Goal: Task Accomplishment & Management: Manage account settings

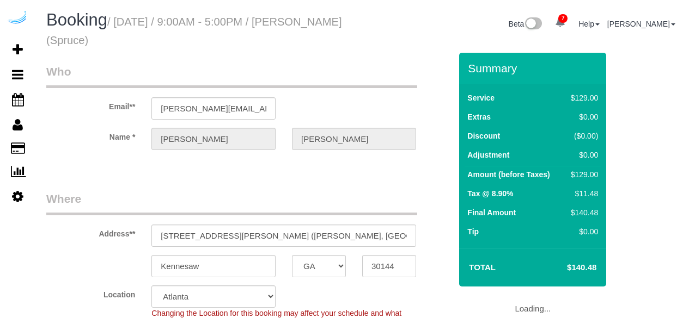
select select "GA"
select select "282"
select select "number:9"
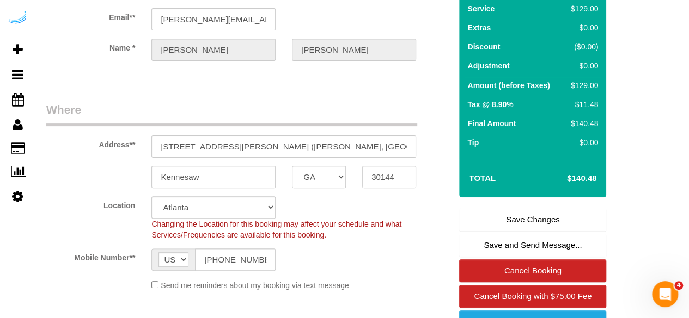
scroll to position [272, 0]
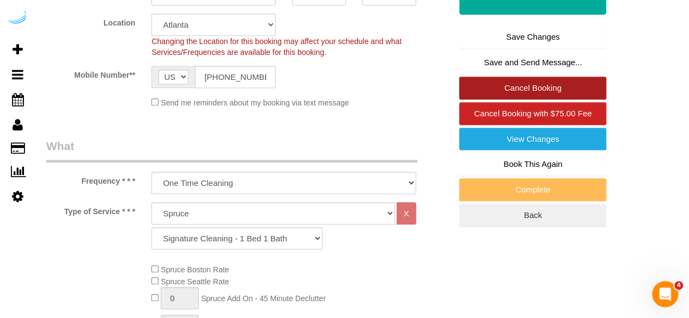
click at [509, 90] on link "Cancel Booking" at bounding box center [532, 88] width 147 height 23
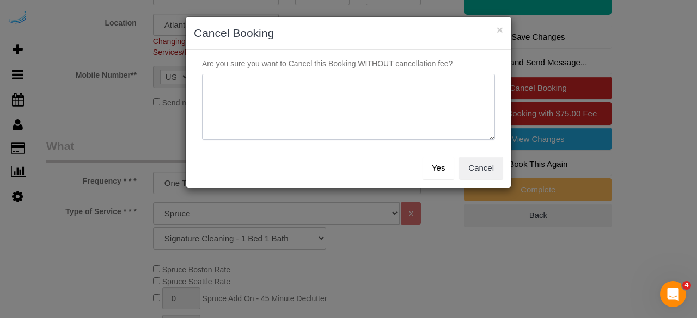
click at [366, 91] on textarea at bounding box center [348, 107] width 293 height 66
type textarea "Not on spruce."
click button "Yes"
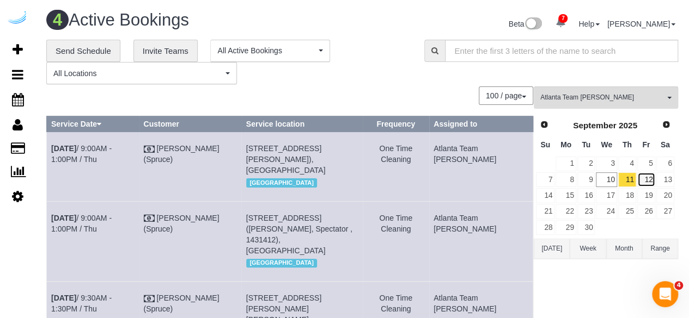
click link "12"
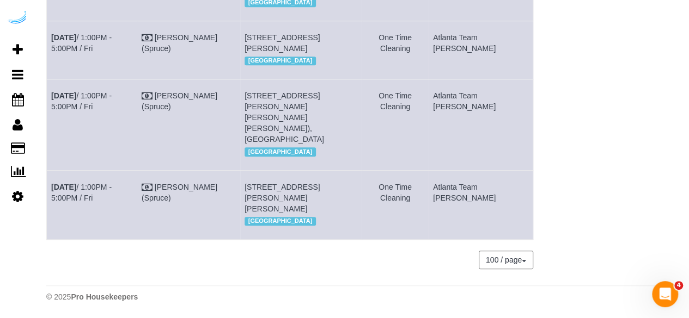
scroll to position [297, 0]
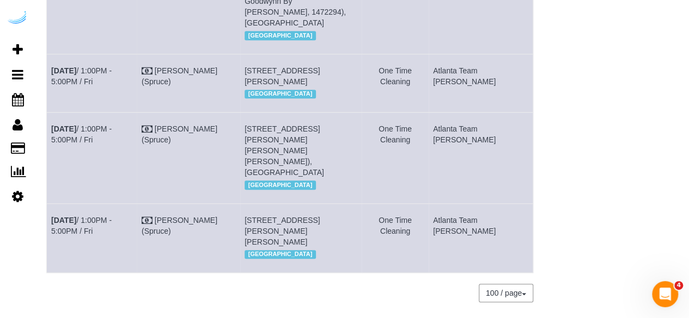
drag, startPoint x: 318, startPoint y: 90, endPoint x: 300, endPoint y: 94, distance: 18.4
click span "3300 Roswell Rd Ne, Building 3300, Unit 4503 ( Jim Pedersen, Camden Buckhead , …"
click link "Sep 12th / 1:00PM - 5:00PM / Fri"
drag, startPoint x: 101, startPoint y: 99, endPoint x: 52, endPoint y: 87, distance: 49.9
click td "Sep 12th / 1:00PM - 5:00PM / Fri"
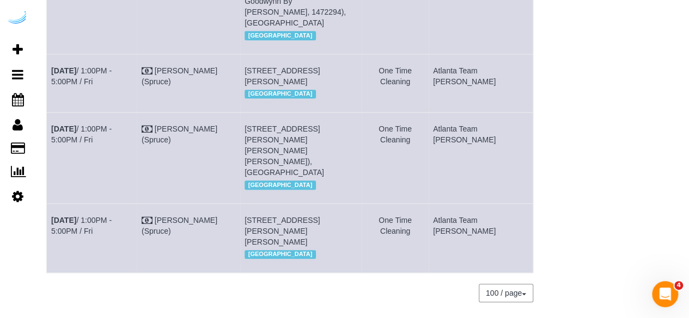
click td "Sep 12th / 1:00PM - 5:00PM / Fri"
drag, startPoint x: 68, startPoint y: 94, endPoint x: 50, endPoint y: 81, distance: 21.8
click td "Sep 12th / 1:00PM - 5:00PM / Fri"
copy link "Sep 12th / 1:00PM - 5:00PM / Fri"
drag, startPoint x: 340, startPoint y: 114, endPoint x: 264, endPoint y: 80, distance: 83.9
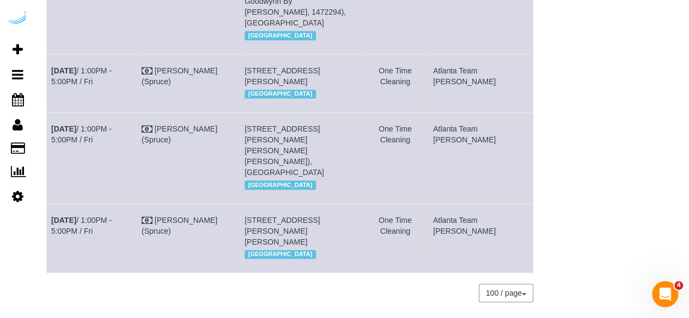
click td "3300 Roswell Rd Ne, Building 3300, Unit 4503 ( Jim Pedersen, Camden Buckhead , …"
copy span "3300 Roswell Rd Ne, Building 3300, Unit 4503 ( Jim Pedersen, Camden Buckhead , …"
drag, startPoint x: 505, startPoint y: 97, endPoint x: 463, endPoint y: 81, distance: 45.0
click td "Atlanta Team [PERSON_NAME]"
copy td "Atlanta Team [PERSON_NAME]"
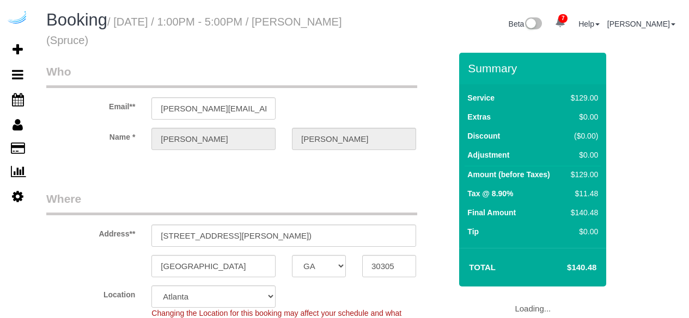
select select "GA"
select select "282"
select select "number:9"
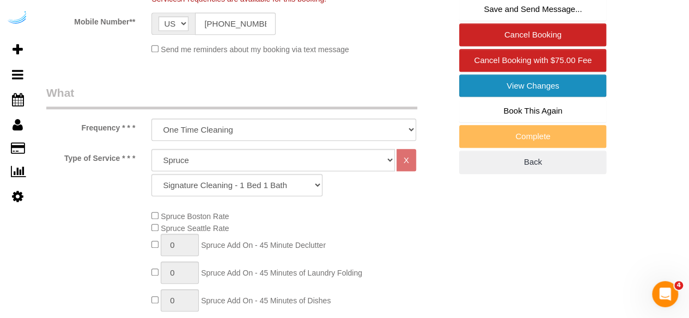
scroll to position [327, 0]
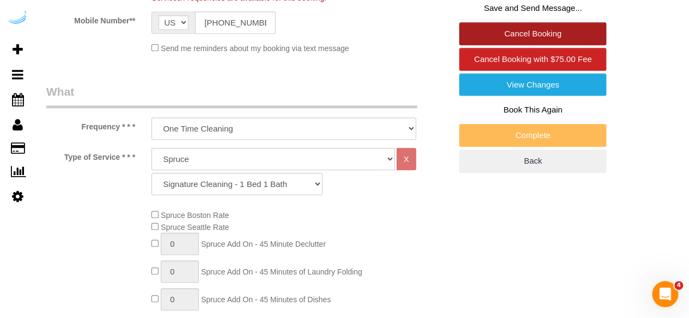
click at [530, 34] on link "Cancel Booking" at bounding box center [532, 33] width 147 height 23
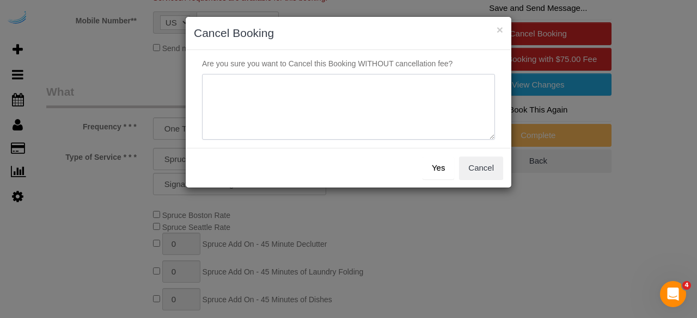
click at [335, 88] on textarea at bounding box center [348, 107] width 293 height 66
type textarea "Not on spruce."
click at [436, 174] on button "Yes" at bounding box center [438, 168] width 32 height 23
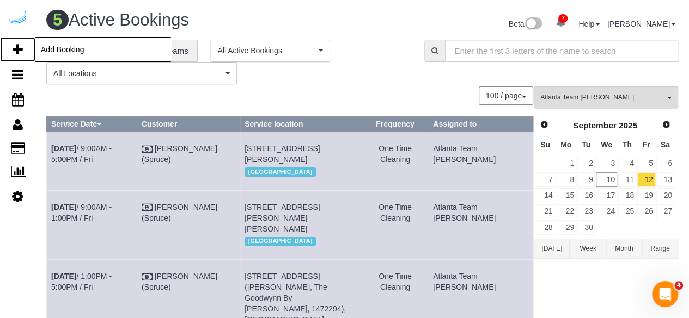
click at [16, 48] on icon at bounding box center [18, 49] width 10 height 13
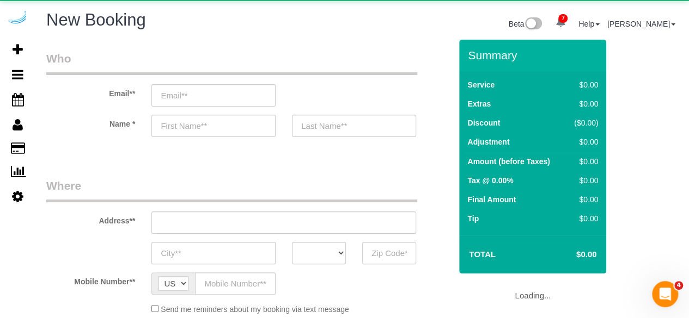
select select "object:2073"
select select "4"
select select "number:9"
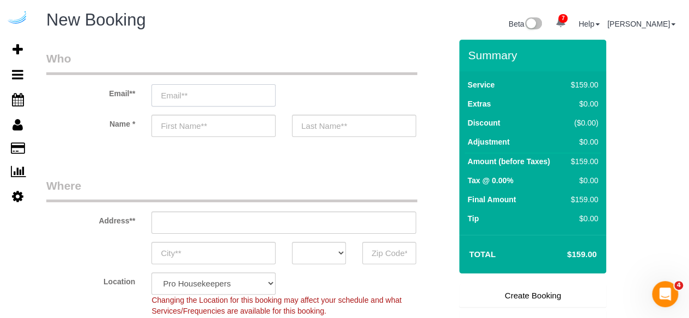
click at [253, 93] on input "email" at bounding box center [213, 95] width 124 height 22
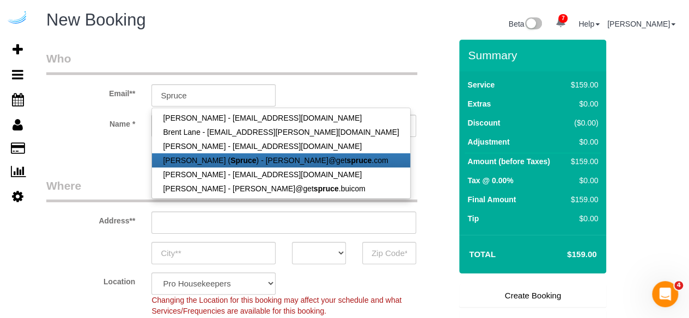
click at [255, 164] on link "Brandie Louck ( Spruce ) - brandie@get spruce .com" at bounding box center [281, 161] width 258 height 14
type input "[PERSON_NAME][EMAIL_ADDRESS][DOMAIN_NAME]"
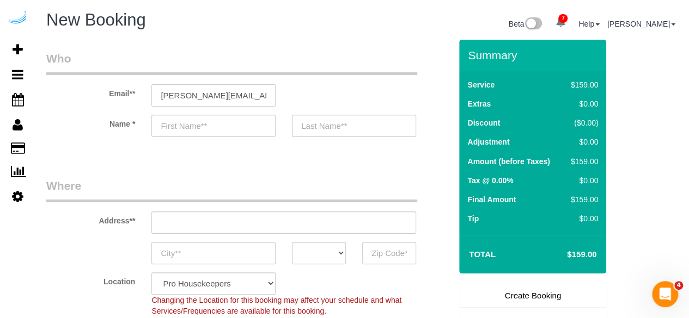
type input "[PERSON_NAME]"
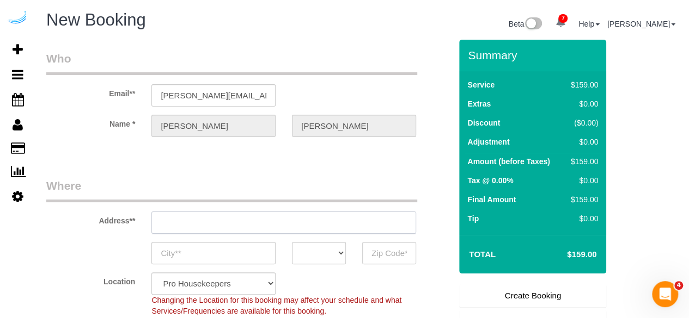
click at [310, 228] on input "text" at bounding box center [283, 223] width 265 height 22
type input "3816 S Lamar Blvd"
type input "Austin"
select select "[GEOGRAPHIC_DATA]"
type input "78704"
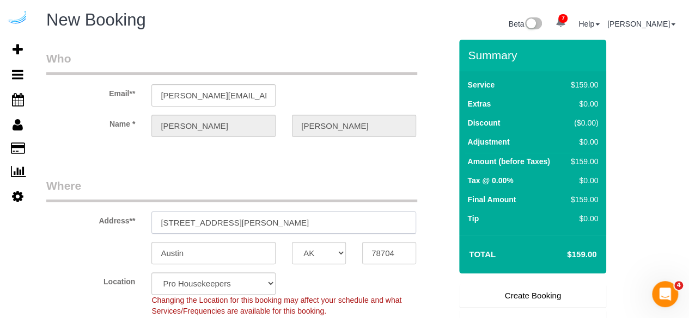
paste input "1455 Spring Rd SE, Smyrna, GA 30080"
type input "1455 Spring Rd SE, Smyrna, GA 30080"
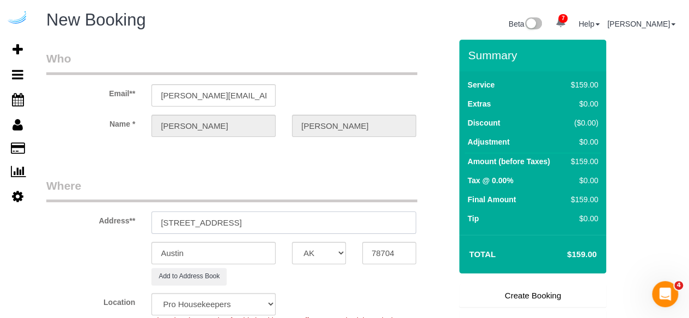
click at [311, 220] on input "1455 Spring Rd SE, Smyrna, GA 30080" at bounding box center [283, 223] width 265 height 22
select select "9"
paste input "text"
select select "object:2117"
drag, startPoint x: 282, startPoint y: 220, endPoint x: 349, endPoint y: 232, distance: 67.9
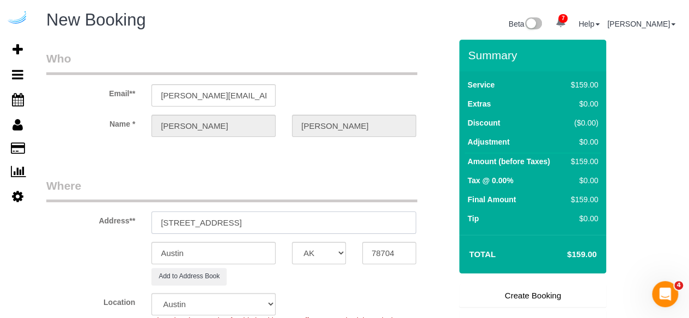
click at [335, 226] on input "1455 Spring Rd SE, Smyrna, GA 30080" at bounding box center [283, 223] width 265 height 22
type input "1455 Spring Rd SE, Smyrna, GA 30080"
click at [379, 250] on input "78704" at bounding box center [389, 253] width 54 height 22
paste input "30080"
type input "30080"
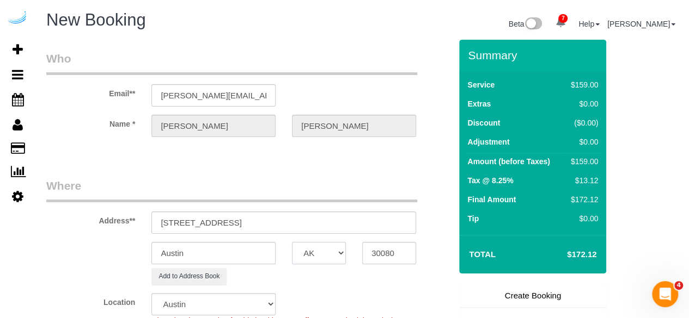
click at [331, 252] on select "AK AL AR AZ CA CO CT DC DE FL GA HI IA ID IL IN KS KY LA MA MD ME MI MN MO MS M…" at bounding box center [319, 253] width 54 height 22
select select "8"
select select "GA"
click at [263, 250] on input "Austin" at bounding box center [213, 253] width 124 height 22
select select "object:2159"
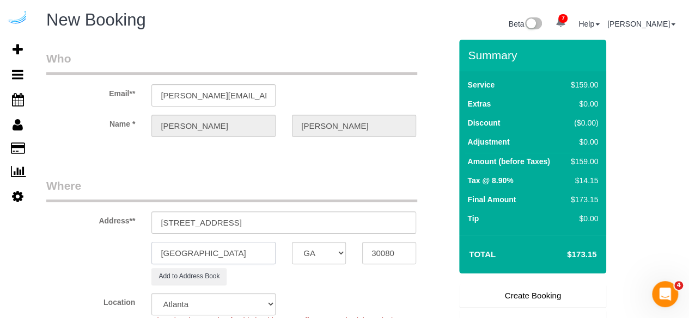
type input "Smyrna"
drag, startPoint x: 234, startPoint y: 219, endPoint x: 381, endPoint y: 220, distance: 147.0
click at [381, 220] on input "1455 Spring Rd SE, Smyrna, GA 30080" at bounding box center [283, 223] width 265 height 22
paste input "Malaica Benjamin"
paste input "SYNC at Jonquil"
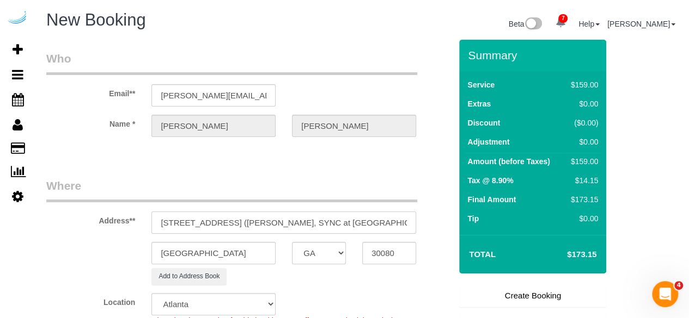
paste input "1482398"
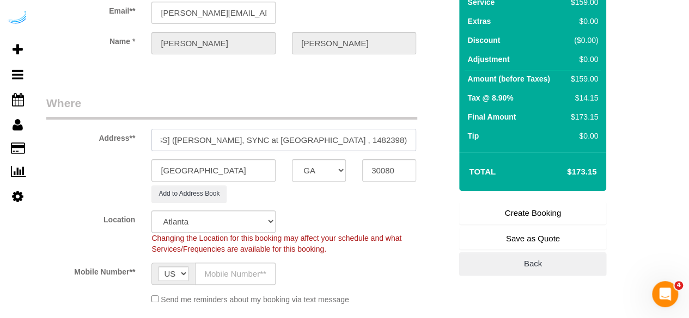
scroll to position [218, 0]
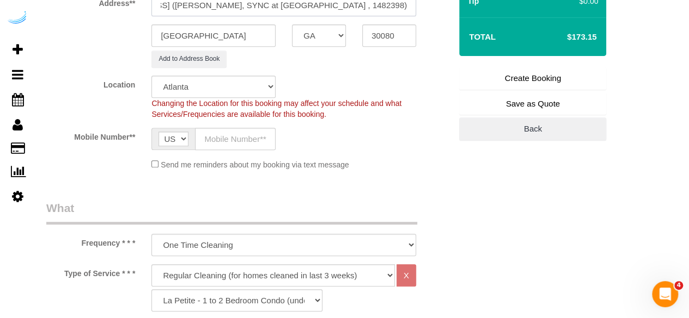
type input "1455 Spring Rd SE, Building 230, Unit 230 (Malaica Benjamin, SYNC at Jonquil , …"
click at [224, 146] on input "text" at bounding box center [235, 139] width 81 height 22
type input "[PHONE_NUMBER]"
type input "Brandie Louck"
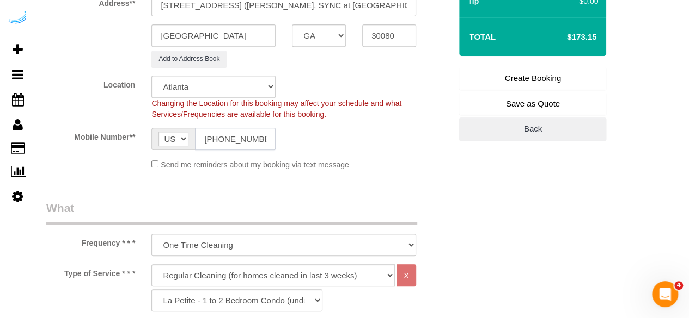
type input "[PHONE_NUMBER]"
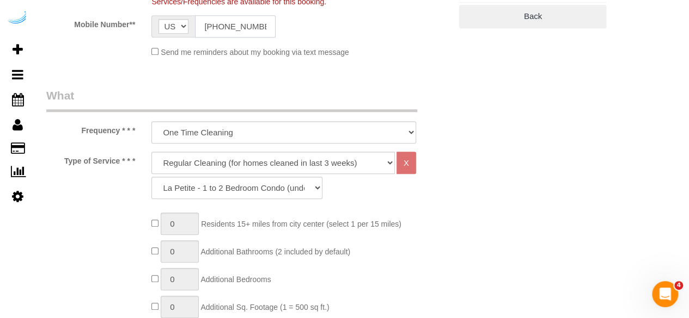
scroll to position [381, 0]
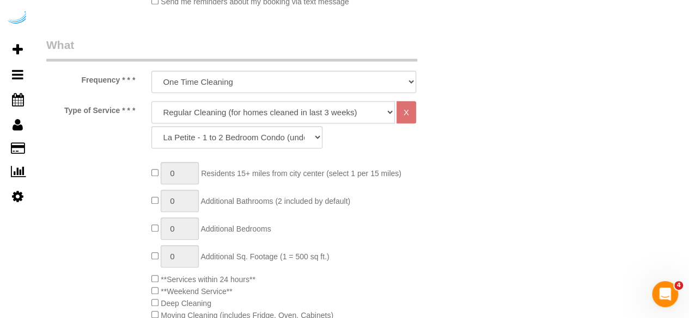
click at [257, 111] on select "Deep Cleaning (for homes that have not been cleaned in 3+ weeks) Spruce Regular…" at bounding box center [272, 112] width 243 height 22
select select "282"
click at [151, 101] on select "Deep Cleaning (for homes that have not been cleaned in 3+ weeks) Spruce Regular…" at bounding box center [272, 112] width 243 height 22
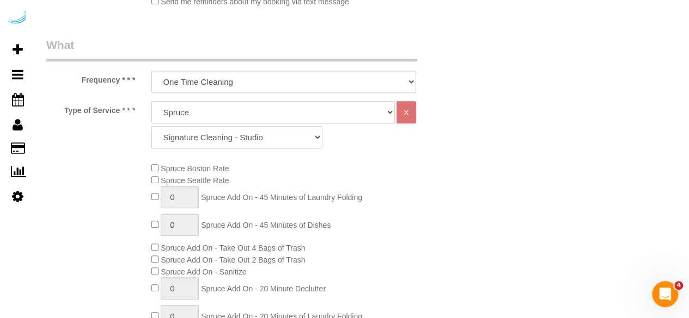
click at [256, 132] on select "Signature Cleaning - Studio Signature Cleaning - 1 Bed 1 Bath Signature Cleanin…" at bounding box center [236, 137] width 171 height 22
select select "304"
click at [151, 126] on select "Signature Cleaning - Studio Signature Cleaning - 1 Bed 1 Bath Signature Cleanin…" at bounding box center [236, 137] width 171 height 22
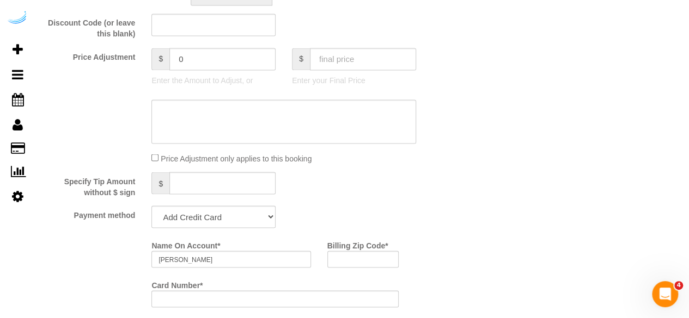
scroll to position [980, 0]
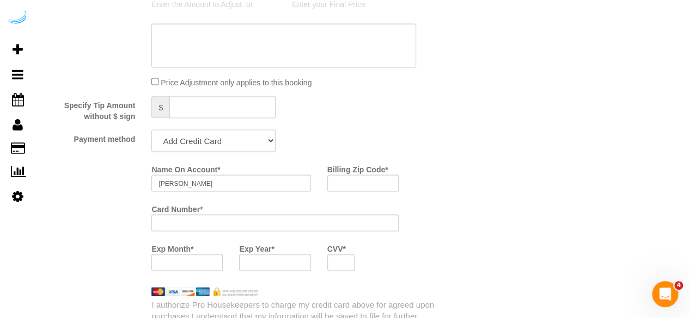
click at [218, 146] on select "Add Credit Card Cash Check Paypal" at bounding box center [213, 141] width 124 height 22
select select "string:check"
click at [151, 131] on select "Add Credit Card Cash Check Paypal" at bounding box center [213, 141] width 124 height 22
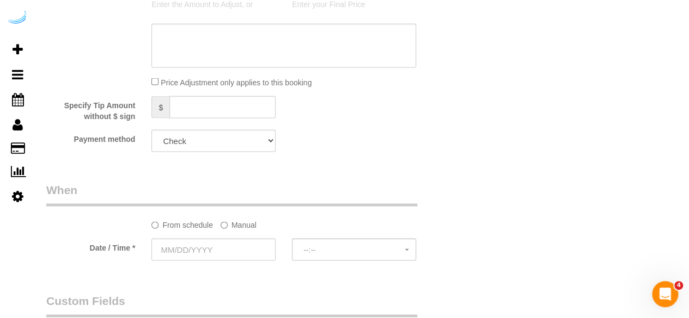
click at [234, 228] on label "Manual" at bounding box center [238, 223] width 36 height 15
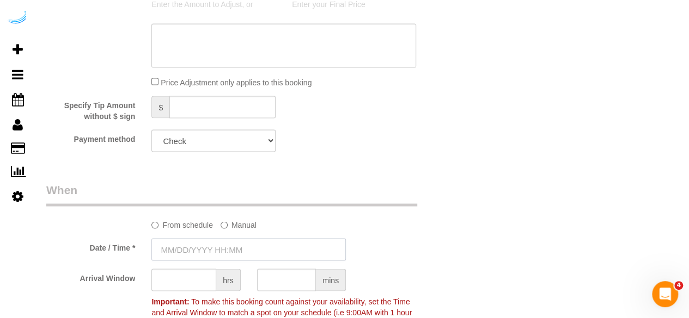
click at [224, 243] on input "text" at bounding box center [248, 249] width 194 height 22
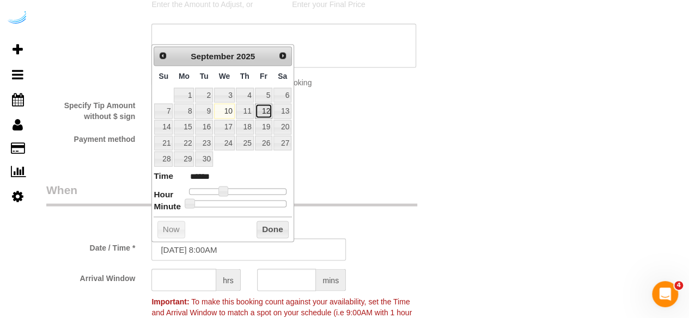
click at [269, 112] on link "12" at bounding box center [263, 110] width 17 height 15
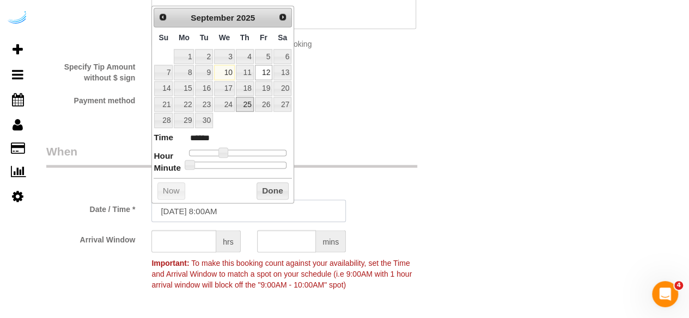
scroll to position [1034, 0]
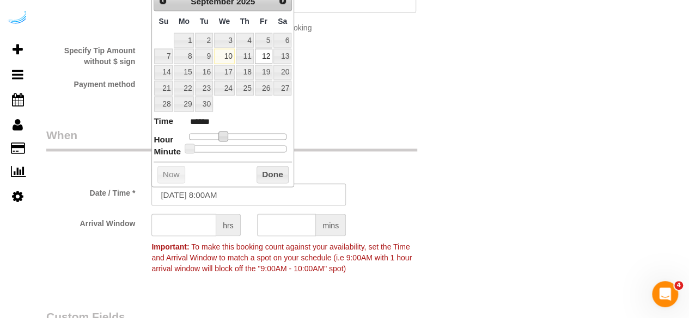
type input "[DATE] 9:00AM"
type input "******"
type input "09/12/2025 10:00AM"
type input "*******"
type input "09/12/2025 11:00AM"
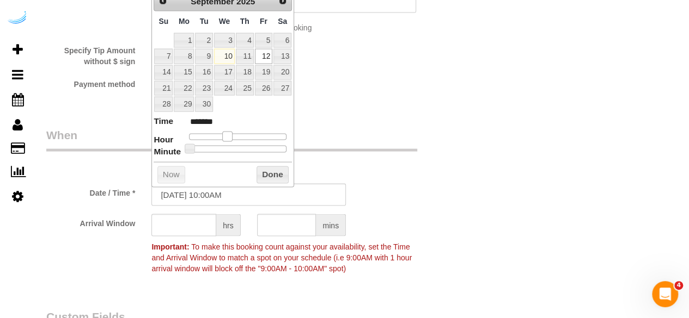
type input "*******"
type input "09/12/2025 12:00PM"
type input "*******"
type input "09/12/2025 11:00AM"
type input "*******"
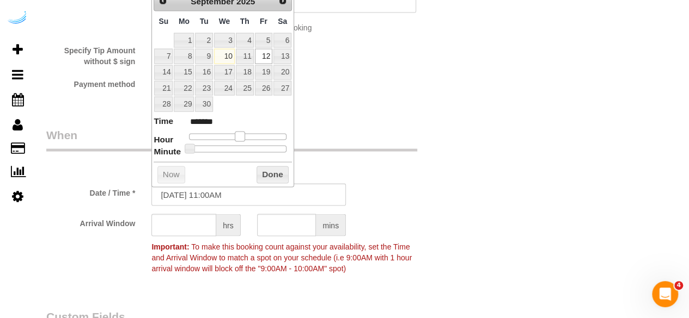
type input "[DATE] 9:00AM"
type input "******"
type input "09/12/2025 8:00AM"
type input "******"
type input "09/12/2025 7:00AM"
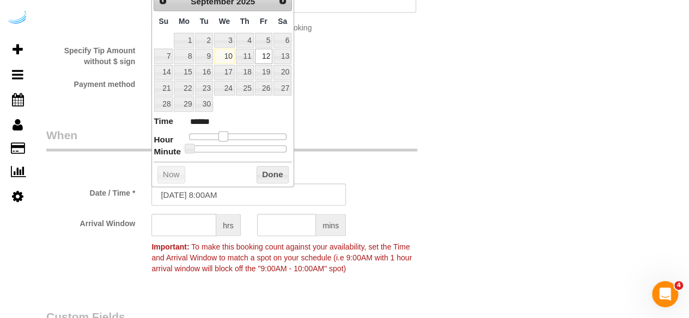
type input "******"
type input "09/12/2025 8:00AM"
type input "******"
type input "[DATE] 9:00AM"
type input "******"
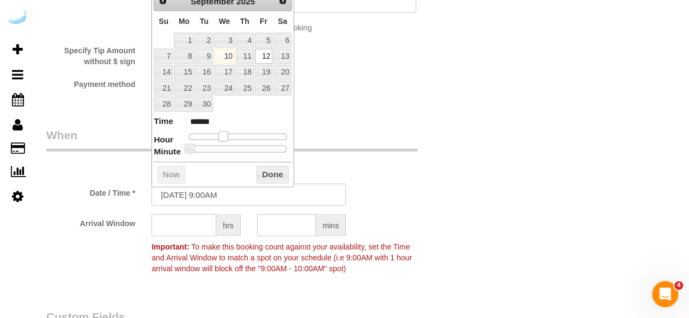
type input "09/12/2025 10:00AM"
type input "*******"
type input "09/12/2025 11:00AM"
type input "*******"
type input "09/12/2025 12:00PM"
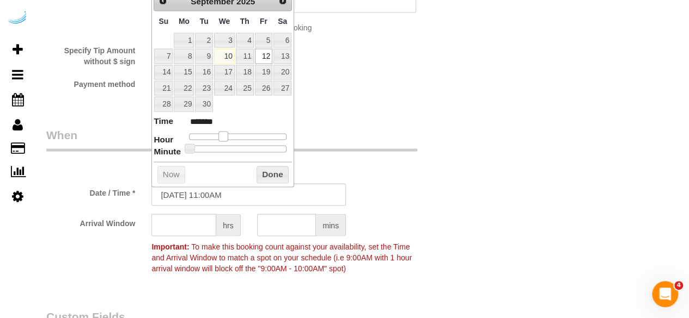
type input "*******"
type input "09/12/2025 11:00AM"
type input "*******"
type input "09/12/2025 10:00AM"
type input "*******"
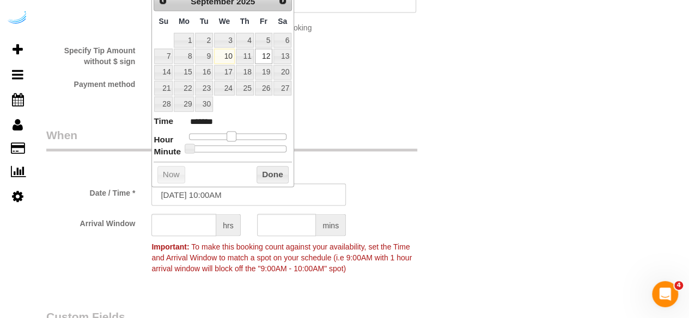
drag, startPoint x: 220, startPoint y: 132, endPoint x: 229, endPoint y: 142, distance: 12.8
click at [229, 142] on dl "Time ******* Hour Minute Second Millisecond Microsecond Time Zone ***** ***** *…" at bounding box center [223, 134] width 138 height 38
click at [188, 223] on input "text" at bounding box center [183, 226] width 65 height 22
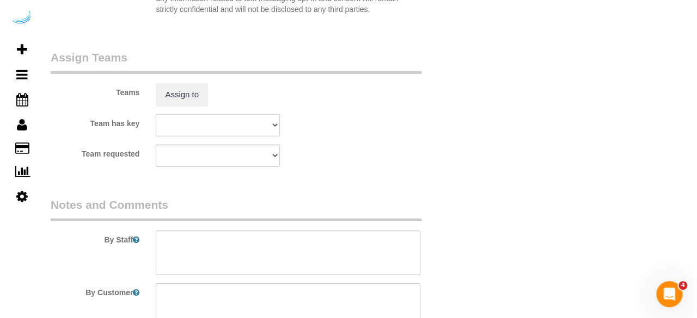
scroll to position [1633, 0]
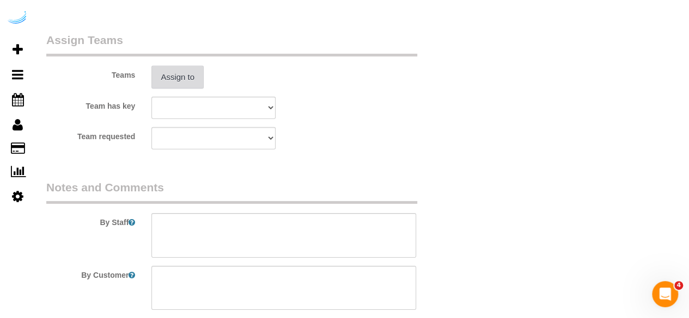
type input "7"
click at [168, 81] on button "Assign to" at bounding box center [177, 77] width 52 height 23
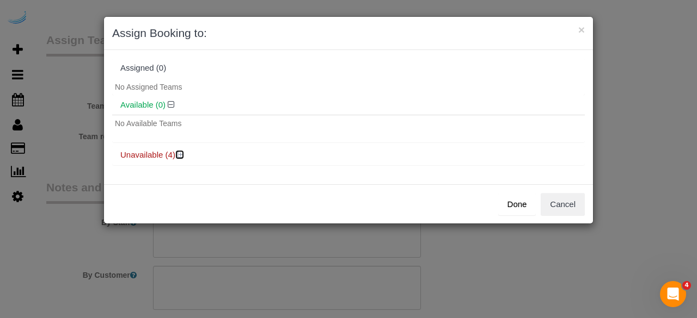
click at [181, 156] on icon at bounding box center [180, 155] width 7 height 8
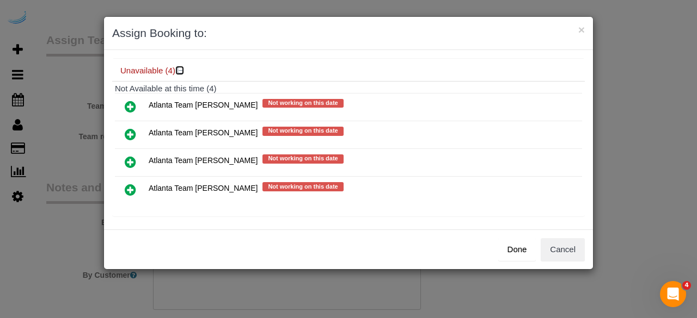
scroll to position [86, 0]
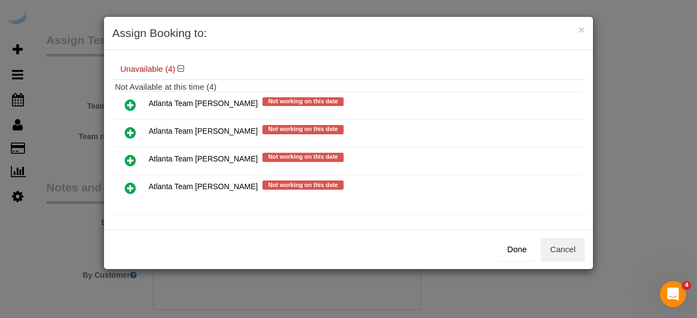
click at [132, 127] on icon at bounding box center [130, 132] width 11 height 13
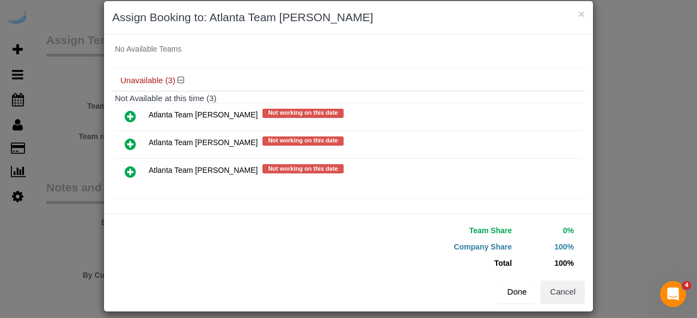
scroll to position [24, 0]
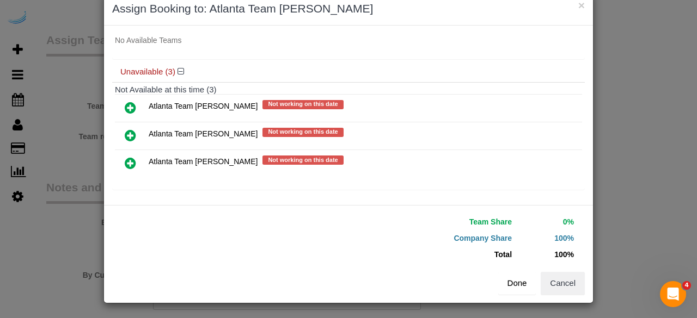
click at [505, 285] on button "Done" at bounding box center [517, 283] width 38 height 23
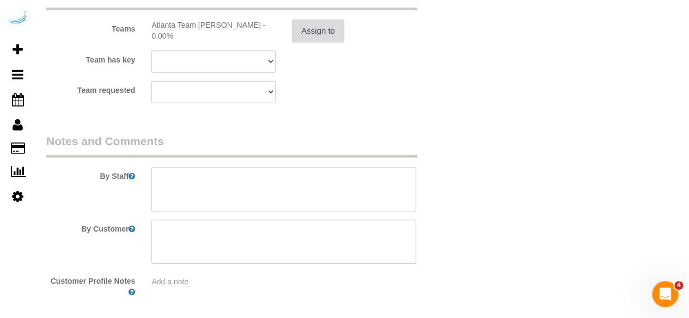
scroll to position [1726, 0]
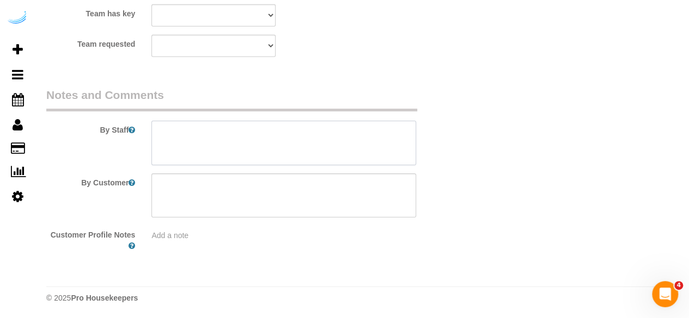
click at [217, 138] on textarea at bounding box center [283, 143] width 265 height 45
click at [363, 133] on textarea at bounding box center [283, 143] width 265 height 45
paste textarea "Permanent Notes:No notes from this customer.Today's Notes:No notes from this se…"
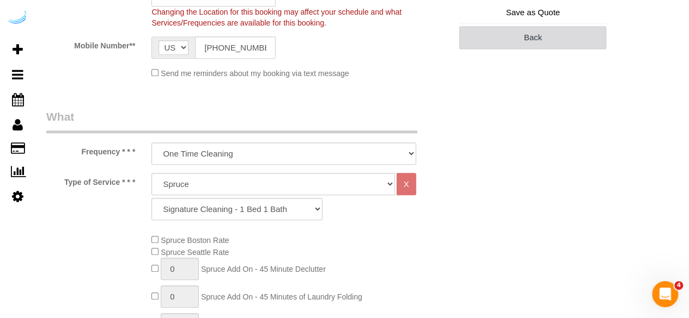
scroll to position [93, 0]
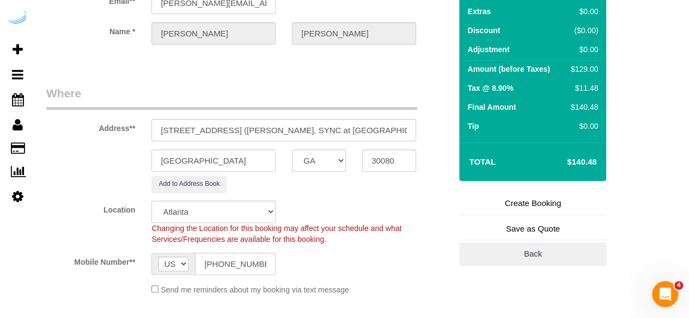
type textarea "Recurrency: One time service Permanent Notes:No notes from this customer.Today'…"
click at [506, 201] on link "Create Booking" at bounding box center [532, 203] width 147 height 23
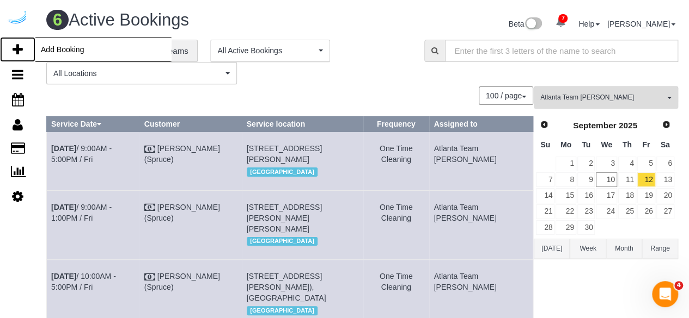
click at [24, 53] on link "Add Booking" at bounding box center [17, 49] width 35 height 25
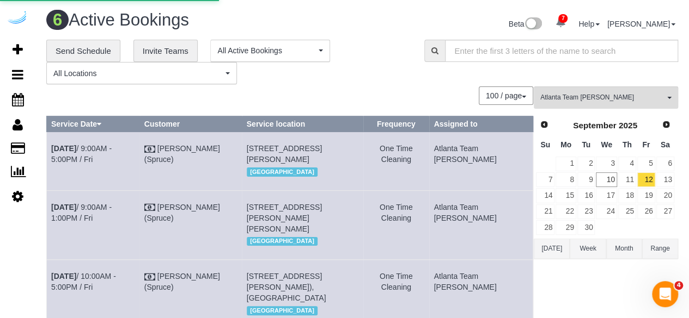
select select "4"
select select "number:9"
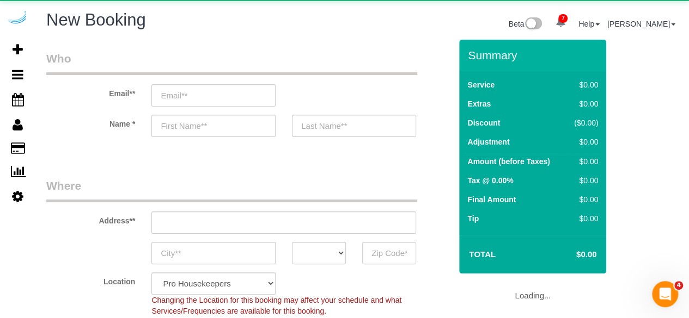
select select "object:3737"
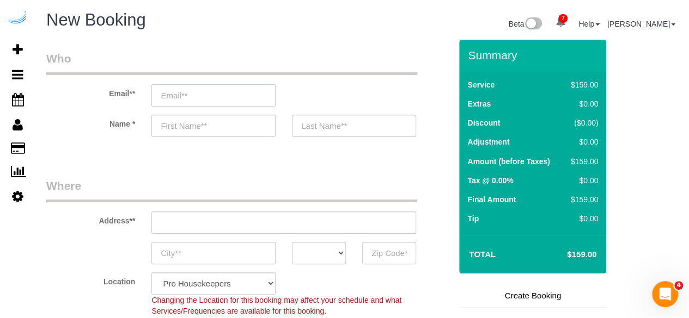
click at [226, 93] on input "email" at bounding box center [213, 95] width 124 height 22
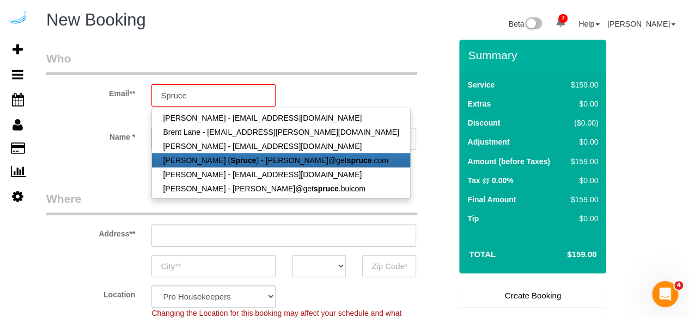
click at [261, 161] on link "Brandie Louck ( Spruce ) - brandie@get spruce .com" at bounding box center [281, 161] width 258 height 14
type input "[PERSON_NAME][EMAIL_ADDRESS][DOMAIN_NAME]"
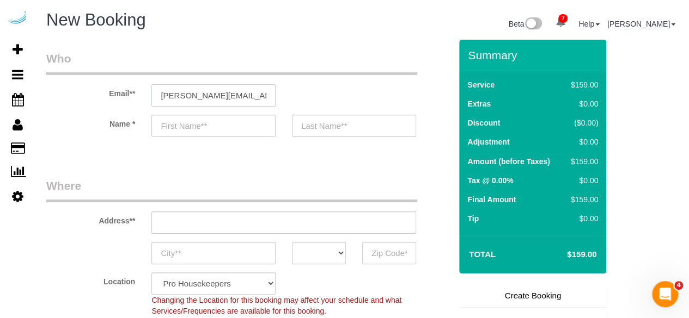
type input "[PERSON_NAME]"
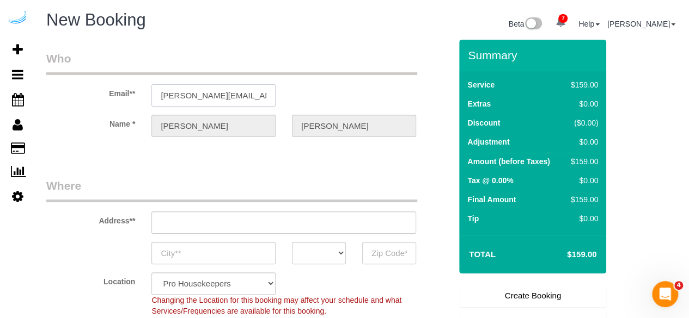
type input "3816 S Lamar Blvd"
type input "Austin"
select select "[GEOGRAPHIC_DATA]"
type input "78704"
click at [294, 219] on input "3816 S Lamar Blvd" at bounding box center [283, 223] width 265 height 22
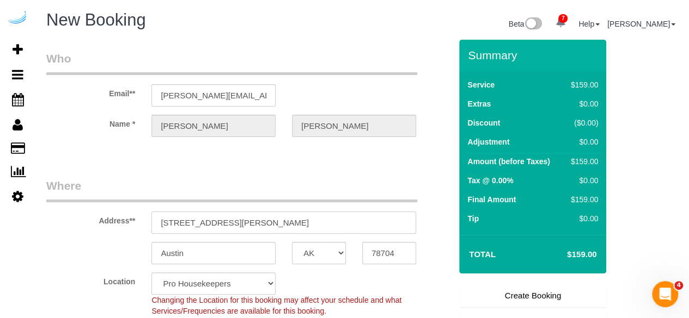
select select "9"
paste input "2945 Cumberland Mall, Atlanta, GA 30339"
type input "2945 Cumberland Mall, Atlanta, GA 30339"
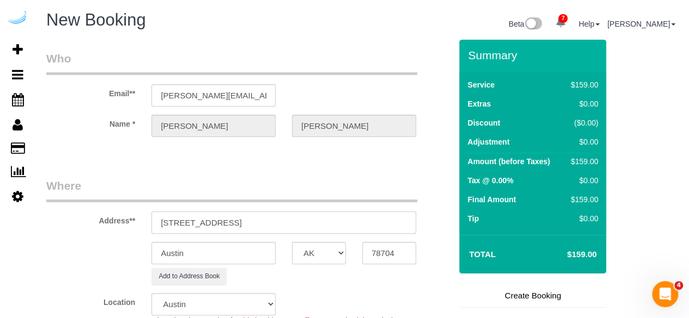
select select "object:3781"
drag, startPoint x: 291, startPoint y: 223, endPoint x: 403, endPoint y: 260, distance: 118.3
click at [367, 230] on input "2945 Cumberland Mall, Atlanta, GA 30339" at bounding box center [283, 223] width 265 height 22
type input "2945 Cumberland Mall, Atlanta, GA 30339"
click at [406, 259] on input "78704" at bounding box center [389, 253] width 54 height 22
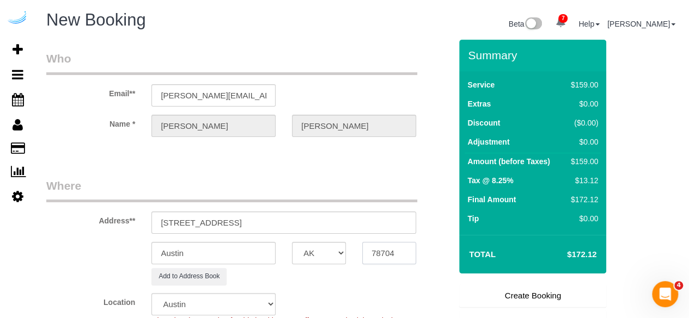
paste input "30339"
type input "30339"
click at [315, 252] on select "AK AL AR AZ CA CO CT DC DE FL GA HI IA ID IL IN KS KY LA MA MD ME MI MN MO MS M…" at bounding box center [319, 253] width 54 height 22
select select "8"
select select "GA"
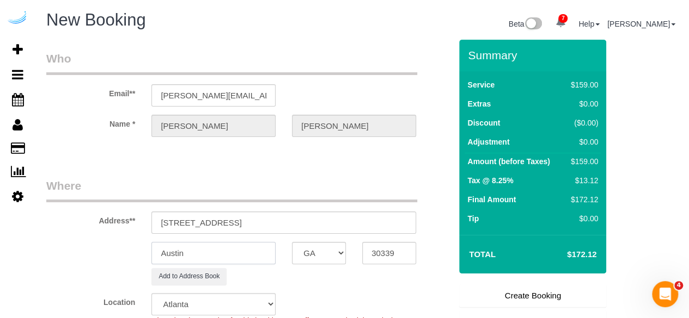
select select "object:3823"
click at [238, 254] on input "Austin" at bounding box center [213, 253] width 124 height 22
type input "[GEOGRAPHIC_DATA]"
drag, startPoint x: 246, startPoint y: 221, endPoint x: 448, endPoint y: 220, distance: 201.4
click at [448, 220] on div "Address** 2945 Cumberland Mall, Atlanta, GA 30339" at bounding box center [248, 206] width 421 height 56
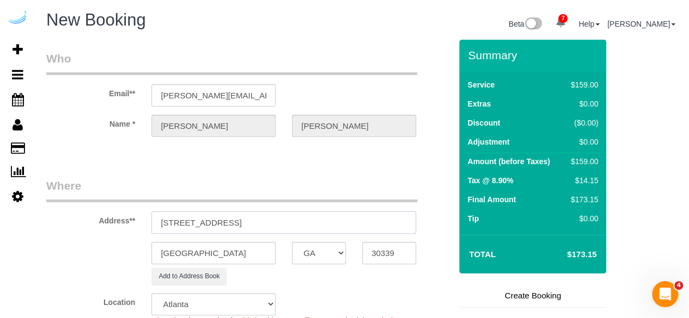
paste input "T-3072"
paste input "Sheila Simmons"
paste input "View Checklists Tallulah"
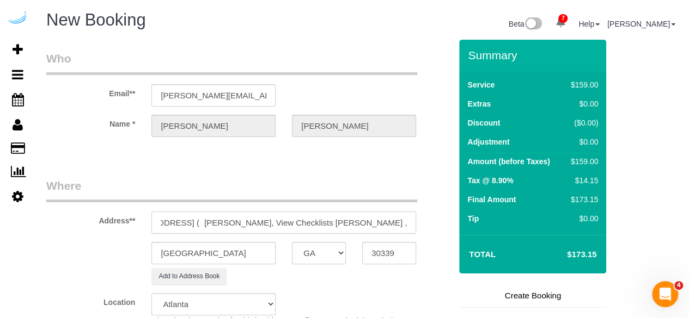
drag, startPoint x: 371, startPoint y: 221, endPoint x: 315, endPoint y: 224, distance: 56.7
click at [315, 224] on input "2945 Cumberland Mall, Building T-3072, Unit T-3072 ( Sheila Simmons, View Check…" at bounding box center [283, 223] width 265 height 22
paste input "1482122"
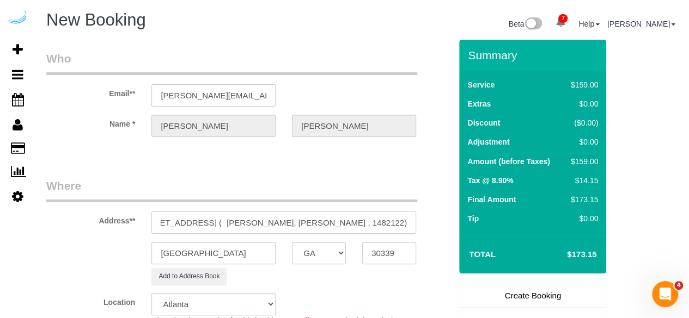
type input "2945 Cumberland Mall, Building T-3072, Unit T-3072 ( Sheila Simmons, Tallulah ,…"
click at [381, 217] on input "2945 Cumberland Mall, Building T-3072, Unit T-3072 ( Sheila Simmons, Tallulah ,…" at bounding box center [283, 223] width 265 height 22
drag, startPoint x: 403, startPoint y: 219, endPoint x: 373, endPoint y: 228, distance: 31.0
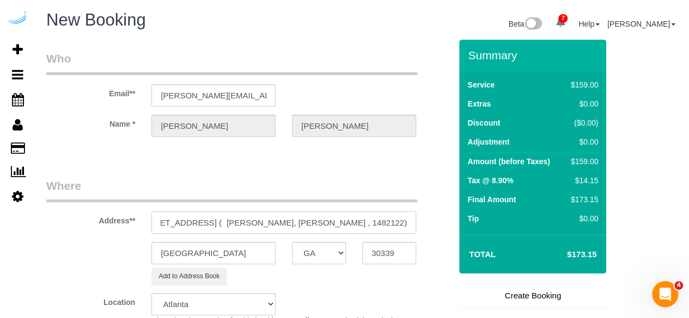
click at [373, 228] on input "2945 Cumberland Mall, Building T-3072, Unit T-3072 ( Sheila Simmons, Tallulah ,…" at bounding box center [283, 223] width 265 height 22
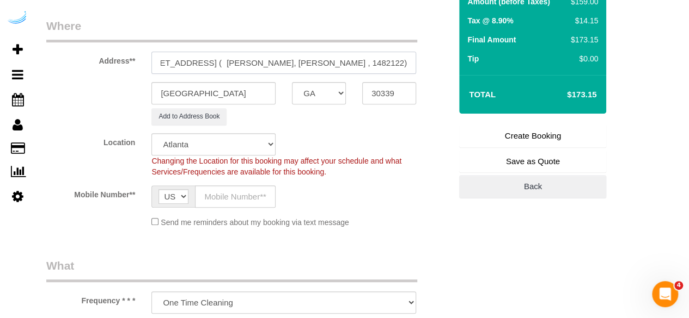
scroll to position [163, 0]
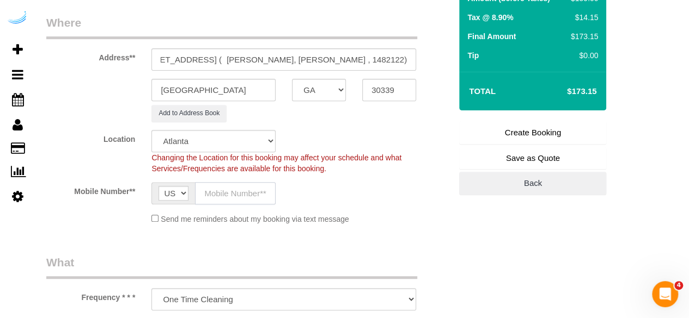
click at [264, 187] on input "text" at bounding box center [235, 193] width 81 height 22
type input "[PHONE_NUMBER]"
type input "Brandie Louck"
type input "[PHONE_NUMBER]"
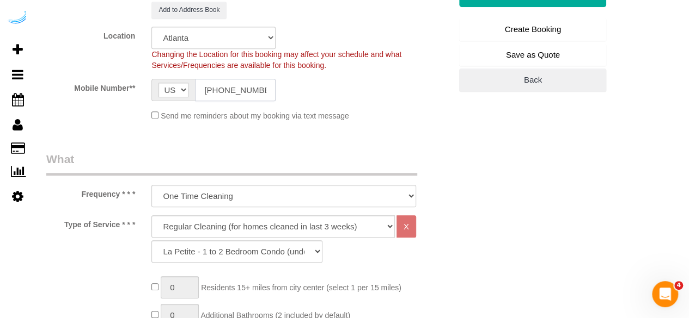
scroll to position [327, 0]
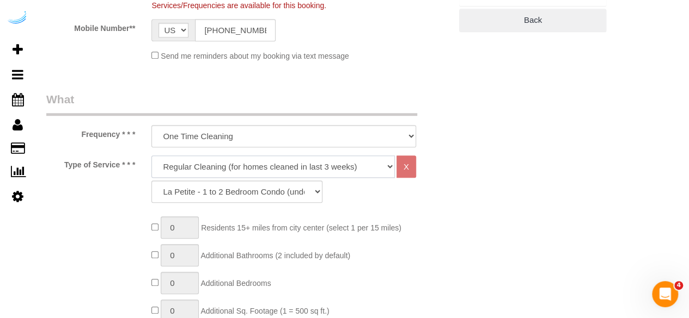
click at [264, 168] on select "Deep Cleaning (for homes that have not been cleaned in 3+ weeks) Spruce Regular…" at bounding box center [272, 167] width 243 height 22
select select "282"
click at [151, 156] on select "Deep Cleaning (for homes that have not been cleaned in 3+ weeks) Spruce Regular…" at bounding box center [272, 167] width 243 height 22
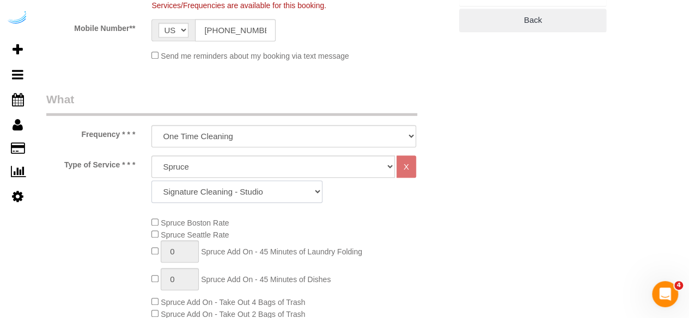
click at [236, 196] on select "Signature Cleaning - Studio Signature Cleaning - 1 Bed 1 Bath Signature Cleanin…" at bounding box center [236, 192] width 171 height 22
select select "320"
click at [151, 181] on select "Signature Cleaning - Studio Signature Cleaning - 1 Bed 1 Bath Signature Cleanin…" at bounding box center [236, 192] width 171 height 22
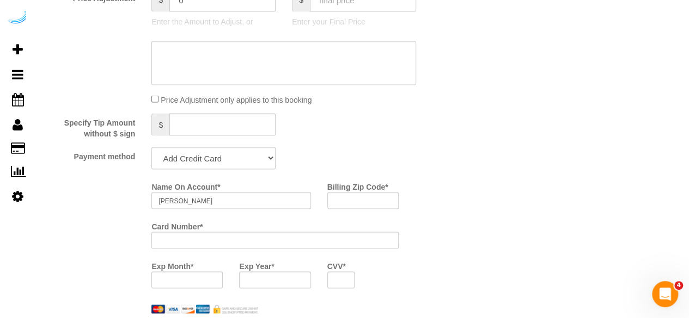
scroll to position [980, 0]
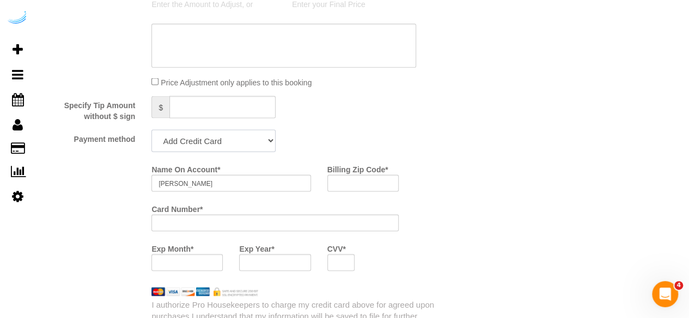
drag, startPoint x: 239, startPoint y: 142, endPoint x: 233, endPoint y: 151, distance: 11.0
click at [239, 142] on select "Add Credit Card Cash Check Paypal" at bounding box center [213, 141] width 124 height 22
select select "string:check"
click at [151, 131] on select "Add Credit Card Cash Check Paypal" at bounding box center [213, 141] width 124 height 22
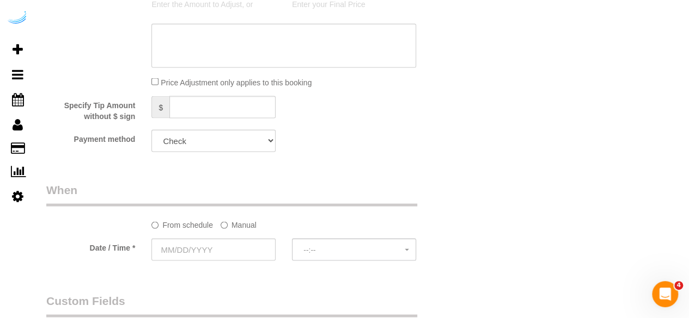
click at [232, 224] on label "Manual" at bounding box center [238, 223] width 36 height 15
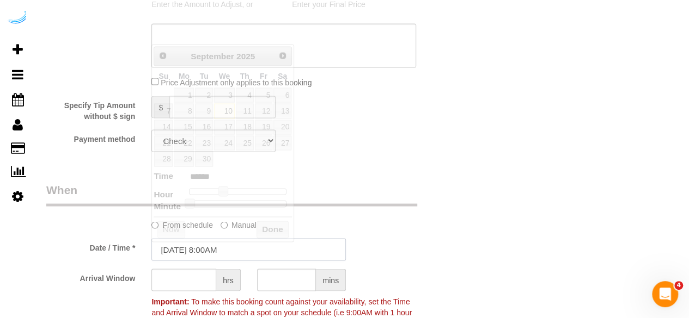
click at [203, 255] on input "09/10/2025 8:00AM" at bounding box center [248, 249] width 194 height 22
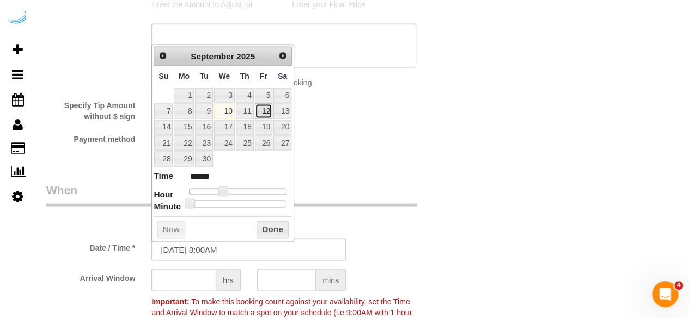
click at [265, 110] on link "12" at bounding box center [263, 110] width 17 height 15
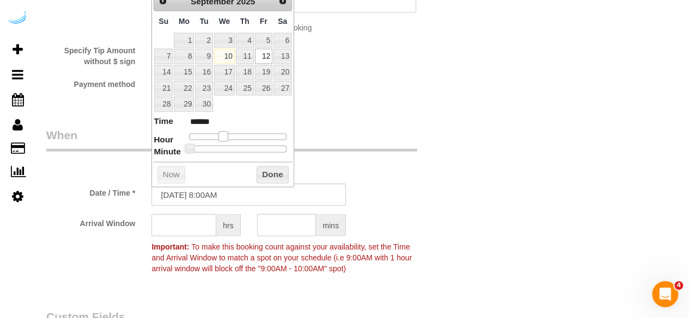
type input "[DATE] 9:00AM"
type input "******"
click at [225, 134] on span at bounding box center [227, 137] width 10 height 10
click at [206, 233] on input "text" at bounding box center [183, 226] width 65 height 22
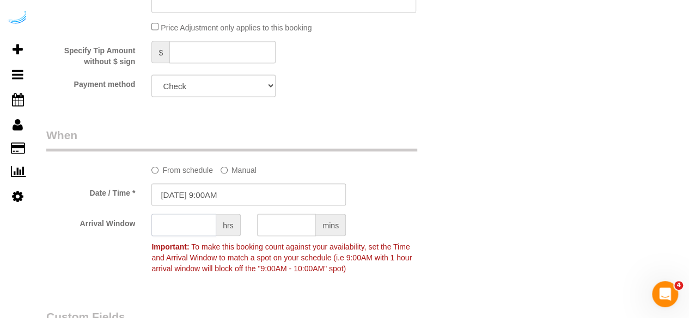
type input "9"
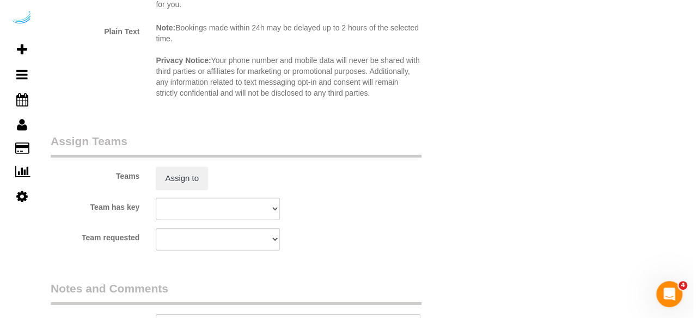
scroll to position [1579, 0]
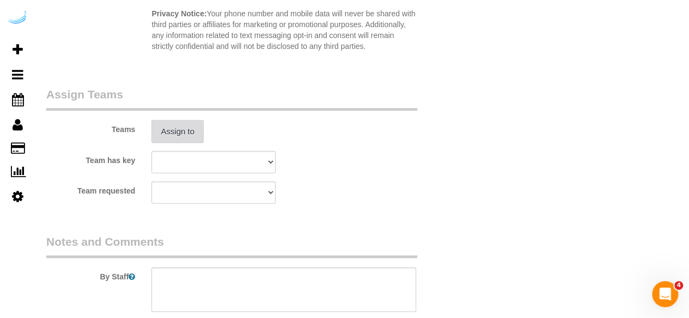
type input "8"
click at [177, 137] on button "Assign to" at bounding box center [177, 131] width 52 height 23
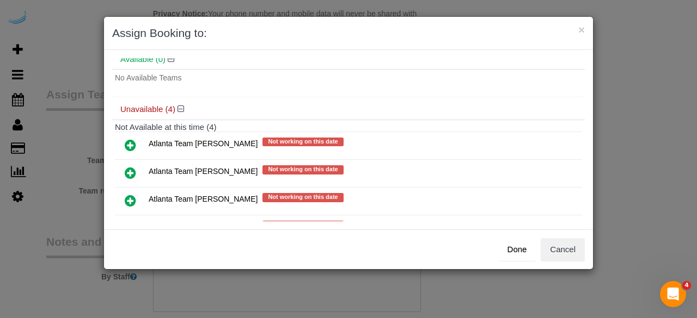
scroll to position [86, 0]
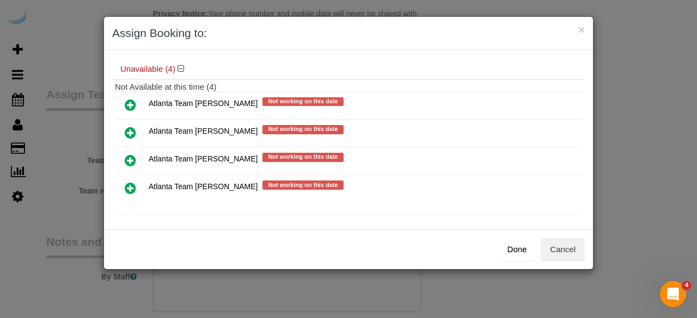
click at [130, 131] on icon at bounding box center [130, 132] width 11 height 13
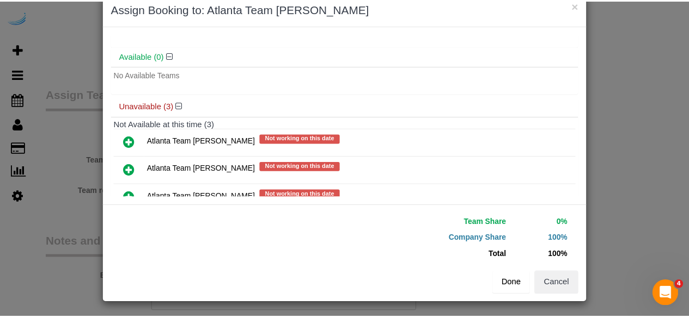
scroll to position [85, 0]
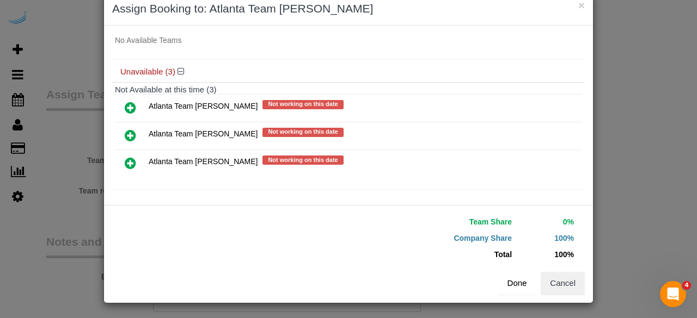
click at [516, 291] on button "Done" at bounding box center [517, 283] width 38 height 23
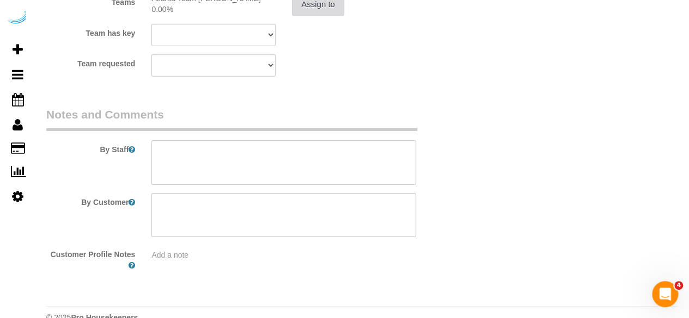
scroll to position [1726, 0]
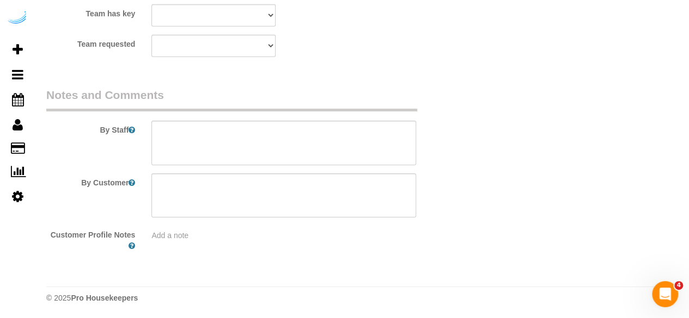
click at [333, 164] on sui-booking-comments "By Staff By Customer Customer Profile Notes Add a note" at bounding box center [248, 169] width 405 height 165
click at [316, 134] on textarea at bounding box center [283, 143] width 265 height 45
click at [328, 150] on textarea at bounding box center [283, 143] width 265 height 45
paste textarea "Permanent Notes:No notes from this customer.Today's Notes:No notes from this se…"
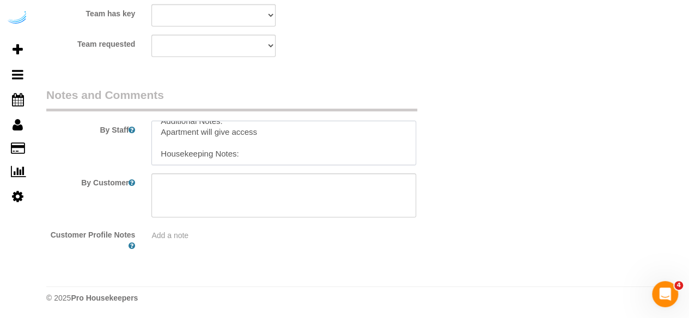
type textarea "Recurrency: One time service Permanent Notes:No notes from this customer.Today'…"
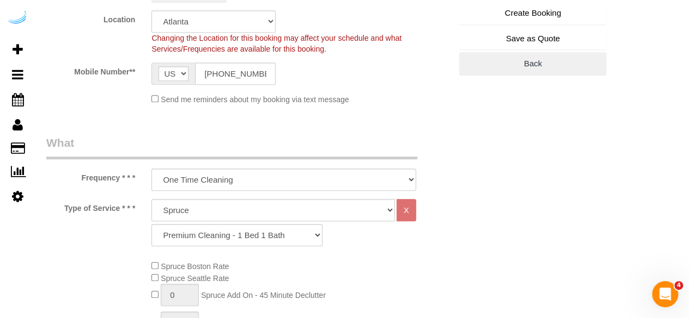
scroll to position [147, 0]
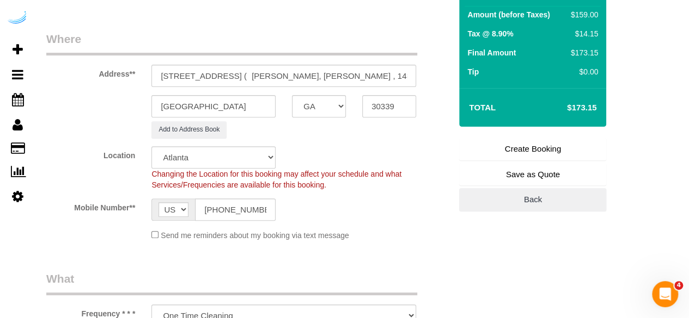
click at [535, 152] on link "Create Booking" at bounding box center [532, 149] width 147 height 23
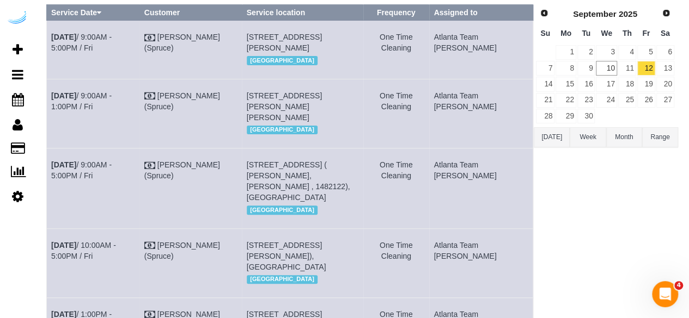
scroll to position [114, 0]
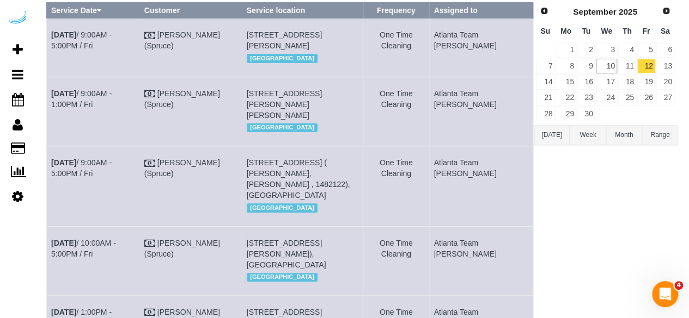
drag, startPoint x: 70, startPoint y: 209, endPoint x: 50, endPoint y: 191, distance: 26.6
click at [50, 191] on td "Sep 12th / 9:00AM - 5:00PM / Fri" at bounding box center [93, 186] width 93 height 80
copy link "Sep 12th / 9:00AM - 5:00PM / Fri"
drag, startPoint x: 340, startPoint y: 228, endPoint x: 264, endPoint y: 195, distance: 83.2
click at [264, 195] on td "2945 Cumberland Mall, Building T-3072, Unit T-3072 ( Sheila Simmons, Tallulah ,…" at bounding box center [302, 186] width 121 height 80
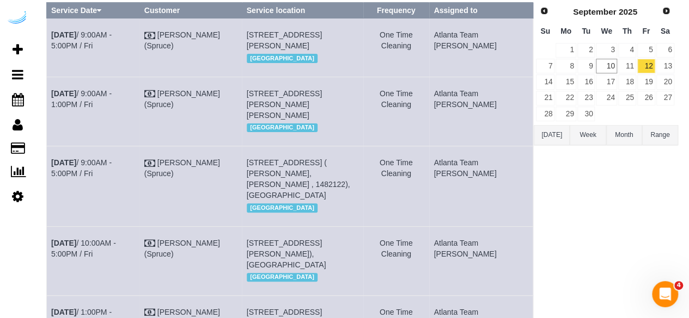
copy span "2945 Cumberland Mall, Building T-3072, Unit T-3072 ( Sheila Simmons, Tallulah ,…"
drag, startPoint x: 501, startPoint y: 203, endPoint x: 461, endPoint y: 196, distance: 40.8
click at [461, 196] on td "Atlanta Team Eliane" at bounding box center [481, 186] width 104 height 80
copy td "Atlanta Team Eliane"
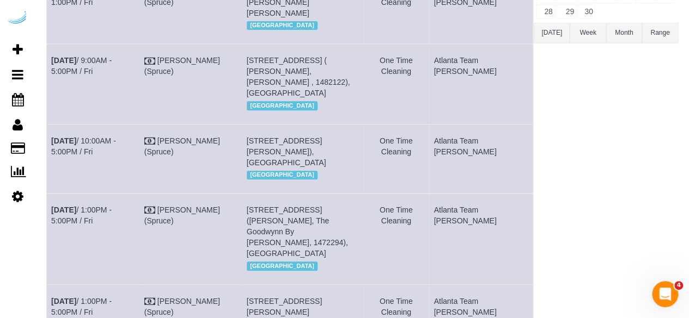
scroll to position [214, 0]
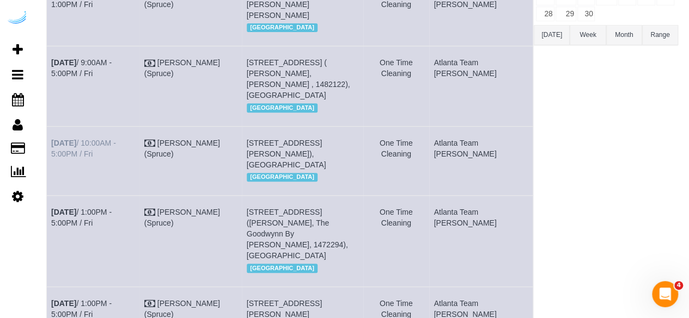
drag, startPoint x: 136, startPoint y: 186, endPoint x: 52, endPoint y: 176, distance: 84.4
click at [52, 176] on td "Sep 12th / 10:00AM - 5:00PM / Fri" at bounding box center [93, 160] width 93 height 69
copy link "Sep 12th / 10:00AM - 5:00PM / Fri"
drag, startPoint x: 313, startPoint y: 205, endPoint x: 265, endPoint y: 181, distance: 54.1
click at [265, 181] on td "1455 Spring Rd Se, Building 230, Unit 230 (Malaica Benjamin, Sync At Jonquil , …" at bounding box center [302, 160] width 121 height 69
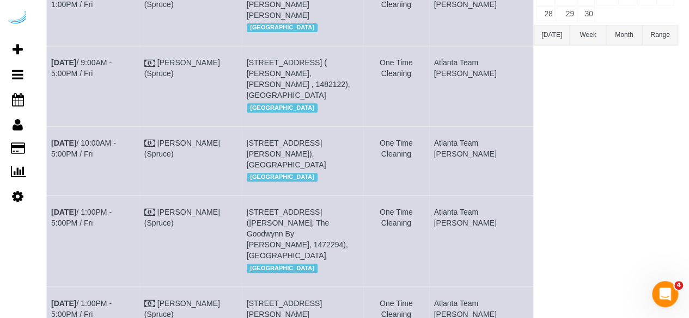
click at [242, 178] on td "[PERSON_NAME] (Spruce)" at bounding box center [190, 160] width 102 height 69
drag, startPoint x: 299, startPoint y: 204, endPoint x: 265, endPoint y: 175, distance: 45.6
click at [265, 175] on td "1455 Spring Rd Se, Building 230, Unit 230 (Malaica Benjamin, Sync At Jonquil , …" at bounding box center [302, 160] width 121 height 69
copy span "[STREET_ADDRESS][PERSON_NAME]), [GEOGRAPHIC_DATA]"
drag, startPoint x: 493, startPoint y: 189, endPoint x: 461, endPoint y: 180, distance: 33.3
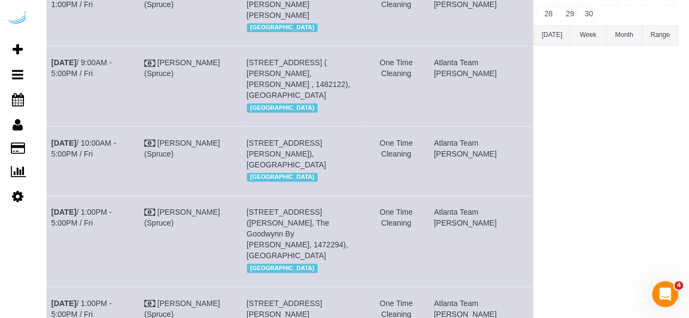
click at [461, 180] on td "Atlanta Team [PERSON_NAME]" at bounding box center [481, 160] width 104 height 69
copy td "Atlanta Team [PERSON_NAME]"
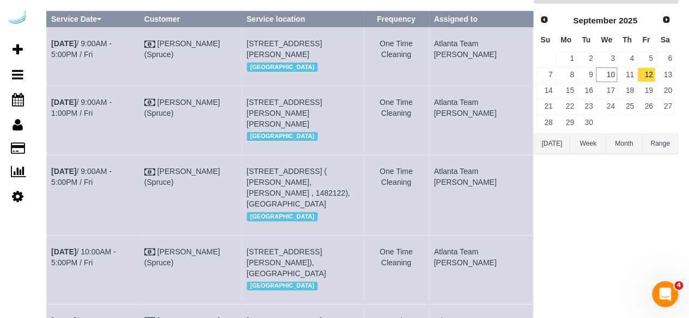
scroll to position [0, 0]
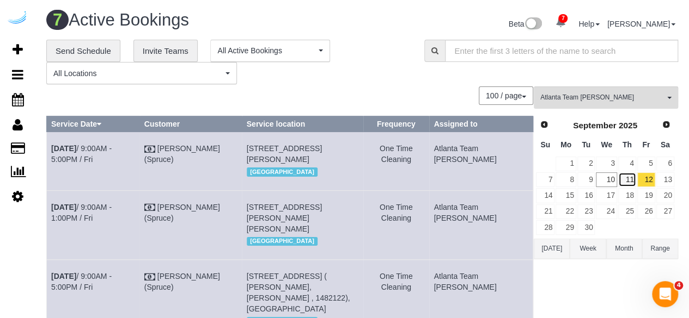
click at [628, 177] on link "11" at bounding box center [627, 180] width 18 height 15
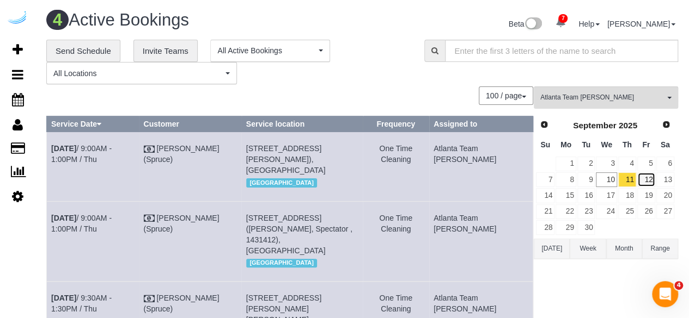
click at [642, 177] on link "12" at bounding box center [646, 180] width 18 height 15
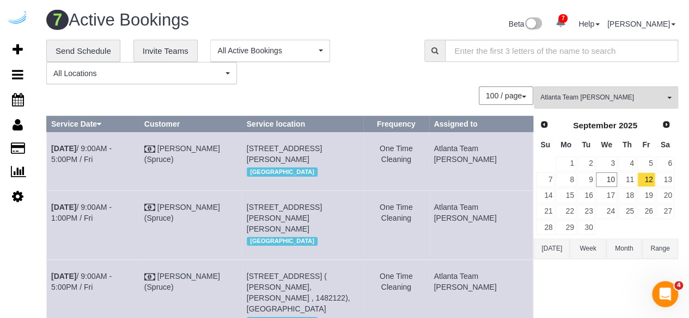
scroll to position [171, 0]
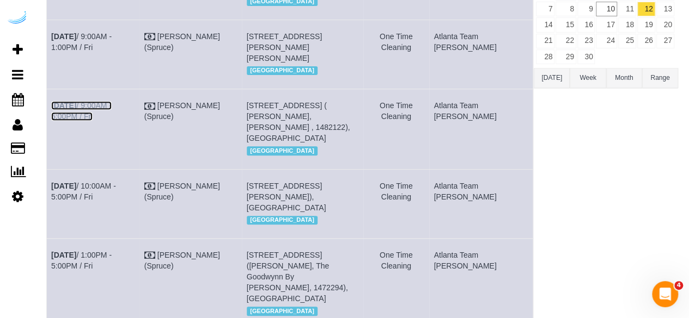
click at [112, 121] on link "Sep 12th / 9:00AM - 5:00PM / Fri" at bounding box center [81, 111] width 60 height 20
click at [105, 201] on link "Sep 12th / 10:00AM - 5:00PM / Fri" at bounding box center [83, 192] width 65 height 20
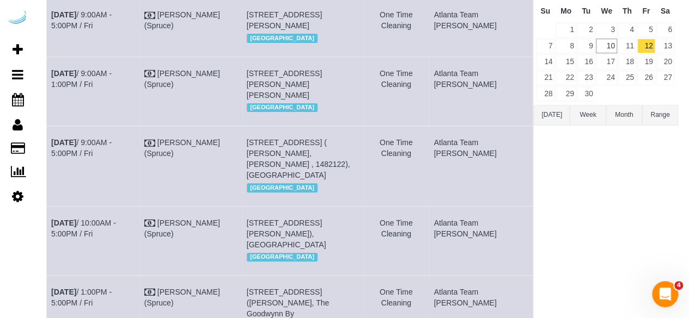
scroll to position [117, 0]
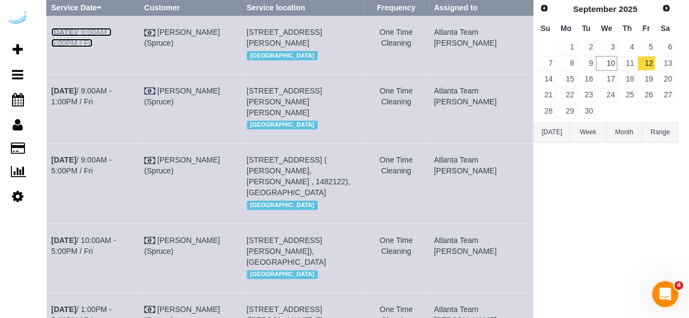
click at [112, 31] on link "Sep 12th / 9:00AM - 5:00PM / Fri" at bounding box center [81, 38] width 60 height 20
click at [91, 106] on link "[DATE] 9:00AM - 1:00PM / Fri" at bounding box center [81, 97] width 60 height 20
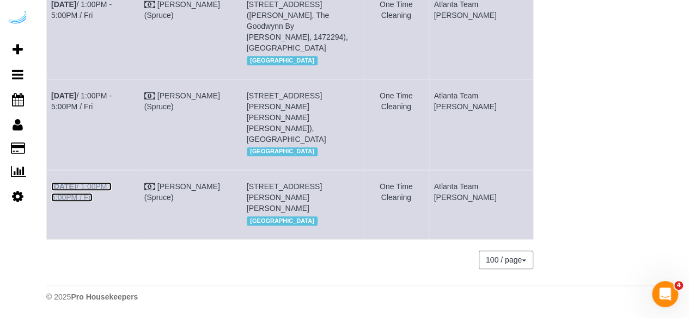
click at [112, 191] on link "Sep 12th / 1:00PM - 5:00PM / Fri" at bounding box center [81, 192] width 60 height 20
click at [99, 105] on link "Sep 12th / 1:00PM - 5:00PM / Fri" at bounding box center [81, 101] width 60 height 20
click at [105, 20] on link "Sep 12th / 1:00PM - 5:00PM / Fri" at bounding box center [81, 10] width 60 height 20
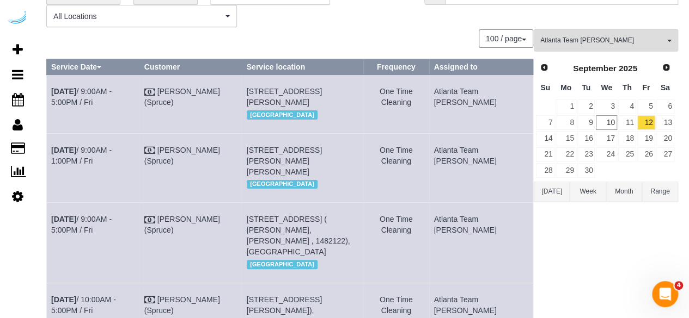
scroll to position [0, 0]
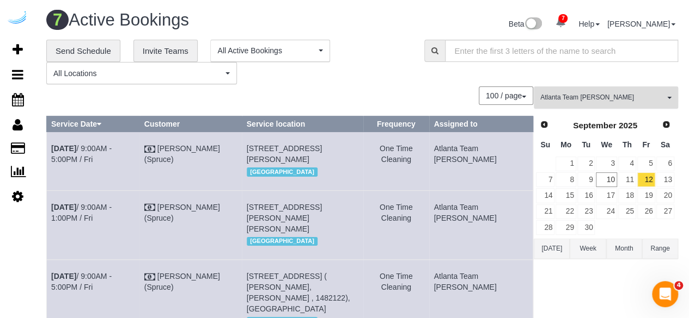
click at [622, 103] on button "Atlanta Team Eliane All Teams" at bounding box center [606, 98] width 144 height 22
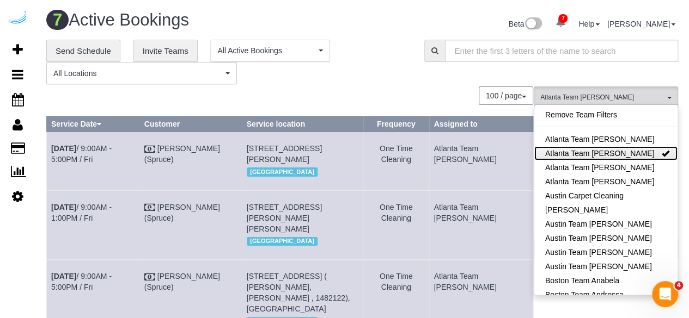
click at [617, 153] on link "Atlanta Team [PERSON_NAME]" at bounding box center [605, 153] width 143 height 14
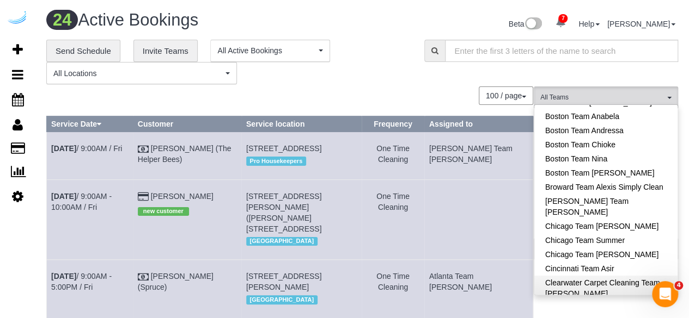
scroll to position [163, 0]
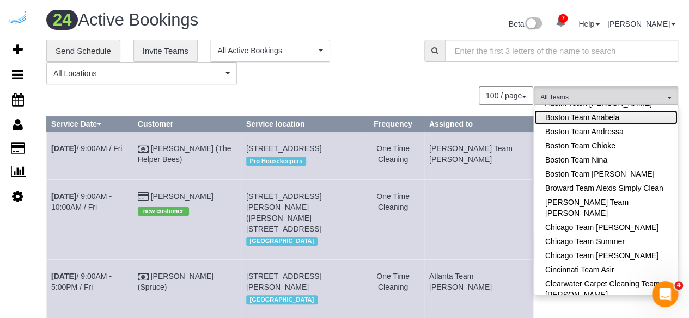
click at [612, 119] on link "Boston Team Anabela" at bounding box center [605, 118] width 143 height 14
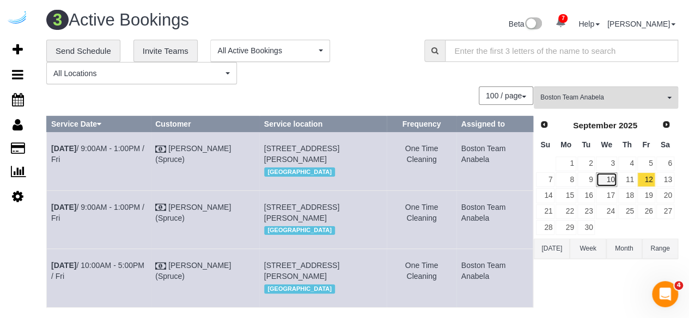
click at [608, 176] on link "10" at bounding box center [606, 180] width 21 height 15
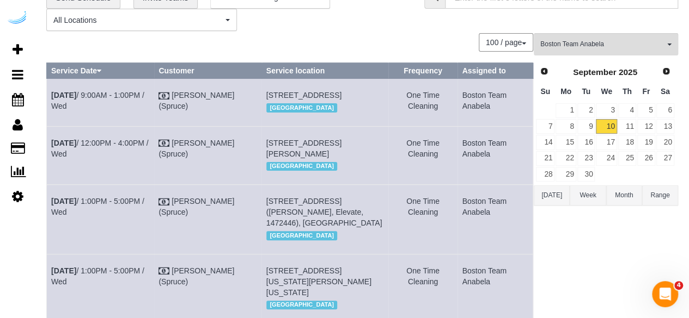
scroll to position [0, 0]
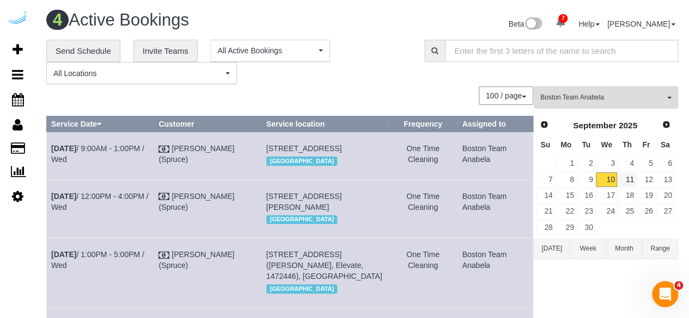
click at [636, 183] on td "11" at bounding box center [626, 180] width 19 height 16
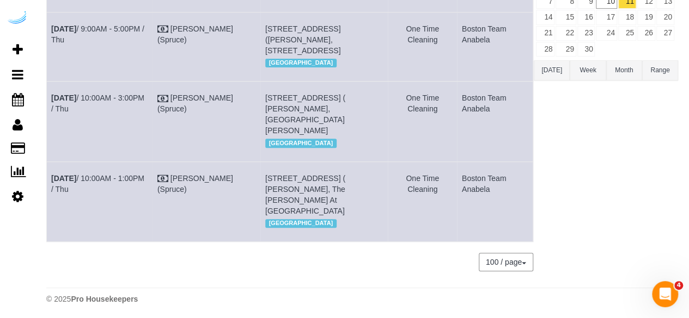
scroll to position [201, 0]
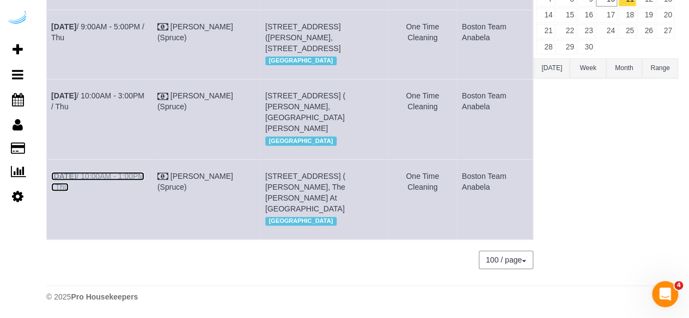
click at [96, 178] on link "Sep 11th / 10:00AM - 1:00PM / Thu" at bounding box center [97, 182] width 93 height 20
click at [131, 178] on link "Sep 11th / 10:00AM - 1:00PM / Thu" at bounding box center [97, 182] width 93 height 20
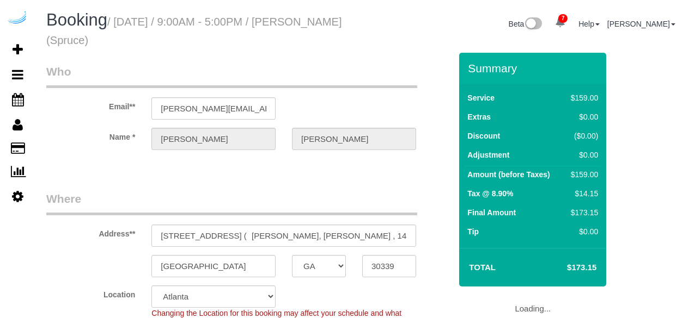
select select "GA"
select select "number:9"
select select "object:842"
select select "282"
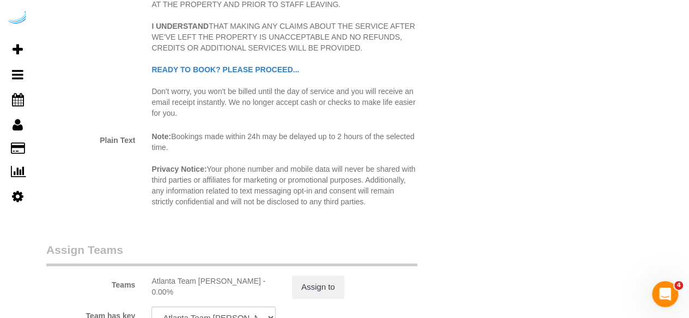
scroll to position [1788, 0]
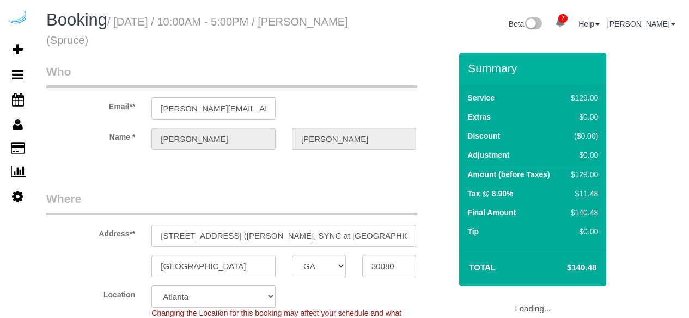
select select "GA"
select select "object:698"
select select "282"
select select "number:9"
select select "object:842"
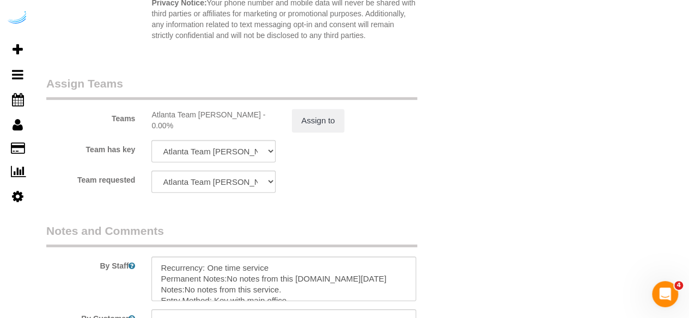
scroll to position [1633, 0]
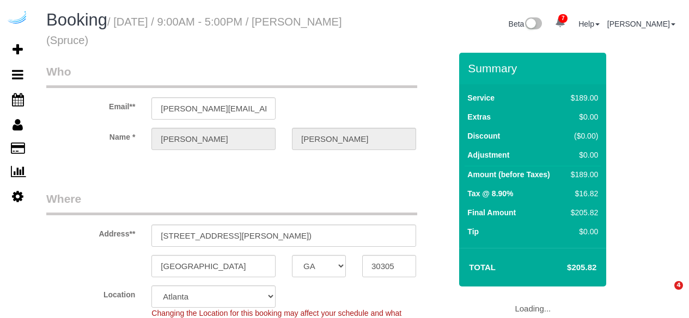
select select "GA"
select select "282"
select select "number:9"
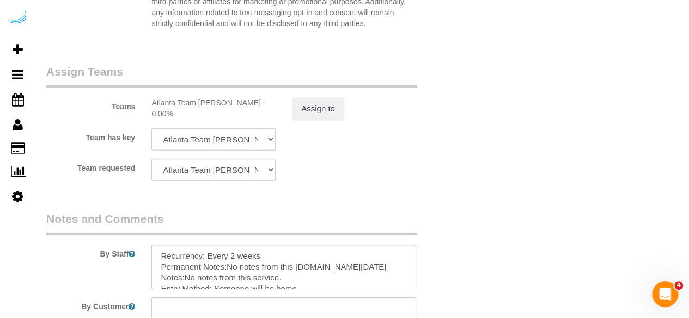
scroll to position [1688, 0]
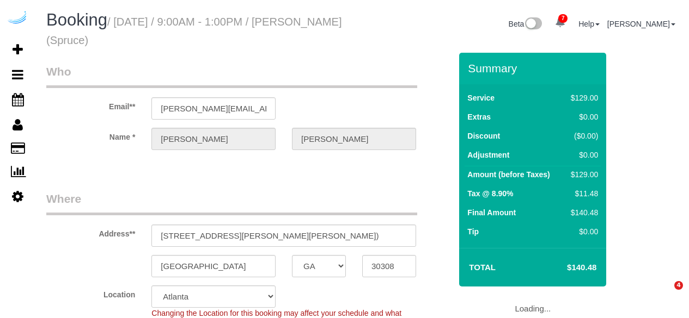
select select "GA"
select select "number:9"
select select "object:758"
select select "282"
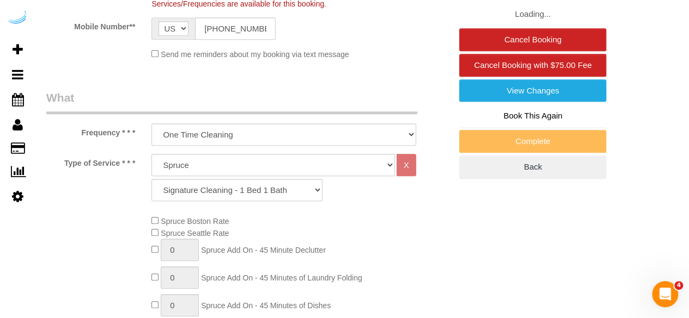
select select "object:842"
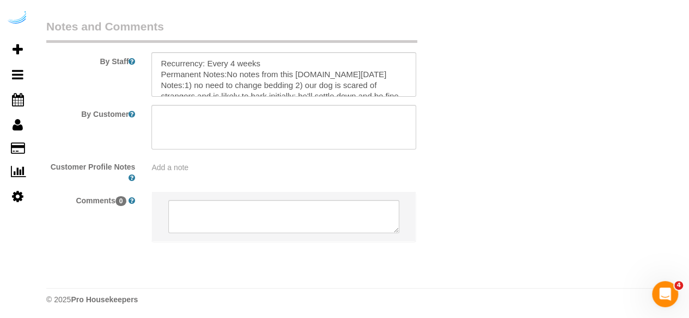
scroll to position [1788, 0]
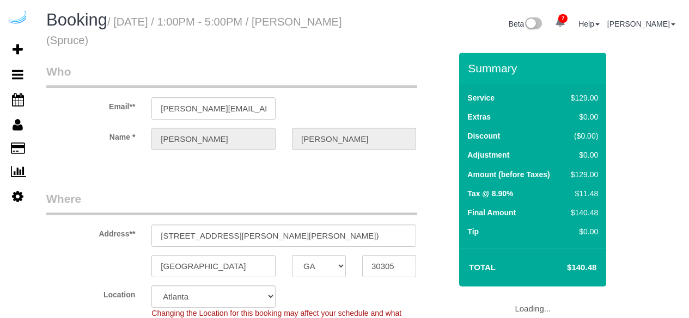
select select "GA"
select select "number:9"
select select "object:842"
select select "282"
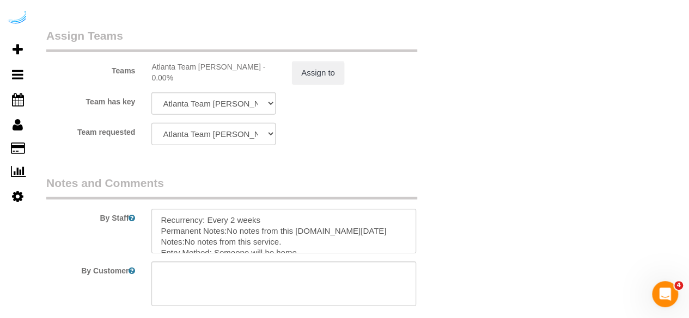
scroll to position [1788, 0]
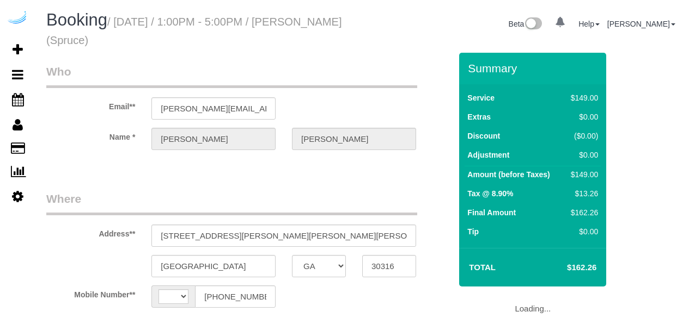
select select "GA"
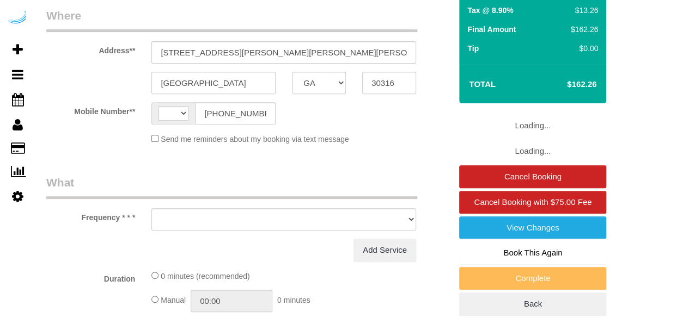
select select "string:US"
select select "object:670"
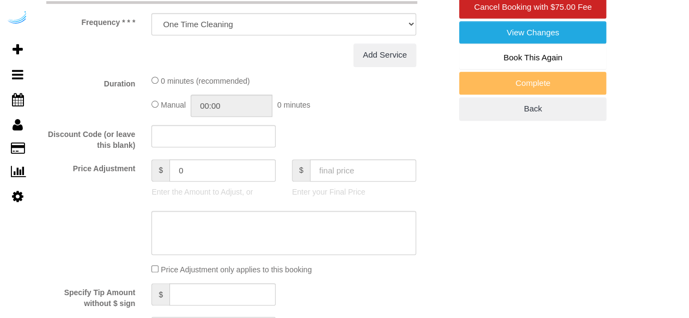
select select "282"
select select "number:9"
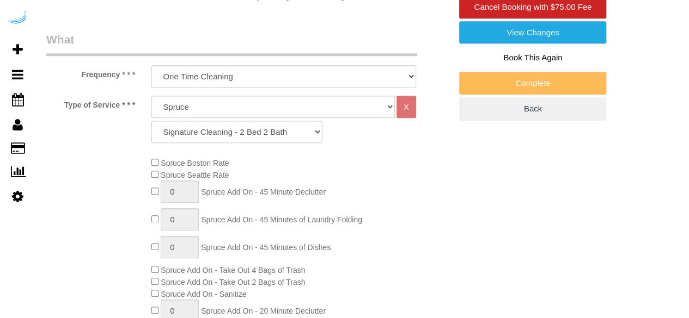
select select "object:842"
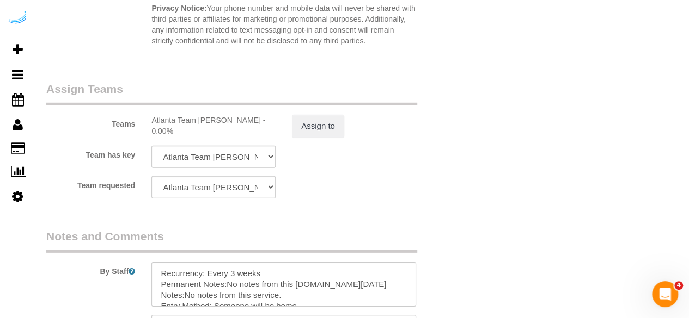
scroll to position [1788, 0]
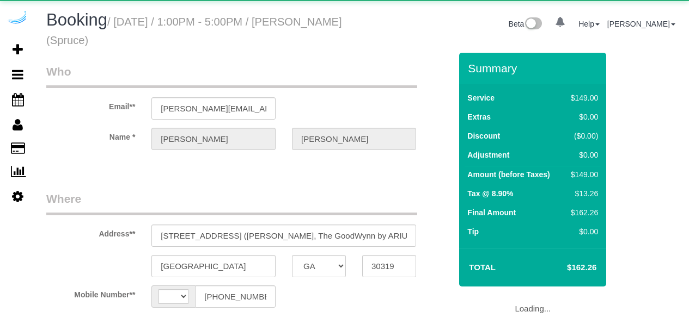
select select "GA"
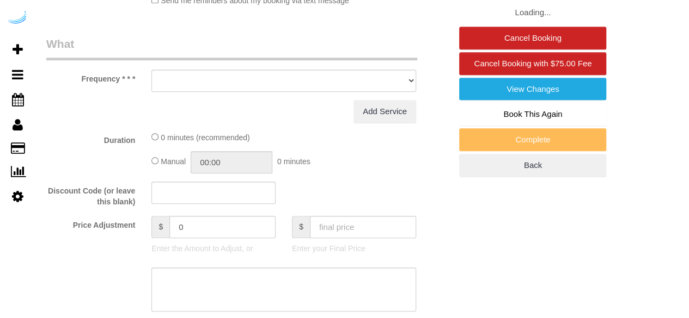
select select "object:423"
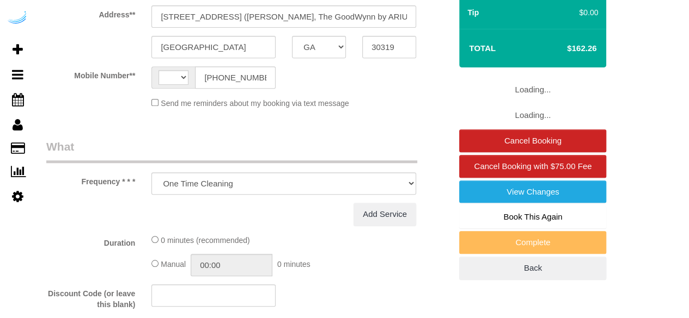
scroll to position [163, 0]
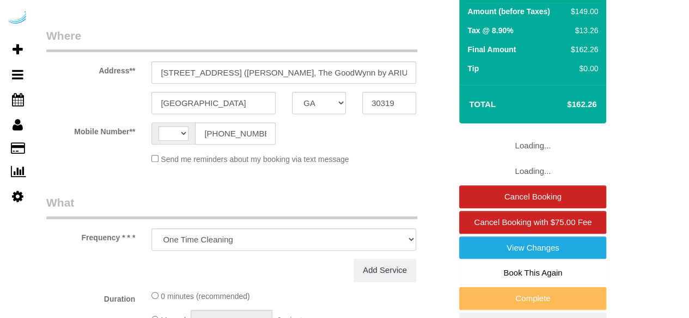
select select "string:[GEOGRAPHIC_DATA]"
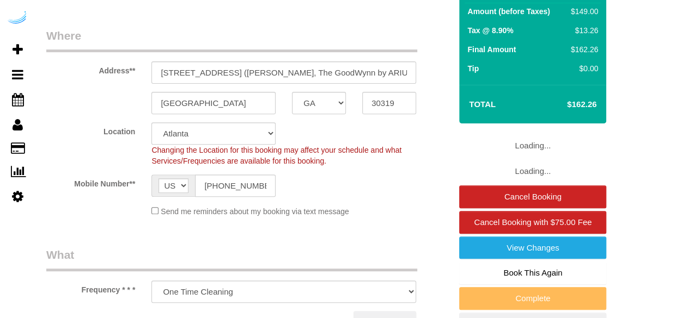
select select "number:9"
select select "object:765"
select select "282"
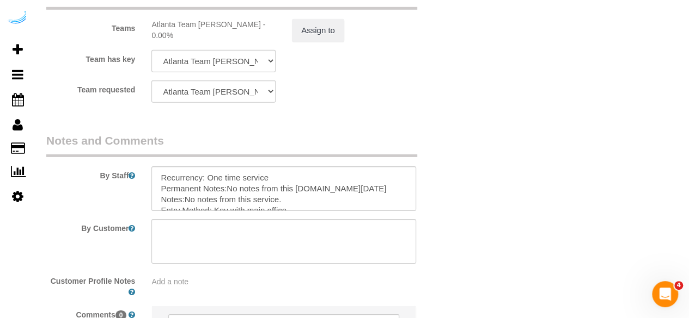
scroll to position [1742, 0]
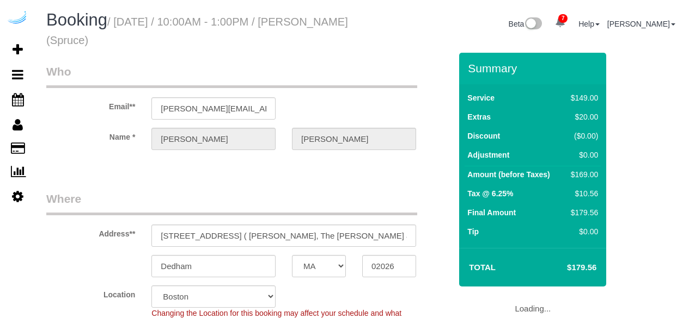
select select "MA"
select select "282"
select select "number:9"
select select "object:842"
select select "MA"
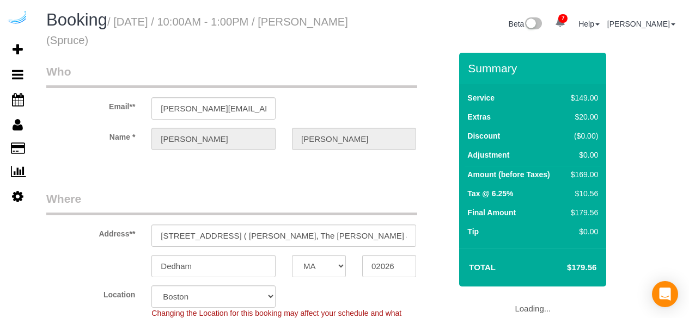
select select "282"
select select "number:9"
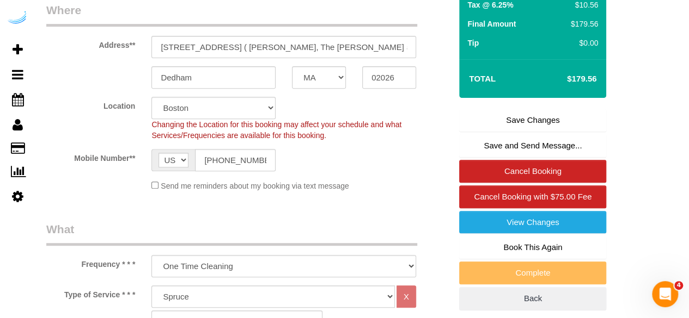
scroll to position [54, 0]
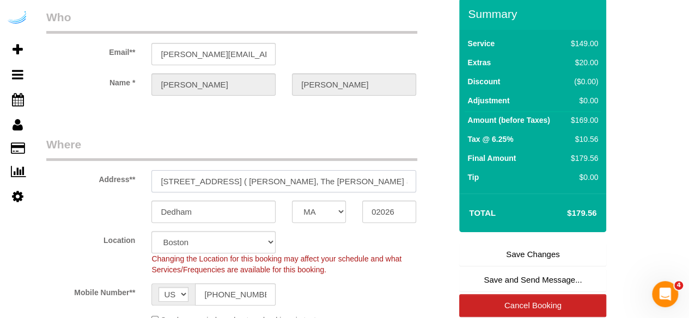
click at [387, 186] on input "[STREET_ADDRESS] ( [PERSON_NAME], The [PERSON_NAME] at [GEOGRAPHIC_DATA] , 1481…" at bounding box center [283, 181] width 265 height 22
click at [403, 187] on input "[STREET_ADDRESS] ( [PERSON_NAME], The [PERSON_NAME] at [GEOGRAPHIC_DATA] , 1481…" at bounding box center [283, 181] width 265 height 22
drag, startPoint x: 400, startPoint y: 181, endPoint x: 369, endPoint y: 189, distance: 31.6
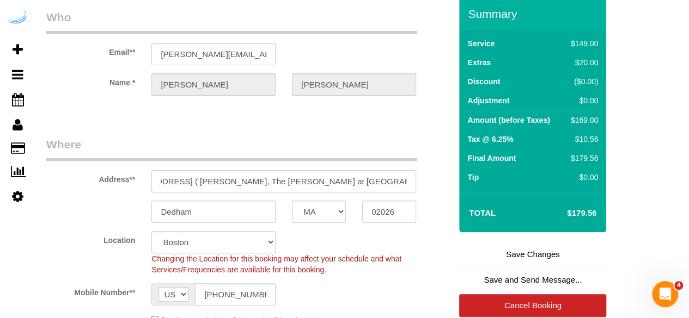
click at [369, 189] on input "250 Station Cir, Unit 1107 ( Erin Fixon, The Avens at Dedham Station , 1481877 )" at bounding box center [283, 181] width 265 height 22
paste input "748"
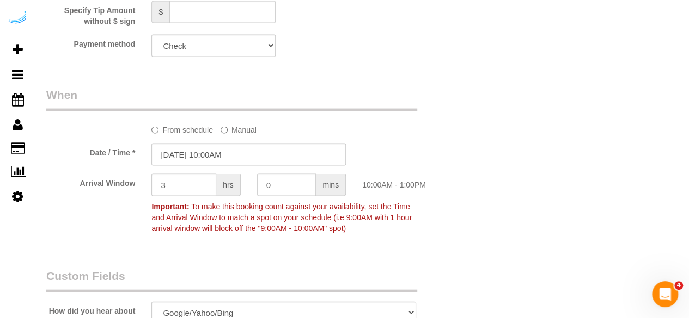
scroll to position [1089, 0]
type input "250 Station Cir, Unit 1107 ( Erin Fixon, The Avens at Dedham Station , 1481748 )"
select select "1"
select select "object:869"
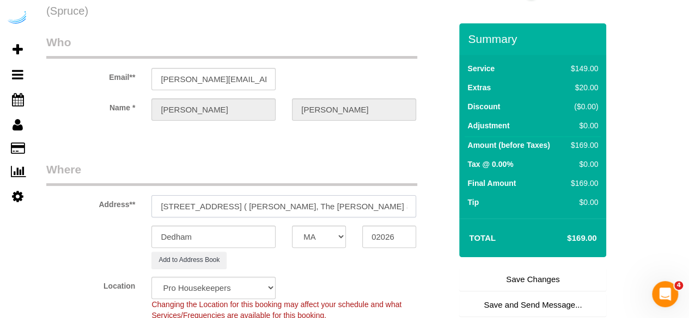
scroll to position [54, 0]
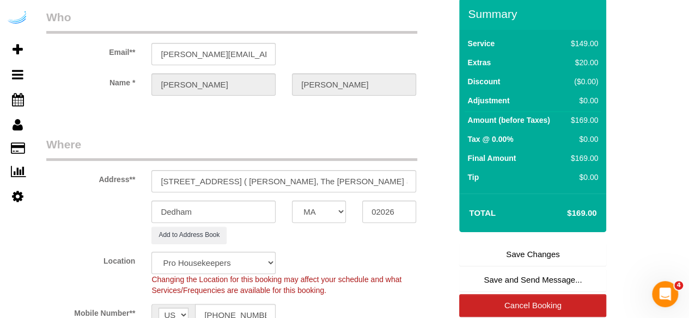
click at [525, 255] on link "Save Changes" at bounding box center [532, 254] width 147 height 23
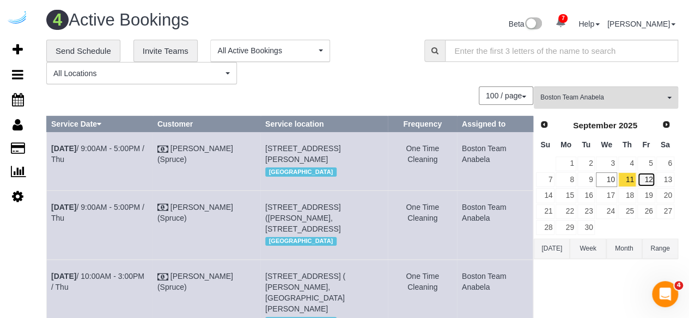
click at [641, 176] on link "12" at bounding box center [646, 180] width 18 height 15
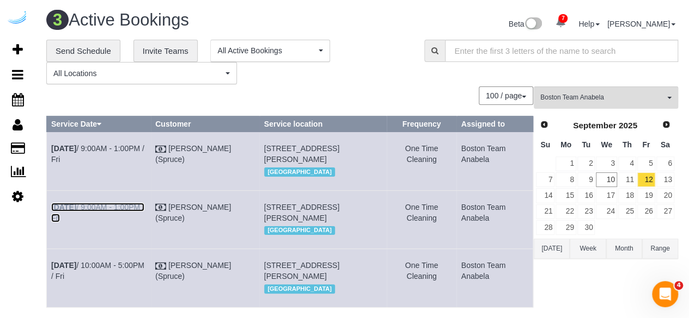
click at [133, 223] on link "Sep 12th / 9:00AM - 1:00PM / Fri" at bounding box center [97, 213] width 93 height 20
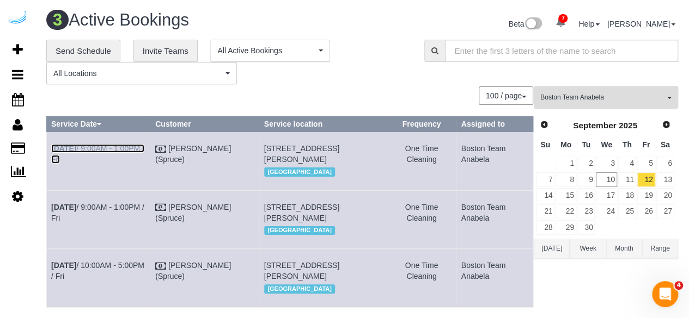
click at [130, 148] on link "Sep 12th / 9:00AM - 1:00PM / Fri" at bounding box center [97, 154] width 93 height 20
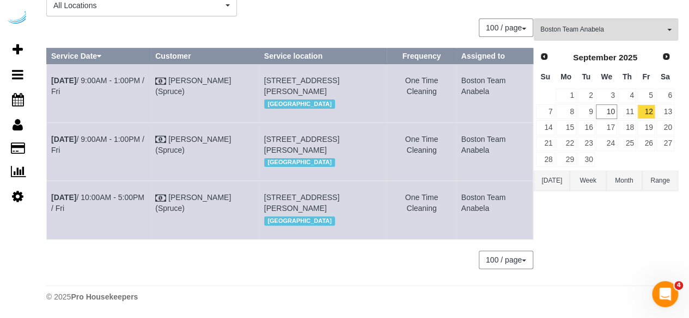
scroll to position [121, 0]
click at [108, 193] on link "Sep 12th / 10:00AM - 5:00PM / Fri" at bounding box center [97, 203] width 93 height 20
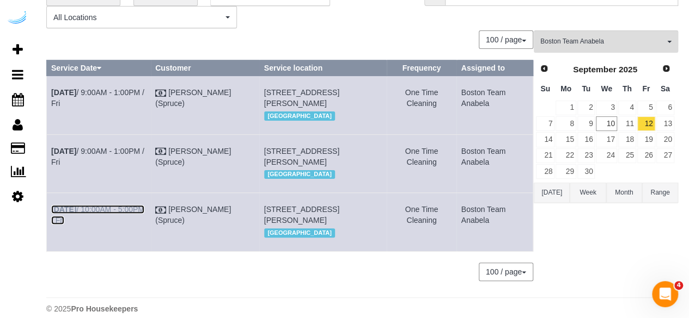
scroll to position [0, 0]
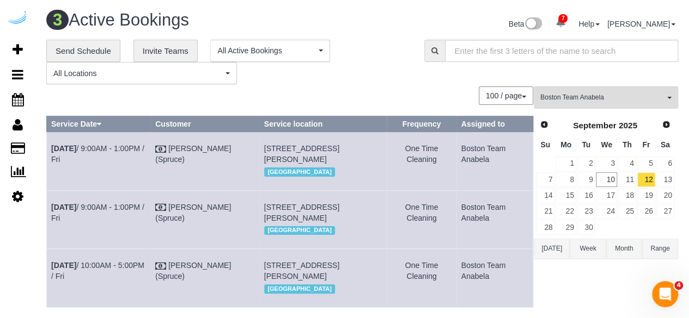
click at [416, 91] on div "100 / page 10 / page 20 / page 30 / page 40 / page 50 / page 100 / page" at bounding box center [289, 96] width 487 height 19
drag, startPoint x: 608, startPoint y: 103, endPoint x: 598, endPoint y: 113, distance: 13.9
click at [608, 103] on button "Boston Team Anabela All Teams" at bounding box center [606, 98] width 144 height 22
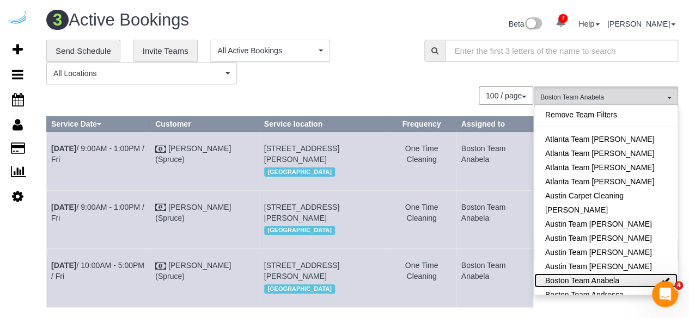
click at [591, 277] on link "Boston Team Anabela" at bounding box center [605, 281] width 143 height 14
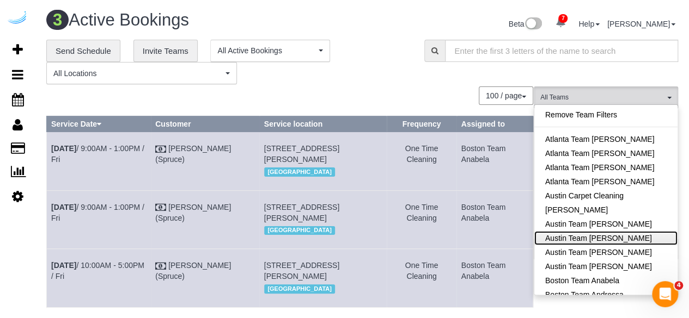
click at [612, 237] on link "Austin Team Isabel" at bounding box center [605, 238] width 143 height 14
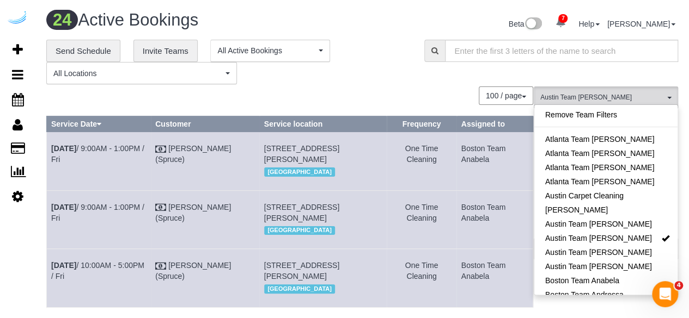
click at [429, 81] on div "**********" at bounding box center [362, 62] width 648 height 45
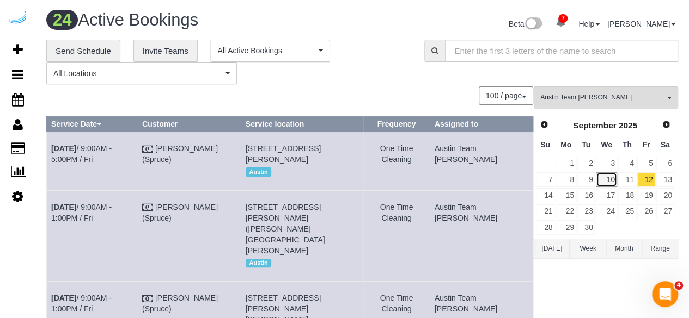
click at [612, 175] on link "10" at bounding box center [606, 180] width 21 height 15
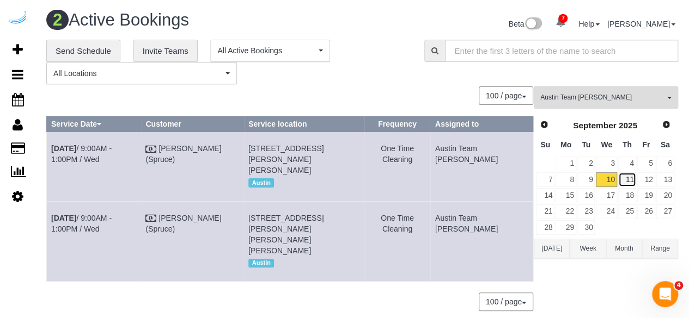
click at [624, 177] on link "11" at bounding box center [627, 180] width 18 height 15
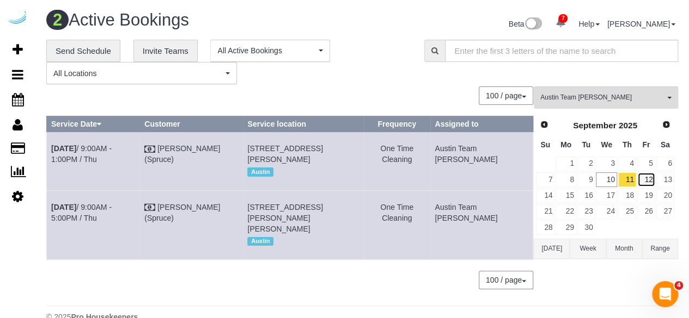
click at [649, 176] on link "12" at bounding box center [646, 180] width 18 height 15
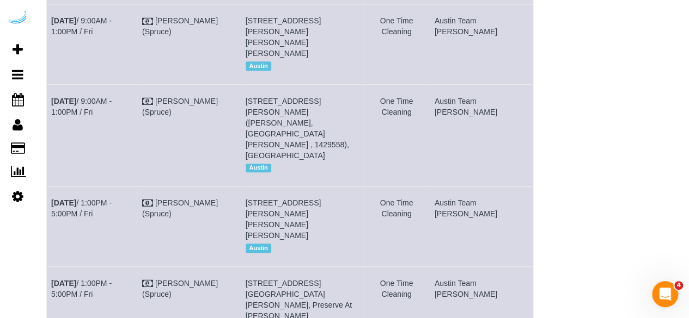
scroll to position [327, 0]
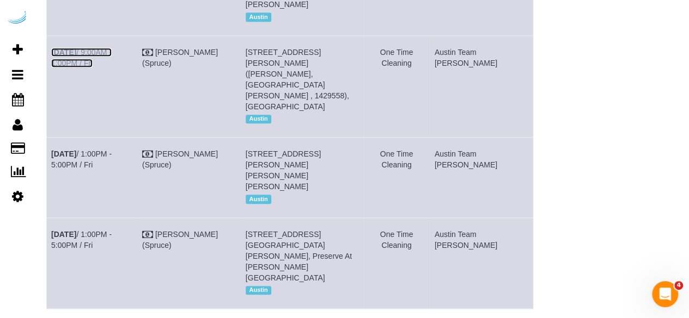
click at [112, 48] on link "Sep 12th / 9:00AM - 1:00PM / Fri" at bounding box center [81, 58] width 60 height 20
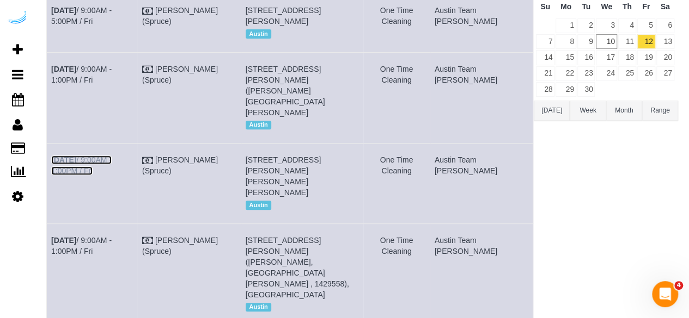
click at [112, 156] on link "Sep 12th / 9:00AM - 1:00PM / Fri" at bounding box center [81, 166] width 60 height 20
click at [112, 80] on link "Sep 12th / 9:00AM - 1:00PM / Fri" at bounding box center [81, 75] width 60 height 20
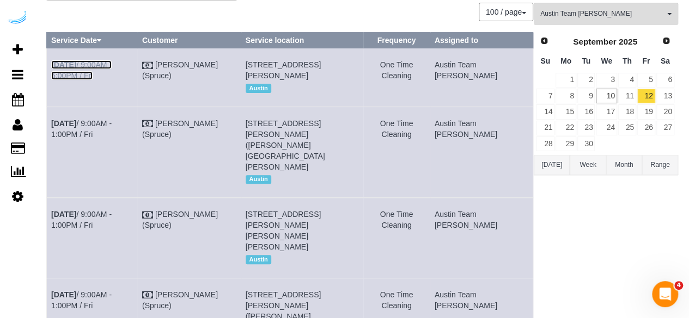
click at [112, 66] on link "Sep 12th / 9:00AM - 5:00PM / Fri" at bounding box center [81, 70] width 60 height 20
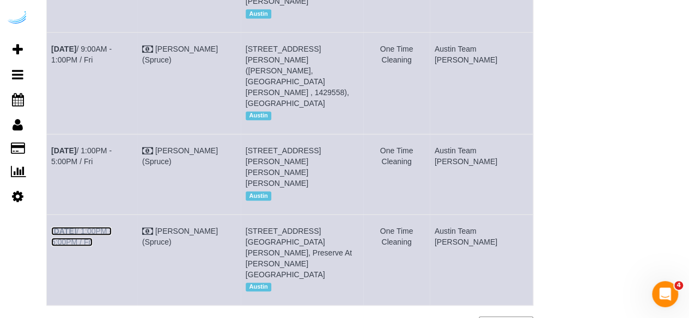
click at [112, 227] on link "Sep 12th / 1:00PM - 5:00PM / Fri" at bounding box center [81, 237] width 60 height 20
click at [112, 146] on link "Sep 12th / 1:00PM - 5:00PM / Fri" at bounding box center [81, 156] width 60 height 20
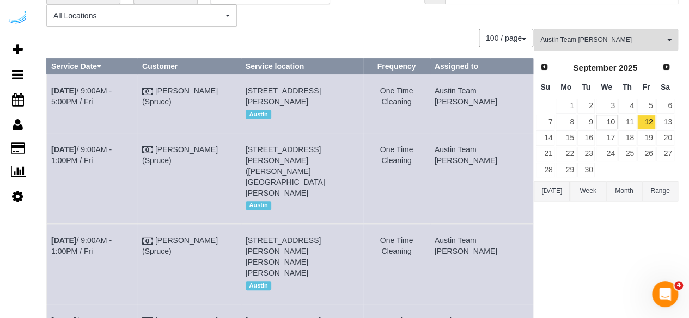
scroll to position [0, 0]
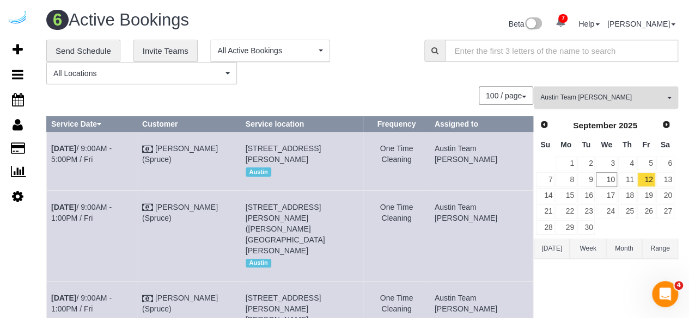
drag, startPoint x: 579, startPoint y: 101, endPoint x: 583, endPoint y: 108, distance: 7.3
click at [580, 102] on span "Austin Team Isabel" at bounding box center [602, 97] width 124 height 9
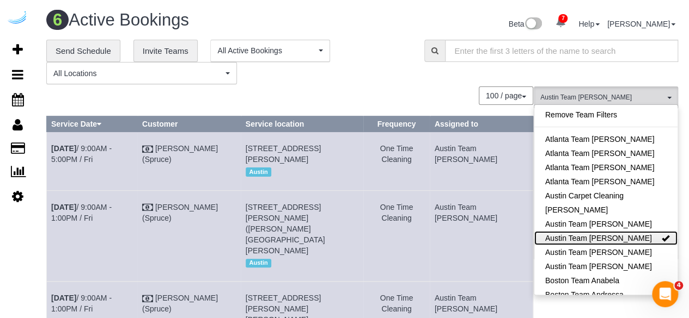
click at [600, 241] on link "Austin Team Isabel" at bounding box center [605, 238] width 143 height 14
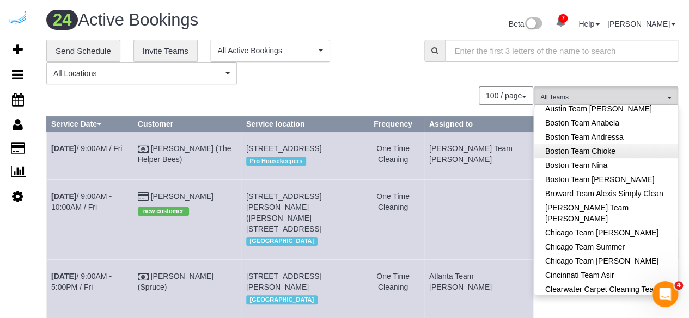
scroll to position [218, 0]
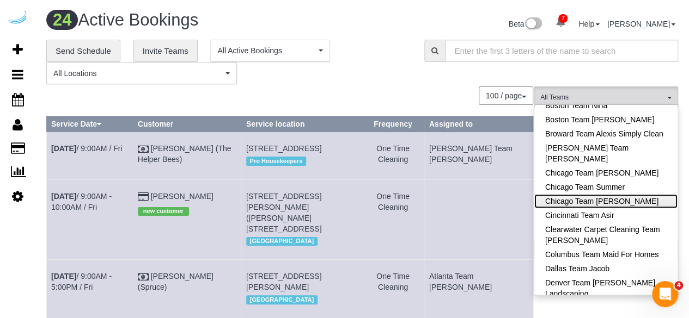
click at [615, 204] on link "Chicago Team Wesley" at bounding box center [605, 201] width 143 height 14
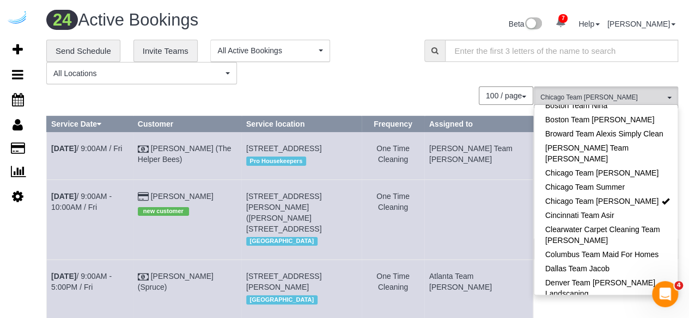
click at [376, 83] on div "**********" at bounding box center [227, 62] width 362 height 45
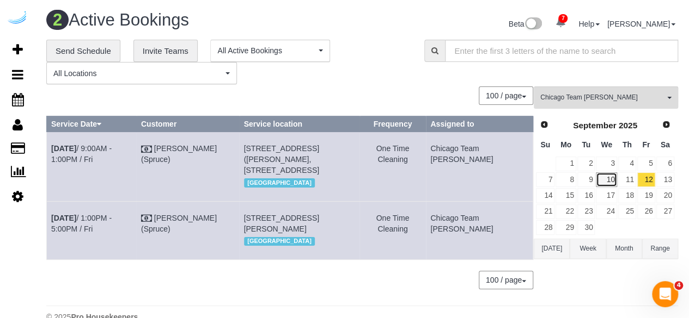
click at [604, 186] on link "10" at bounding box center [606, 180] width 21 height 15
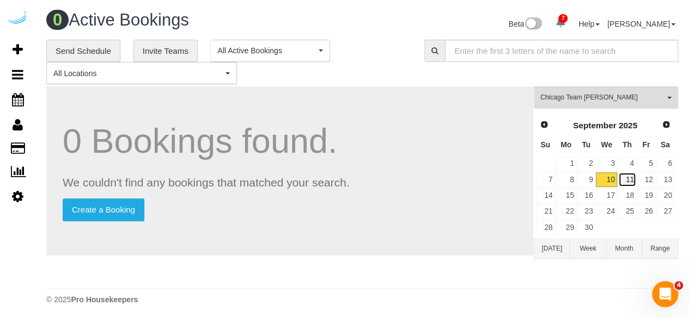
click at [632, 178] on link "11" at bounding box center [627, 180] width 18 height 15
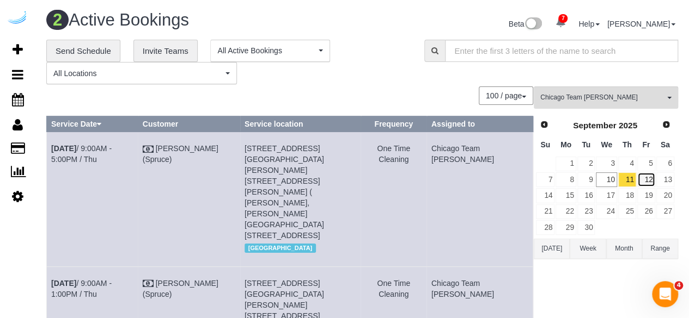
click at [647, 179] on link "12" at bounding box center [646, 180] width 18 height 15
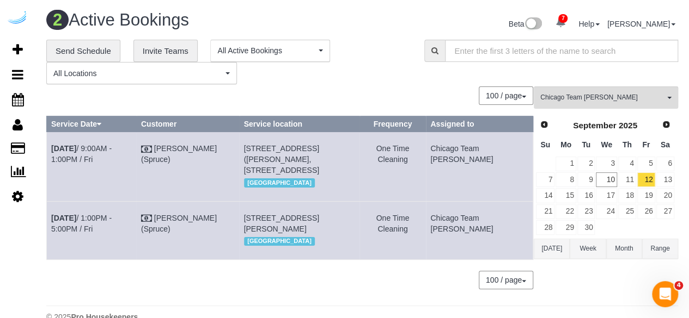
click at [84, 222] on td "Sep 12th / 1:00PM - 5:00PM / Fri" at bounding box center [92, 230] width 90 height 58
click at [88, 215] on link "Sep 12th / 1:00PM - 5:00PM / Fri" at bounding box center [81, 224] width 60 height 20
drag, startPoint x: 98, startPoint y: 231, endPoint x: 52, endPoint y: 213, distance: 49.3
click at [52, 213] on td "Sep 12th / 1:00PM - 5:00PM / Fri" at bounding box center [92, 230] width 90 height 58
copy link "Sep 12th / 1:00PM - 5:00PM / Fri"
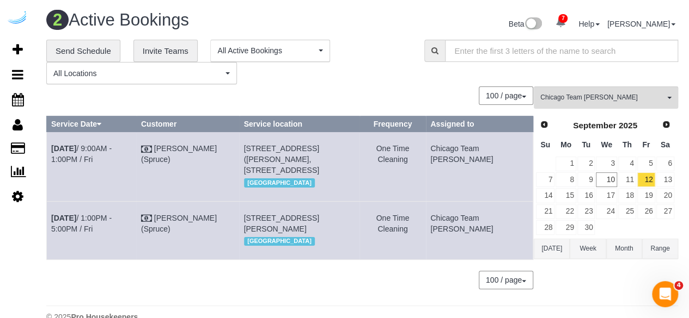
drag, startPoint x: 311, startPoint y: 248, endPoint x: 278, endPoint y: 239, distance: 34.3
click at [278, 234] on span "808 W Van Buren St, Building 808, Unit 902 ( Gabrielle Nicholson, The Van Buren…" at bounding box center [281, 224] width 75 height 20
drag, startPoint x: 361, startPoint y: 251, endPoint x: 258, endPoint y: 213, distance: 110.2
click at [258, 213] on td "808 W Van Buren St, Building 808, Unit 902 ( Gabrielle Nicholson, The Van Buren…" at bounding box center [299, 230] width 120 height 58
copy span "808 W Van Buren St, Building 808, Unit 902 ( Gabrielle Nicholson, The Van Buren…"
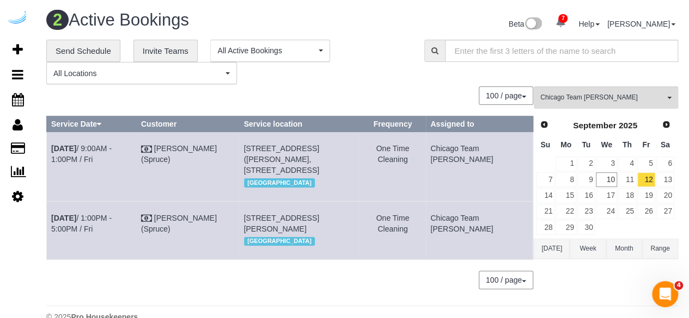
drag, startPoint x: 469, startPoint y: 223, endPoint x: 457, endPoint y: 218, distance: 12.7
click at [457, 218] on td "Chicago Team Wesley" at bounding box center [479, 230] width 107 height 58
copy td "Chicago Team Wesley"
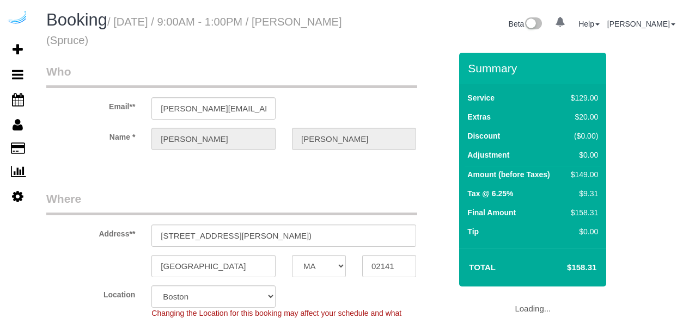
select select "MA"
select select "number:9"
select select "object:758"
select select "282"
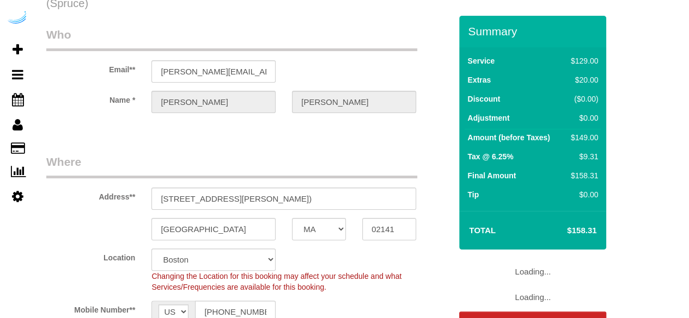
select select "object:842"
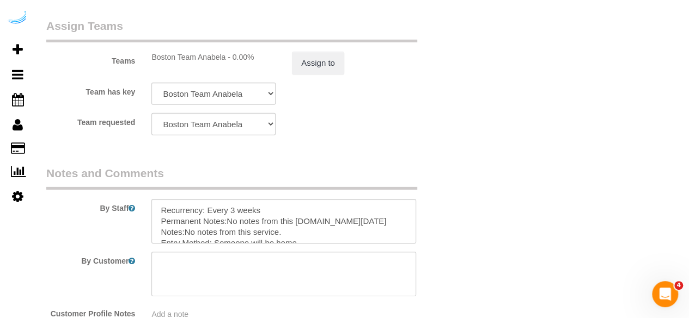
scroll to position [1688, 0]
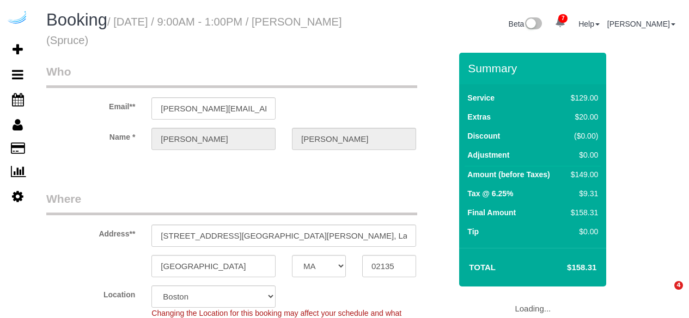
select select "MA"
select select "282"
select select "number:9"
select select "object:842"
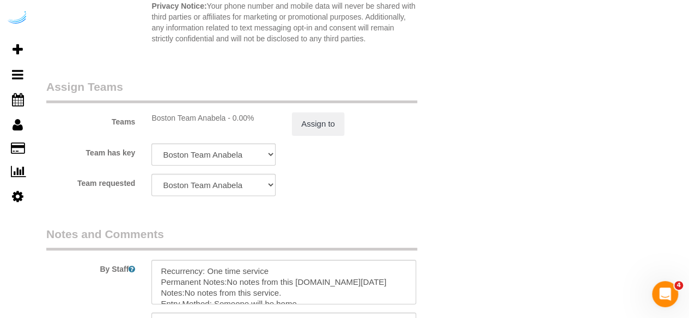
scroll to position [1633, 0]
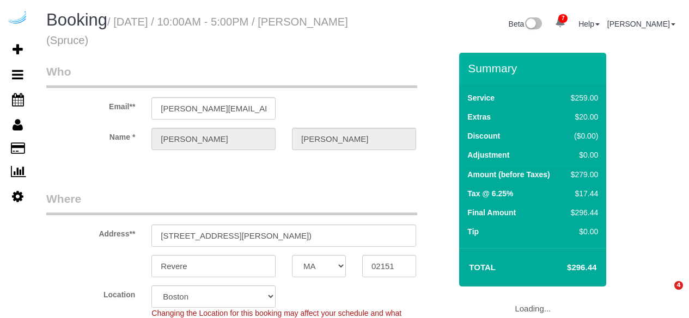
select select "MA"
select select "282"
select select "number:9"
select select "object:842"
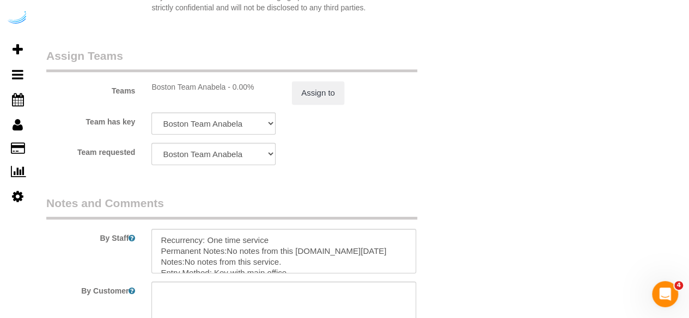
scroll to position [1633, 0]
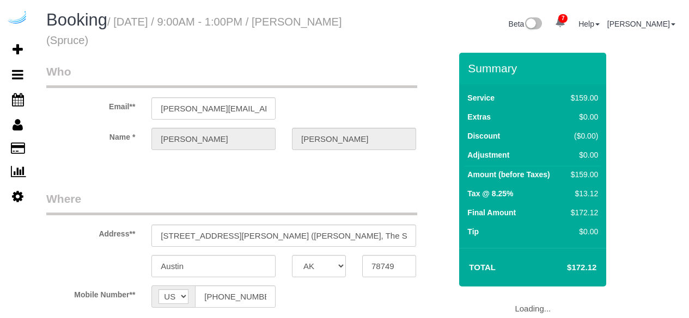
select select "[GEOGRAPHIC_DATA]"
select select "number:9"
select select "282"
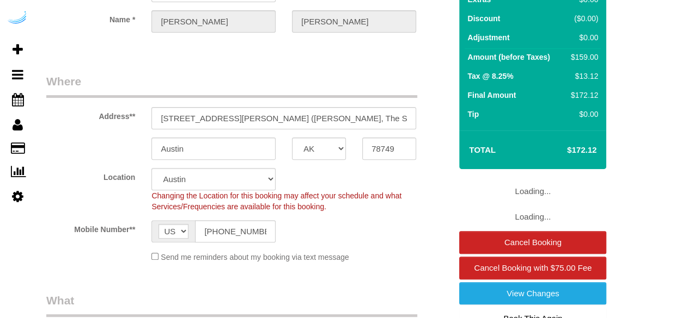
select select "object:857"
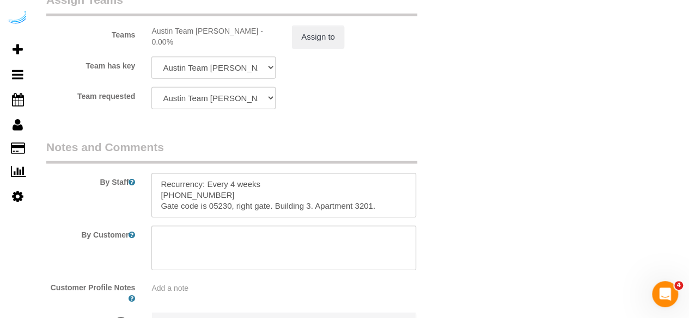
scroll to position [1742, 0]
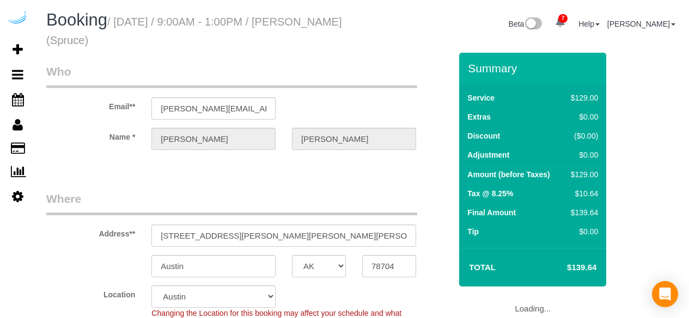
select select "[GEOGRAPHIC_DATA]"
select select "282"
select select "number:9"
select select "object:857"
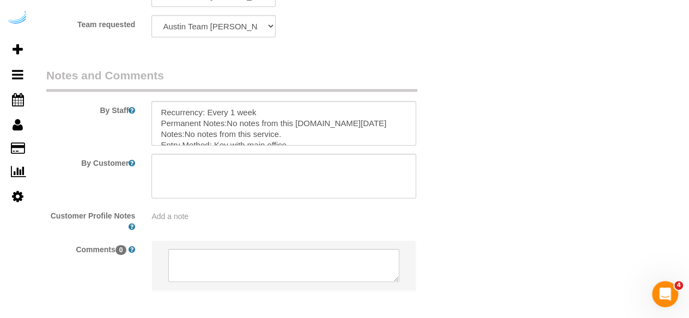
scroll to position [1742, 0]
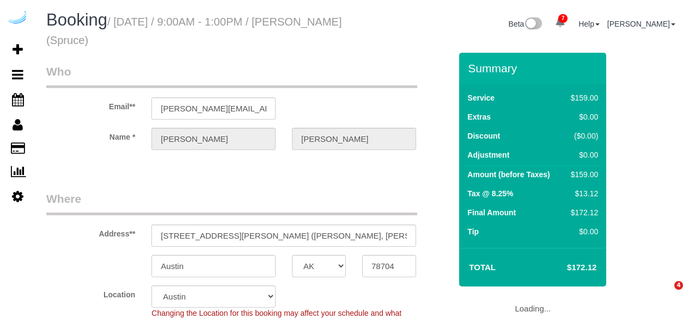
select select "[GEOGRAPHIC_DATA]"
select select "282"
select select "number:9"
select select "object:857"
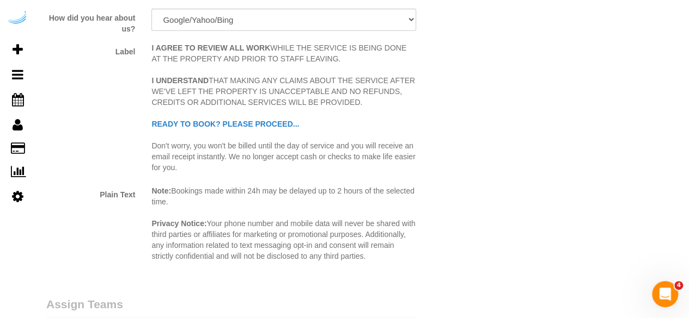
scroll to position [1688, 0]
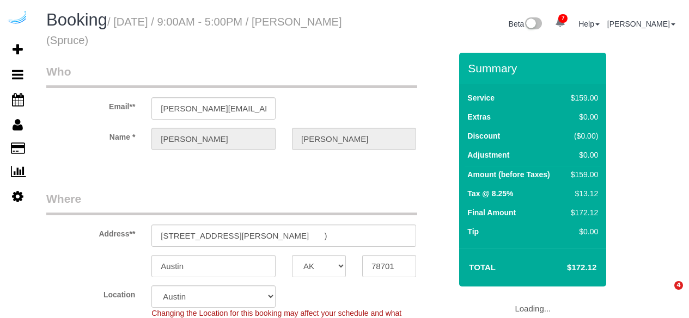
select select "[GEOGRAPHIC_DATA]"
select select "number:9"
select select "object:857"
select select "282"
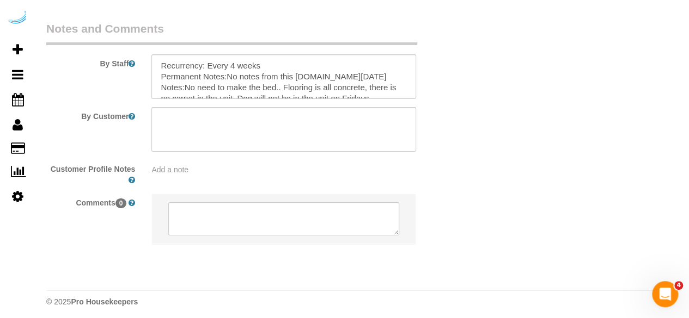
scroll to position [1788, 0]
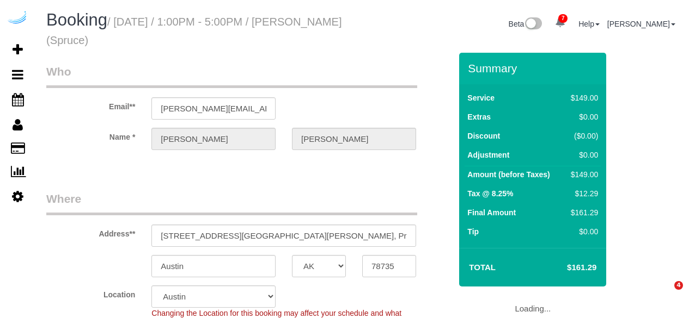
select select "[GEOGRAPHIC_DATA]"
select select "282"
select select "number:9"
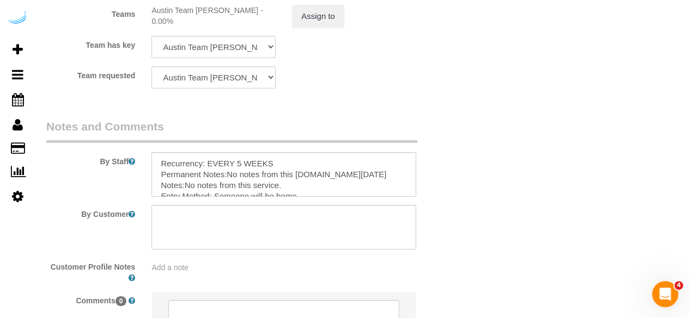
scroll to position [1688, 0]
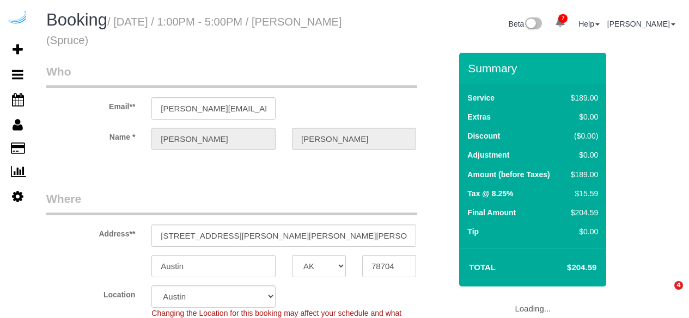
select select "[GEOGRAPHIC_DATA]"
select select "282"
select select "number:9"
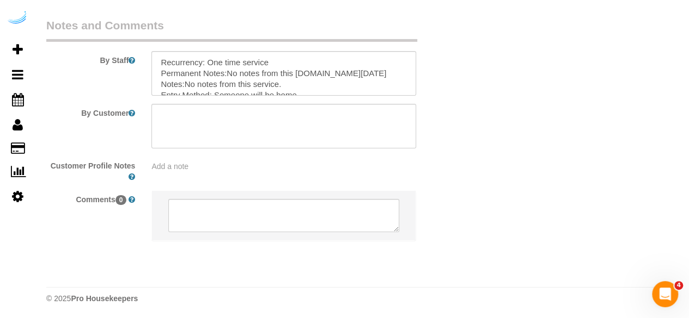
scroll to position [1788, 0]
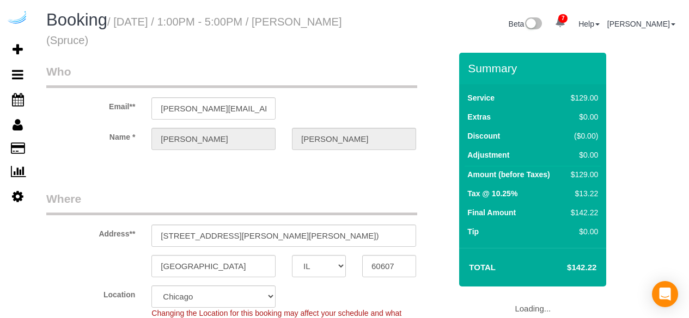
select select "IL"
select select "282"
select select "number:9"
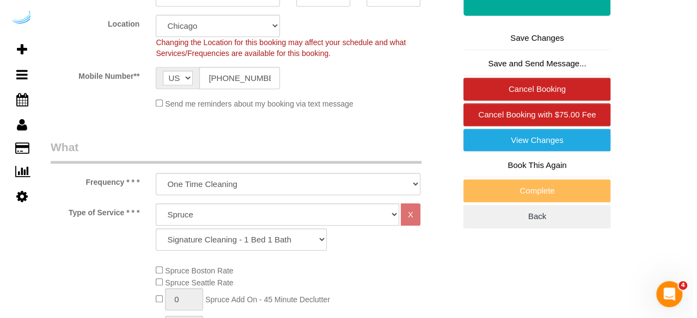
scroll to position [272, 0]
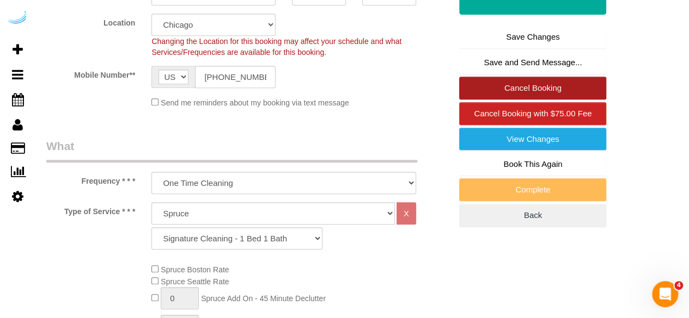
click at [513, 81] on link "Cancel Booking" at bounding box center [532, 88] width 147 height 23
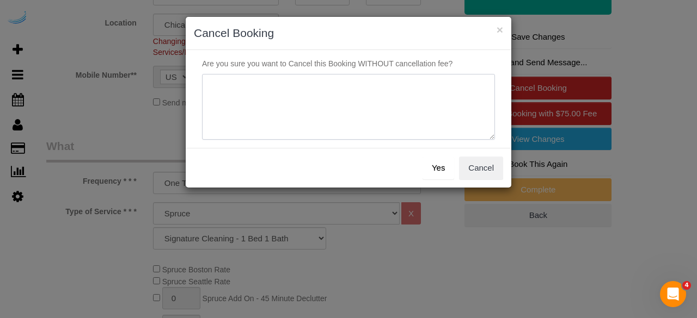
click at [387, 94] on textarea at bounding box center [348, 107] width 293 height 66
type textarea "Not on spruce."
click at [445, 174] on button "Yes" at bounding box center [438, 168] width 32 height 23
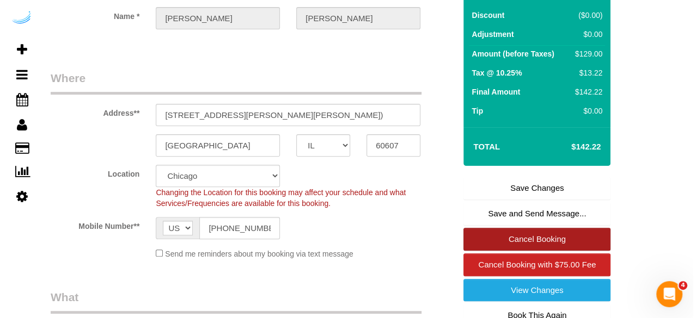
scroll to position [0, 0]
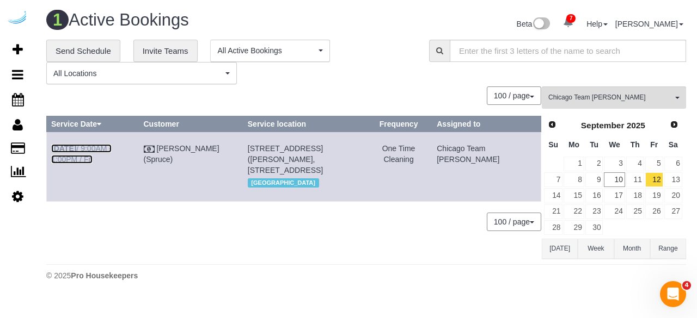
click at [112, 149] on link "[DATE] 9:00AM - 1:00PM / Fri" at bounding box center [81, 154] width 60 height 20
click at [635, 94] on span "Chicago Team [PERSON_NAME]" at bounding box center [610, 97] width 124 height 9
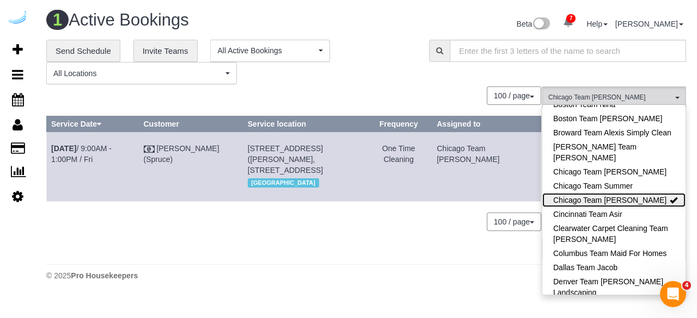
click at [619, 203] on link "Chicago Team [PERSON_NAME]" at bounding box center [613, 200] width 143 height 14
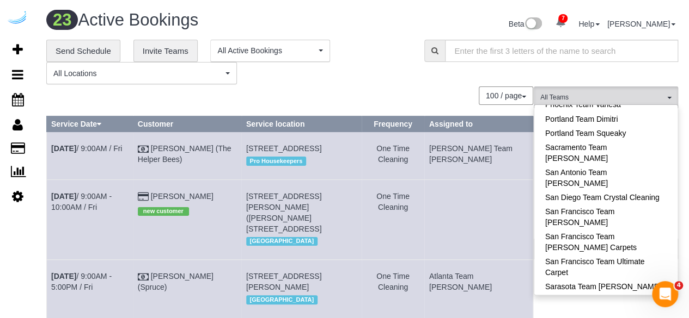
scroll to position [1036, 0]
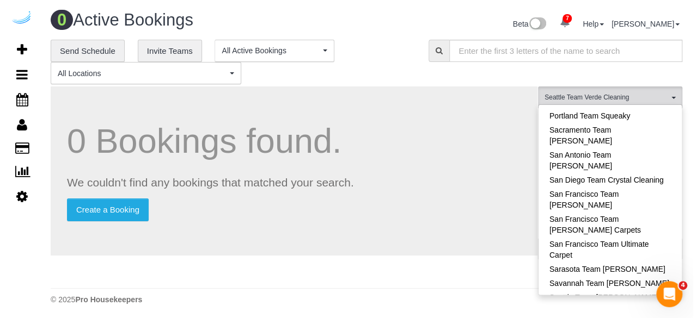
scroll to position [981, 0]
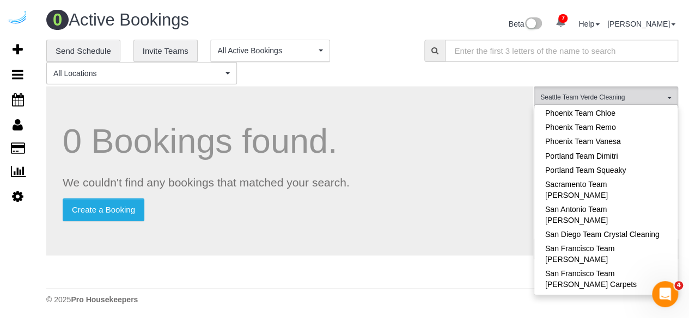
click at [638, 316] on link "Sarasota Team [PERSON_NAME]" at bounding box center [605, 323] width 143 height 14
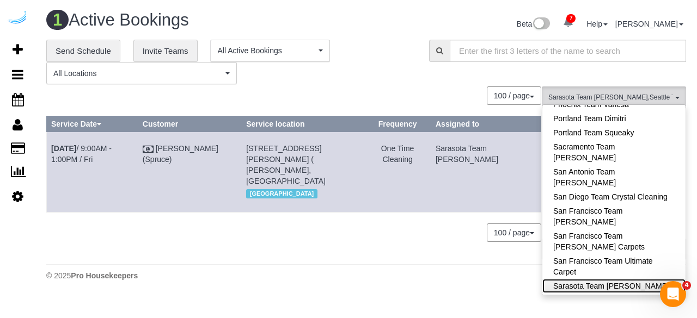
scroll to position [1036, 0]
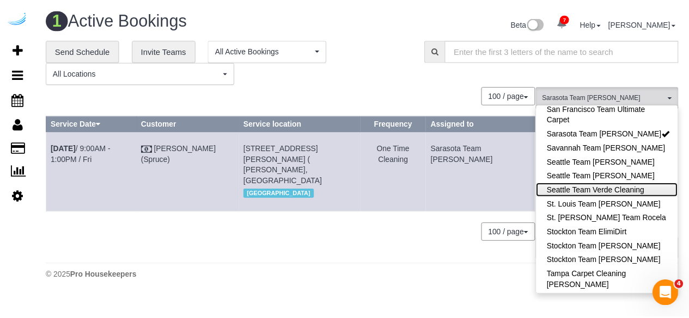
scroll to position [1172, 0]
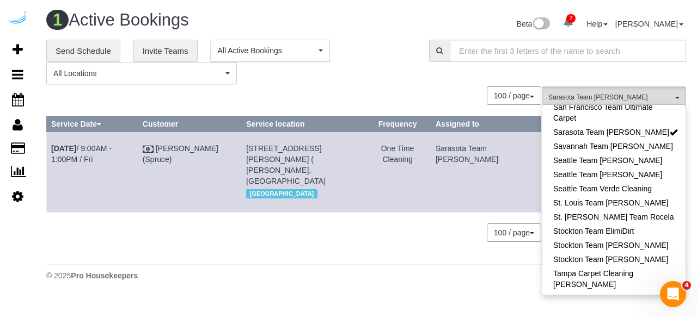
click at [392, 240] on div "100 / page 10 / page 20 / page 30 / page 40 / page 50 / page 100 / page" at bounding box center [293, 233] width 495 height 19
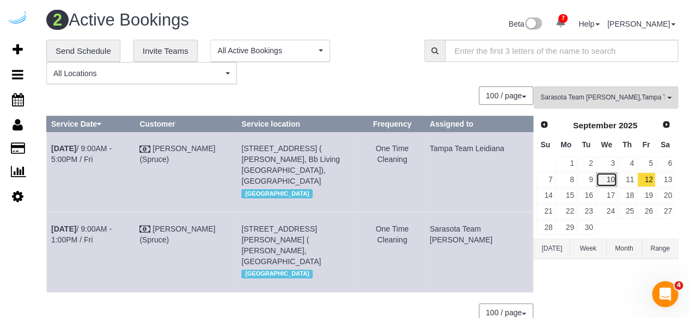
click at [605, 176] on link "10" at bounding box center [606, 180] width 21 height 15
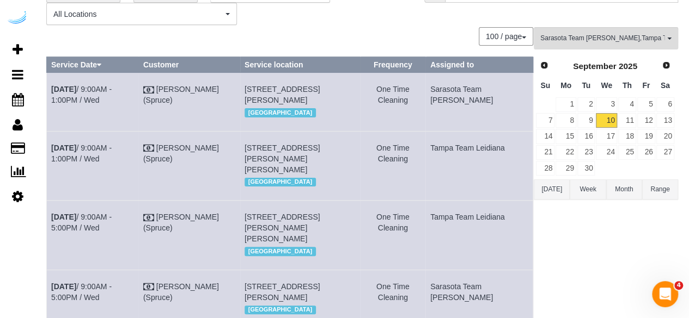
scroll to position [432, 0]
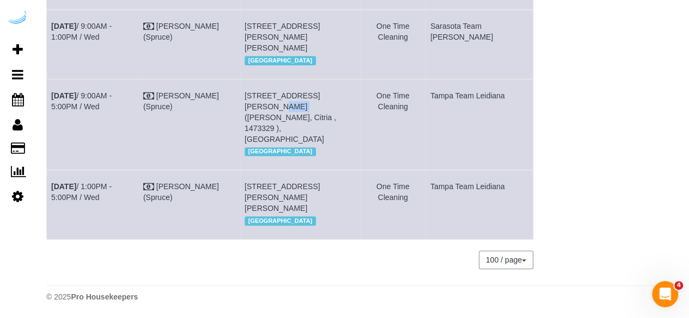
drag, startPoint x: 371, startPoint y: 118, endPoint x: 348, endPoint y: 119, distance: 22.9
click at [348, 119] on td "[STREET_ADDRESS][PERSON_NAME] ([PERSON_NAME], Citria , 1473329 ), [GEOGRAPHIC_D…" at bounding box center [300, 124] width 120 height 91
copy span "3116"
click at [112, 111] on link "[DATE] 9:00AM - 5:00PM / Wed" at bounding box center [81, 101] width 60 height 20
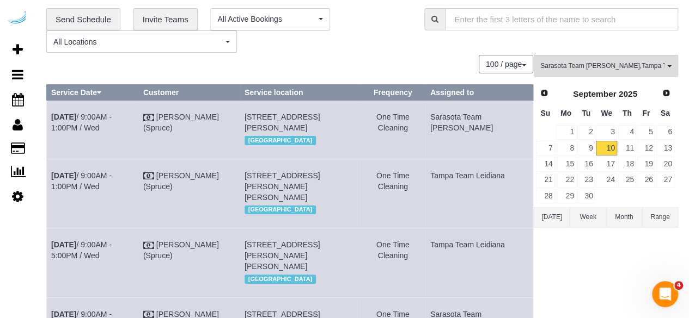
scroll to position [0, 0]
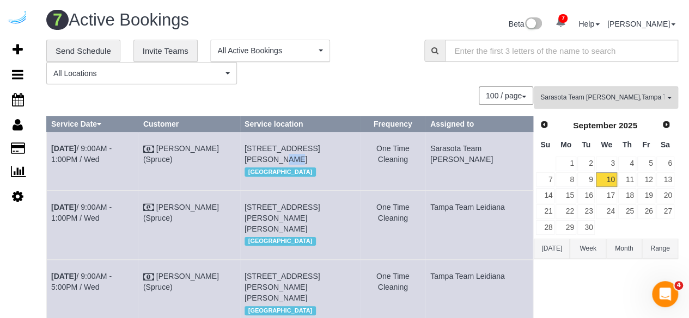
drag, startPoint x: 366, startPoint y: 149, endPoint x: 342, endPoint y: 151, distance: 24.6
click at [342, 151] on td "1420 Lakefront Dr, Unit 106 (Hilary Apicella, The Row Waterside , 1438593 ), Sa…" at bounding box center [300, 161] width 120 height 58
copy span "106"
click at [112, 148] on link "Sep 10th / 9:00AM - 1:00PM / Wed" at bounding box center [81, 154] width 60 height 20
drag, startPoint x: 90, startPoint y: 155, endPoint x: 52, endPoint y: 145, distance: 39.0
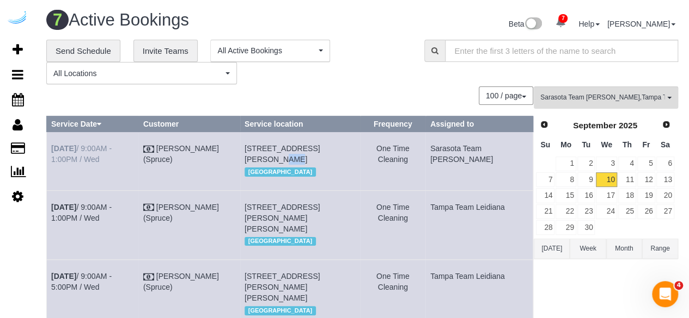
click at [52, 148] on td "Sep 10th / 9:00AM - 1:00PM / Wed" at bounding box center [93, 161] width 92 height 58
copy link "Sep 10th / 9:00AM - 1:00PM / Wed"
drag, startPoint x: 309, startPoint y: 181, endPoint x: 262, endPoint y: 152, distance: 54.8
click at [262, 152] on td "1420 Lakefront Dr, Unit 106 (Hilary Apicella, The Row Waterside , 1438593 ), Sa…" at bounding box center [300, 161] width 120 height 58
copy span "[STREET_ADDRESS][PERSON_NAME]"
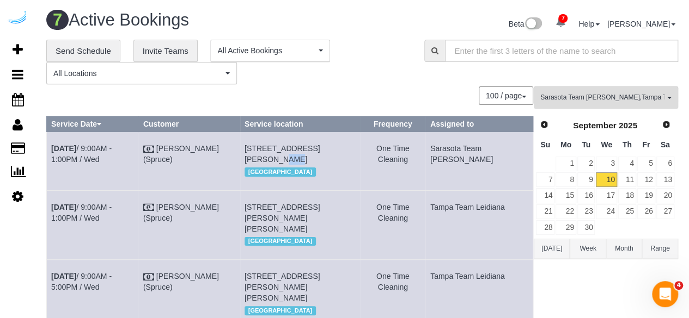
drag, startPoint x: 494, startPoint y: 161, endPoint x: 460, endPoint y: 149, distance: 36.3
click at [460, 149] on td "Sarasota Team [PERSON_NAME]" at bounding box center [478, 161] width 107 height 58
copy td "Sarasota Team [PERSON_NAME]"
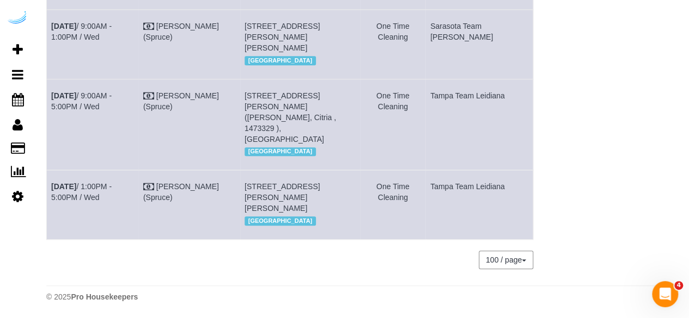
scroll to position [432, 0]
drag, startPoint x: 120, startPoint y: 143, endPoint x: 50, endPoint y: 120, distance: 73.9
click at [50, 120] on td "Sep 10th / 9:00AM - 5:00PM / Wed" at bounding box center [93, 124] width 92 height 91
copy link "Sep 10th / 9:00AM - 5:00PM / Wed"
drag, startPoint x: 351, startPoint y: 140, endPoint x: 260, endPoint y: 119, distance: 93.2
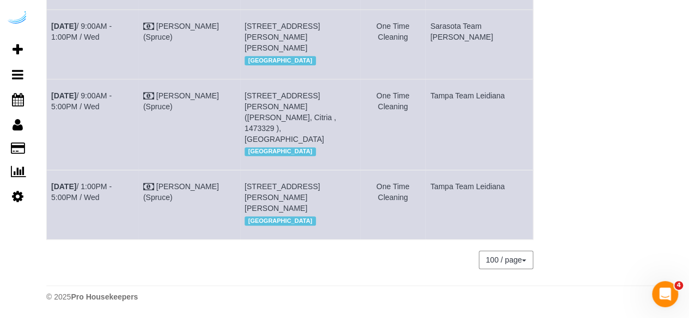
click at [260, 119] on td "3017 Clementine Ct, Unit 3116 (Jacky Alcine, Citria , 1473329 ), Sarasota, FL 3…" at bounding box center [300, 124] width 120 height 91
copy span "3017 Clementine Ct, Unit 3116 (Jacky Alcine, Citria , 1473329 ), Sarasota, FL 3…"
drag, startPoint x: 498, startPoint y: 128, endPoint x: 460, endPoint y: 119, distance: 39.1
click at [460, 119] on td "Tampa Team Leidiana" at bounding box center [478, 124] width 107 height 91
copy td "Tampa Team Leidiana"
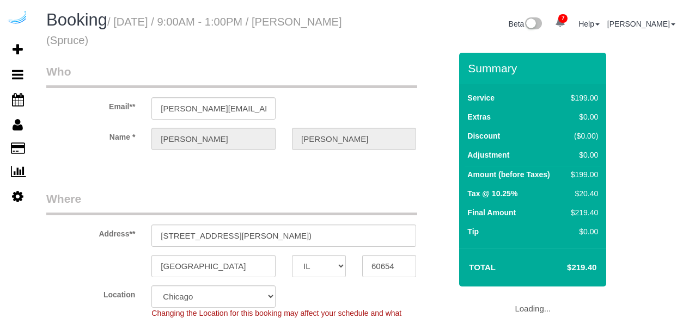
select select "IL"
select select "number:9"
select select "object:837"
select select "282"
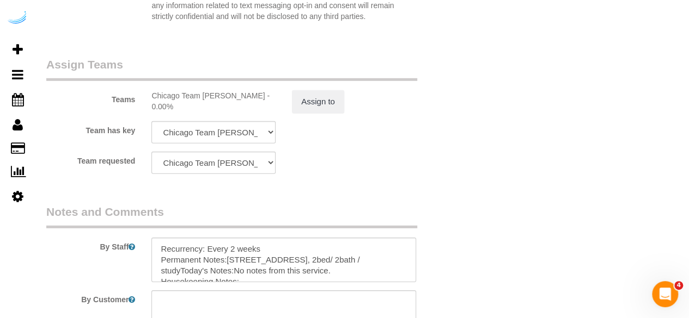
scroll to position [1788, 0]
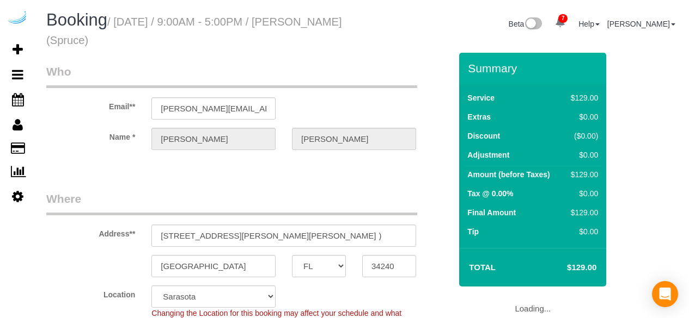
select select "FL"
select select "282"
select select "number:9"
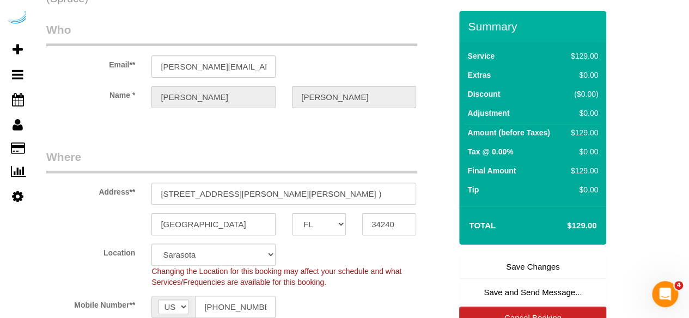
scroll to position [163, 0]
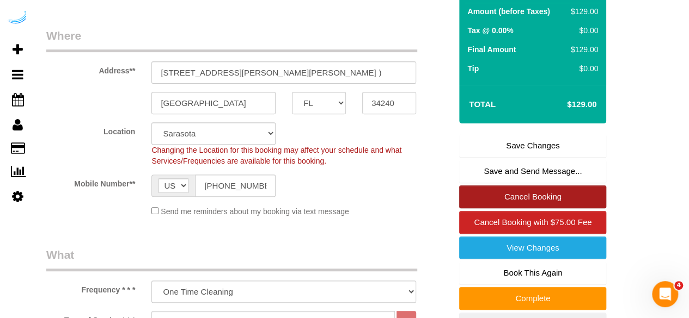
click at [554, 189] on link "Cancel Booking" at bounding box center [532, 197] width 147 height 23
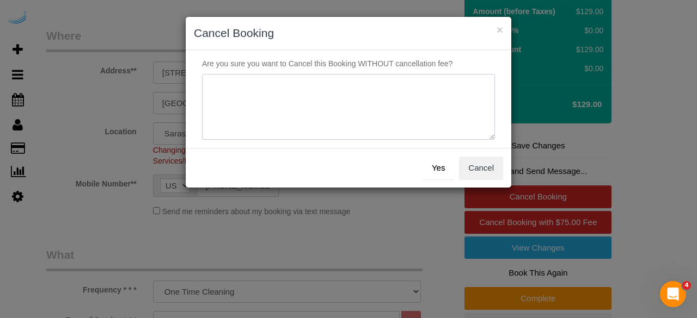
click at [436, 121] on textarea at bounding box center [348, 107] width 293 height 66
type textarea "Not on spruce."
click at [438, 168] on button "Yes" at bounding box center [438, 168] width 32 height 23
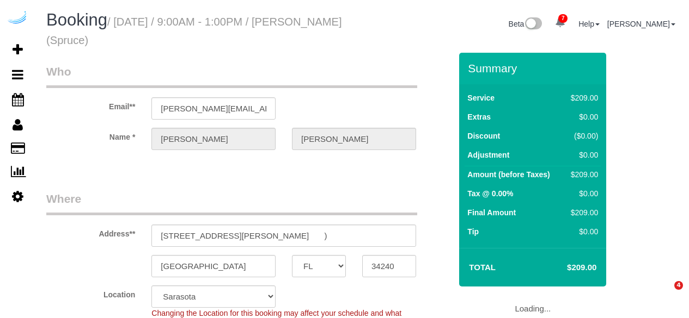
select select "FL"
select select "282"
select select "number:9"
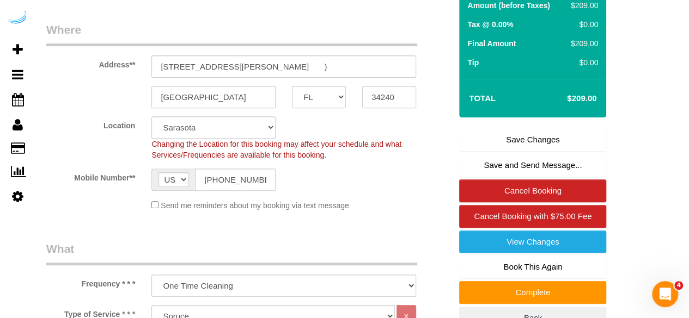
scroll to position [218, 0]
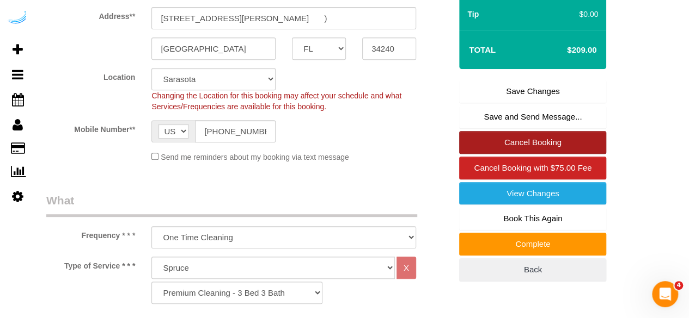
click at [528, 138] on link "Cancel Booking" at bounding box center [532, 142] width 147 height 23
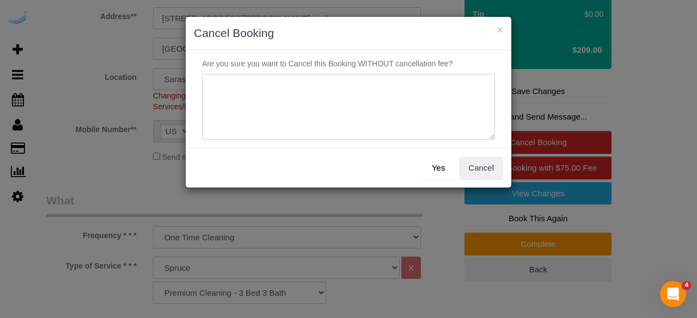
click at [418, 102] on textarea at bounding box center [348, 107] width 293 height 66
type textarea "Not on spruce."
click at [443, 172] on button "Yes" at bounding box center [438, 168] width 32 height 23
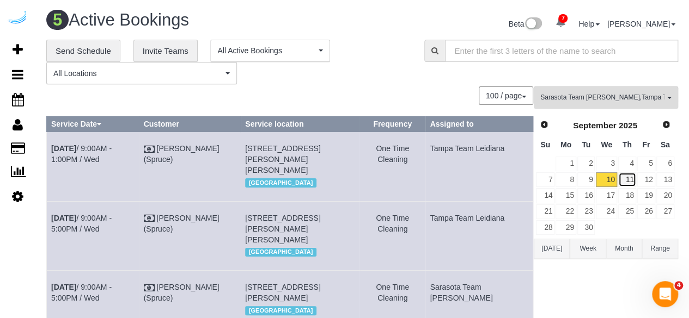
click at [631, 181] on link "11" at bounding box center [627, 180] width 18 height 15
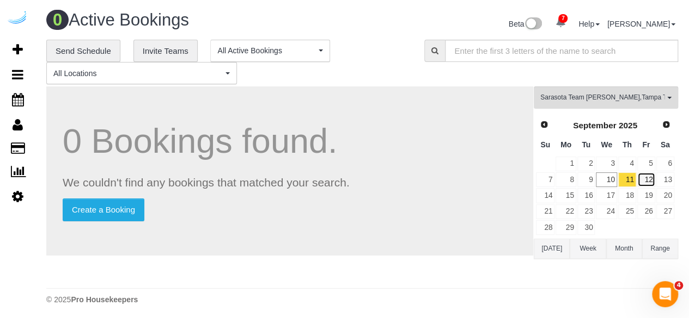
click at [643, 180] on link "12" at bounding box center [646, 180] width 18 height 15
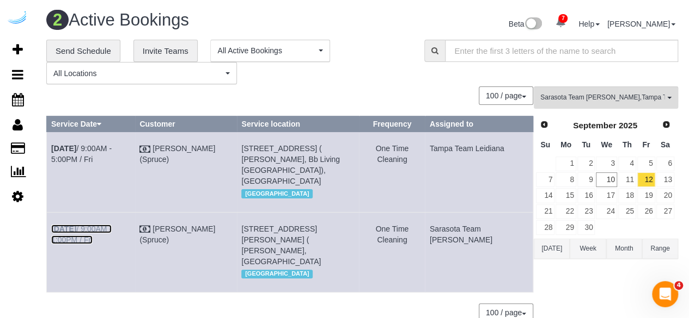
click at [112, 236] on link "Sep 12th / 9:00AM - 1:00PM / Fri" at bounding box center [81, 235] width 60 height 20
click at [112, 150] on link "Sep 12th / 9:00AM - 5:00PM / Fri" at bounding box center [81, 154] width 60 height 20
click at [294, 24] on h1 "2 Active Bookings" at bounding box center [200, 20] width 308 height 19
click at [320, 75] on div "**********" at bounding box center [227, 62] width 362 height 45
click at [278, 9] on div "2 Active Bookings Beta 7 Your Notifications You have 0 alerts × You have 20 to …" at bounding box center [361, 185] width 653 height 371
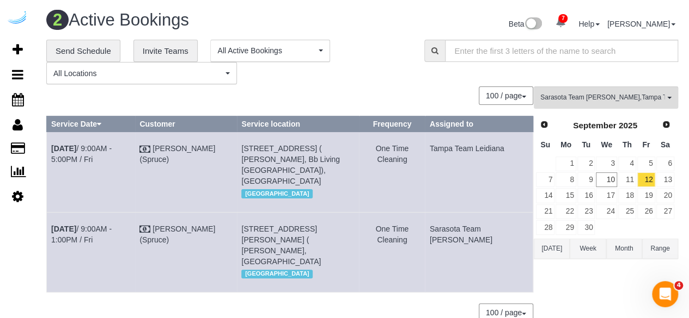
click at [282, 84] on div "**********" at bounding box center [362, 187] width 632 height 294
click at [548, 87] on button "Sarasota Team Juan , Tampa Team Leidiana All Teams" at bounding box center [606, 98] width 144 height 22
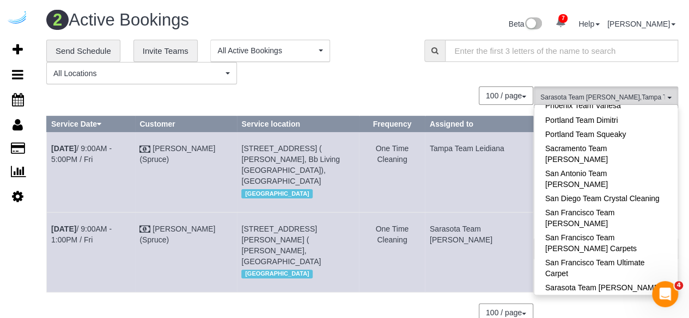
click at [640, 280] on link "Sarasota Team [PERSON_NAME]" at bounding box center [605, 287] width 143 height 14
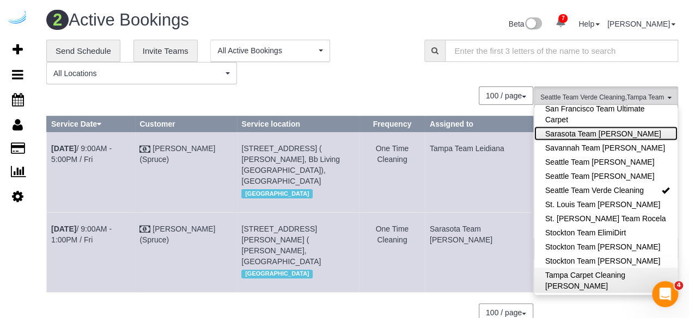
scroll to position [1172, 0]
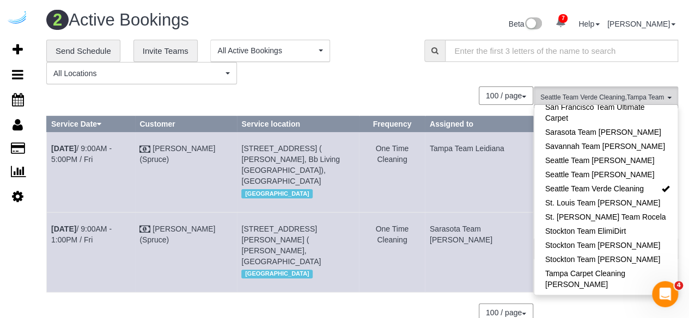
drag, startPoint x: 621, startPoint y: 246, endPoint x: 625, endPoint y: 239, distance: 7.9
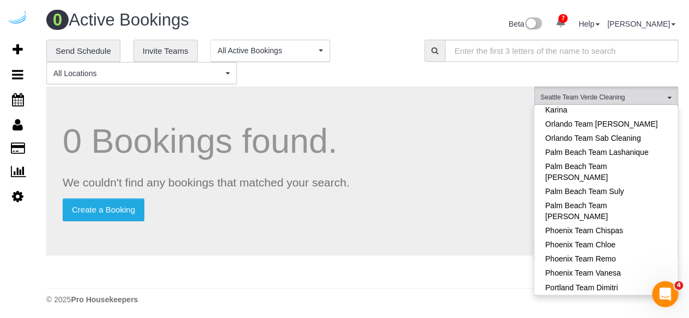
scroll to position [846, 0]
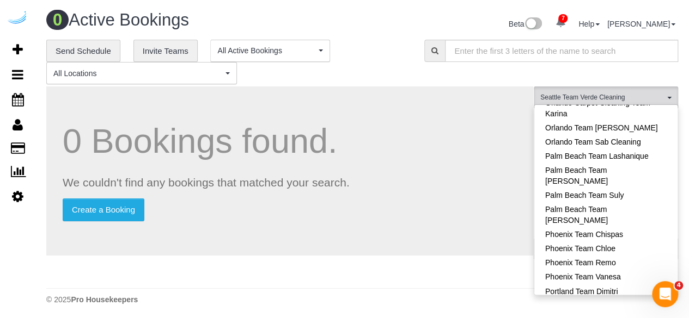
click at [634, 298] on link "Portland Team Squeaky" at bounding box center [605, 305] width 143 height 14
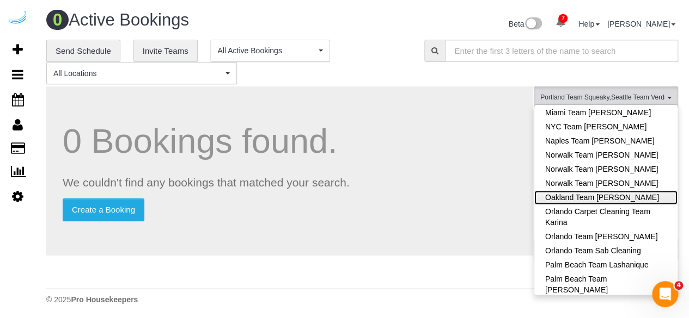
click at [645, 191] on link "Oakland Team [PERSON_NAME]" at bounding box center [605, 198] width 143 height 14
click at [486, 140] on h1 "0 Bookings found." at bounding box center [290, 141] width 454 height 38
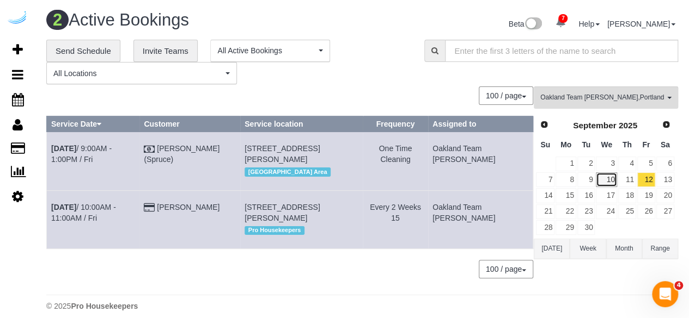
click at [603, 177] on link "10" at bounding box center [606, 180] width 21 height 15
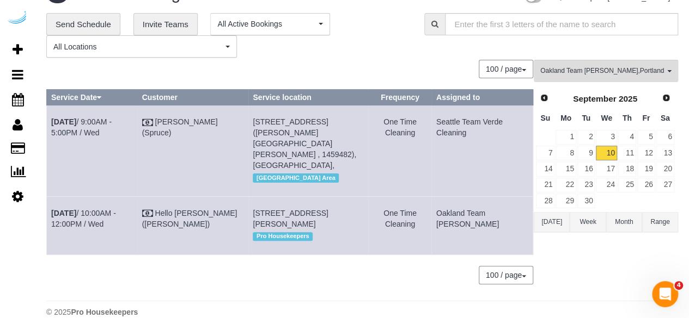
scroll to position [41, 0]
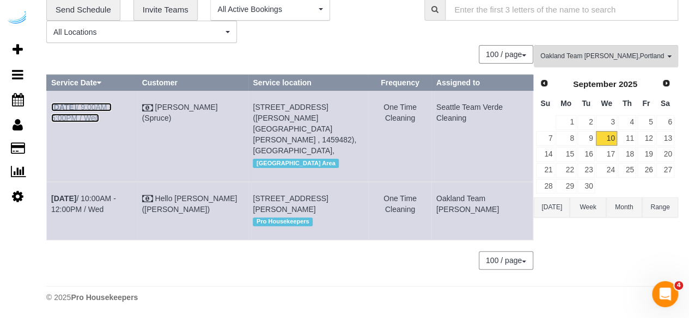
click at [102, 105] on link "[DATE] 9:00AM - 5:00PM / Wed" at bounding box center [81, 113] width 60 height 20
drag, startPoint x: 106, startPoint y: 121, endPoint x: 47, endPoint y: 109, distance: 60.0
click at [47, 109] on td "[DATE] 9:00AM - 5:00PM / Wed" at bounding box center [92, 136] width 91 height 91
copy link "[DATE] 9:00AM - 5:00PM / Wed"
drag, startPoint x: 351, startPoint y: 142, endPoint x: 252, endPoint y: 107, distance: 105.6
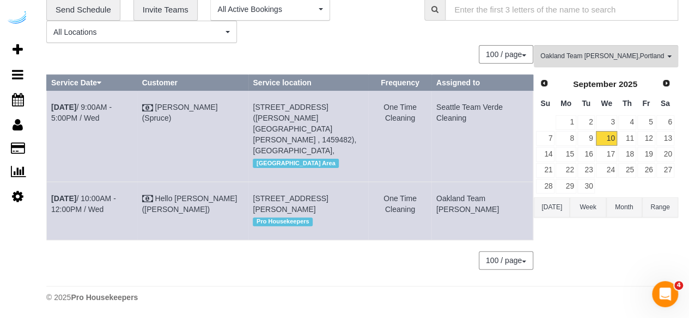
click at [252, 107] on td "888 Western Ave, Building 0709, Unit 0709 (Samantha Scott, Griffis Seattle Wate…" at bounding box center [308, 136] width 120 height 91
copy span "888 Western Ave, Building 0709, Unit 0709 (Samantha Scott, Griffis Seattle Wate…"
drag, startPoint x: 492, startPoint y: 126, endPoint x: 442, endPoint y: 108, distance: 53.2
click at [442, 108] on td "Seattle Team Verde Cleaning" at bounding box center [481, 136] width 101 height 91
copy td "Seattle Team Verde Cleaning"
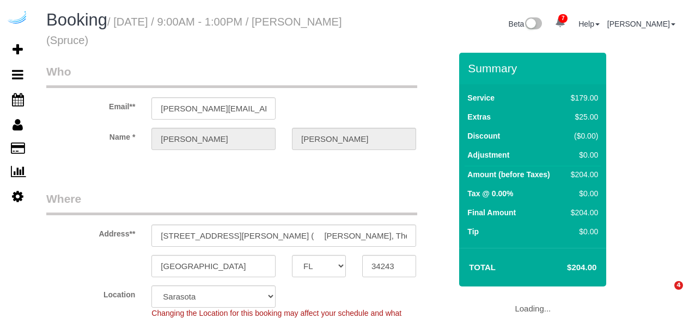
select select "FL"
select select "282"
select select "number:9"
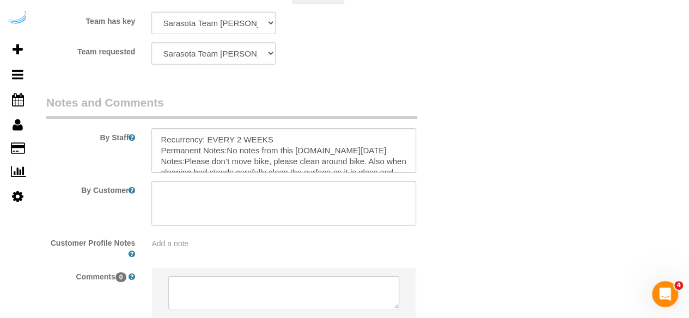
scroll to position [1788, 0]
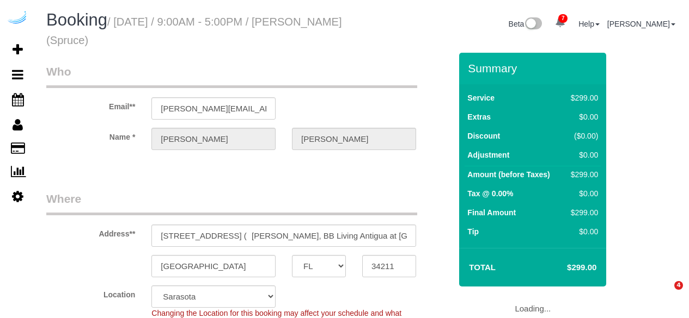
select select "FL"
select select "282"
select select "number:9"
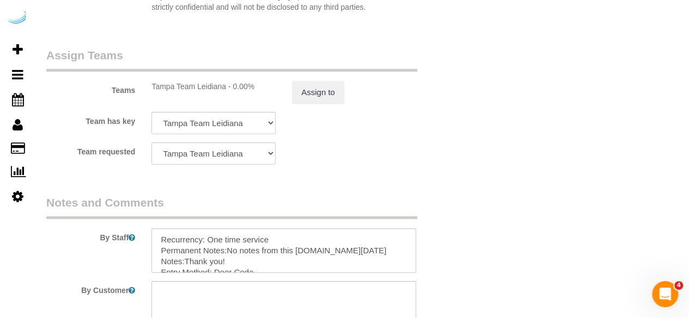
scroll to position [1788, 0]
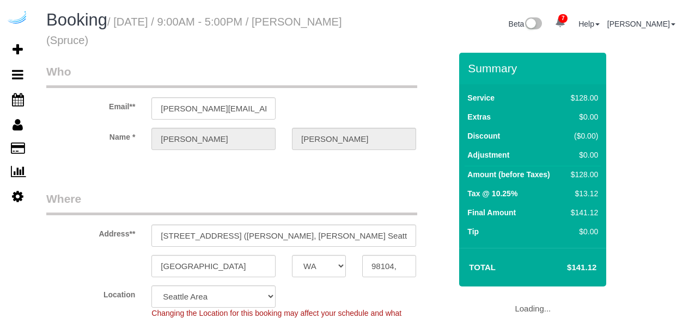
select select "WA"
select select "282"
select select "number:9"
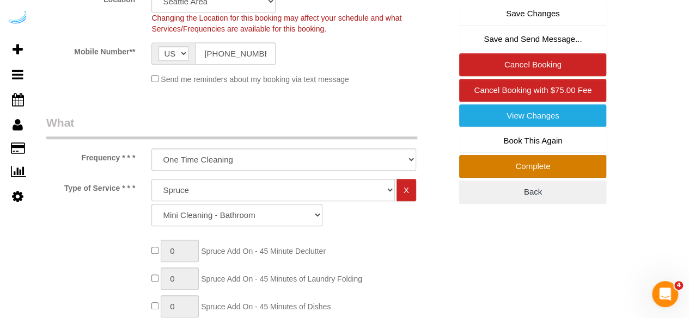
scroll to position [327, 0]
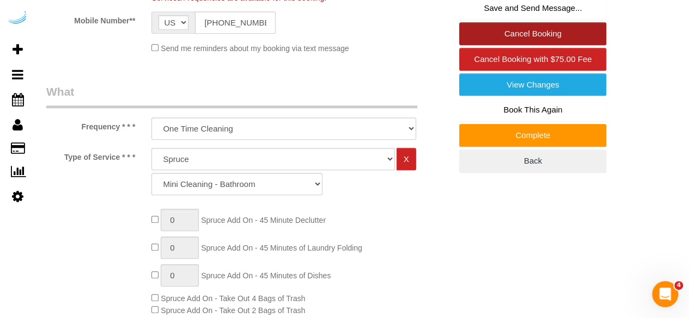
click at [551, 29] on link "Cancel Booking" at bounding box center [532, 33] width 147 height 23
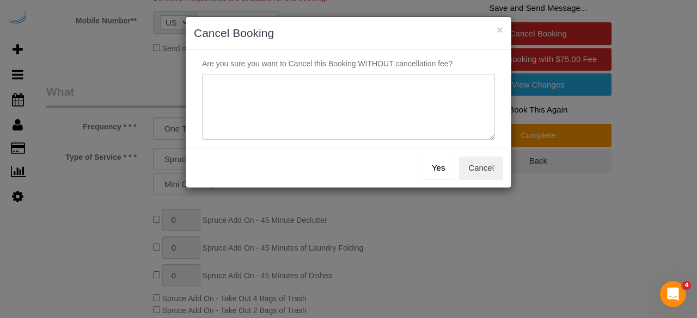
click at [431, 112] on textarea at bounding box center [348, 107] width 293 height 66
type textarea "Not on spruce."
click at [440, 168] on button "Yes" at bounding box center [438, 168] width 32 height 23
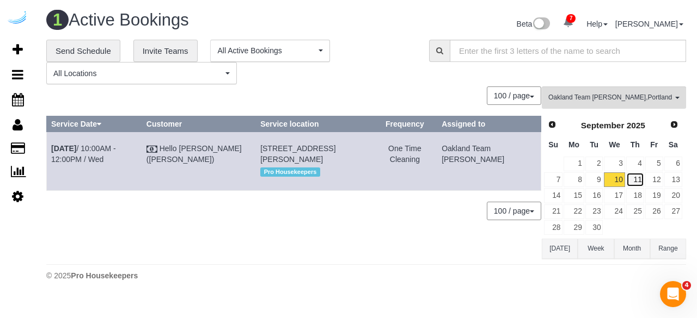
click at [634, 178] on link "11" at bounding box center [635, 180] width 18 height 15
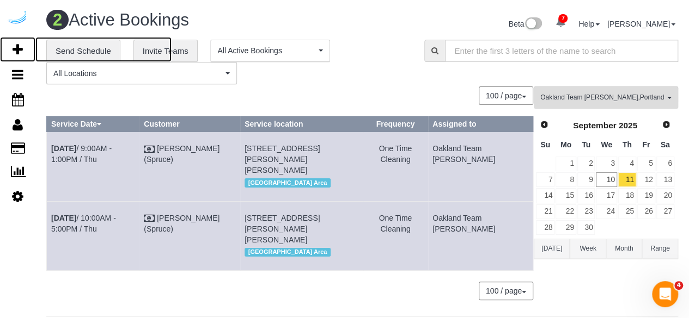
drag, startPoint x: 24, startPoint y: 46, endPoint x: 34, endPoint y: 28, distance: 20.9
click at [24, 46] on link "Add Booking" at bounding box center [17, 49] width 35 height 25
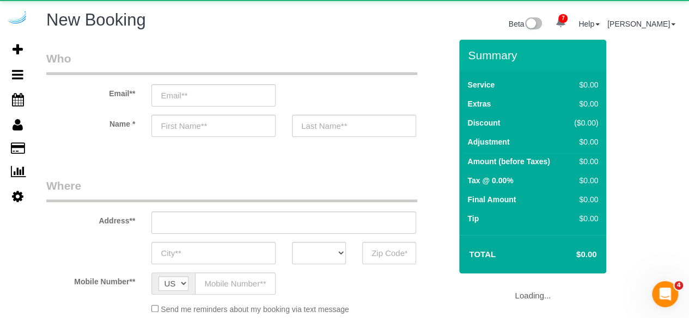
select select "object:2101"
select select "4"
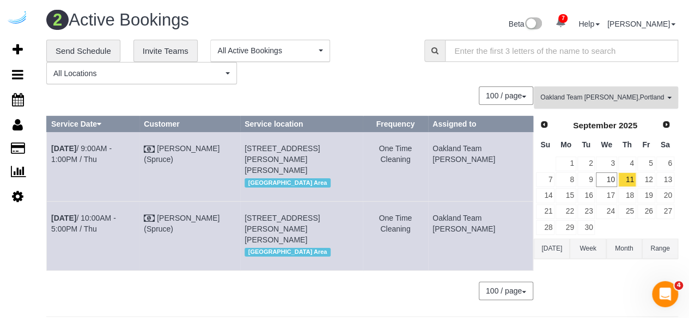
click at [606, 89] on button "Oakland Team [PERSON_NAME] , Portland Team Squeaky , [GEOGRAPHIC_DATA] Team Ver…" at bounding box center [606, 98] width 144 height 22
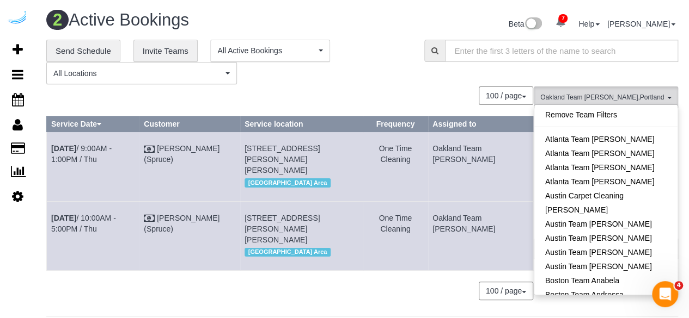
scroll to position [679, 0]
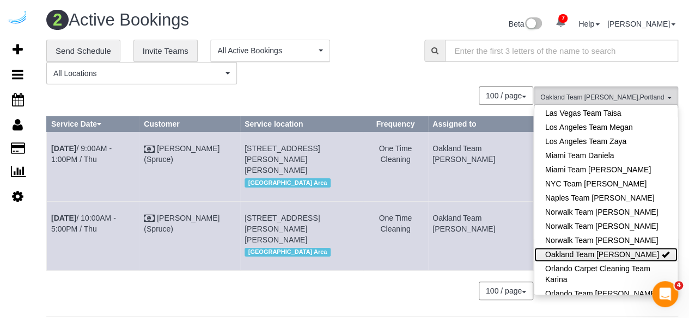
click at [629, 248] on link "Oakland Team [PERSON_NAME]" at bounding box center [605, 255] width 143 height 14
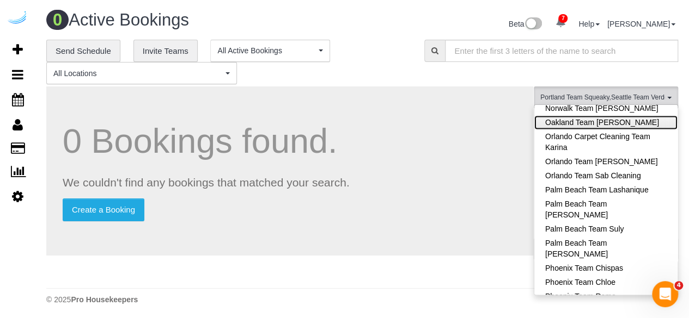
scroll to position [952, 0]
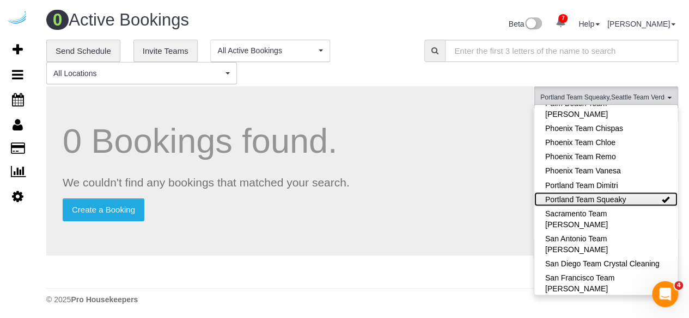
click at [652, 192] on link "Portland Team Squeaky" at bounding box center [605, 199] width 143 height 14
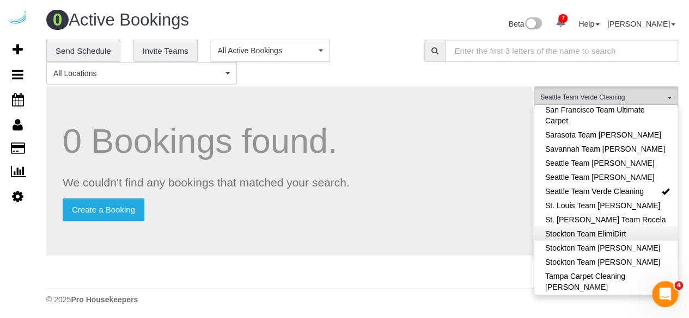
scroll to position [1061, 0]
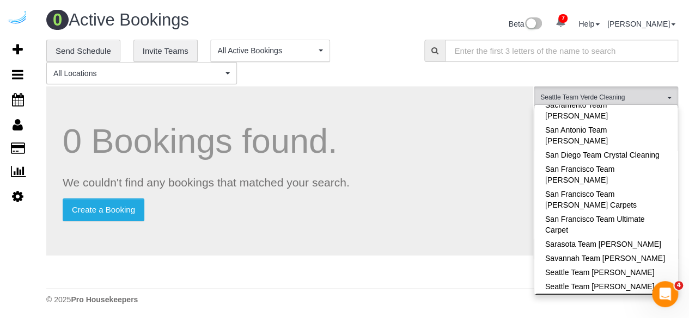
click at [642, 293] on link "Seattle Team Verde Cleaning" at bounding box center [605, 300] width 143 height 14
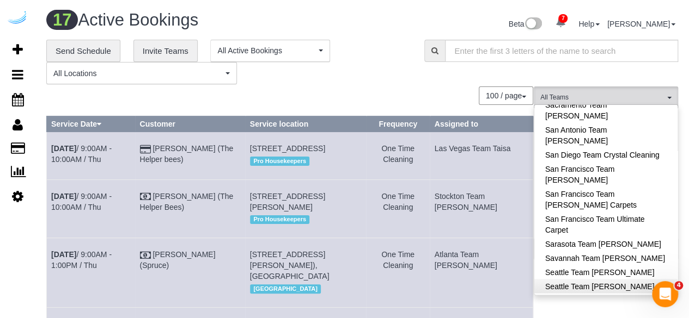
scroll to position [828, 0]
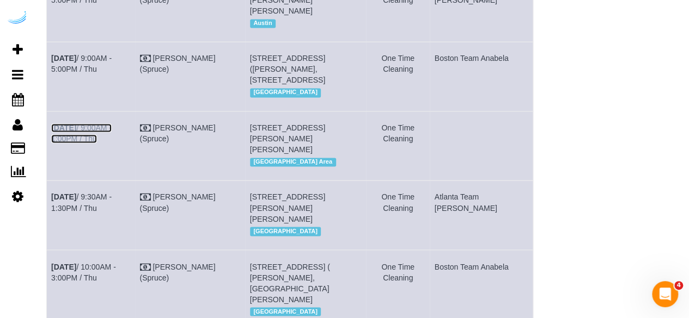
click at [112, 143] on link "Sep 11th / 9:00AM - 1:00PM / Thu" at bounding box center [81, 134] width 60 height 20
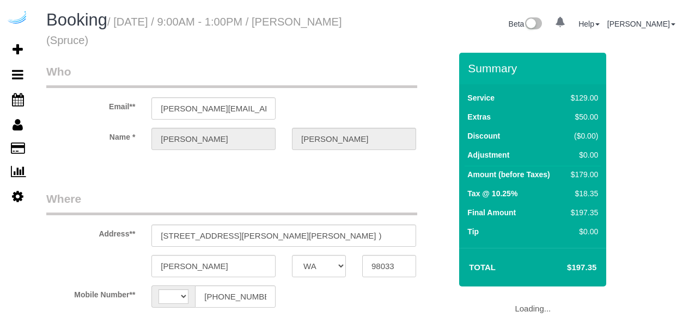
select select "WA"
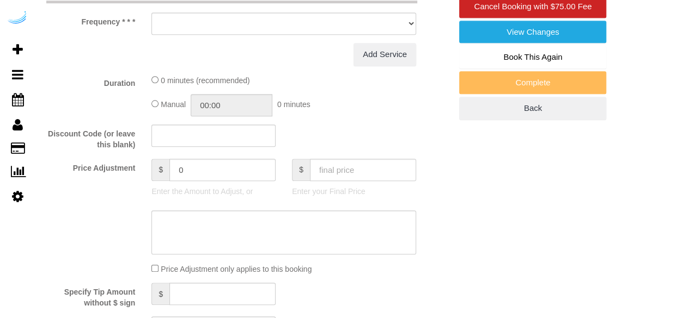
select select "string:[GEOGRAPHIC_DATA]"
select select "object:419"
select select "282"
select select "number:9"
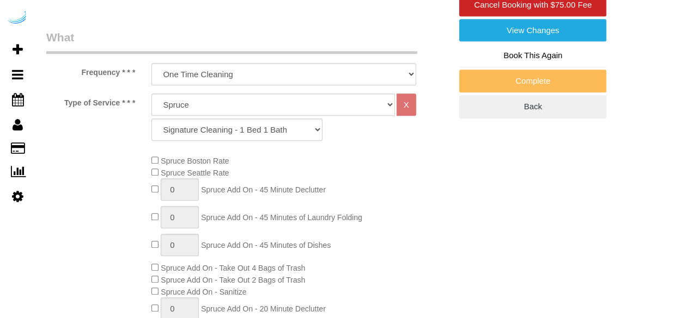
select select "object:831"
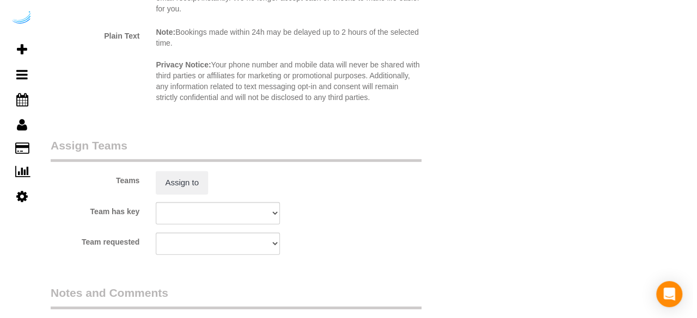
scroll to position [1524, 0]
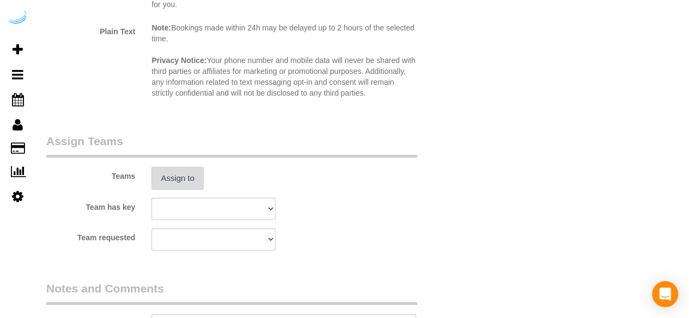
click at [179, 175] on button "Assign to" at bounding box center [177, 178] width 52 height 23
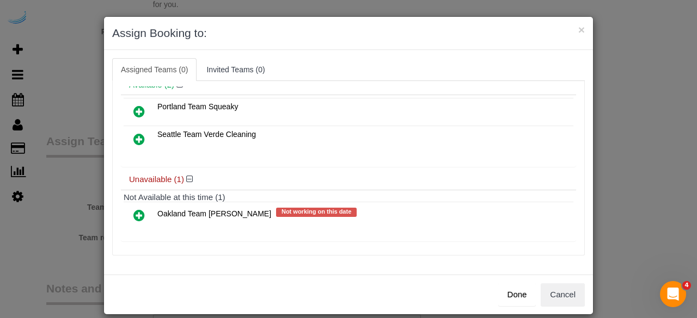
scroll to position [11, 0]
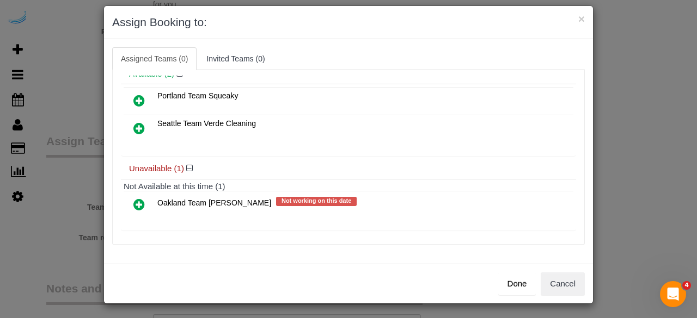
click at [137, 200] on icon at bounding box center [138, 204] width 11 height 13
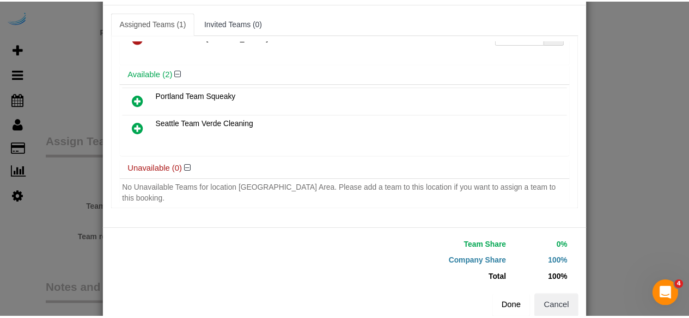
scroll to position [69, 0]
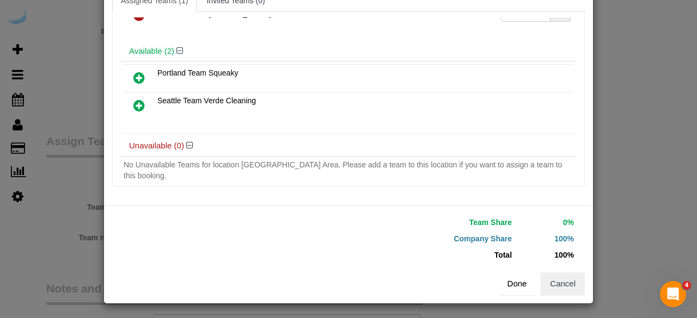
click at [507, 277] on button "Done" at bounding box center [517, 284] width 38 height 23
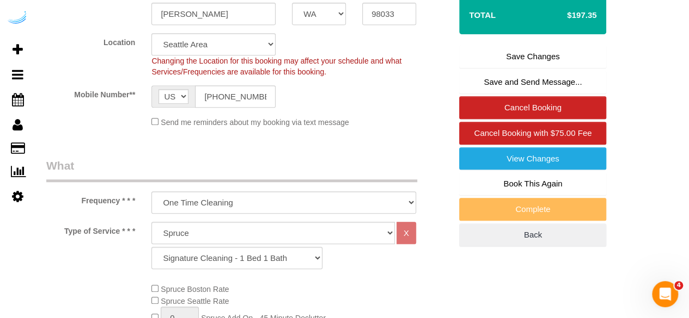
scroll to position [54, 0]
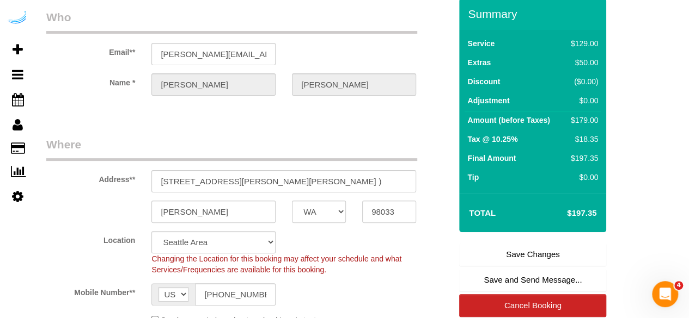
click at [518, 253] on link "Save Changes" at bounding box center [532, 254] width 147 height 23
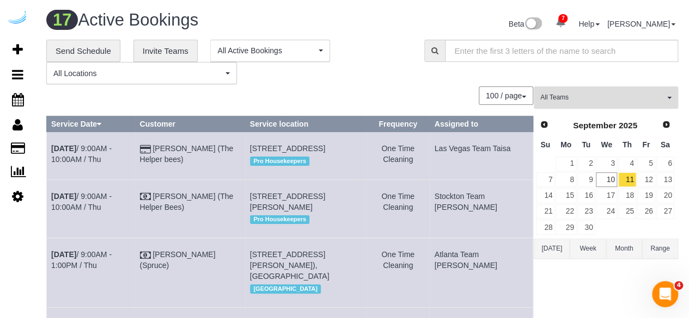
click at [587, 98] on span "All Teams" at bounding box center [602, 97] width 124 height 9
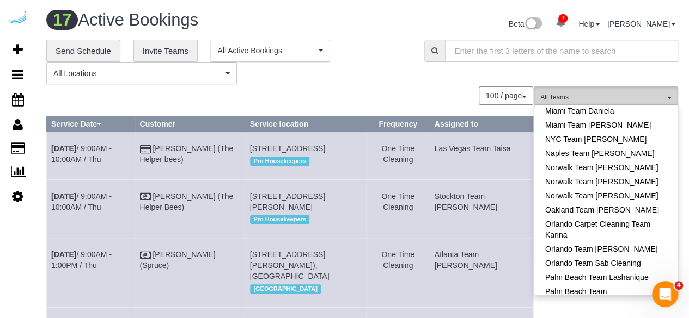
scroll to position [708, 0]
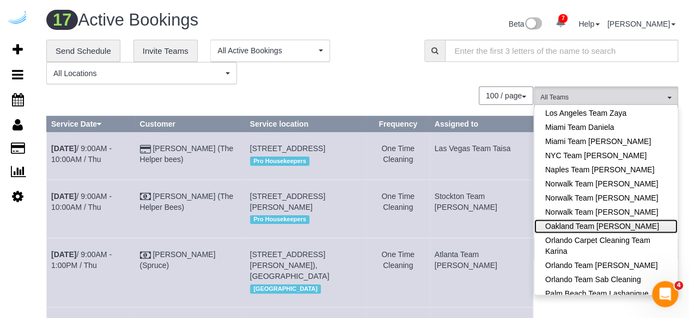
click at [629, 219] on link "Oakland Team [PERSON_NAME]" at bounding box center [605, 226] width 143 height 14
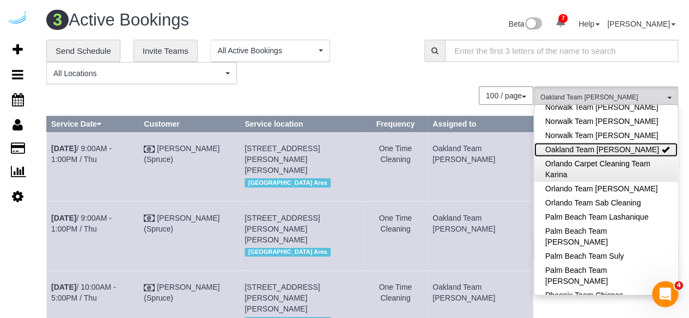
scroll to position [817, 0]
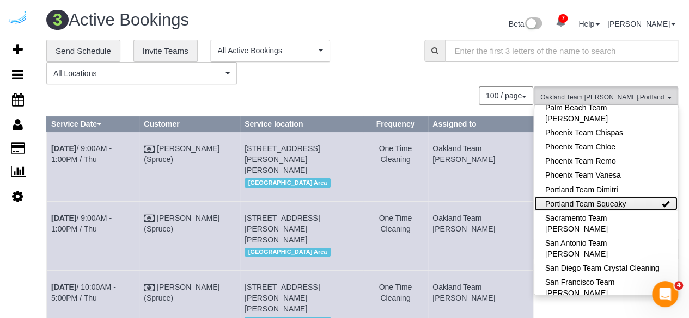
scroll to position [980, 0]
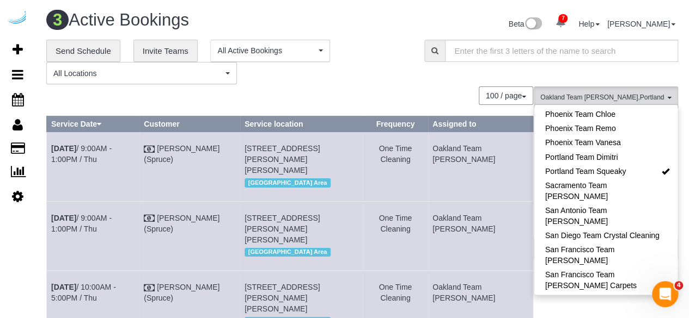
click at [343, 57] on div "**********" at bounding box center [278, 51] width 136 height 22
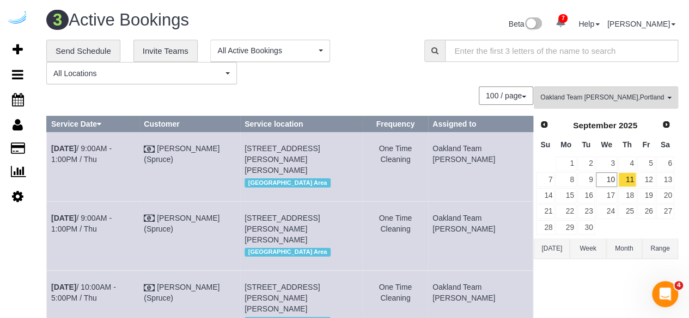
click at [358, 73] on div "**********" at bounding box center [227, 62] width 362 height 45
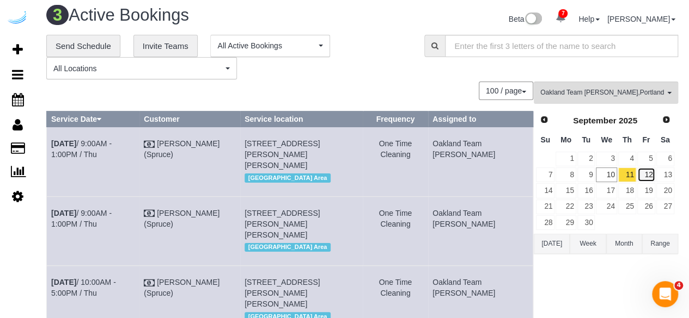
click at [647, 174] on link "12" at bounding box center [646, 175] width 18 height 15
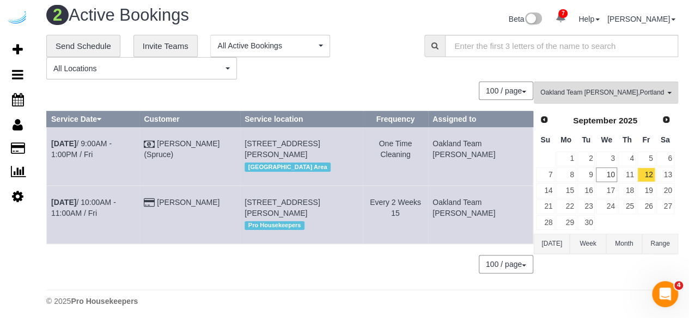
scroll to position [30, 0]
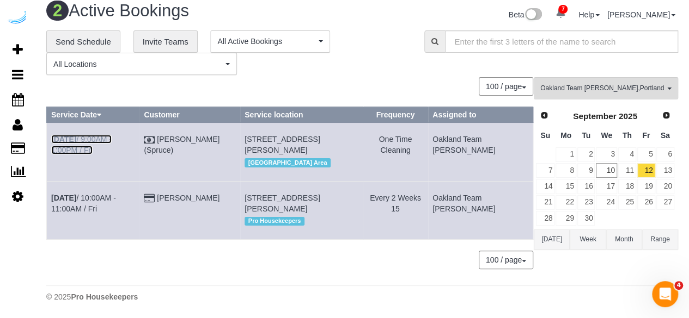
click at [88, 135] on link "Sep 12th / 9:00AM - 1:00PM / Fri" at bounding box center [81, 145] width 60 height 20
click at [332, 45] on div "**********" at bounding box center [227, 52] width 362 height 45
drag, startPoint x: 0, startPoint y: 115, endPoint x: 620, endPoint y: 266, distance: 637.7
click at [620, 266] on div "Oakland Team Cristina , Portland Team Squeaky , Seattle Team Verde Cleaning All…" at bounding box center [606, 178] width 144 height 203
click at [629, 148] on link "4" at bounding box center [627, 155] width 18 height 15
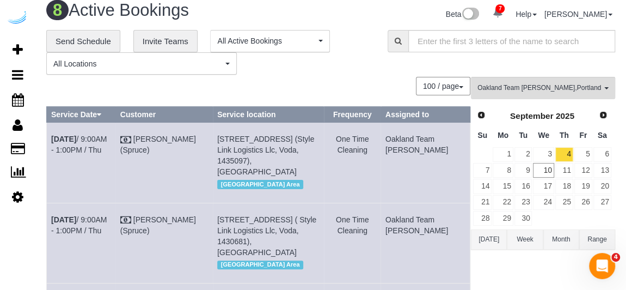
scroll to position [0, 0]
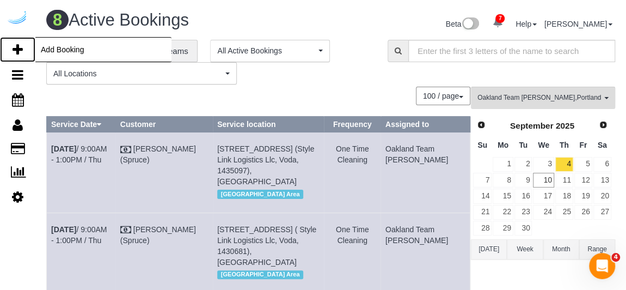
click at [19, 50] on icon at bounding box center [18, 49] width 10 height 13
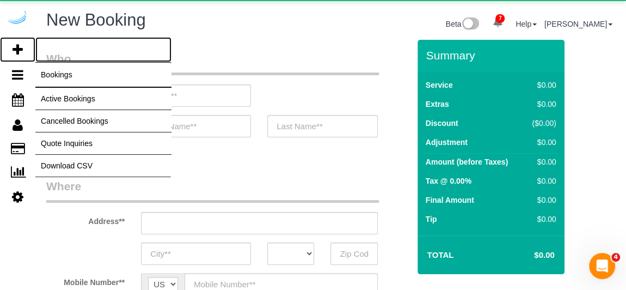
select select "number:9"
select select "object:1977"
select select "4"
select select "object:2561"
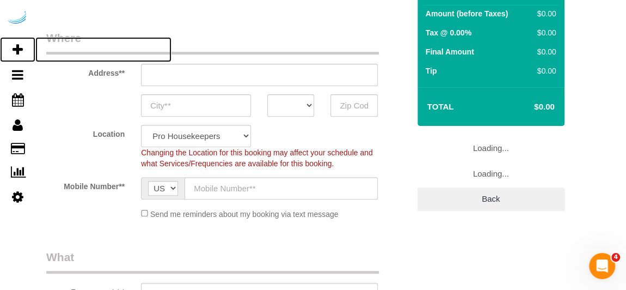
scroll to position [247, 0]
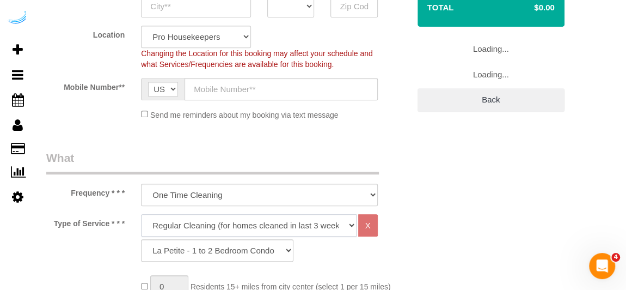
click at [244, 226] on select "Deep Cleaning (for homes that have not been cleaned in 3+ weeks) Spruce Regular…" at bounding box center [248, 225] width 215 height 22
click at [250, 249] on select "La Petite - 1 to 2 Bedroom Condo (under 1000 sq. ft.) La Petite II - 2 Bedroom …" at bounding box center [217, 250] width 152 height 22
select select "88"
click at [141, 239] on select "La Petite - 1 to 2 Bedroom Condo (under 1000 sq. ft.) La Petite II - 2 Bedroom …" at bounding box center [217, 250] width 152 height 22
click at [264, 231] on select "Deep Cleaning (for homes that have not been cleaned in 3+ weeks) Spruce Regular…" at bounding box center [248, 225] width 215 height 22
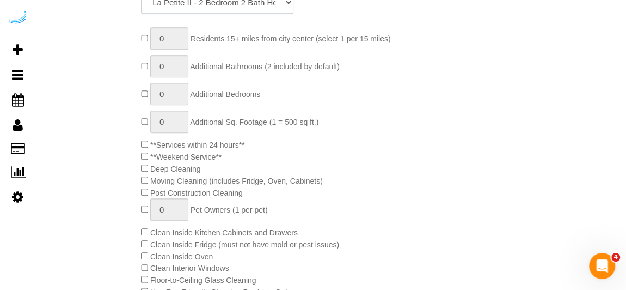
scroll to position [486, 0]
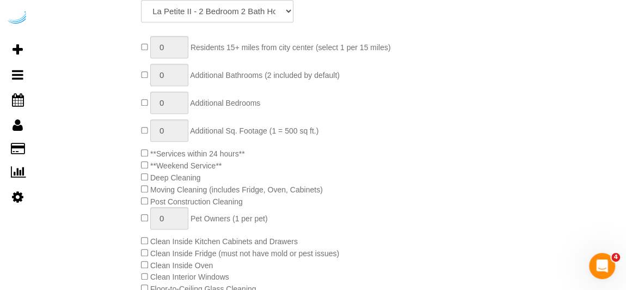
click at [235, 7] on select "La Petite - 1 to 2 Bedroom Condo (under 1000 sq. ft.) La Petite II - 2 Bedroom …" at bounding box center [217, 11] width 152 height 22
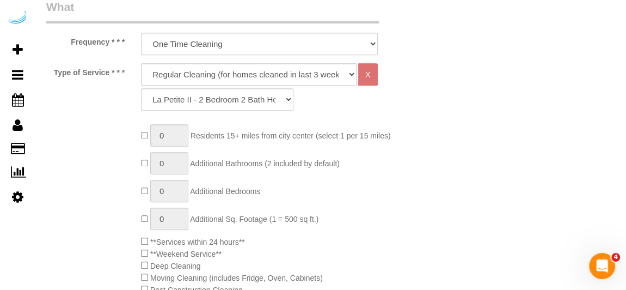
scroll to position [397, 0]
click at [194, 77] on select "Deep Cleaning (for homes that have not been cleaned in 3+ weeks) Spruce Regular…" at bounding box center [248, 75] width 215 height 22
select select "5"
click at [141, 64] on select "Deep Cleaning (for homes that have not been cleaned in 3+ weeks) Spruce Regular…" at bounding box center [248, 75] width 215 height 22
select select "93"
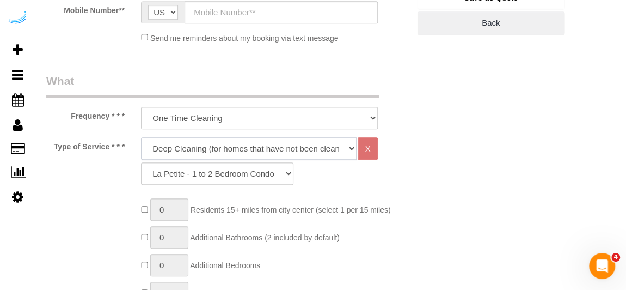
scroll to position [324, 0]
click at [283, 149] on select "Deep Cleaning (for homes that have not been cleaned in 3+ weeks) Spruce Regular…" at bounding box center [248, 148] width 215 height 22
select select "4"
click at [141, 137] on select "Deep Cleaning (for homes that have not been cleaned in 3+ weeks) Spruce Regular…" at bounding box center [248, 148] width 215 height 22
click at [243, 173] on select "La Petite - 1 to 2 Bedroom Condo (under 1000 sq. ft.) La Petite II - 2 Bedroom …" at bounding box center [217, 173] width 152 height 22
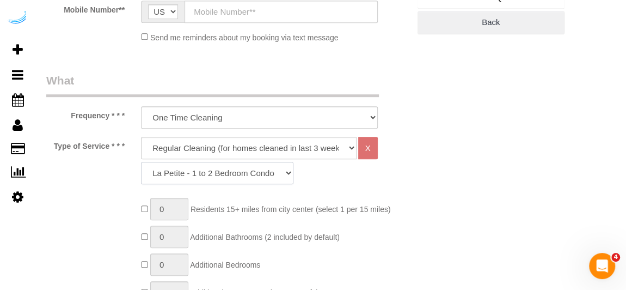
select select "88"
click at [141, 162] on select "La Petite - 1 to 2 Bedroom Condo (under 1000 sq. ft.) La Petite II - 2 Bedroom …" at bounding box center [217, 173] width 152 height 22
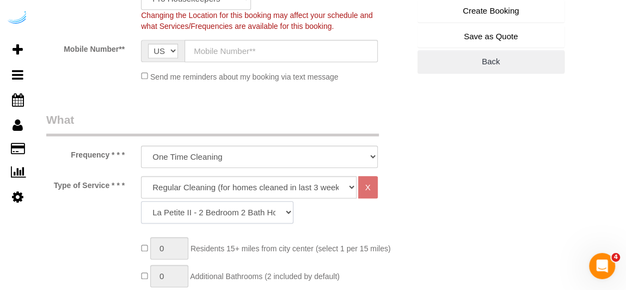
scroll to position [297, 0]
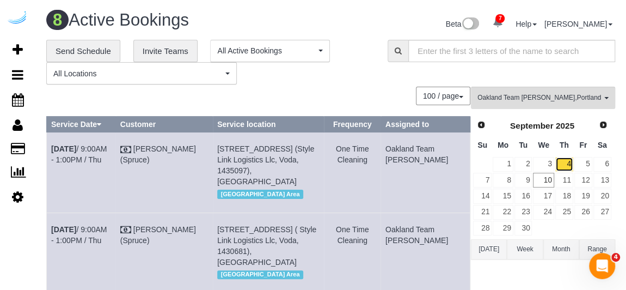
click at [562, 162] on link "4" at bounding box center [564, 164] width 18 height 15
drag, startPoint x: 550, startPoint y: 93, endPoint x: 559, endPoint y: 109, distance: 19.2
click at [550, 92] on button "Oakland Team Cristina , Portland Team Squeaky , Seattle Team Verde Cleaning All…" at bounding box center [543, 98] width 144 height 22
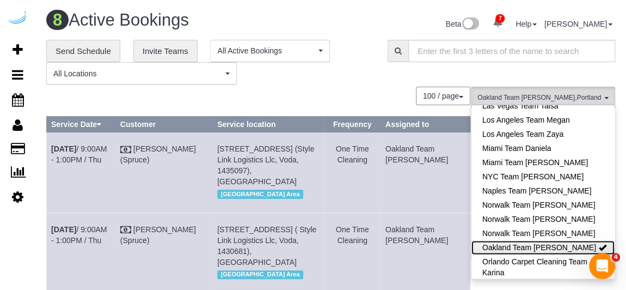
click at [568, 240] on link "Oakland Team Cristina" at bounding box center [542, 247] width 143 height 14
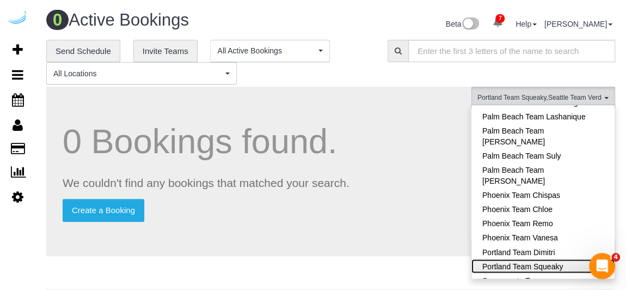
click at [569, 259] on link "Portland Team Squeaky" at bounding box center [542, 266] width 143 height 14
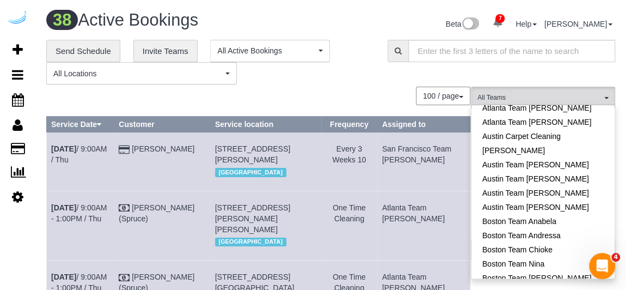
scroll to position [0, 0]
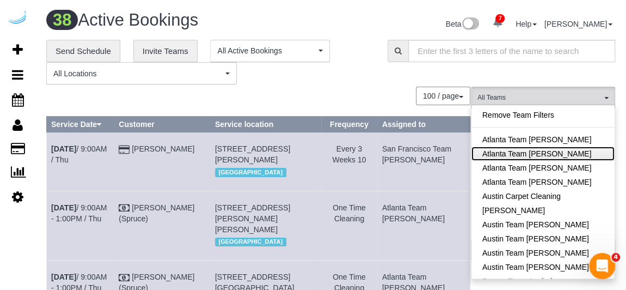
click at [559, 152] on link "Atlanta Team [PERSON_NAME]" at bounding box center [542, 153] width 143 height 14
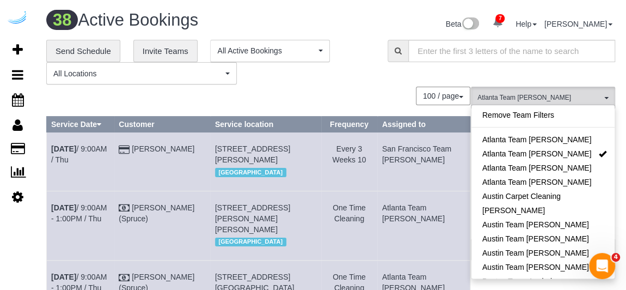
click at [307, 69] on div "**********" at bounding box center [208, 62] width 325 height 45
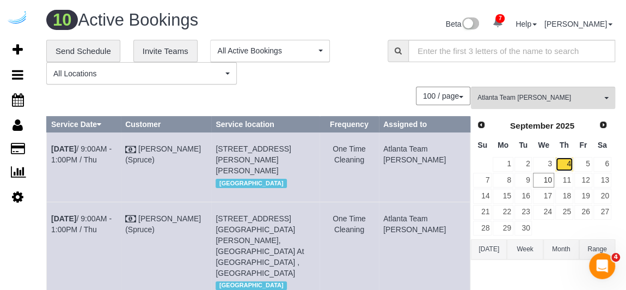
click at [565, 164] on link "4" at bounding box center [564, 164] width 18 height 15
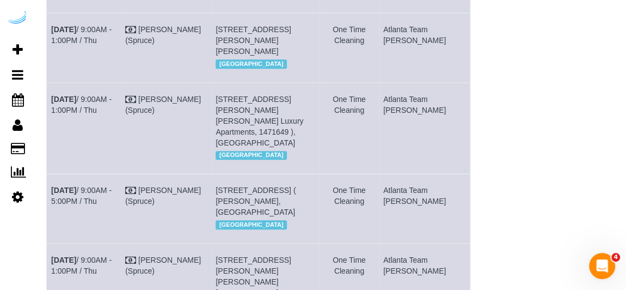
scroll to position [346, 0]
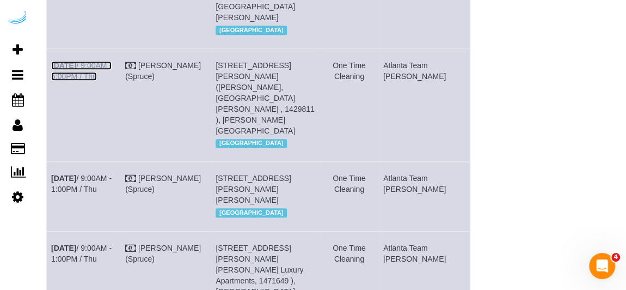
click at [93, 75] on link "Sep 4th / 9:00AM - 5:00PM / Thu" at bounding box center [81, 71] width 60 height 20
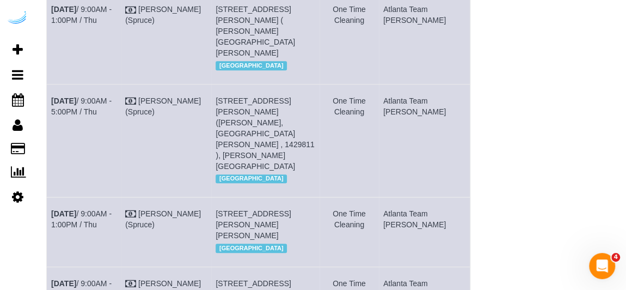
scroll to position [247, 0]
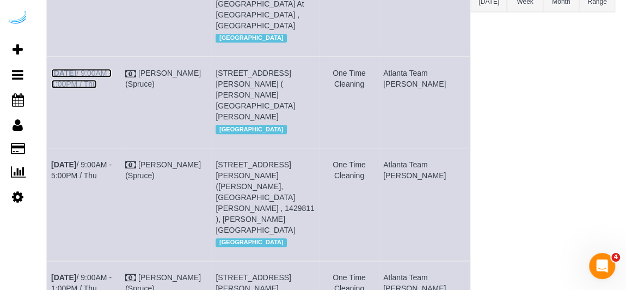
click at [94, 82] on link "Sep 4th / 9:00AM - 1:00PM / Thu" at bounding box center [81, 79] width 60 height 20
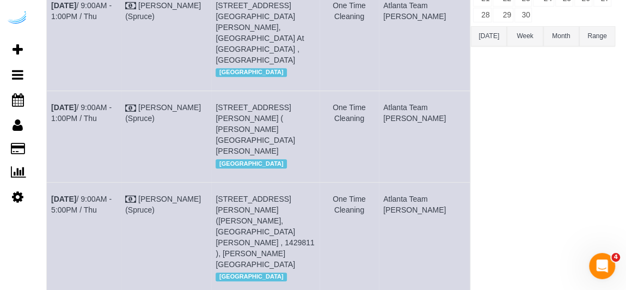
scroll to position [198, 0]
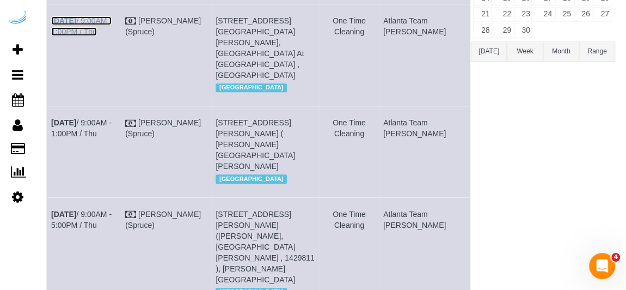
click at [76, 25] on b "Sep 4th" at bounding box center [63, 20] width 25 height 9
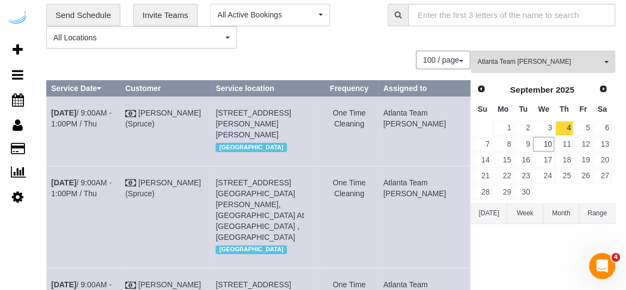
click at [106, 105] on td "Sep 4th / 9:00AM - 1:00PM / Thu" at bounding box center [84, 130] width 74 height 69
click at [106, 111] on link "Sep 4th / 9:00AM - 1:00PM / Thu" at bounding box center [81, 118] width 60 height 20
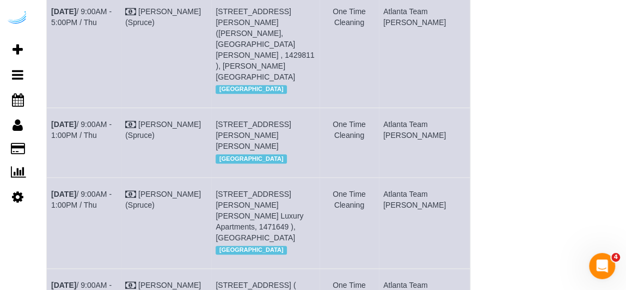
click at [103, 108] on td "Sep 4th / 9:00AM - 1:00PM / Thu" at bounding box center [84, 142] width 74 height 69
click at [104, 120] on link "Sep 4th / 9:00AM - 1:00PM / Thu" at bounding box center [81, 130] width 60 height 20
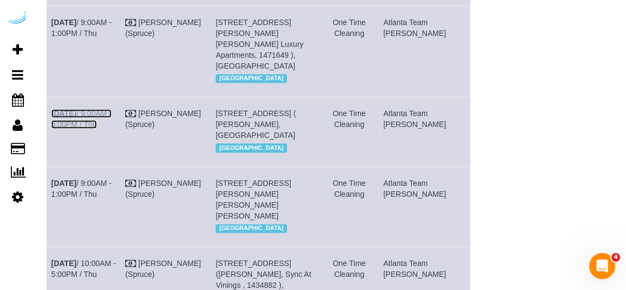
click at [81, 118] on link "Sep 4th / 9:00AM - 5:00PM / Thu" at bounding box center [81, 119] width 60 height 20
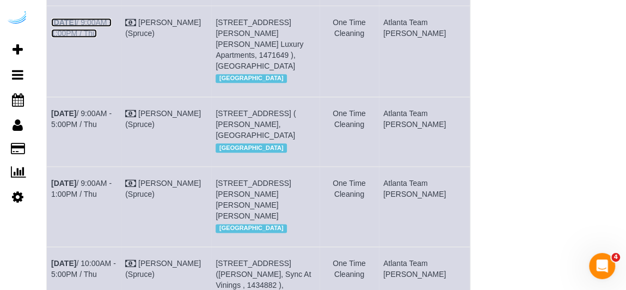
click at [100, 18] on link "Sep 4th / 9:00AM - 1:00PM / Thu" at bounding box center [81, 28] width 60 height 20
click at [107, 210] on td "Sep 4th / 9:00AM - 1:00PM / Thu" at bounding box center [84, 206] width 74 height 80
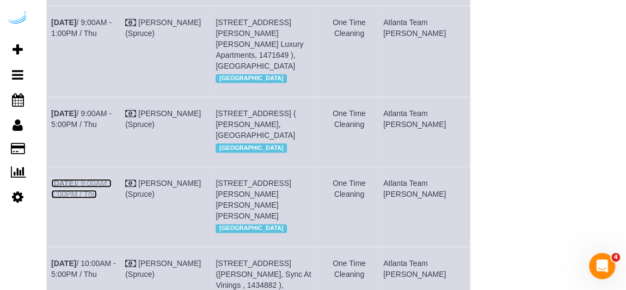
click at [106, 198] on link "Sep 4th / 9:00AM - 1:00PM / Thu" at bounding box center [81, 189] width 60 height 20
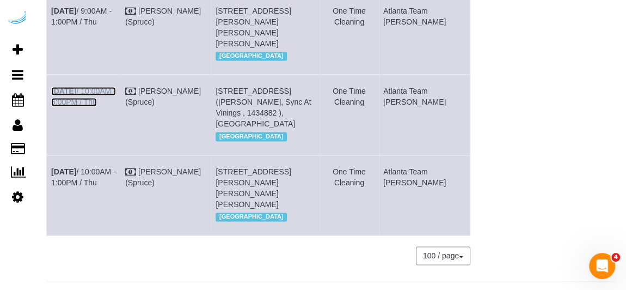
click at [80, 106] on link "Sep 4th / 10:00AM - 5:00PM / Thu" at bounding box center [83, 97] width 65 height 20
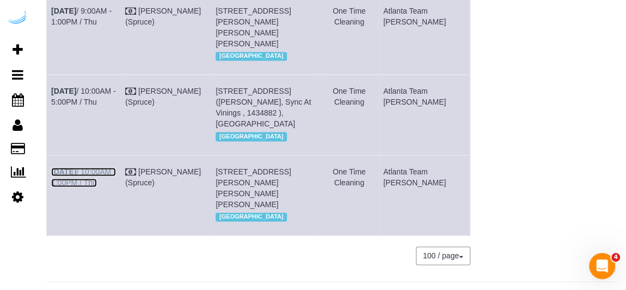
click at [107, 187] on link "Sep 4th / 10:00AM - 1:00PM / Thu" at bounding box center [83, 177] width 65 height 20
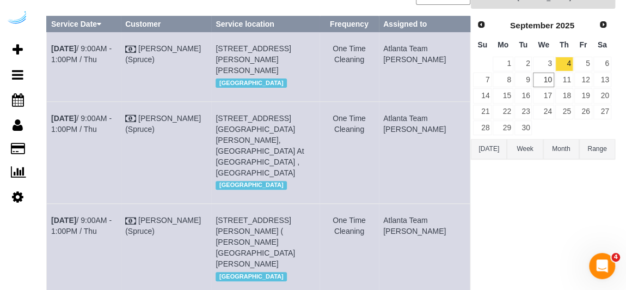
scroll to position [0, 0]
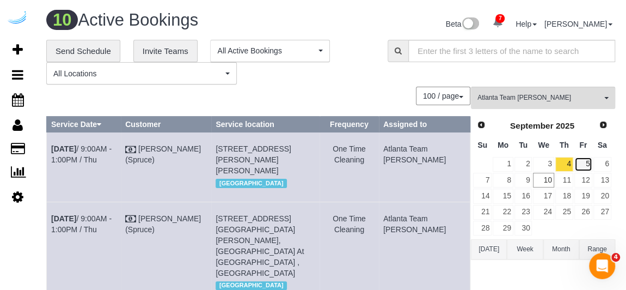
click at [587, 167] on link "5" at bounding box center [583, 164] width 18 height 15
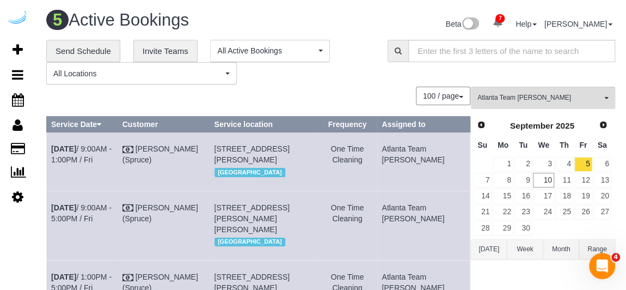
click at [79, 152] on td "Sep 5th / 9:00AM - 1:00PM / Fri" at bounding box center [82, 161] width 71 height 58
click at [85, 156] on link "Sep 5th / 9:00AM - 1:00PM / Fri" at bounding box center [81, 154] width 60 height 20
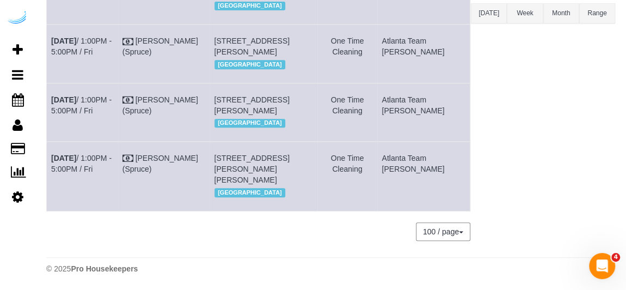
scroll to position [127, 0]
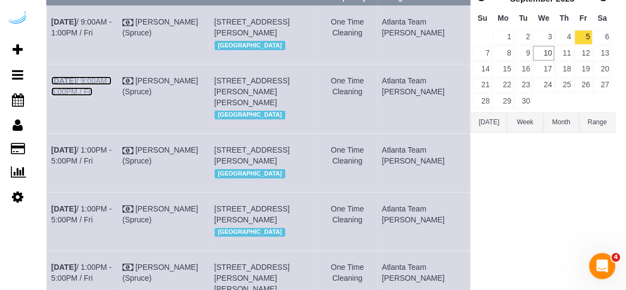
click at [83, 96] on link "Sep 5th / 9:00AM - 5:00PM / Fri" at bounding box center [81, 86] width 60 height 20
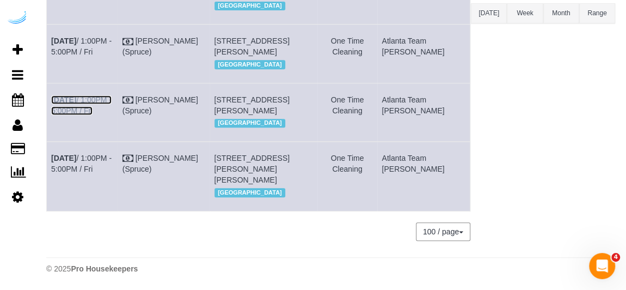
click at [95, 115] on link "Sep 5th / 1:00PM - 5:00PM / Fri" at bounding box center [81, 105] width 60 height 20
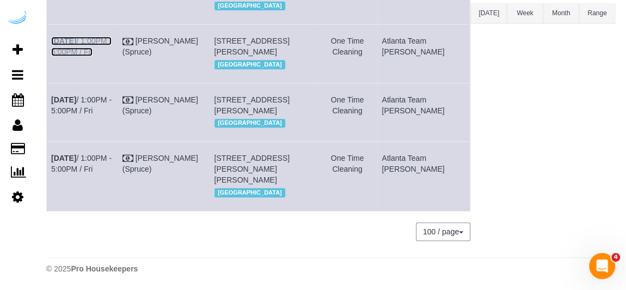
click at [88, 36] on link "Sep 5th / 1:00PM - 5:00PM / Fri" at bounding box center [81, 46] width 60 height 20
click at [96, 173] on link "Sep 5th / 1:00PM - 5:00PM / Fri" at bounding box center [81, 164] width 60 height 20
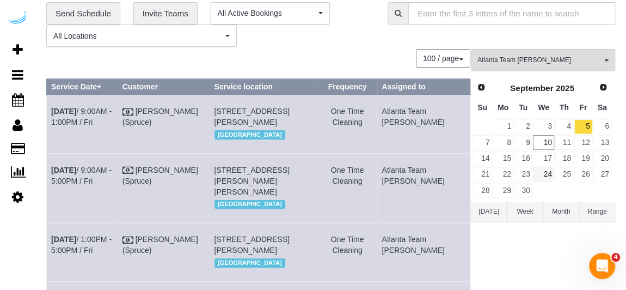
scroll to position [0, 0]
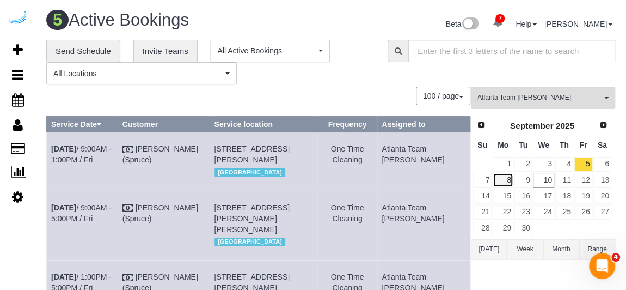
click at [511, 179] on link "8" at bounding box center [503, 180] width 20 height 15
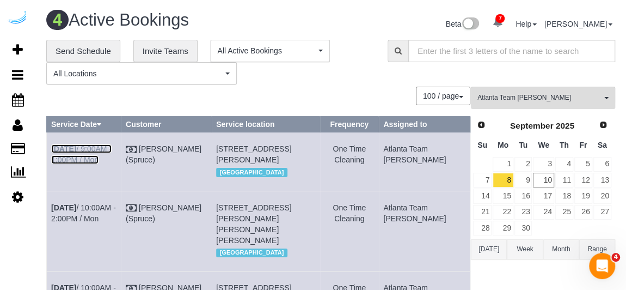
click at [105, 144] on link "Sep 8th / 9:00AM - 1:00PM / Mon" at bounding box center [81, 154] width 60 height 20
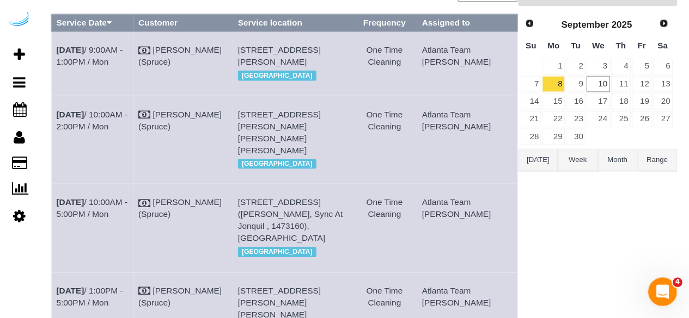
scroll to position [103, 0]
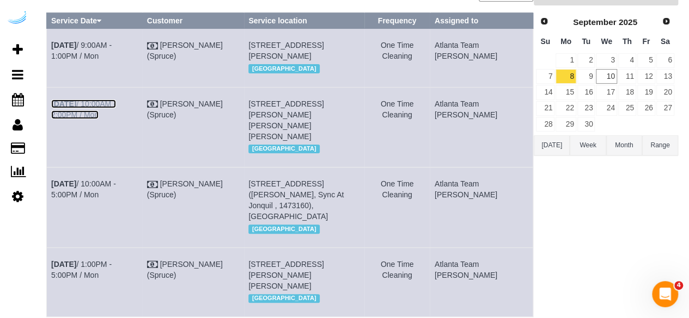
click at [116, 119] on link "Sep 8th / 10:00AM - 2:00PM / Mon" at bounding box center [83, 110] width 65 height 20
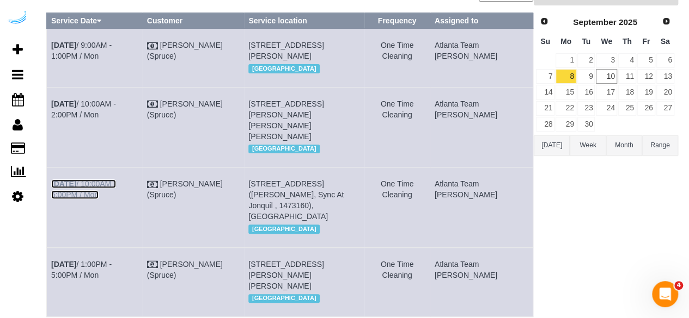
click at [113, 199] on link "Sep 8th / 10:00AM - 5:00PM / Mon" at bounding box center [83, 190] width 65 height 20
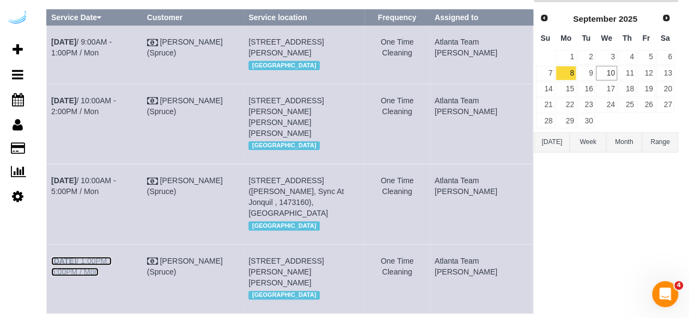
click at [102, 277] on link "Sep 8th / 1:00PM - 5:00PM / Mon" at bounding box center [81, 267] width 60 height 20
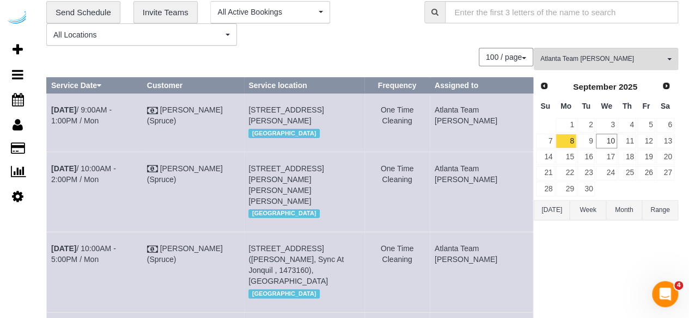
scroll to position [0, 0]
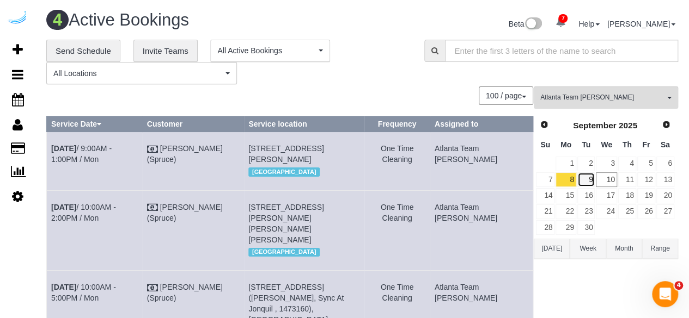
click at [590, 182] on link "9" at bounding box center [586, 180] width 18 height 15
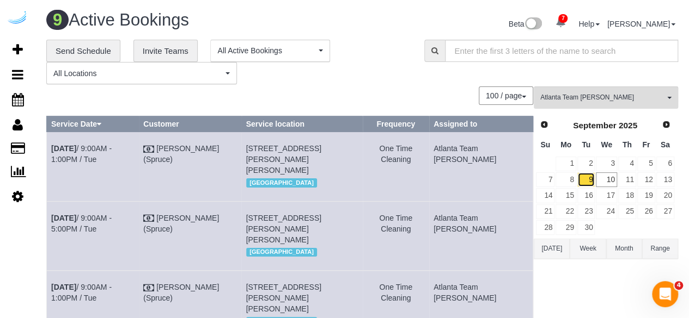
click at [586, 179] on link "9" at bounding box center [586, 180] width 18 height 15
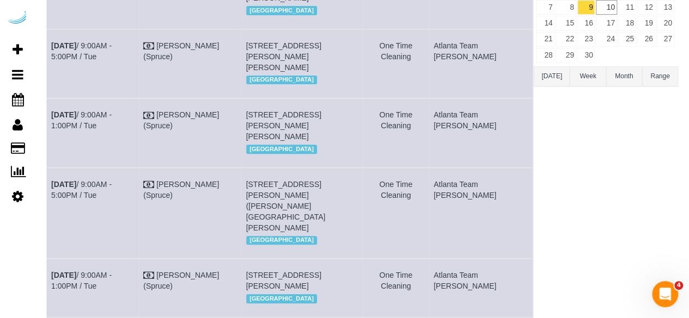
scroll to position [168, 0]
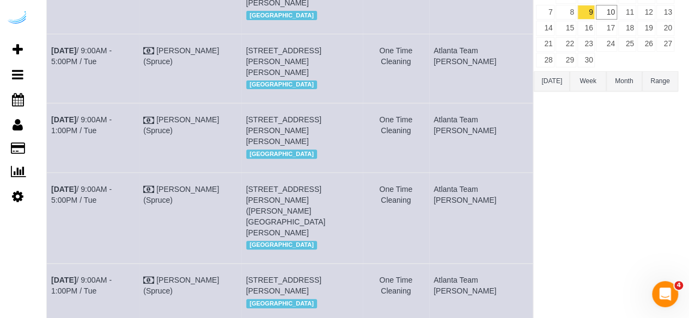
click at [129, 239] on td "Sep 9th / 9:00AM - 5:00PM / Tue" at bounding box center [93, 218] width 92 height 91
click at [112, 205] on link "Sep 9th / 9:00AM - 5:00PM / Tue" at bounding box center [81, 195] width 60 height 20
click at [106, 135] on link "Sep 9th / 9:00AM - 1:00PM / Tue" at bounding box center [81, 125] width 60 height 20
click at [91, 63] on link "Sep 9th / 9:00AM - 5:00PM / Tue" at bounding box center [81, 56] width 60 height 20
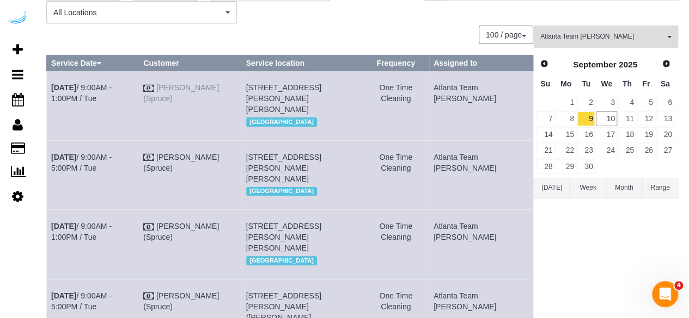
scroll to position [59, 0]
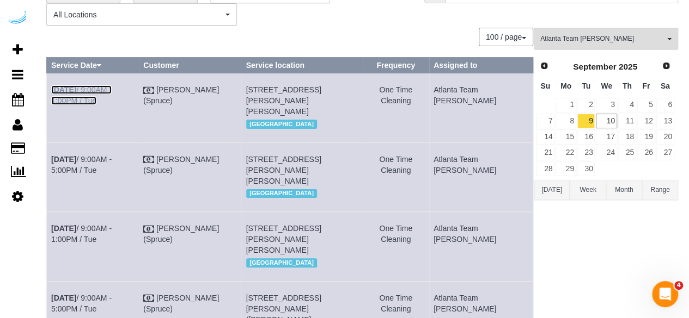
click at [112, 89] on link "Sep 9th / 9:00AM - 1:00PM / Tue" at bounding box center [81, 95] width 60 height 20
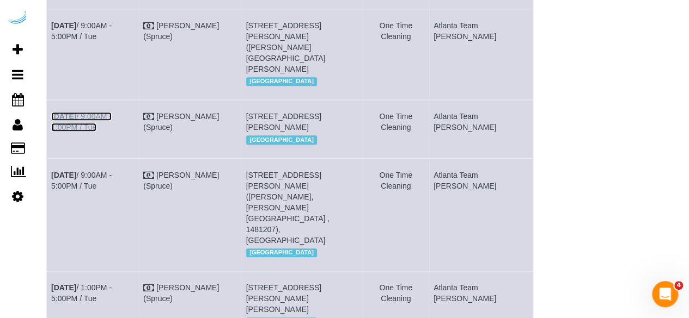
click at [112, 132] on link "Sep 9th / 9:00AM - 1:00PM / Tue" at bounding box center [81, 122] width 60 height 20
click at [89, 191] on link "Sep 9th / 9:00AM - 5:00PM / Tue" at bounding box center [81, 181] width 60 height 20
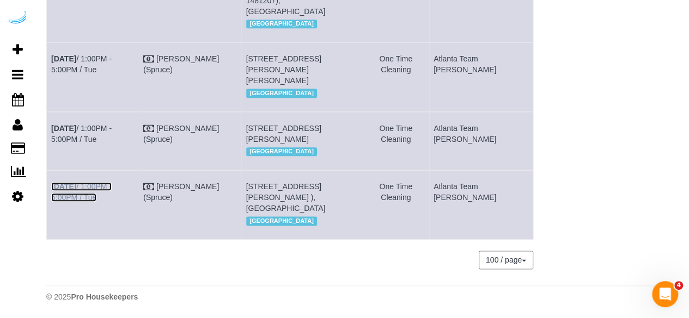
click at [112, 182] on link "Sep 9th / 1:00PM - 5:00PM / Tue" at bounding box center [81, 192] width 60 height 20
click at [112, 124] on link "Sep 9th / 1:00PM - 5:00PM / Tue" at bounding box center [81, 134] width 60 height 20
click at [112, 54] on link "Sep 9th / 1:00PM - 5:00PM / Tue" at bounding box center [81, 64] width 60 height 20
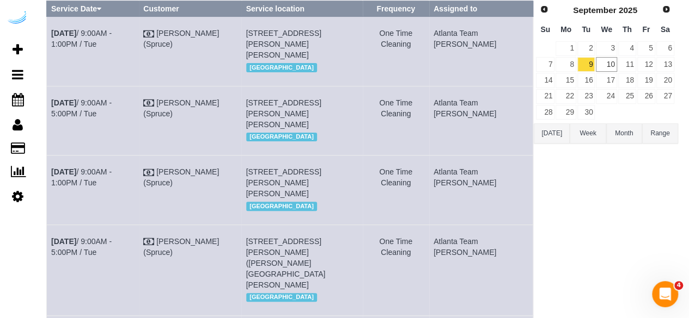
scroll to position [0, 0]
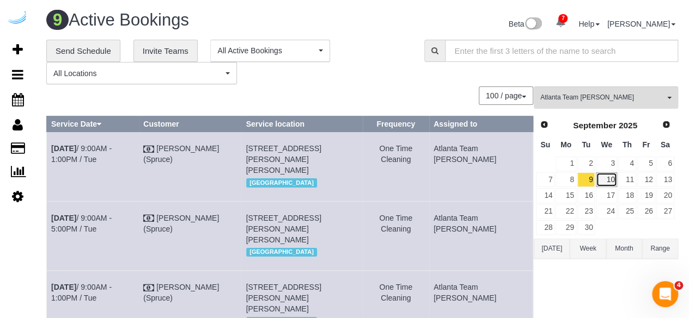
click at [608, 178] on link "10" at bounding box center [606, 180] width 21 height 15
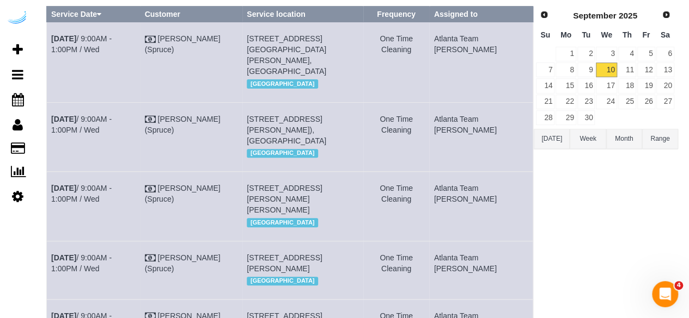
scroll to position [272, 0]
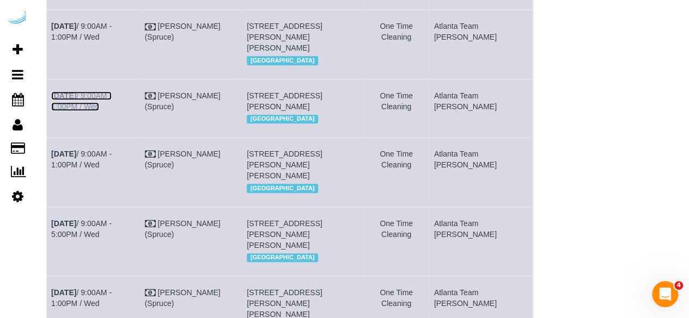
click at [112, 111] on link "Sep 10th / 9:00AM - 1:00PM / Wed" at bounding box center [81, 101] width 60 height 20
click at [138, 41] on td "Sep 10th / 9:00AM - 1:00PM / Wed" at bounding box center [94, 44] width 94 height 69
click at [112, 36] on link "Sep 10th / 9:00AM - 1:00PM / Wed" at bounding box center [81, 32] width 60 height 20
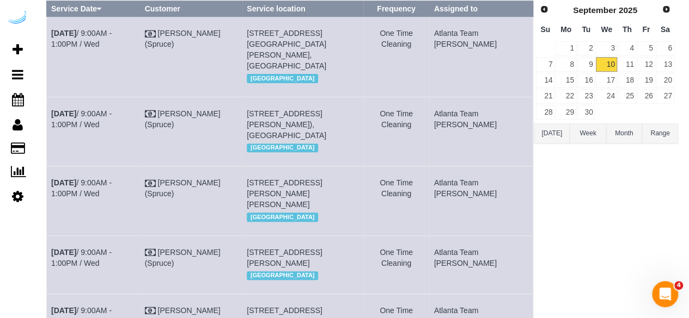
scroll to position [109, 0]
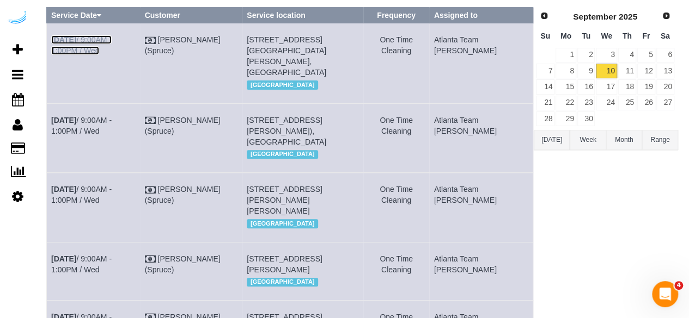
click at [112, 38] on link "Sep 10th / 9:00AM - 1:00PM / Wed" at bounding box center [81, 45] width 60 height 20
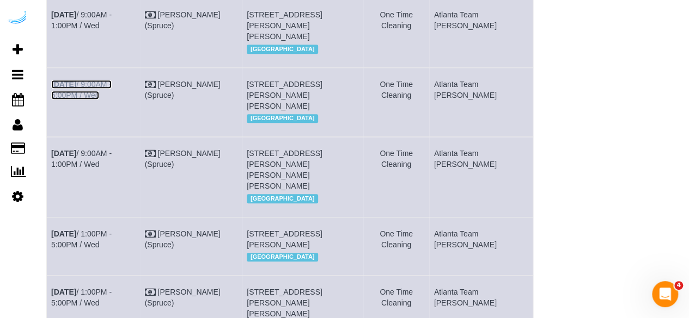
click at [112, 100] on link "Sep 10th / 9:00AM - 5:00PM / Wed" at bounding box center [81, 90] width 60 height 20
click at [96, 169] on link "Sep 10th / 9:00AM - 1:00PM / Wed" at bounding box center [81, 159] width 60 height 20
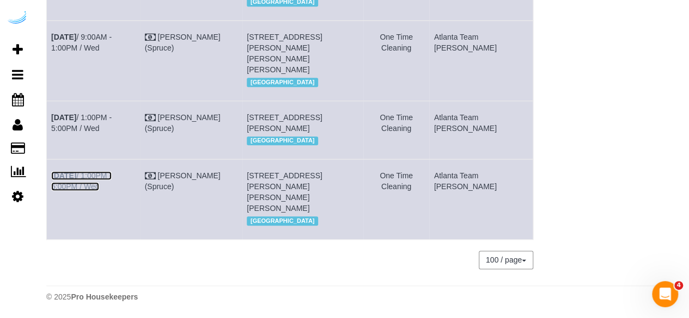
click at [105, 175] on link "Sep 10th / 1:00PM - 5:00PM / Wed" at bounding box center [81, 181] width 60 height 20
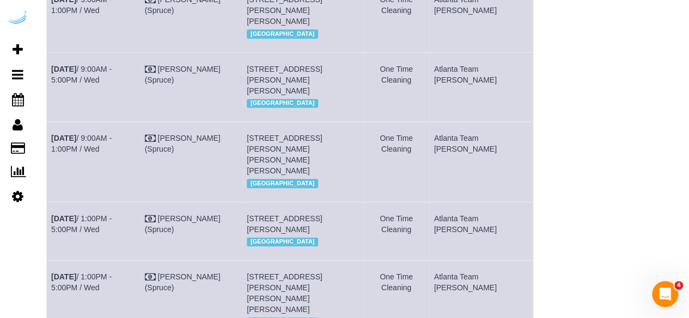
scroll to position [331, 0]
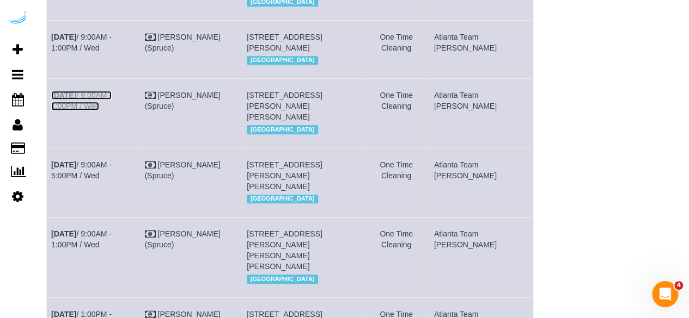
click at [112, 111] on link "Sep 10th / 9:00AM - 1:00PM / Wed" at bounding box center [81, 101] width 60 height 20
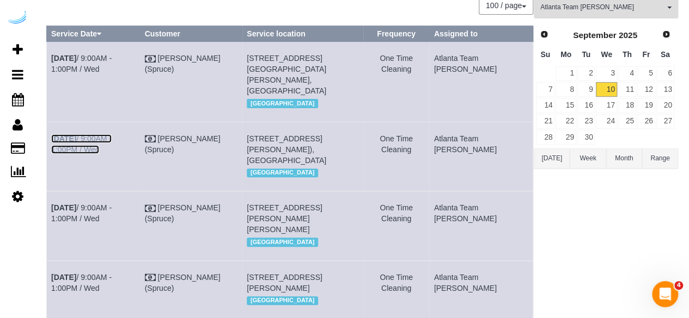
click at [112, 136] on link "Sep 10th / 9:00AM - 1:00PM / Wed" at bounding box center [81, 144] width 60 height 20
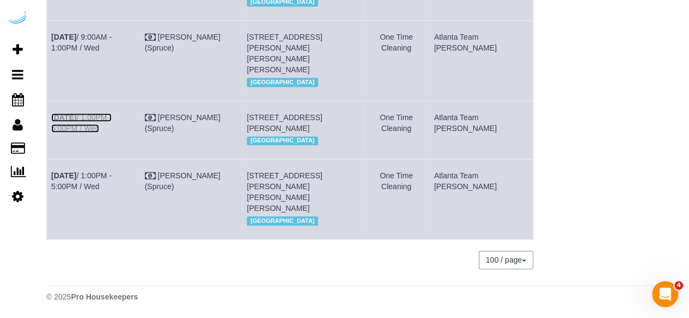
click at [112, 133] on link "Sep 10th / 1:00PM - 5:00PM / Wed" at bounding box center [81, 123] width 60 height 20
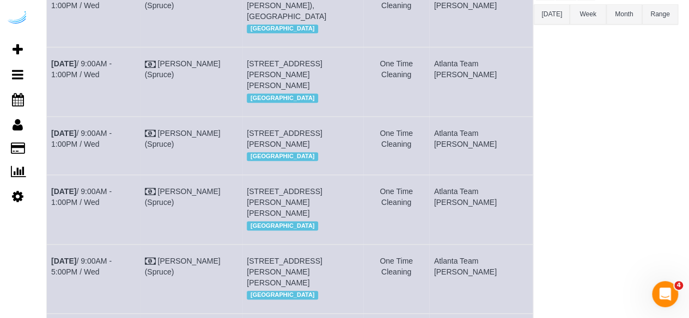
scroll to position [0, 0]
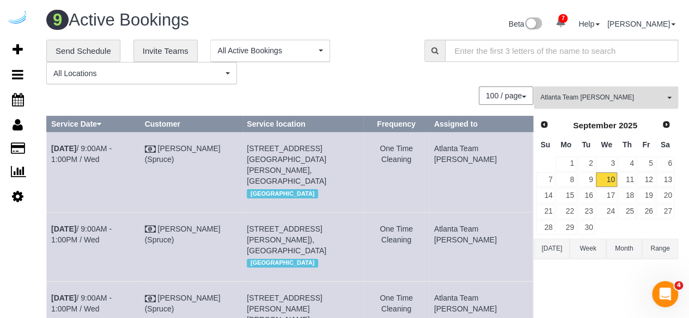
click at [638, 96] on span "Atlanta Team [PERSON_NAME]" at bounding box center [602, 97] width 124 height 9
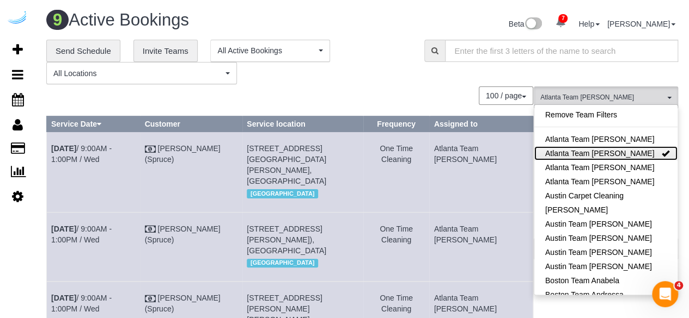
click at [615, 156] on link "Atlanta Team [PERSON_NAME]" at bounding box center [605, 153] width 143 height 14
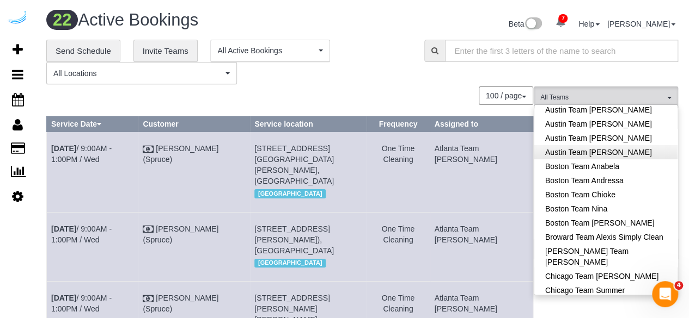
scroll to position [163, 0]
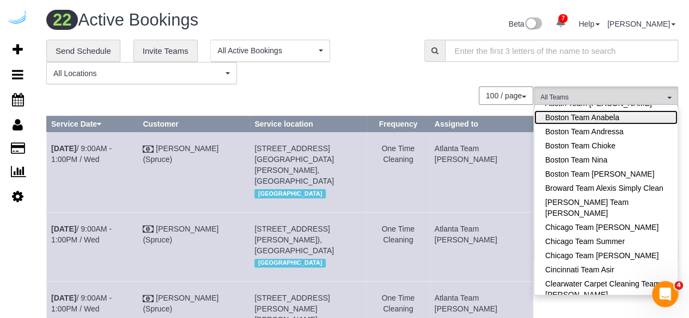
click at [619, 118] on link "Boston Team Anabela" at bounding box center [605, 118] width 143 height 14
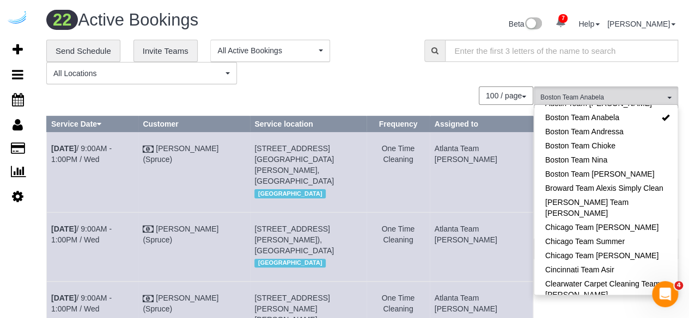
click at [399, 54] on div "**********" at bounding box center [227, 62] width 362 height 45
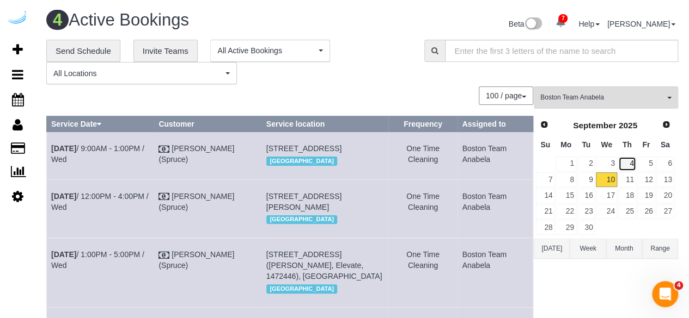
click at [630, 163] on link "4" at bounding box center [627, 164] width 18 height 15
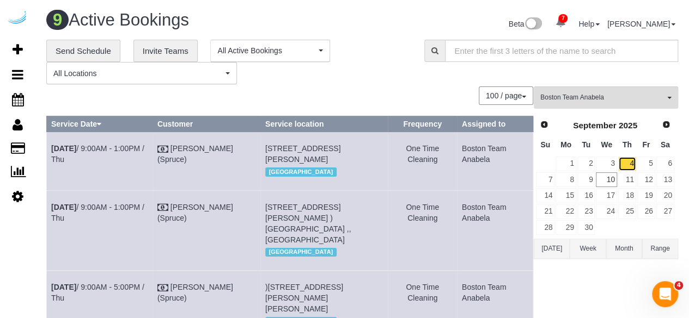
click at [626, 160] on link "4" at bounding box center [627, 164] width 18 height 15
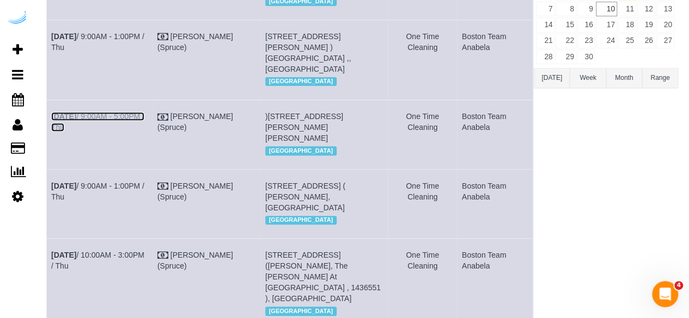
click at [135, 132] on link "Sep 4th / 9:00AM - 5:00PM / Thu" at bounding box center [97, 122] width 93 height 20
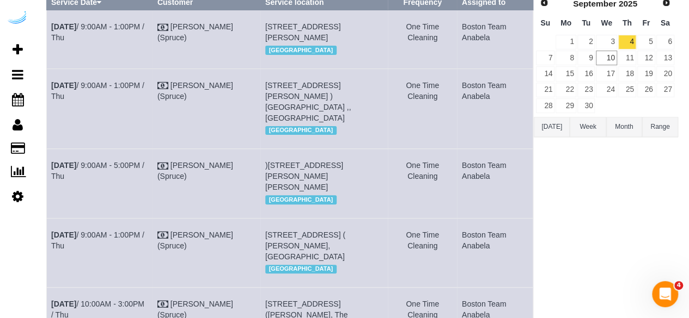
scroll to position [62, 0]
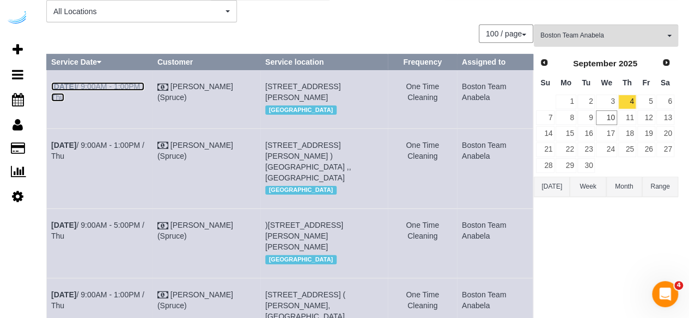
click at [96, 83] on link "Sep 4th / 9:00AM - 1:00PM / Thu" at bounding box center [97, 92] width 93 height 20
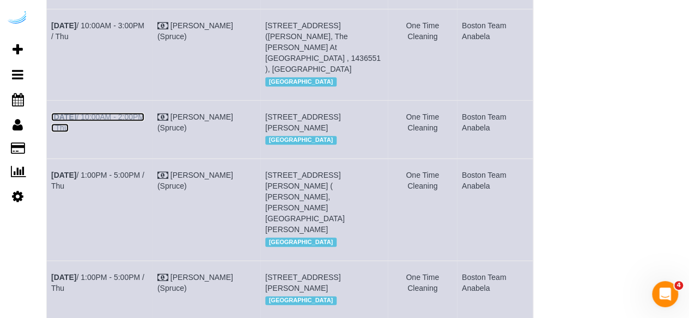
click at [130, 132] on link "Sep 4th / 10:00AM - 2:00PM / Thu" at bounding box center [97, 123] width 93 height 20
click at [107, 191] on link "Sep 4th / 1:00PM - 5:00PM / Thu" at bounding box center [97, 181] width 93 height 20
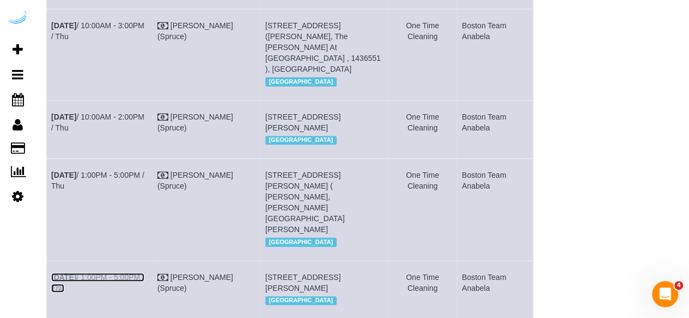
click at [108, 285] on link "Sep 4th / 1:00PM - 5:00PM / Thu" at bounding box center [97, 283] width 93 height 20
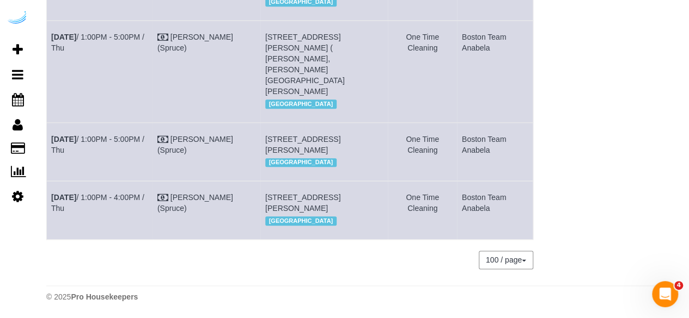
click at [114, 182] on td "Sep 4th / 1:00PM - 4:00PM / Thu" at bounding box center [100, 210] width 106 height 58
click at [117, 193] on link "Sep 4th / 1:00PM - 4:00PM / Thu" at bounding box center [97, 203] width 93 height 20
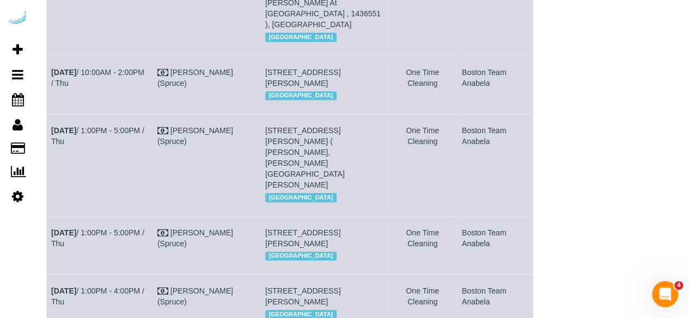
scroll to position [364, 0]
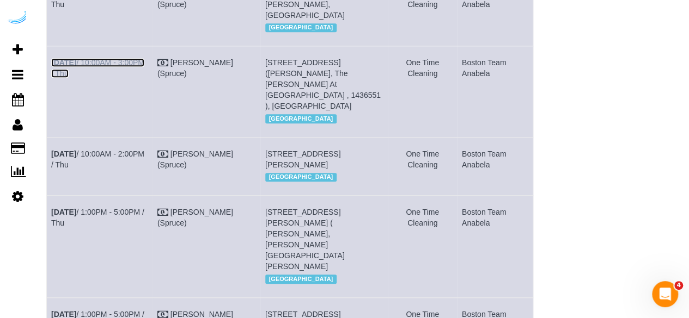
click at [133, 78] on link "Sep 4th / 10:00AM - 3:00PM / Thu" at bounding box center [97, 68] width 93 height 20
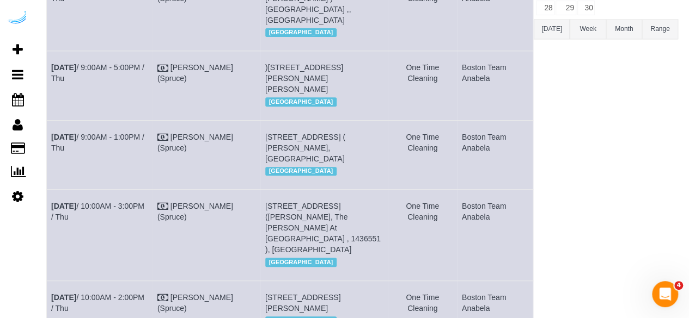
scroll to position [91, 0]
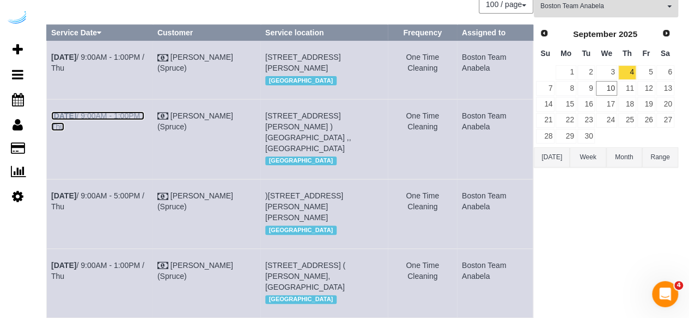
click at [130, 131] on link "Sep 4th / 9:00AM - 1:00PM / Thu" at bounding box center [97, 122] width 93 height 20
click at [652, 73] on link "5" at bounding box center [646, 72] width 18 height 15
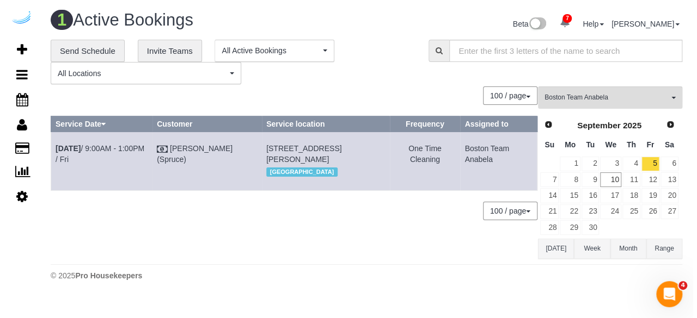
scroll to position [0, 0]
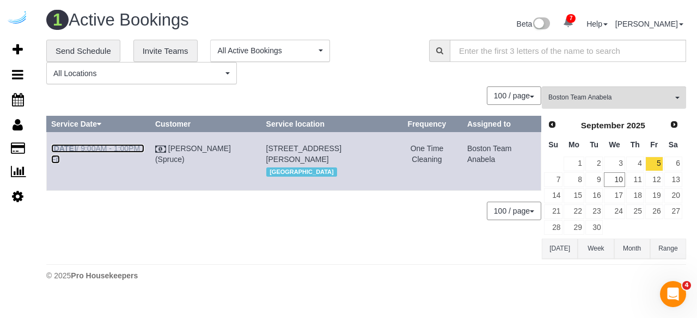
click at [115, 144] on link "Sep 5th / 9:00AM - 1:00PM / Fri" at bounding box center [97, 154] width 93 height 20
click at [558, 91] on button "Boston Team Anabela All Teams" at bounding box center [614, 98] width 144 height 22
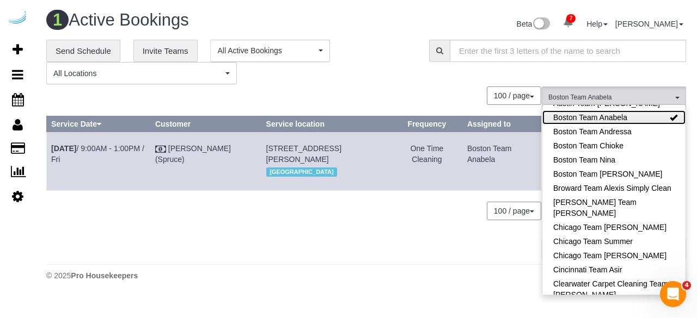
click at [635, 120] on link "Boston Team Anabela" at bounding box center [613, 118] width 143 height 14
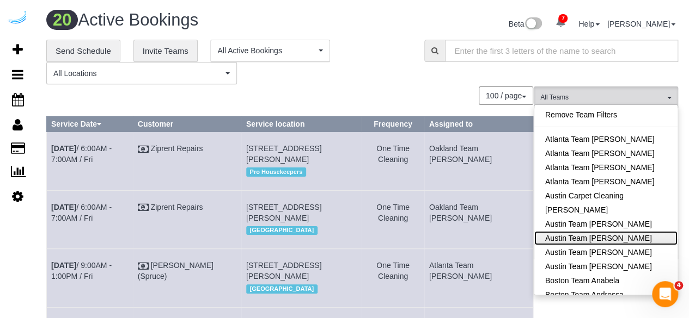
click at [630, 232] on link "Austin Team Isabel" at bounding box center [605, 238] width 143 height 14
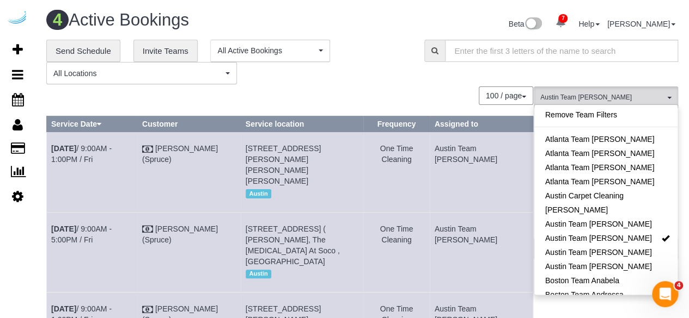
click at [419, 93] on div "100 / page 10 / page 20 / page 30 / page 40 / page 50 / page 100 / page" at bounding box center [289, 96] width 487 height 19
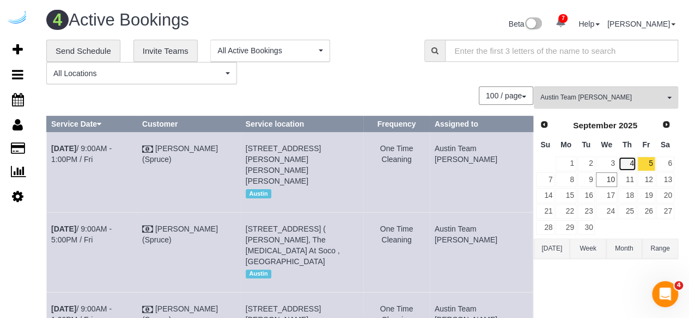
click at [629, 158] on link "4" at bounding box center [627, 164] width 18 height 15
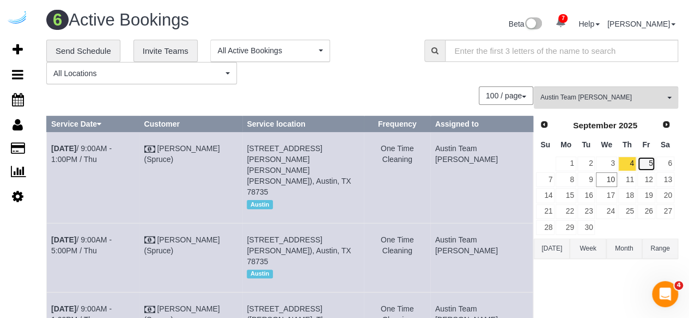
click at [646, 163] on link "5" at bounding box center [646, 164] width 18 height 15
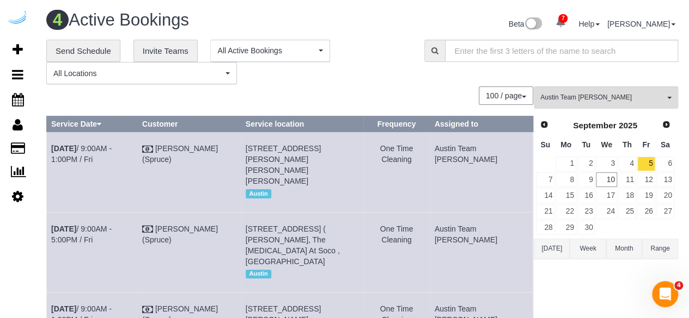
click at [624, 84] on div "**********" at bounding box center [362, 267] width 632 height 455
click at [624, 91] on button "Austin Team Isabel All Teams" at bounding box center [606, 98] width 144 height 22
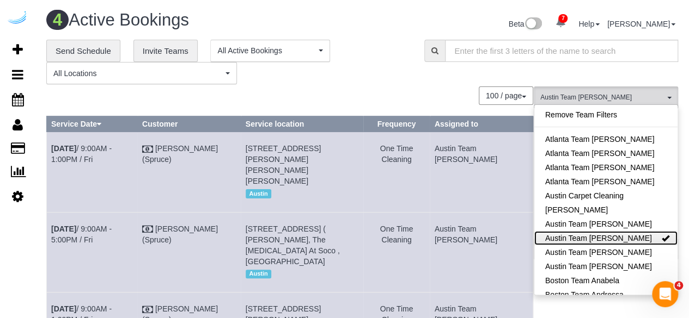
click at [634, 235] on link "Austin Team Isabel" at bounding box center [605, 238] width 143 height 14
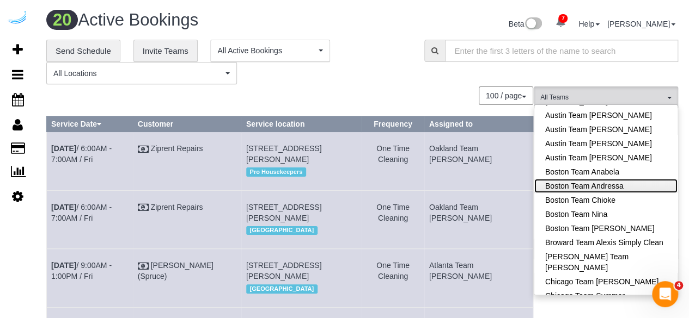
click at [623, 181] on link "Boston Team Andressa" at bounding box center [605, 186] width 143 height 14
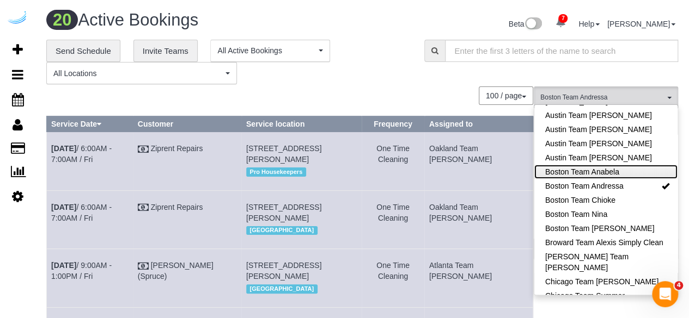
click at [626, 168] on link "Boston Team Anabela" at bounding box center [605, 172] width 143 height 14
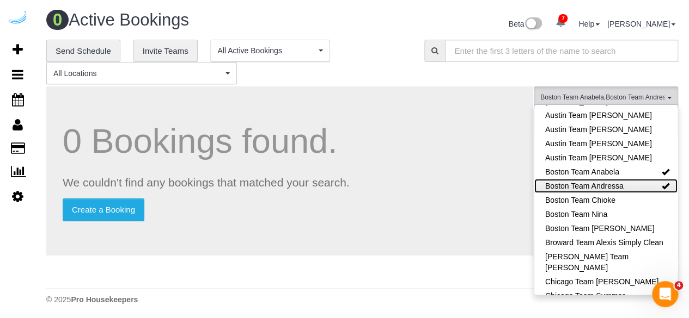
click at [637, 186] on link "Boston Team Andressa" at bounding box center [605, 186] width 143 height 14
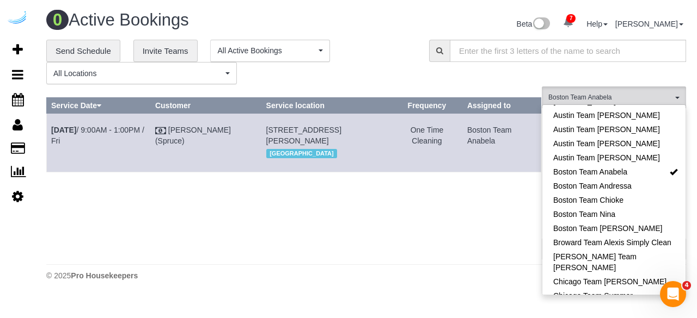
click at [449, 112] on th "Frequency" at bounding box center [426, 106] width 71 height 16
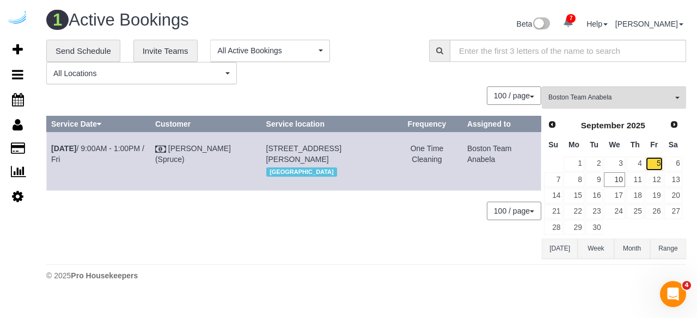
click at [651, 160] on link "5" at bounding box center [654, 164] width 18 height 15
click at [578, 179] on link "8" at bounding box center [573, 180] width 20 height 15
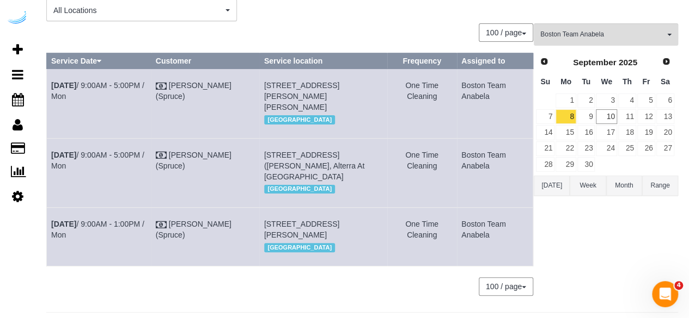
scroll to position [2, 0]
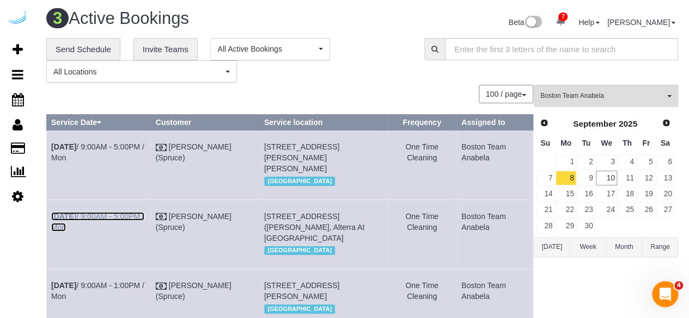
click at [111, 217] on link "Sep 8th / 9:00AM - 5:00PM / Mon" at bounding box center [97, 222] width 93 height 20
click at [107, 145] on link "Sep 8th / 9:00AM - 5:00PM / Mon" at bounding box center [97, 153] width 93 height 20
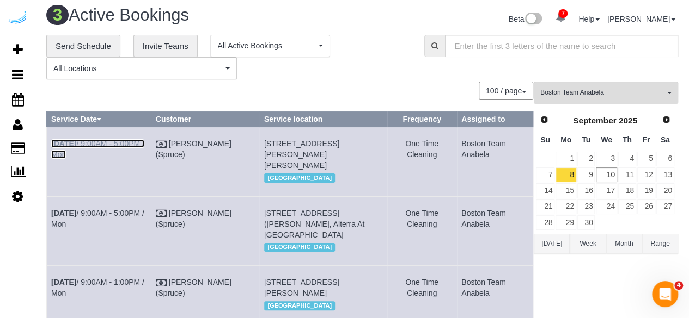
click at [136, 139] on link "Sep 8th / 9:00AM - 5:00PM / Mon" at bounding box center [97, 149] width 93 height 20
click at [128, 291] on link "Sep 8th / 9:00AM - 1:00PM / Mon" at bounding box center [97, 288] width 93 height 20
click at [587, 174] on link "9" at bounding box center [586, 175] width 18 height 15
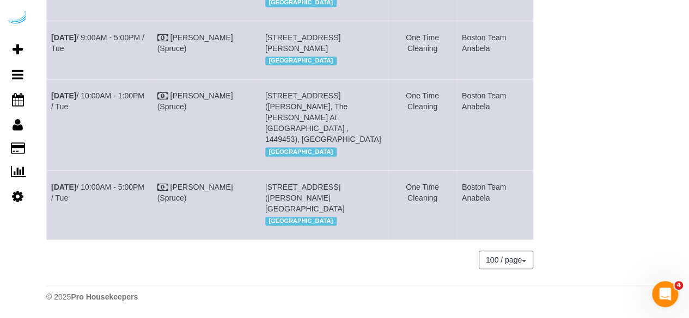
scroll to position [283, 0]
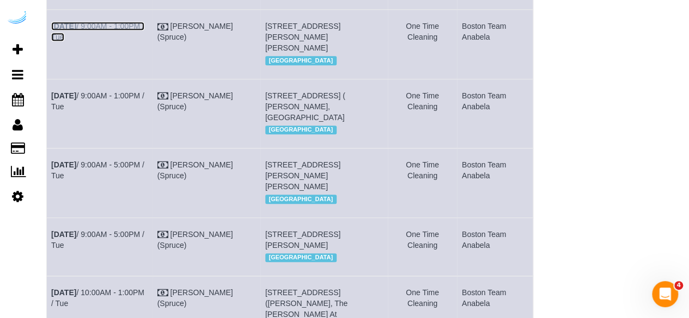
click at [107, 27] on link "Sep 9th / 9:00AM - 1:00PM / Tue" at bounding box center [97, 32] width 93 height 20
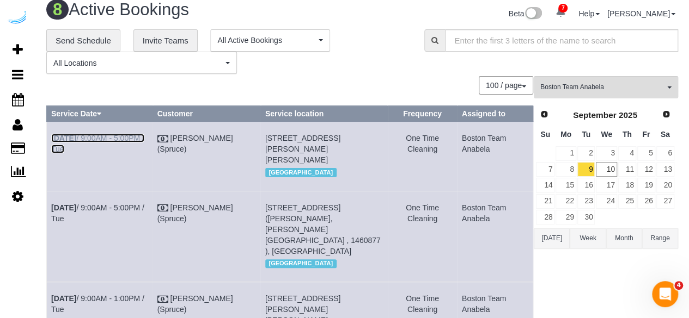
click at [137, 138] on link "Sep 9th / 9:00AM - 5:00PM / Tue" at bounding box center [97, 144] width 93 height 20
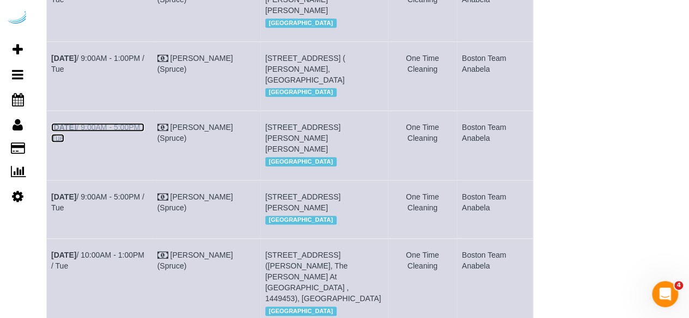
click at [132, 136] on link "Sep 9th / 9:00AM - 5:00PM / Tue" at bounding box center [97, 133] width 93 height 20
click at [95, 204] on link "Sep 9th / 9:00AM - 5:00PM / Tue" at bounding box center [97, 203] width 93 height 20
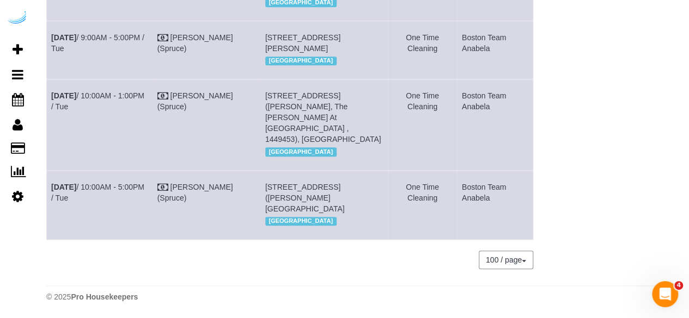
click at [138, 182] on td "Sep 9th / 10:00AM - 5:00PM / Tue" at bounding box center [100, 204] width 106 height 69
click at [137, 183] on link "Sep 9th / 10:00AM - 5:00PM / Tue" at bounding box center [97, 193] width 93 height 20
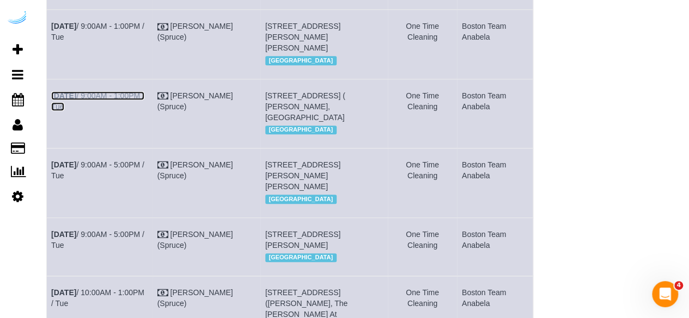
click at [105, 95] on link "Sep 9th / 9:00AM - 1:00PM / Tue" at bounding box center [97, 101] width 93 height 20
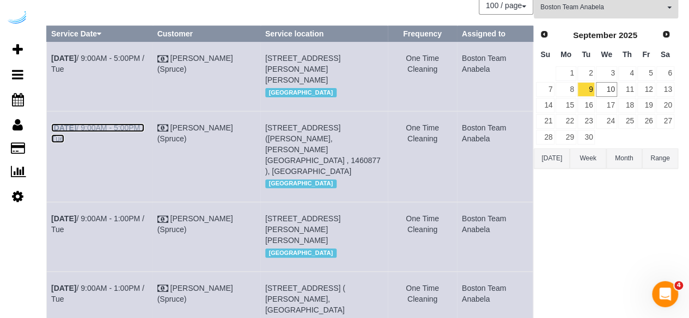
click at [118, 126] on link "Sep 9th / 9:00AM - 5:00PM / Tue" at bounding box center [97, 134] width 93 height 20
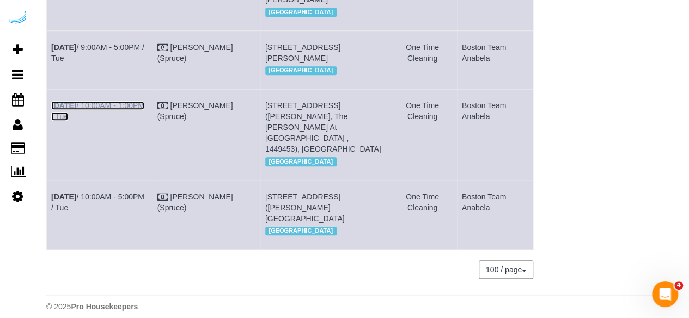
click at [134, 121] on link "Sep 9th / 10:00AM - 1:00PM / Tue" at bounding box center [97, 111] width 93 height 20
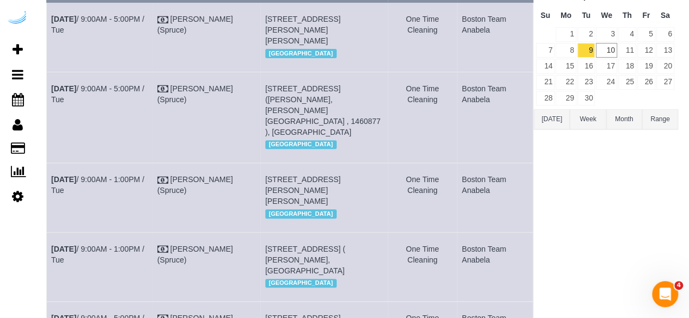
scroll to position [0, 0]
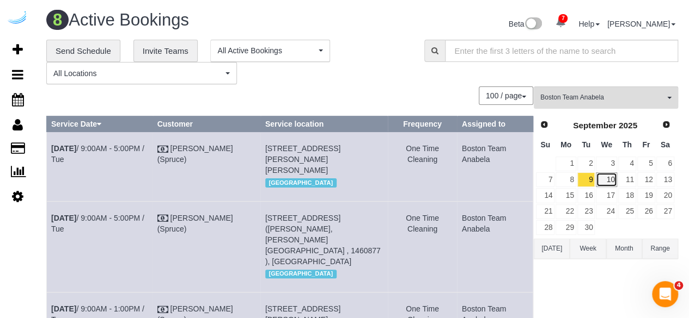
click at [602, 179] on link "10" at bounding box center [606, 180] width 21 height 15
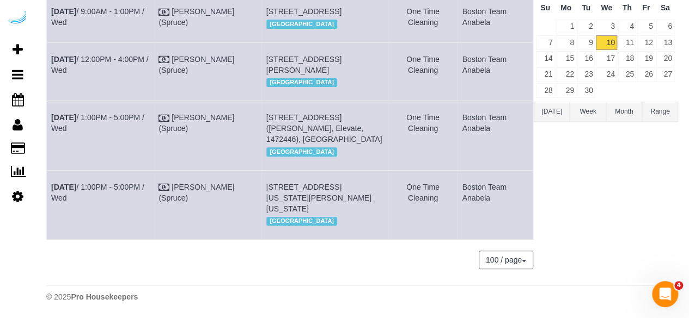
scroll to position [38, 0]
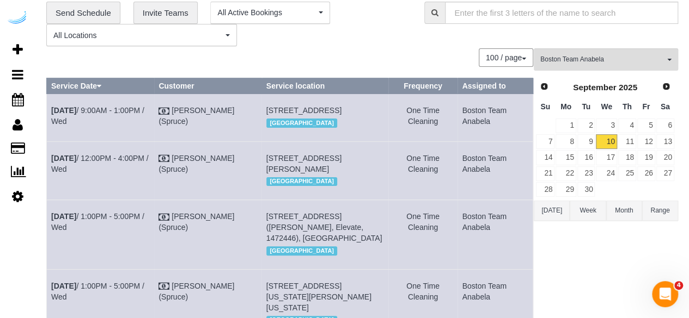
click at [140, 103] on td "Sep 10th / 9:00AM - 1:00PM / Wed" at bounding box center [100, 117] width 107 height 47
click at [143, 112] on link "Sep 10th / 9:00AM - 1:00PM / Wed" at bounding box center [97, 116] width 93 height 20
click at [132, 174] on link "Sep 10th / 12:00PM - 4:00PM / Wed" at bounding box center [99, 164] width 97 height 20
click at [105, 232] on link "Sep 10th / 1:00PM - 5:00PM / Wed" at bounding box center [97, 222] width 93 height 20
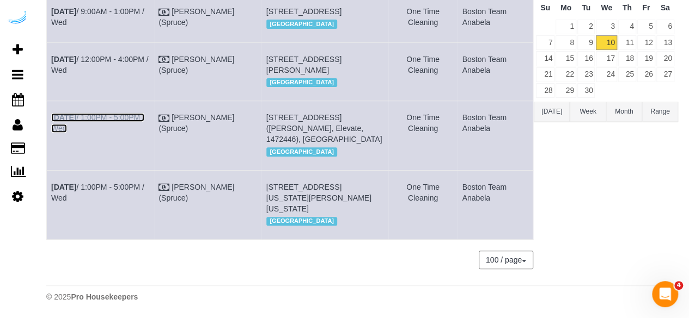
scroll to position [201, 0]
drag, startPoint x: 366, startPoint y: 184, endPoint x: 350, endPoint y: 191, distance: 18.1
click at [350, 191] on td "660 Washington St, Unit 23h (Kasimir Menne, 660 Washington , 1469637 ), Boston,…" at bounding box center [324, 204] width 127 height 69
copy span "23h"
drag, startPoint x: 93, startPoint y: 199, endPoint x: 51, endPoint y: 191, distance: 42.2
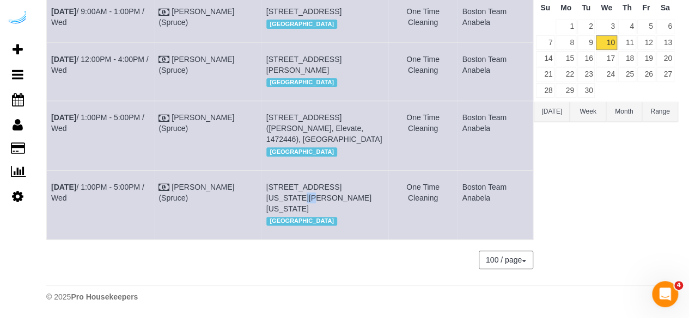
click at [51, 191] on td "Sep 10th / 1:00PM - 5:00PM / Wed" at bounding box center [100, 204] width 107 height 69
copy link "Sep 10th / 1:00PM - 5:00PM / Wed"
drag, startPoint x: 378, startPoint y: 250, endPoint x: 264, endPoint y: 227, distance: 116.1
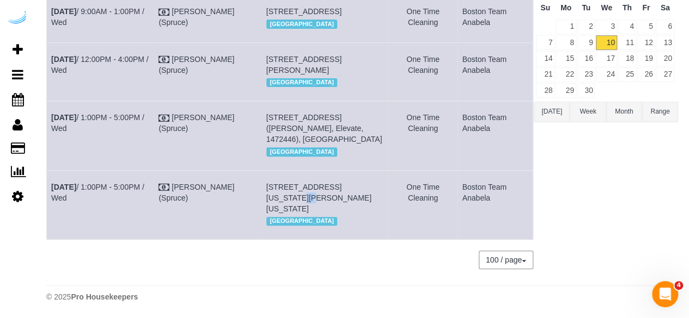
click at [264, 227] on td "660 Washington St, Unit 23h (Kasimir Menne, 660 Washington , 1469637 ), Boston,…" at bounding box center [324, 204] width 127 height 69
copy span "660 Washington St, Unit 23h (Kasimir Menne, 660 Washington , 1469637 ), Boston,…"
drag, startPoint x: 512, startPoint y: 242, endPoint x: 461, endPoint y: 228, distance: 52.6
click at [461, 228] on td "Boston Team Anabela" at bounding box center [495, 204] width 76 height 69
copy td "Boston Team Anabela"
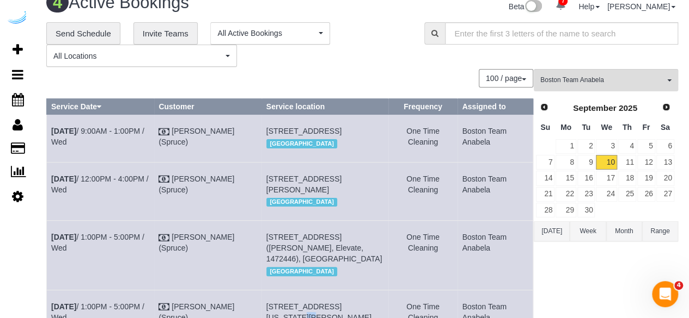
scroll to position [0, 0]
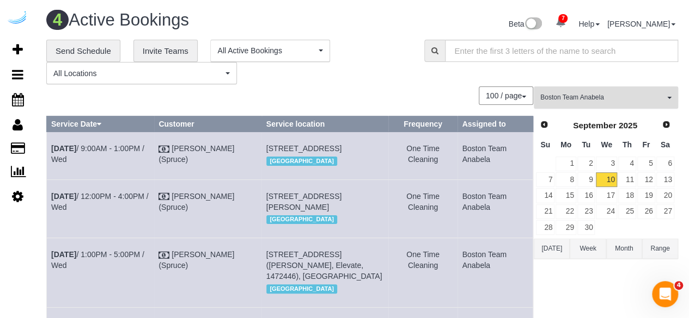
click at [607, 99] on span "Boston Team Anabela" at bounding box center [602, 97] width 124 height 9
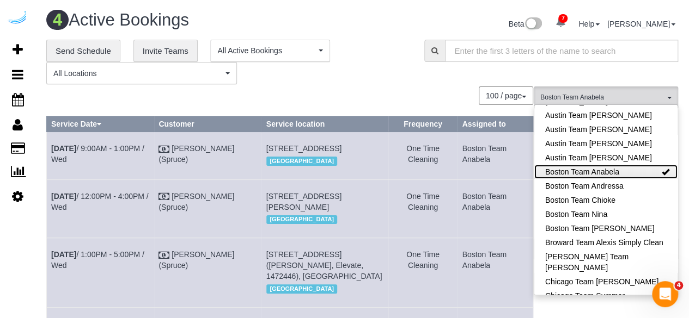
click at [616, 167] on link "Boston Team Anabela" at bounding box center [605, 172] width 143 height 14
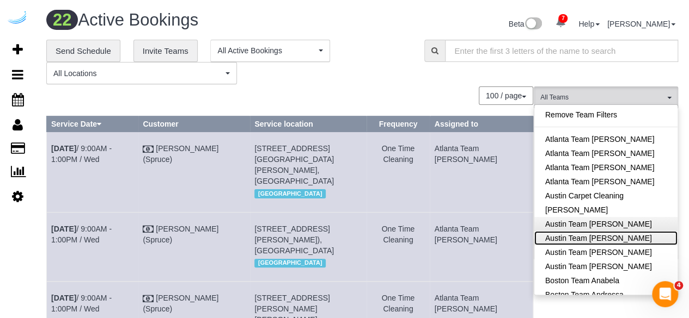
drag, startPoint x: 628, startPoint y: 240, endPoint x: 622, endPoint y: 229, distance: 12.0
click at [628, 240] on link "Austin Team Isabel" at bounding box center [605, 238] width 143 height 14
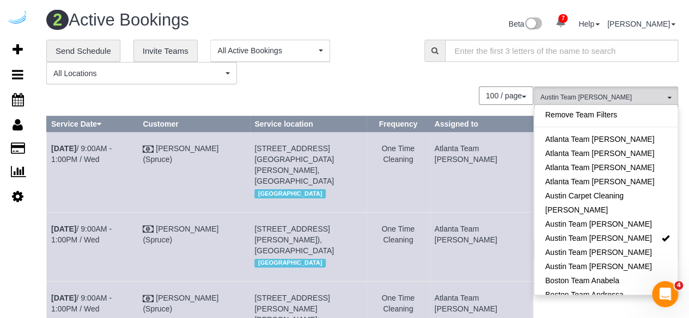
click at [437, 76] on div "**********" at bounding box center [362, 62] width 648 height 45
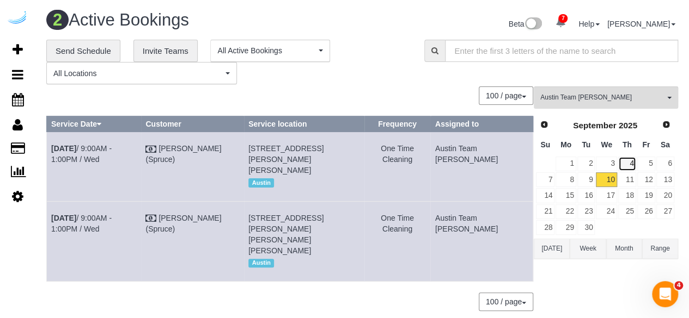
click at [627, 164] on link "4" at bounding box center [627, 164] width 18 height 15
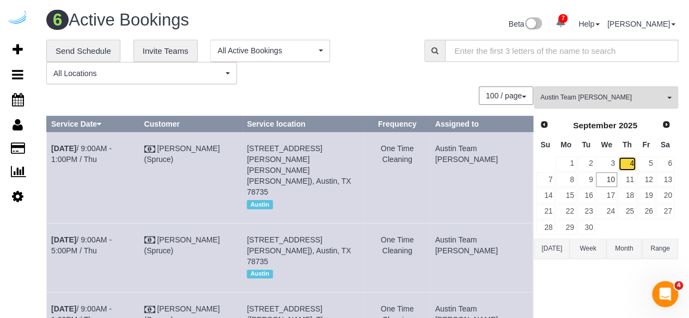
click at [627, 166] on link "4" at bounding box center [627, 164] width 18 height 15
click at [629, 160] on link "4" at bounding box center [627, 164] width 18 height 15
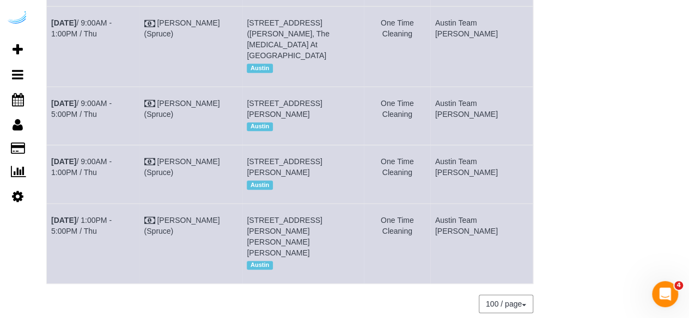
scroll to position [327, 0]
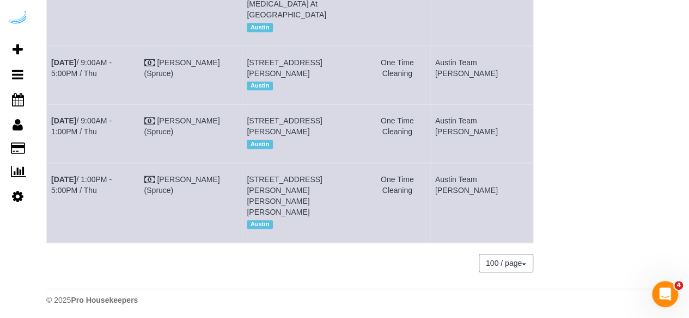
drag, startPoint x: 283, startPoint y: 119, endPoint x: 260, endPoint y: 122, distance: 23.1
click at [260, 122] on td "201 Lavaca St, Building 0338, Unit 0338 (Zachary Fors, Amli Downtown , 1472012)…" at bounding box center [302, 134] width 121 height 58
drag, startPoint x: 88, startPoint y: 126, endPoint x: 53, endPoint y: 109, distance: 38.5
click at [53, 109] on td "Sep 4th / 9:00AM - 1:00PM / Thu" at bounding box center [93, 134] width 93 height 58
copy link "Sep 4th / 9:00AM - 1:00PM / Thu"
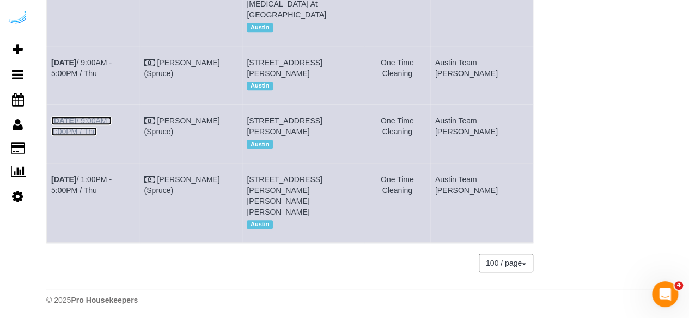
scroll to position [330, 0]
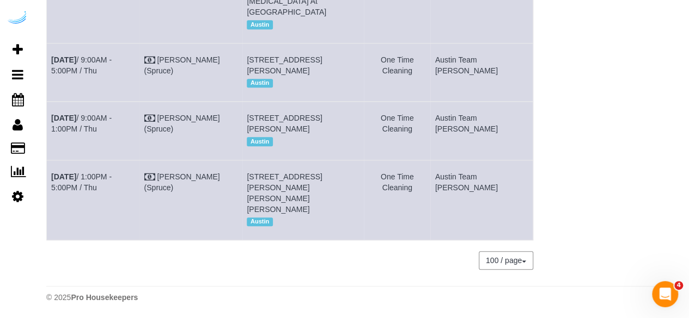
drag, startPoint x: 302, startPoint y: 138, endPoint x: 265, endPoint y: 99, distance: 53.9
click at [265, 102] on td "201 Lavaca St, Building 0338, Unit 0338 (Zachary Fors, Amli Downtown , 1472012)…" at bounding box center [302, 131] width 121 height 58
copy span "201 Lavaca St, Building 0338, Unit 0338 (Zachary Fors, Amli Downtown , 1472012)…"
drag, startPoint x: 484, startPoint y: 117, endPoint x: 462, endPoint y: 108, distance: 24.0
click at [462, 108] on td "Austin Team Isabel" at bounding box center [481, 131] width 102 height 58
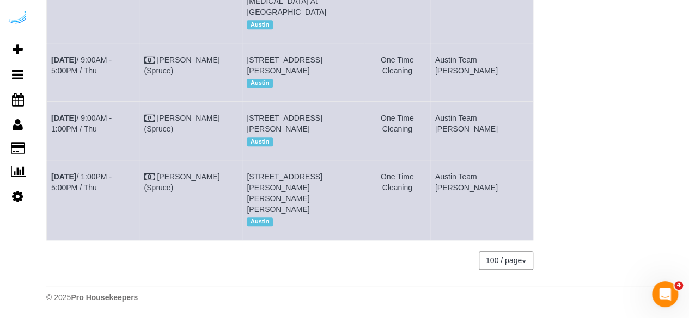
click at [491, 120] on td "Austin Team Isabel" at bounding box center [481, 131] width 102 height 58
drag, startPoint x: 491, startPoint y: 120, endPoint x: 466, endPoint y: 108, distance: 27.8
click at [466, 108] on td "Austin Team Isabel" at bounding box center [481, 131] width 102 height 58
copy td "Austin Team Isabel"
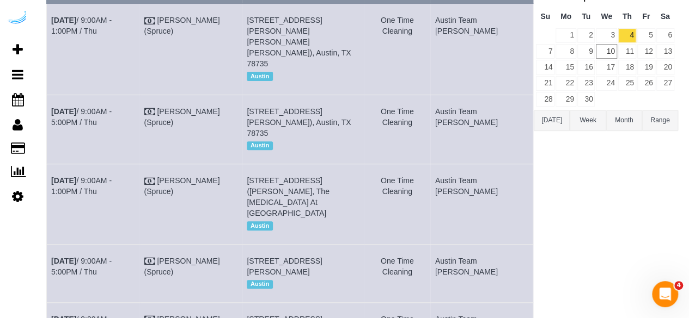
scroll to position [112, 0]
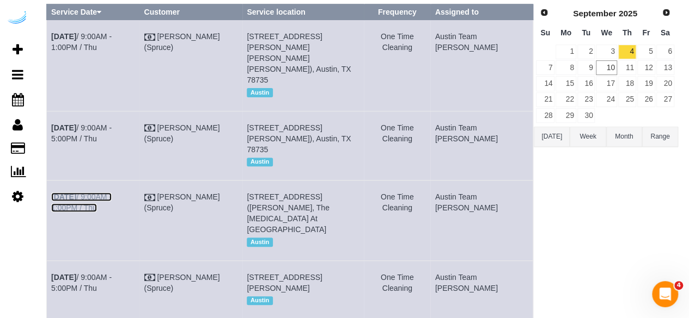
click at [112, 193] on link "Sep 4th / 9:00AM - 1:00PM / Thu" at bounding box center [81, 203] width 60 height 20
click at [103, 124] on link "Sep 4th / 9:00AM - 5:00PM / Thu" at bounding box center [81, 134] width 60 height 20
click at [112, 35] on link "Sep 4th / 9:00AM - 1:00PM / Thu" at bounding box center [81, 42] width 60 height 20
click at [101, 273] on link "Sep 4th / 9:00AM - 5:00PM / Thu" at bounding box center [81, 283] width 60 height 20
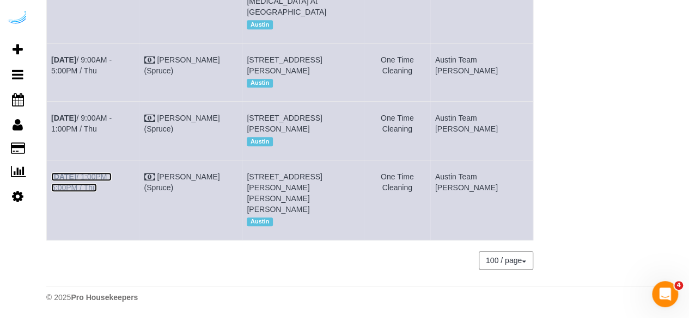
click at [112, 184] on link "Sep 4th / 1:00PM - 5:00PM / Thu" at bounding box center [81, 183] width 60 height 20
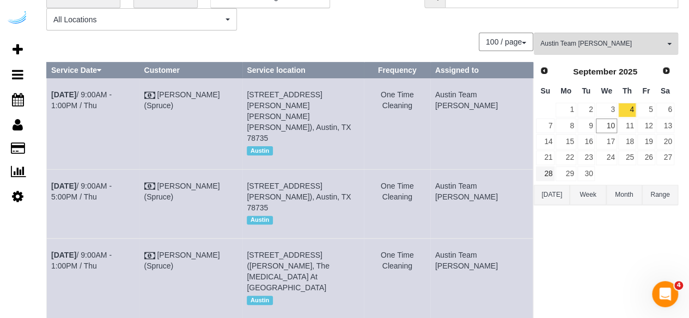
scroll to position [0, 0]
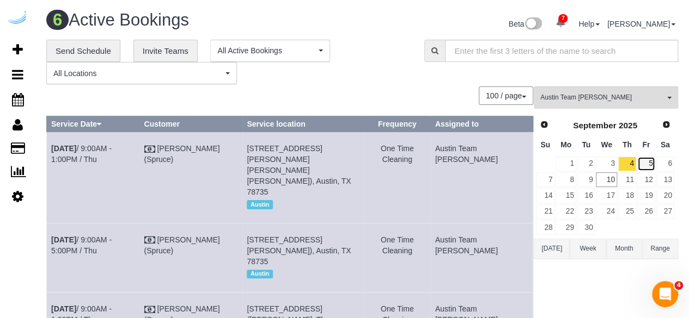
click at [643, 170] on link "5" at bounding box center [646, 164] width 18 height 15
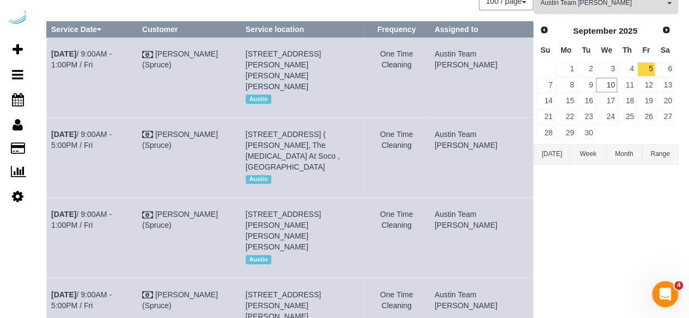
scroll to position [163, 0]
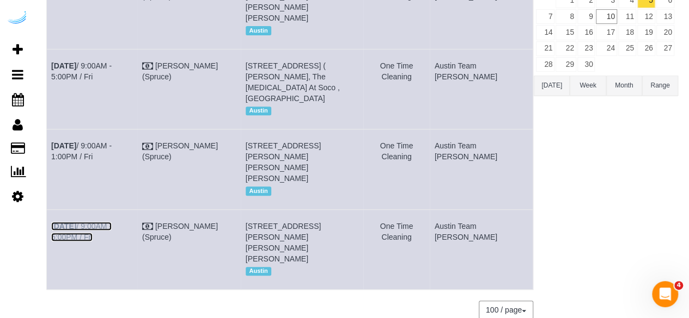
click at [112, 222] on link "Sep 5th / 9:00AM - 5:00PM / Fri" at bounding box center [81, 232] width 60 height 20
click at [112, 142] on link "Sep 5th / 9:00AM - 1:00PM / Fri" at bounding box center [81, 152] width 60 height 20
click at [112, 62] on link "Sep 5th / 9:00AM - 5:00PM / Fri" at bounding box center [81, 72] width 60 height 20
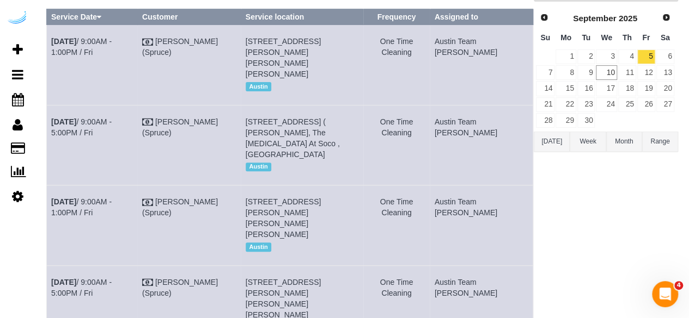
scroll to position [54, 0]
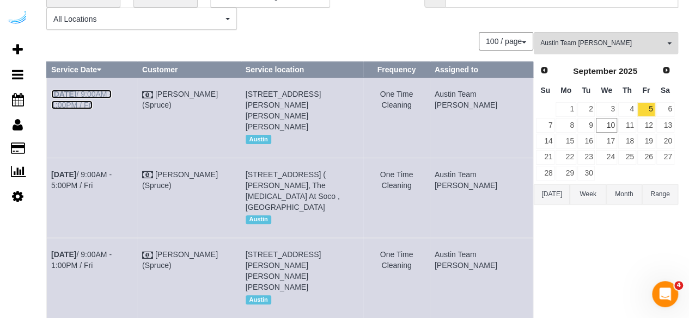
click at [112, 92] on link "Sep 5th / 9:00AM - 1:00PM / Fri" at bounding box center [81, 100] width 60 height 20
click at [568, 125] on link "8" at bounding box center [565, 125] width 20 height 15
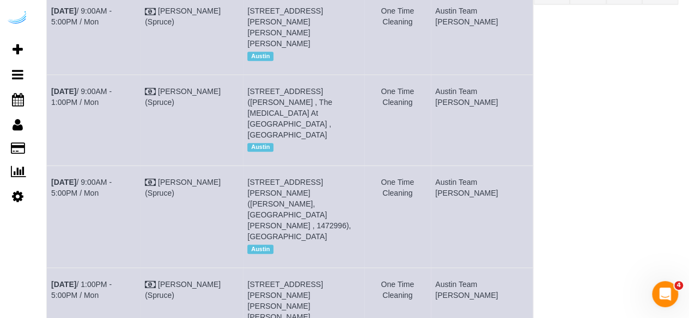
scroll to position [272, 0]
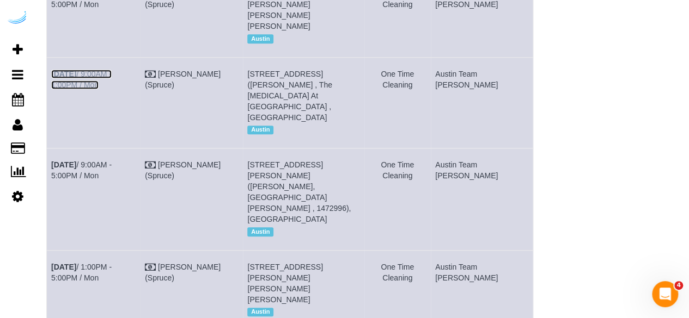
click at [112, 89] on link "Sep 8th / 9:00AM - 1:00PM / Mon" at bounding box center [81, 80] width 60 height 20
drag, startPoint x: 128, startPoint y: 35, endPoint x: 134, endPoint y: 30, distance: 7.7
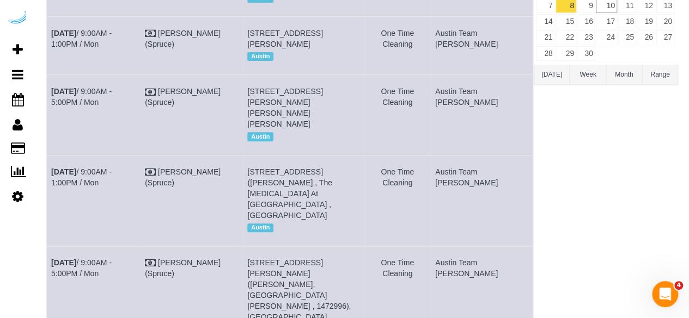
scroll to position [109, 0]
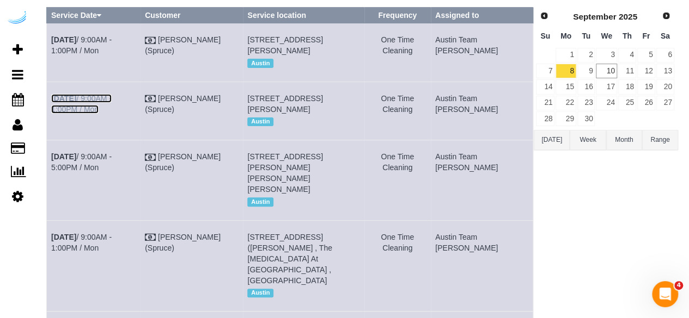
click at [112, 114] on link "Sep 8th / 9:00AM - 1:00PM / Mon" at bounding box center [81, 104] width 60 height 20
click at [132, 46] on td "Sep 8th / 9:00AM - 1:00PM / Mon" at bounding box center [94, 52] width 94 height 58
click at [112, 42] on link "Sep 8th / 9:00AM - 1:00PM / Mon" at bounding box center [81, 45] width 60 height 20
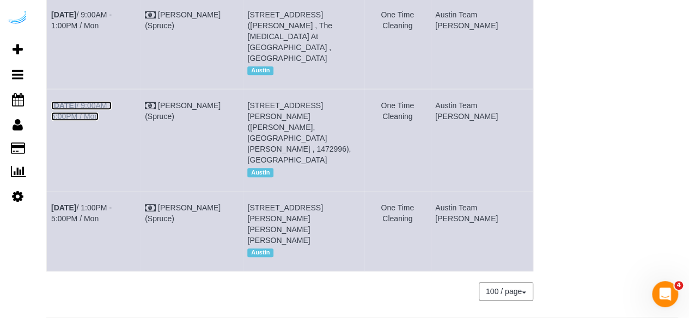
click at [112, 121] on link "Sep 8th / 9:00AM - 5:00PM / Mon" at bounding box center [81, 111] width 60 height 20
click at [112, 208] on link "Sep 8th / 1:00PM - 5:00PM / Mon" at bounding box center [81, 214] width 60 height 20
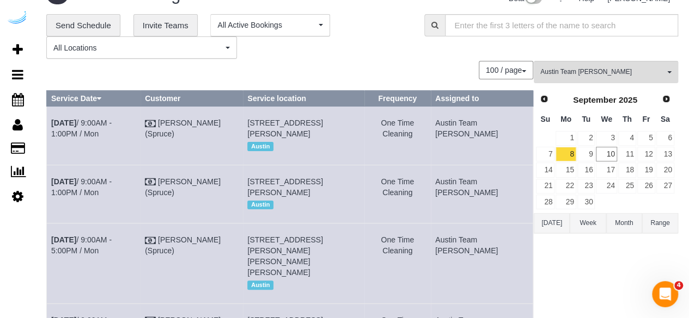
scroll to position [0, 0]
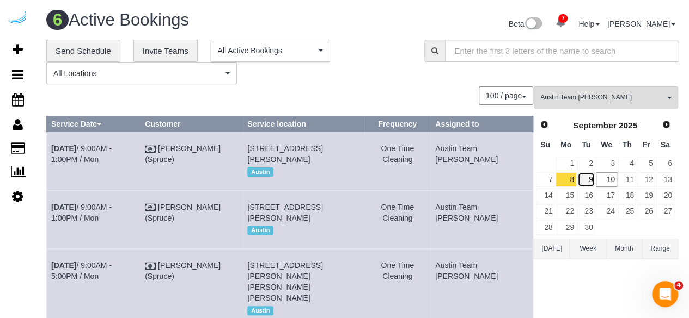
click at [582, 180] on link "9" at bounding box center [586, 180] width 18 height 15
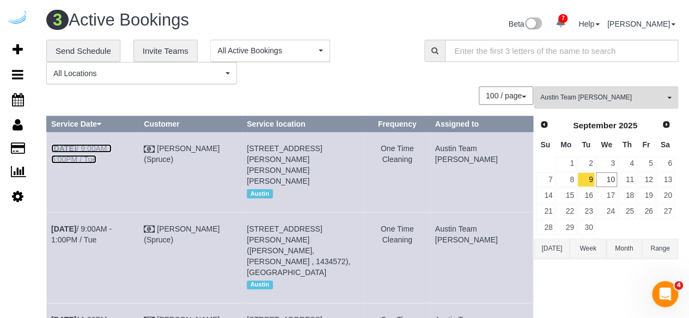
click at [112, 150] on link "Sep 9th / 9:00AM - 5:00PM / Tue" at bounding box center [81, 154] width 60 height 20
click at [93, 232] on link "Sep 9th / 9:00AM - 1:00PM / Tue" at bounding box center [81, 235] width 60 height 20
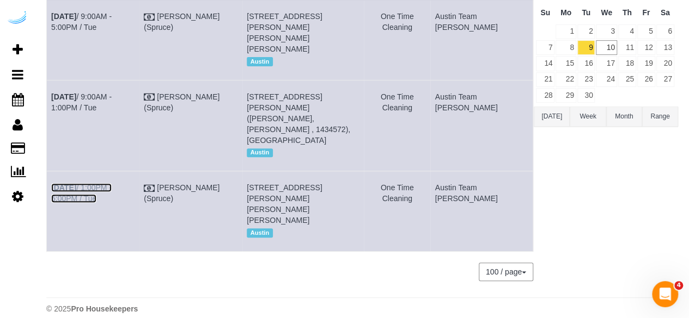
click at [112, 183] on link "Sep 9th / 1:00PM - 5:00PM / Tue" at bounding box center [81, 193] width 60 height 20
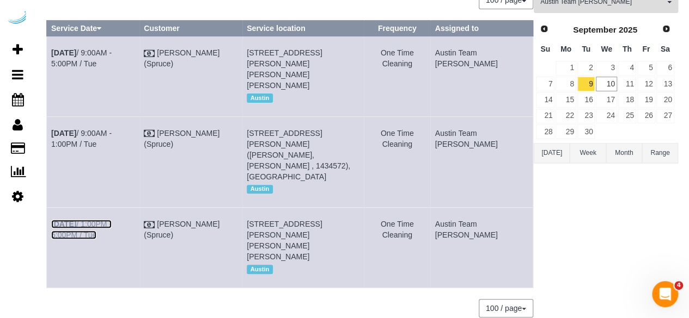
scroll to position [0, 0]
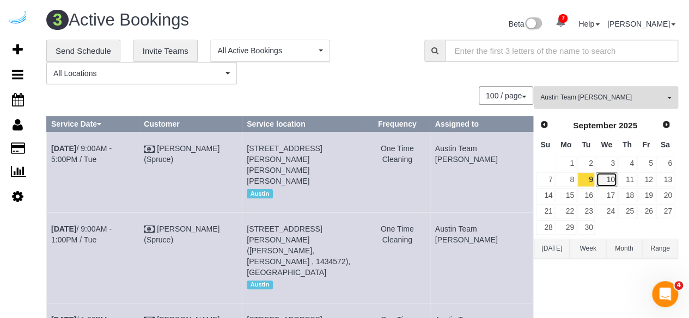
click at [609, 182] on link "10" at bounding box center [606, 180] width 21 height 15
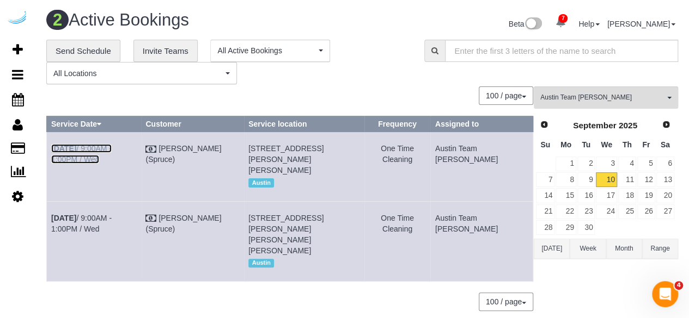
click at [112, 145] on link "Sep 10th / 9:00AM - 1:00PM / Wed" at bounding box center [81, 154] width 60 height 20
click at [112, 224] on link "Sep 10th / 9:00AM - 1:00PM / Wed" at bounding box center [81, 224] width 60 height 20
click at [607, 100] on span "Austin Team Isabel" at bounding box center [602, 97] width 124 height 9
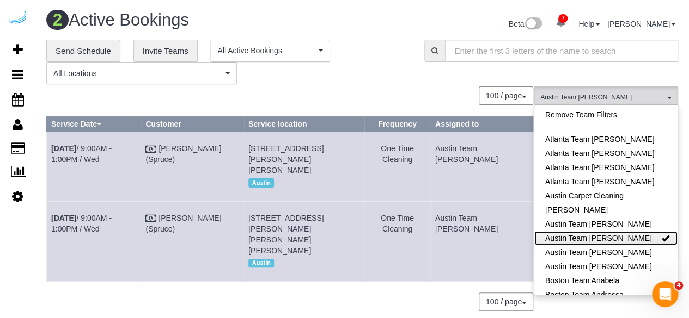
click at [610, 235] on link "Austin Team Isabel" at bounding box center [605, 238] width 143 height 14
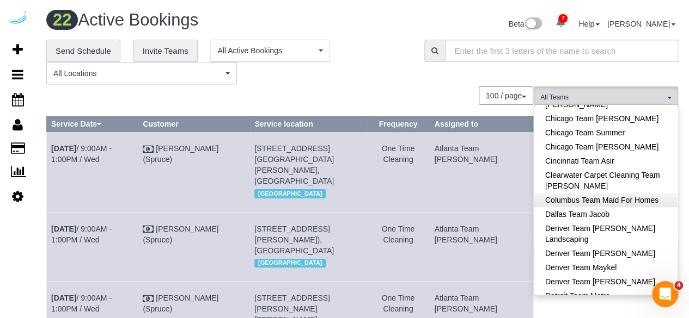
scroll to position [218, 0]
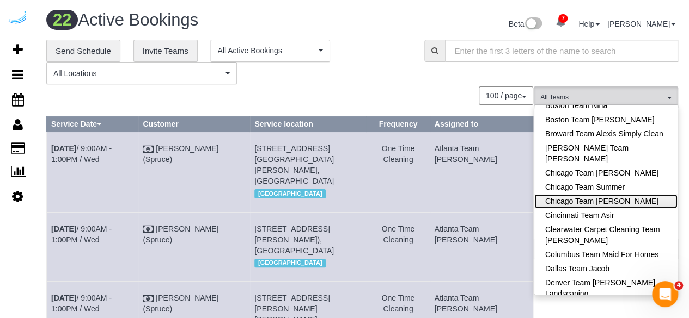
click at [615, 203] on link "Chicago Team Wesley" at bounding box center [605, 201] width 143 height 14
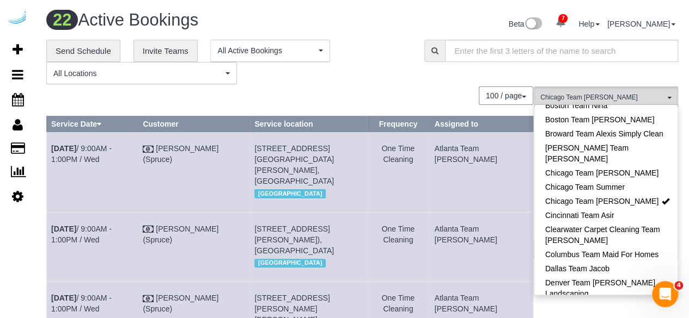
click at [390, 87] on div "100 / page 10 / page 20 / page 30 / page 40 / page 50 / page 100 / page" at bounding box center [289, 96] width 487 height 19
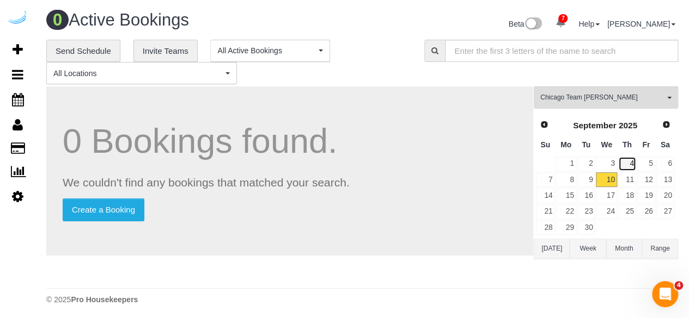
click at [624, 158] on link "4" at bounding box center [627, 164] width 18 height 15
click at [646, 165] on link "5" at bounding box center [646, 164] width 18 height 15
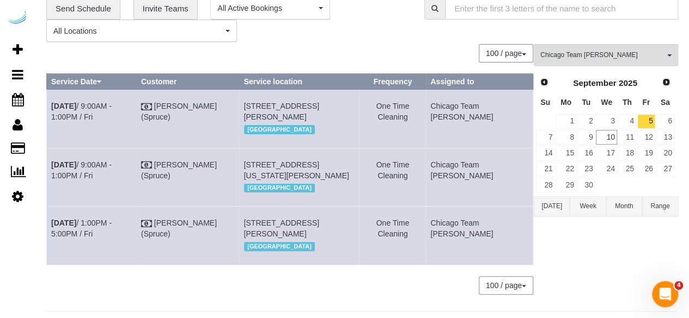
scroll to position [0, 0]
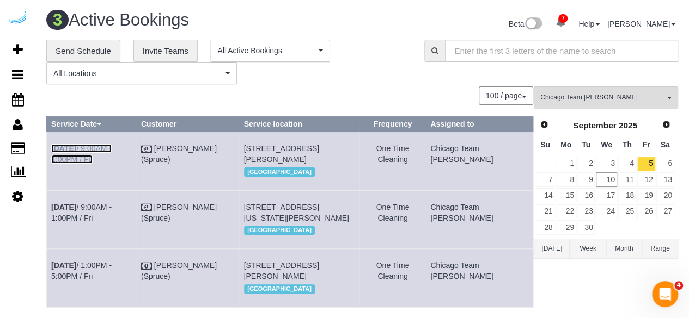
click at [112, 145] on link "Sep 5th / 9:00AM - 1:00PM / Fri" at bounding box center [81, 154] width 60 height 20
click at [112, 219] on link "Sep 5th / 9:00AM - 1:00PM / Fri" at bounding box center [81, 213] width 60 height 20
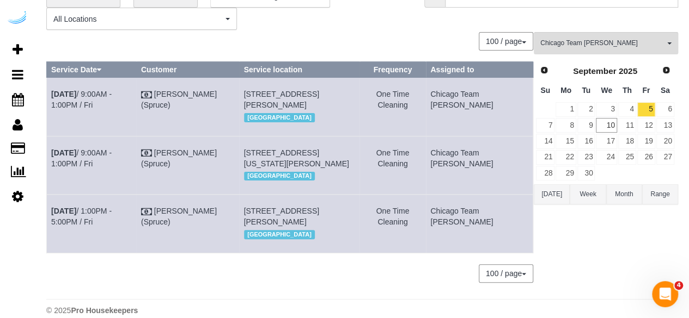
drag, startPoint x: 273, startPoint y: 243, endPoint x: 254, endPoint y: 243, distance: 19.6
click at [254, 243] on td "77 W Huron St, Building 2405, Unit 2405 (Sujay Krishnamurthy, West77 , 1432506)…" at bounding box center [299, 224] width 120 height 58
copy span "2405"
drag, startPoint x: 93, startPoint y: 247, endPoint x: 51, endPoint y: 236, distance: 42.8
click at [51, 236] on td "Sep 5th / 1:00PM - 5:00PM / Fri" at bounding box center [92, 224] width 90 height 58
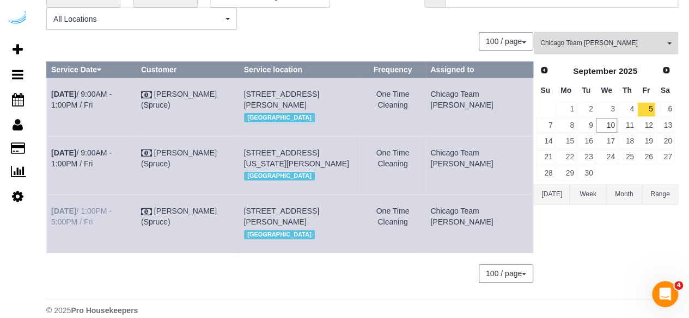
copy link "Sep 5th / 1:00PM - 5:00PM / Fri"
drag, startPoint x: 343, startPoint y: 268, endPoint x: 255, endPoint y: 236, distance: 93.9
click at [255, 236] on td "77 W Huron St, Building 2405, Unit 2405 (Sujay Krishnamurthy, West77 , 1432506)…" at bounding box center [299, 224] width 120 height 58
drag, startPoint x: 483, startPoint y: 248, endPoint x: 456, endPoint y: 238, distance: 29.4
click at [456, 238] on td "Chicago Team Wesley" at bounding box center [479, 224] width 107 height 58
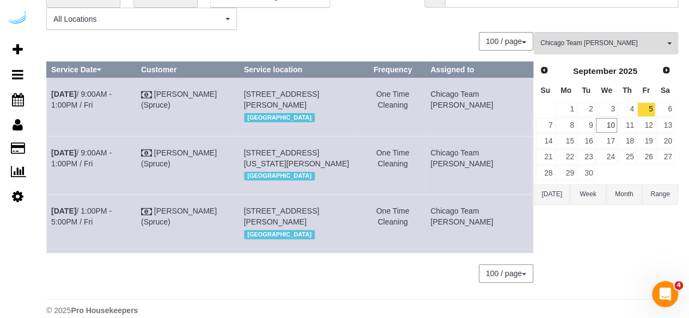
click at [474, 241] on td "Chicago Team Wesley" at bounding box center [479, 224] width 107 height 58
drag, startPoint x: 492, startPoint y: 246, endPoint x: 460, endPoint y: 231, distance: 35.1
click at [461, 232] on td "Chicago Team Wesley" at bounding box center [479, 224] width 107 height 58
click at [455, 229] on td "Chicago Team Wesley" at bounding box center [479, 224] width 107 height 58
drag, startPoint x: 492, startPoint y: 250, endPoint x: 457, endPoint y: 231, distance: 39.9
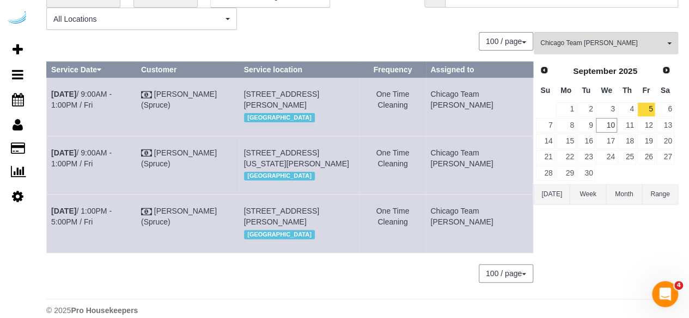
click at [457, 231] on td "Chicago Team Wesley" at bounding box center [479, 224] width 107 height 58
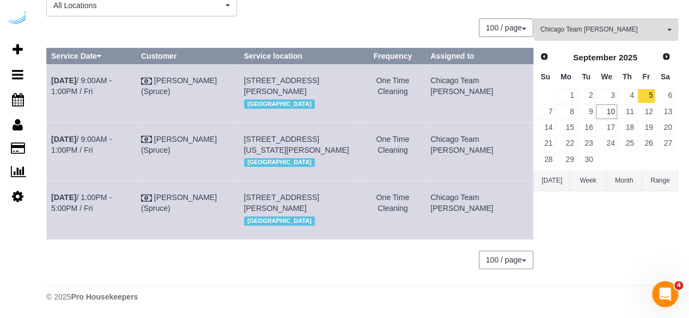
scroll to position [111, 0]
click at [575, 105] on link "8" at bounding box center [565, 112] width 20 height 15
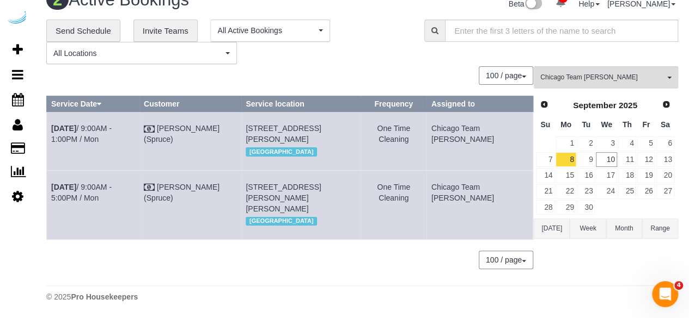
scroll to position [41, 0]
click at [568, 152] on link "8" at bounding box center [565, 159] width 20 height 15
click at [121, 192] on td "Sep 8th / 9:00AM - 5:00PM / Mon" at bounding box center [93, 204] width 93 height 69
click at [122, 191] on td "Sep 8th / 9:00AM - 5:00PM / Mon" at bounding box center [93, 204] width 93 height 69
click at [112, 183] on link "Sep 8th / 9:00AM - 5:00PM / Mon" at bounding box center [81, 193] width 60 height 20
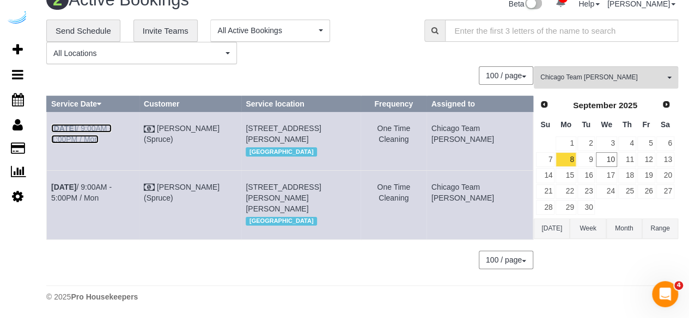
click at [112, 124] on link "Sep 8th / 9:00AM - 1:00PM / Mon" at bounding box center [81, 134] width 60 height 20
click at [584, 152] on link "9" at bounding box center [586, 159] width 18 height 15
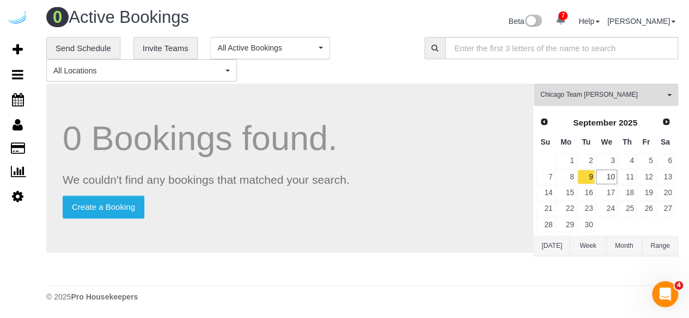
scroll to position [2, 0]
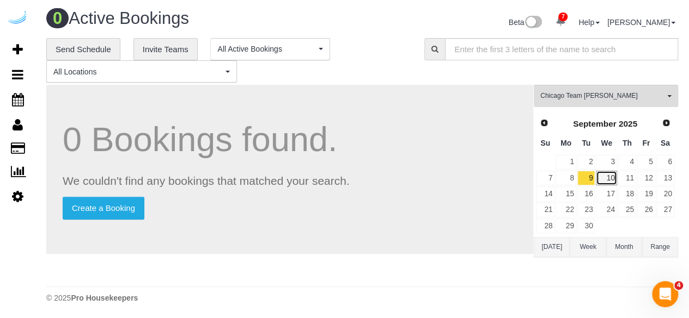
click at [613, 180] on link "10" at bounding box center [606, 178] width 21 height 15
click at [595, 99] on span "Chicago Team Wesley" at bounding box center [602, 95] width 124 height 9
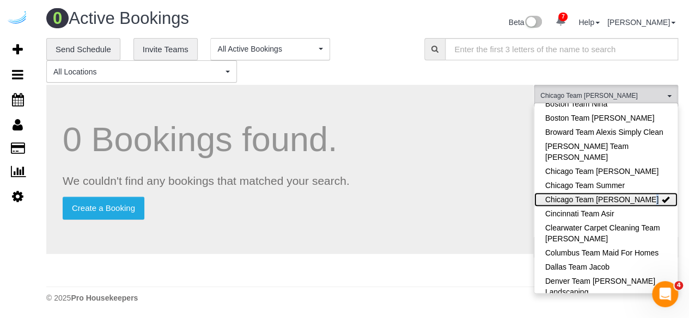
click at [619, 201] on link "Chicago Team Wesley" at bounding box center [605, 200] width 143 height 14
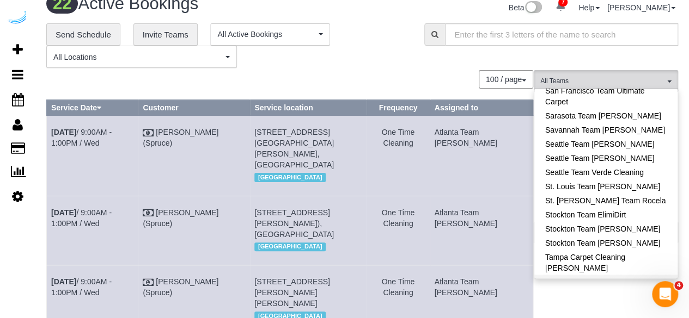
scroll to position [56, 0]
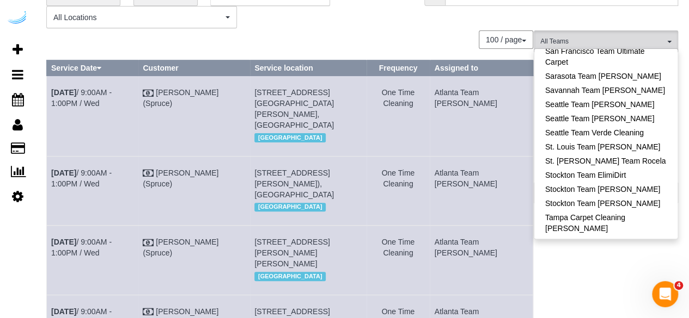
click at [617, 289] on link "Tampa Team Leidiana" at bounding box center [605, 296] width 143 height 14
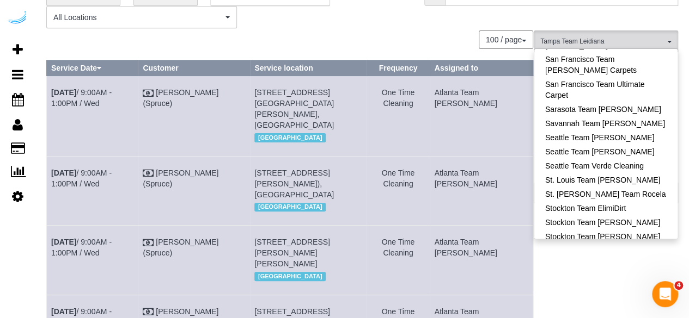
scroll to position [1063, 0]
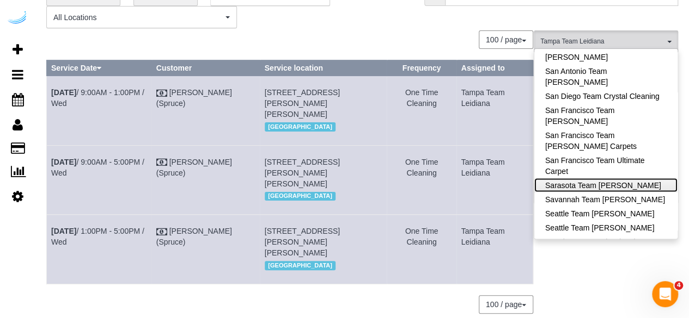
click at [614, 178] on link "Sarasota Team Juan" at bounding box center [605, 185] width 143 height 14
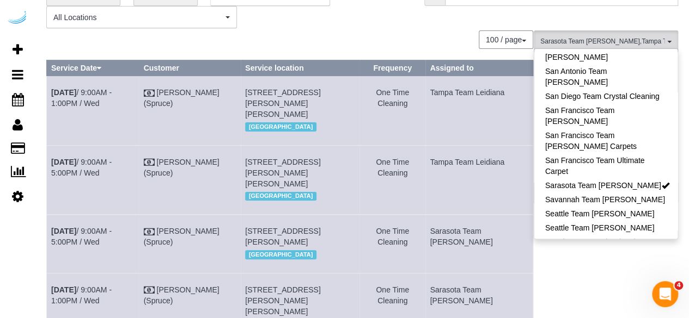
click at [400, 31] on div "100 / page 10 / page 20 / page 30 / page 40 / page 50 / page 100 / page" at bounding box center [289, 39] width 487 height 19
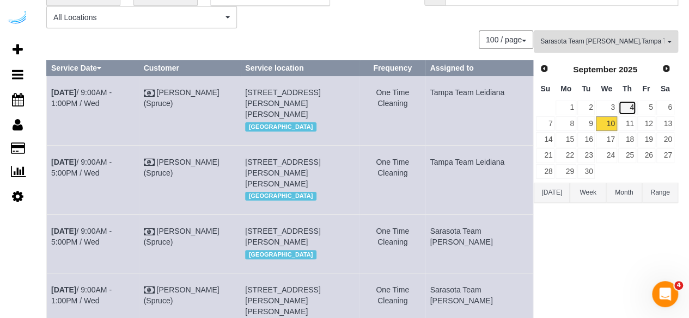
click at [632, 111] on link "4" at bounding box center [627, 108] width 18 height 15
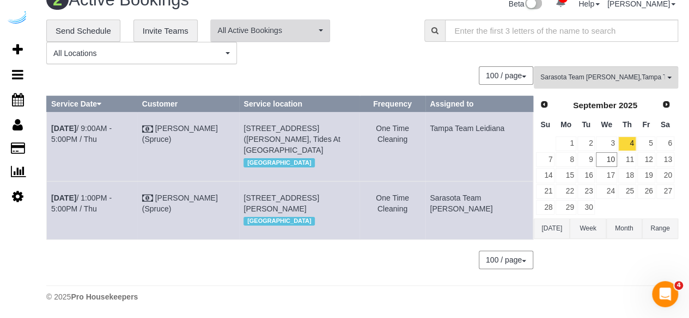
scroll to position [52, 0]
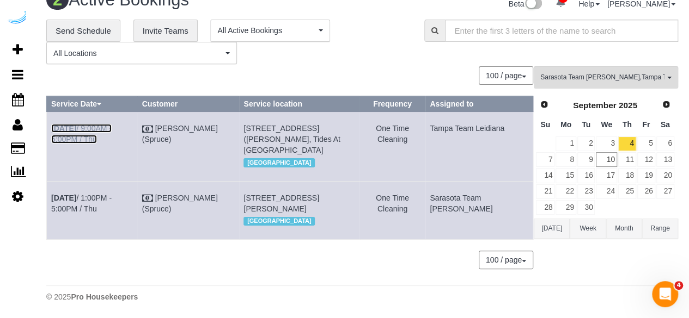
click at [112, 124] on link "Sep 4th / 9:00AM - 5:00PM / Thu" at bounding box center [81, 134] width 60 height 20
drag, startPoint x: 39, startPoint y: 171, endPoint x: 48, endPoint y: 170, distance: 9.3
click at [48, 181] on td "Sep 4th / 1:00PM - 5:00PM / Thu" at bounding box center [92, 210] width 91 height 58
drag, startPoint x: 346, startPoint y: 209, endPoint x: 261, endPoint y: 176, distance: 91.0
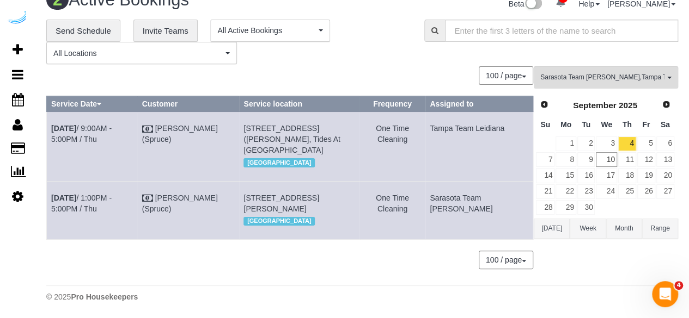
click at [261, 181] on td "3900 75th St W, Building 0117, Unit 0117 (Sabrina Gallien, Vista At Palma Sola …" at bounding box center [299, 210] width 120 height 58
drag, startPoint x: 522, startPoint y: 176, endPoint x: 456, endPoint y: 176, distance: 65.9
click at [456, 181] on td "Sarasota Team Juan" at bounding box center [479, 210] width 108 height 58
click at [651, 137] on link "5" at bounding box center [646, 144] width 18 height 15
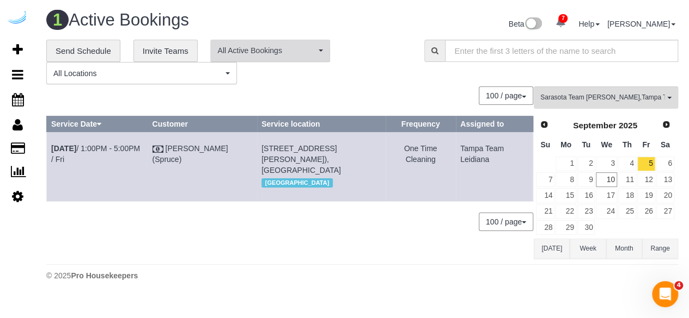
scroll to position [0, 0]
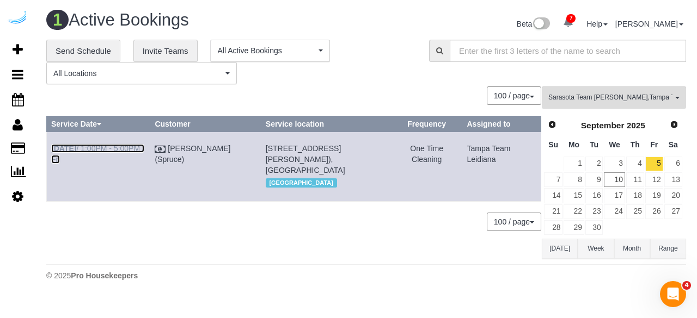
click at [130, 150] on link "Sep 5th / 1:00PM - 5:00PM / Fri" at bounding box center [97, 154] width 93 height 20
click at [579, 182] on link "8" at bounding box center [573, 180] width 20 height 15
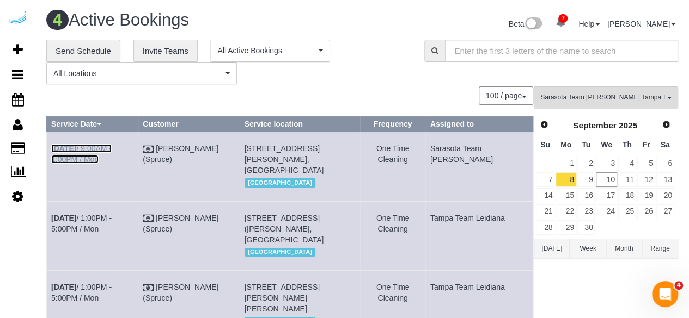
click at [105, 145] on link "Sep 8th / 9:00AM - 1:00PM / Mon" at bounding box center [81, 154] width 60 height 20
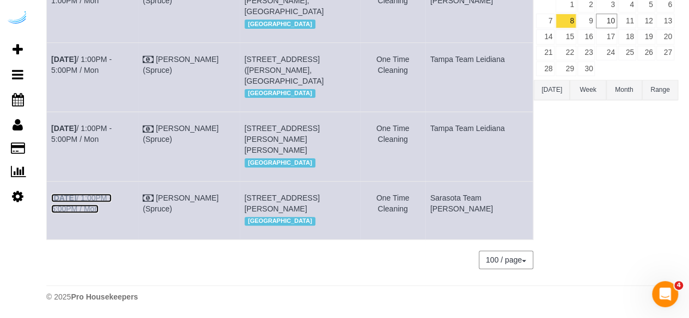
click at [112, 194] on link "Sep 8th / 1:00PM - 5:00PM / Mon" at bounding box center [81, 204] width 60 height 20
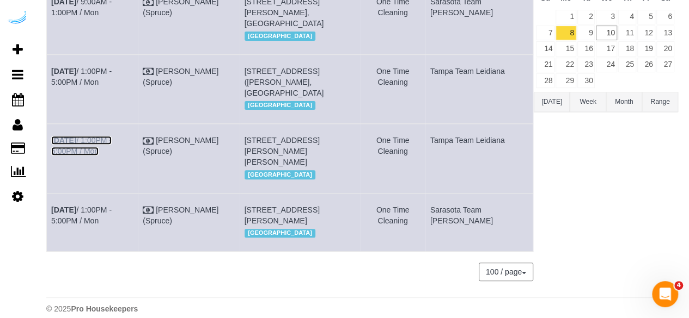
drag, startPoint x: 138, startPoint y: 158, endPoint x: 152, endPoint y: 137, distance: 25.4
click at [112, 156] on link "Sep 8th / 1:00PM - 5:00PM / Mon" at bounding box center [81, 146] width 60 height 20
click at [112, 77] on link "Sep 8th / 1:00PM - 5:00PM / Mon" at bounding box center [81, 77] width 60 height 20
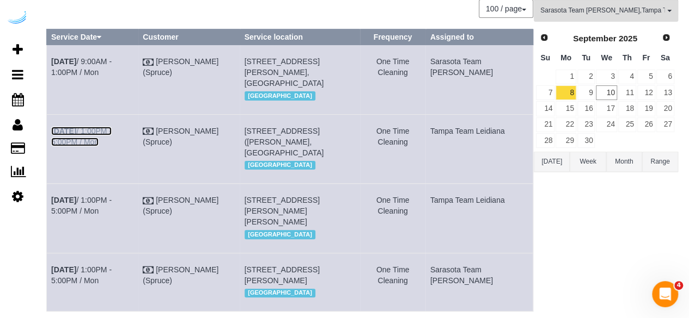
scroll to position [38, 0]
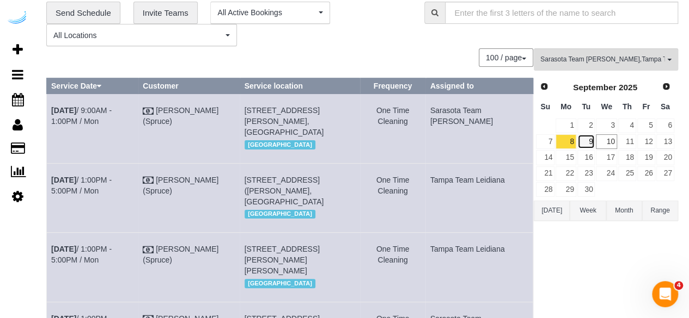
click at [583, 134] on link "9" at bounding box center [586, 141] width 18 height 15
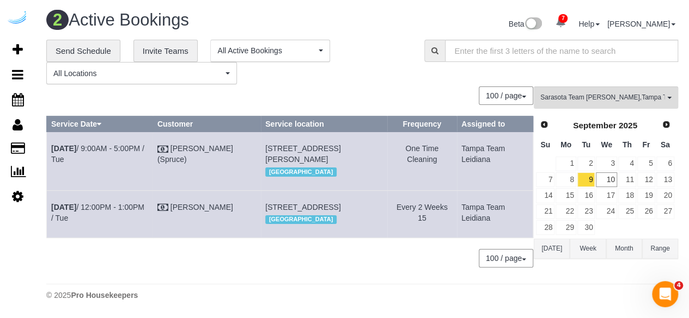
scroll to position [41, 0]
click at [109, 144] on link "Sep 9th / 9:00AM - 5:00PM / Tue" at bounding box center [97, 154] width 93 height 20
click at [598, 173] on link "10" at bounding box center [606, 180] width 21 height 15
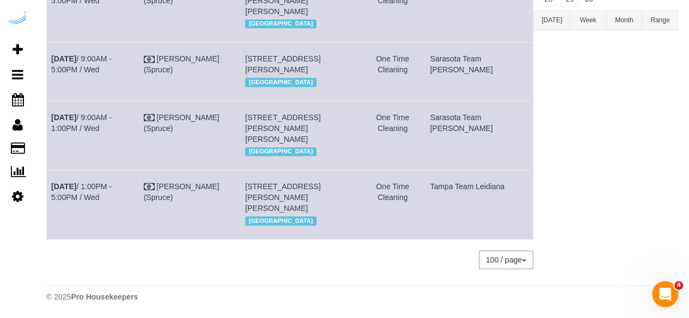
scroll to position [282, 0]
click at [131, 101] on td "Sep 10th / 9:00AM - 1:00PM / Wed" at bounding box center [93, 135] width 93 height 69
click at [112, 113] on link "Sep 10th / 9:00AM - 1:00PM / Wed" at bounding box center [81, 123] width 60 height 20
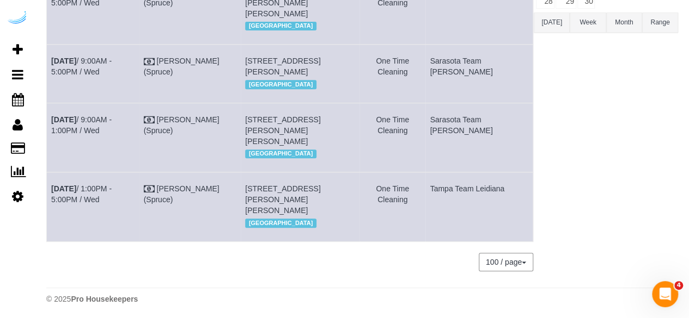
scroll to position [173, 0]
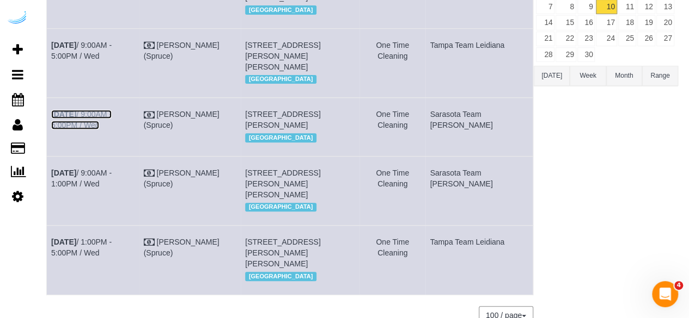
click at [112, 125] on link "Sep 10th / 9:00AM - 5:00PM / Wed" at bounding box center [81, 120] width 60 height 20
click at [112, 44] on link "Sep 10th / 9:00AM - 5:00PM / Wed" at bounding box center [81, 51] width 60 height 20
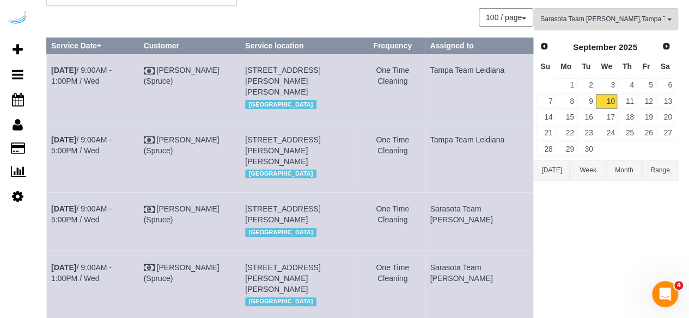
scroll to position [0, 0]
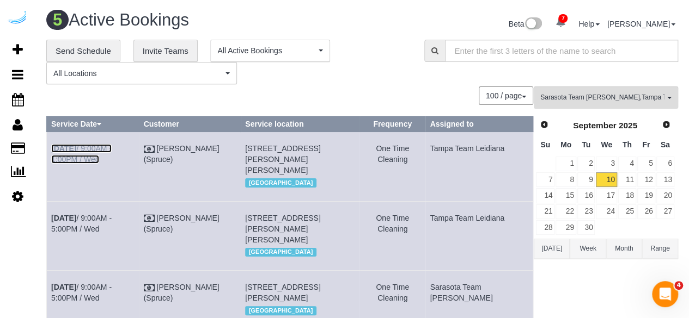
click at [112, 145] on link "Sep 10th / 9:00AM - 1:00PM / Wed" at bounding box center [81, 154] width 60 height 20
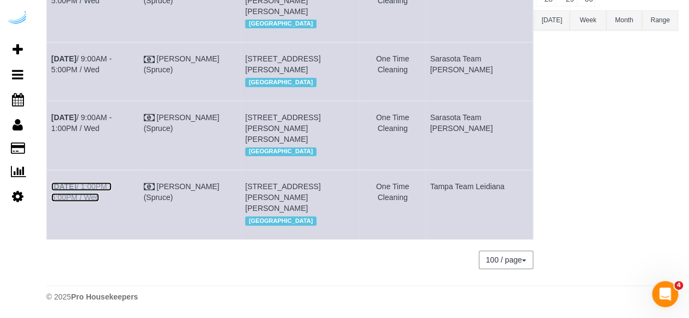
click at [112, 187] on link "Sep 10th / 1:00PM - 5:00PM / Wed" at bounding box center [81, 192] width 60 height 20
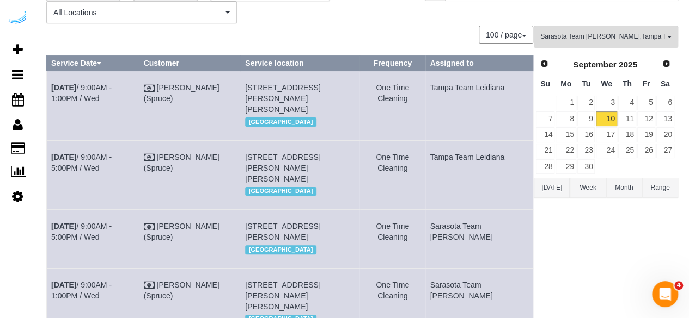
scroll to position [0, 0]
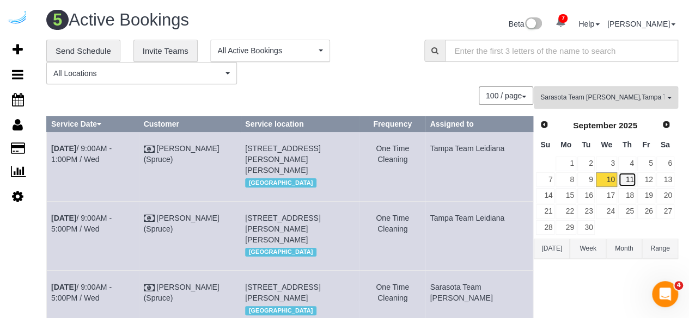
click at [620, 173] on link "11" at bounding box center [627, 180] width 18 height 15
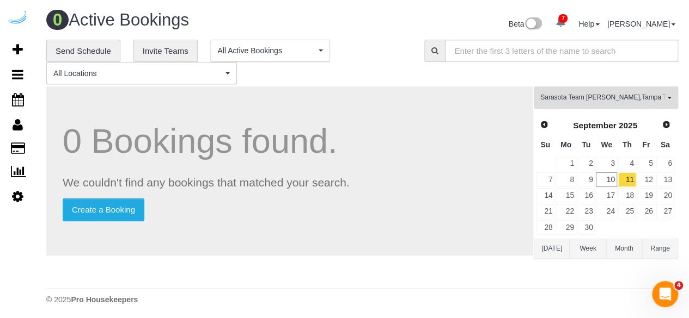
click at [621, 97] on span "Sarasota Team Juan , Tampa Team Leidiana" at bounding box center [602, 97] width 124 height 9
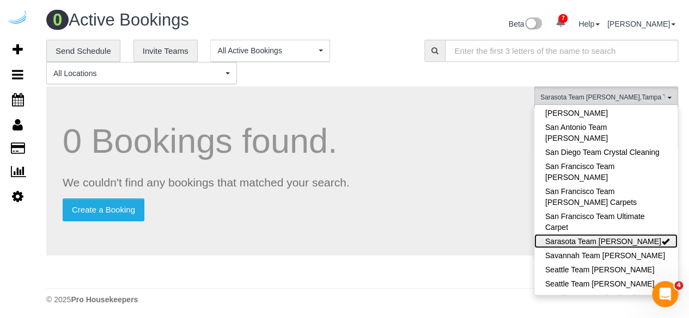
click at [618, 234] on link "Sarasota Team Juan" at bounding box center [605, 241] width 143 height 14
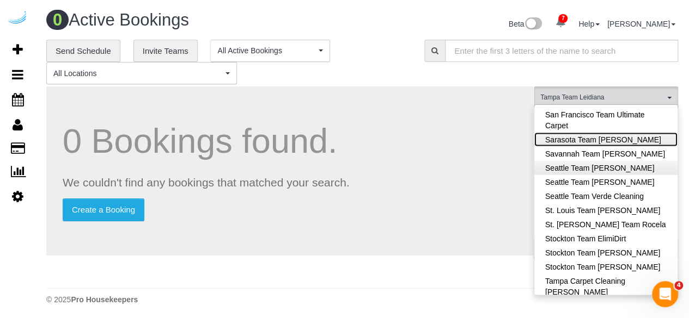
scroll to position [1172, 0]
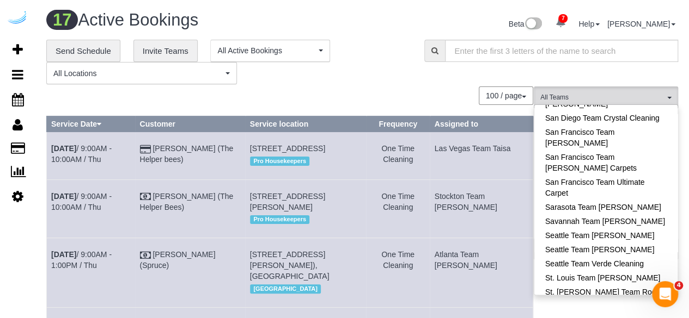
scroll to position [1063, 0]
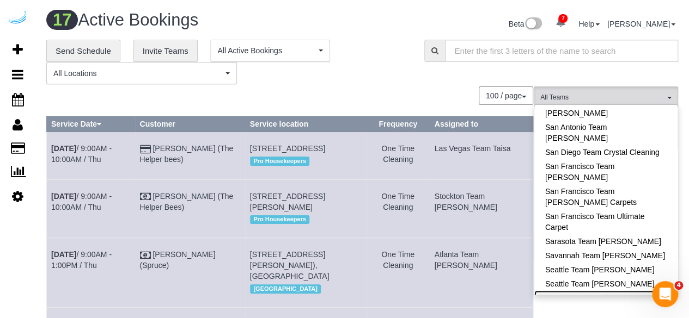
click at [646, 291] on link "Seattle Team Verde Cleaning" at bounding box center [605, 298] width 143 height 14
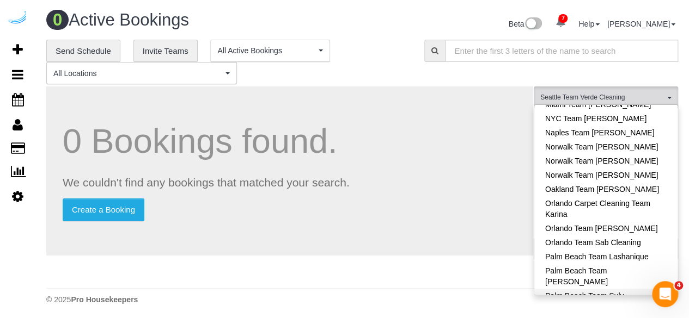
scroll to position [737, 0]
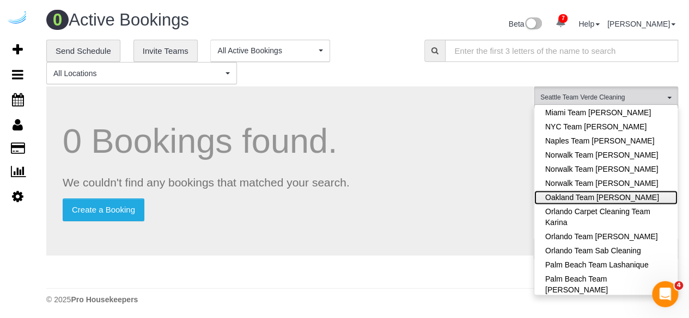
click at [617, 191] on link "Oakland Team Cristina" at bounding box center [605, 198] width 143 height 14
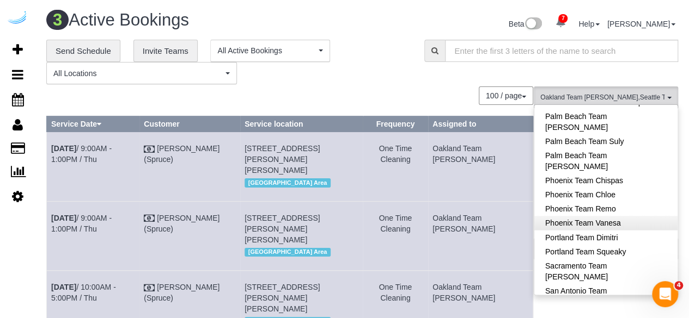
scroll to position [900, 0]
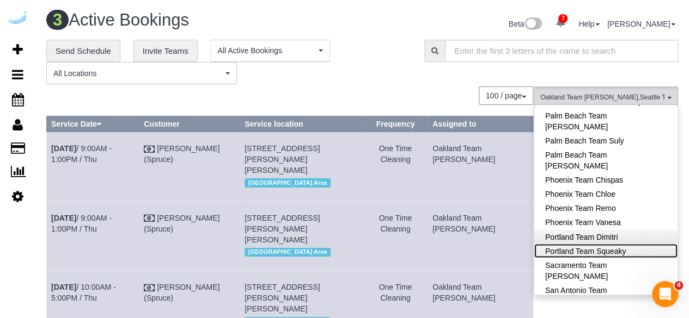
drag, startPoint x: 611, startPoint y: 175, endPoint x: 606, endPoint y: 163, distance: 12.7
click at [609, 244] on link "Portland Team Squeaky" at bounding box center [605, 251] width 143 height 14
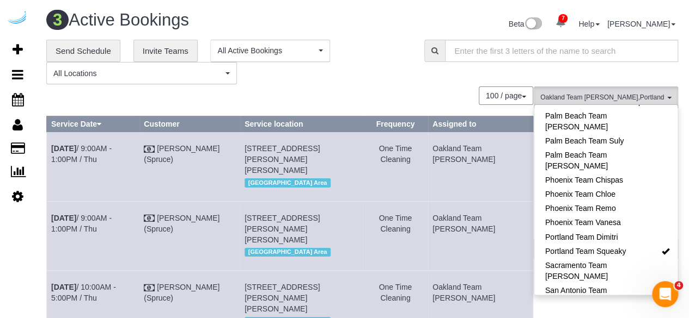
click at [381, 63] on div "**********" at bounding box center [227, 62] width 362 height 45
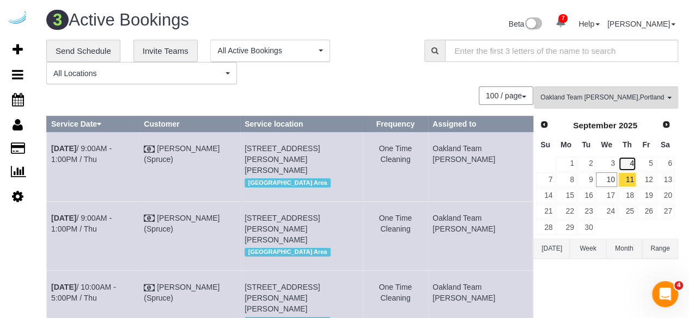
click at [627, 157] on link "4" at bounding box center [627, 164] width 18 height 15
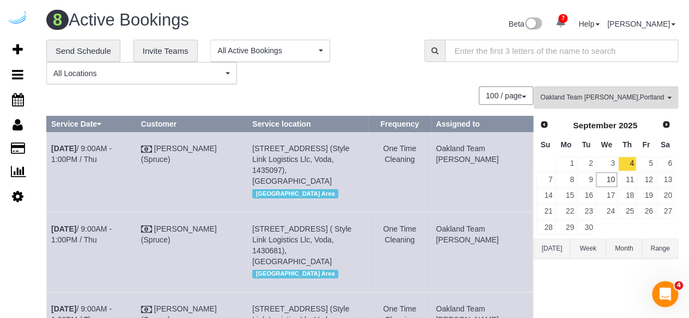
click at [455, 59] on input "text" at bounding box center [561, 51] width 233 height 22
click at [629, 162] on link "4" at bounding box center [627, 164] width 18 height 15
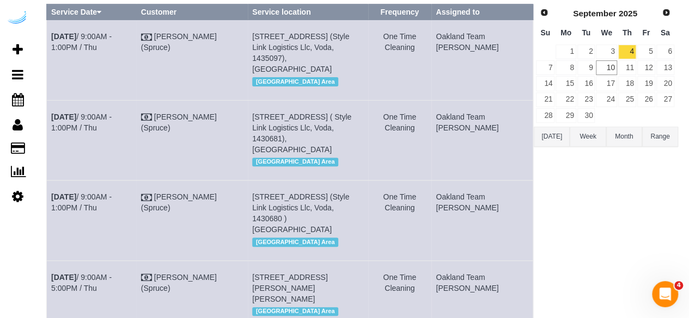
scroll to position [54, 0]
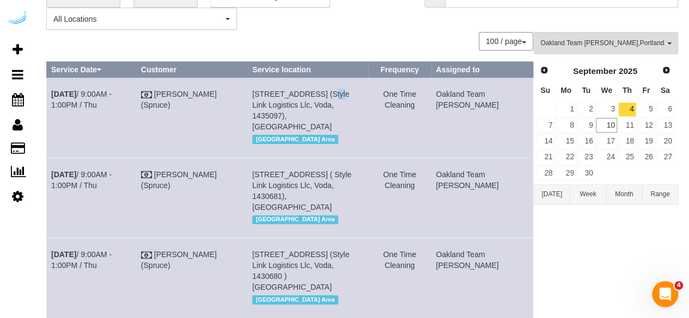
drag, startPoint x: 336, startPoint y: 95, endPoint x: 324, endPoint y: 95, distance: 12.0
click at [324, 95] on span "207 Park Ln, Unit 407 (Style Link Logistics Llc, Voda, 1435097), Kirkland, WA 9…" at bounding box center [300, 110] width 97 height 41
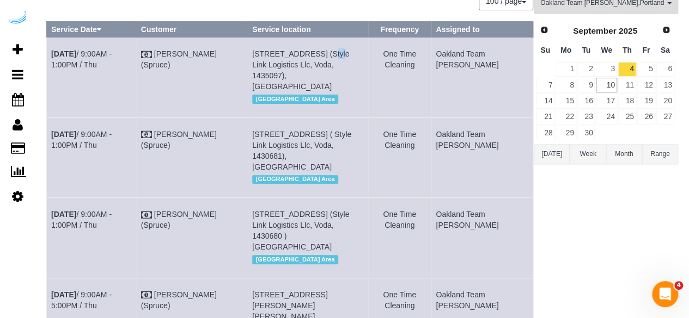
scroll to position [109, 0]
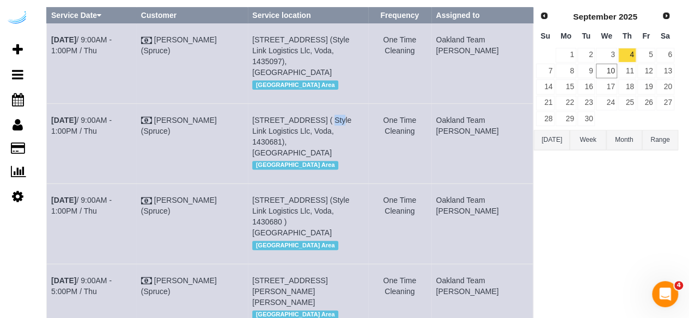
drag, startPoint x: 332, startPoint y: 107, endPoint x: 322, endPoint y: 107, distance: 9.8
click at [322, 116] on span "207 Park Ln, Unit 326 ( Style Link Logistics Llc, Voda, 1430681), Kirkland, WA …" at bounding box center [301, 136] width 99 height 41
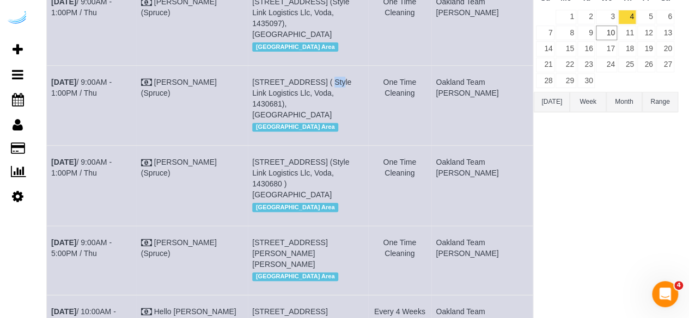
scroll to position [163, 0]
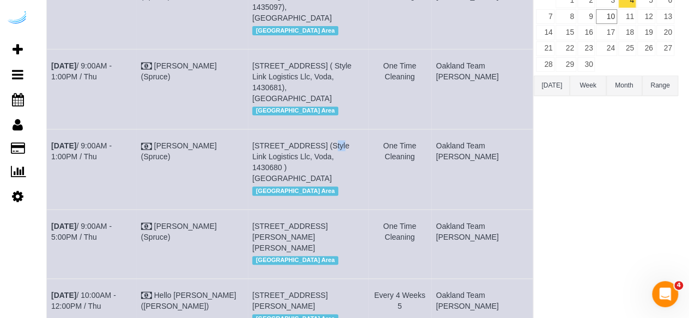
drag, startPoint x: 334, startPoint y: 121, endPoint x: 322, endPoint y: 125, distance: 12.4
click at [322, 142] on span "207 Park Ln, Unit 223 (Style Link Logistics Llc, Voda, 1430680 ), Kirkland, WA …" at bounding box center [300, 162] width 97 height 41
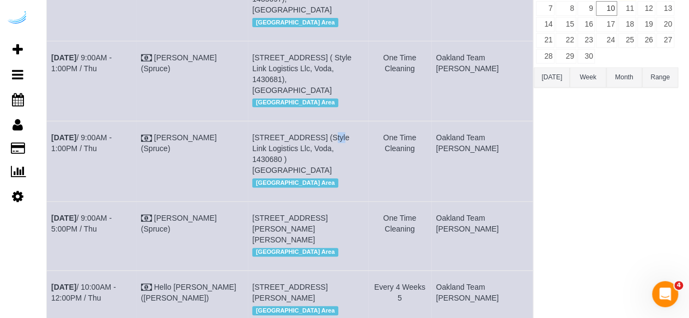
scroll to position [218, 0]
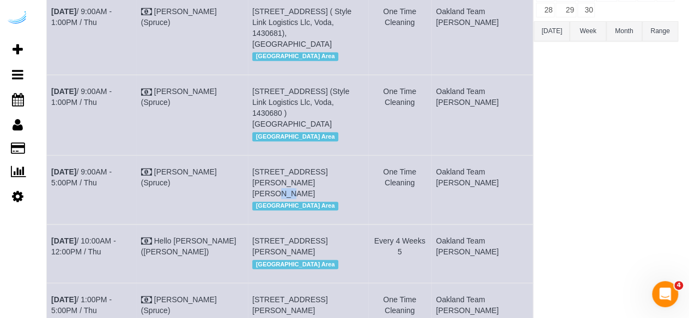
drag, startPoint x: 275, startPoint y: 148, endPoint x: 241, endPoint y: 117, distance: 46.3
click at [262, 168] on span "148 Lake St S, Building 528, Unit 528 ( Michael Srihari, Vela, 1430336), Kirkla…" at bounding box center [289, 183] width 75 height 30
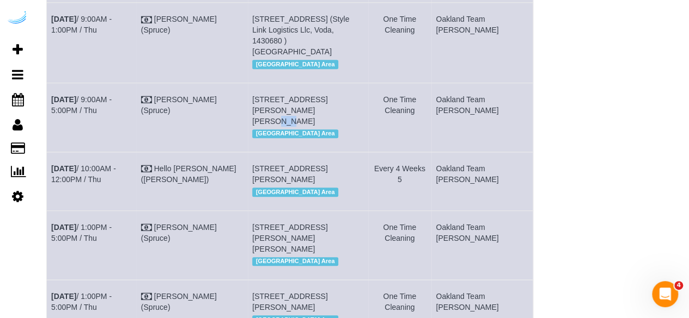
scroll to position [327, 0]
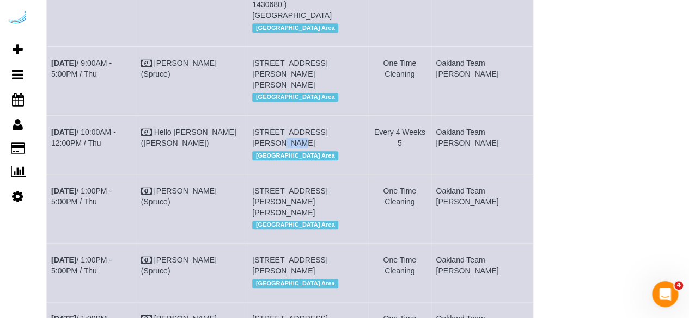
drag, startPoint x: 359, startPoint y: 96, endPoint x: 341, endPoint y: 96, distance: 18.0
click at [341, 116] on td "1340 4th Avenue, Unit 5505 (Mark Perrin), Seattle, WA 98101 Seattle Area" at bounding box center [308, 145] width 120 height 58
click at [544, 134] on div "Oakland Team Cristina , Portland Team Squeaky , Seattle Team Verde Cleaning All…" at bounding box center [606, 80] width 144 height 641
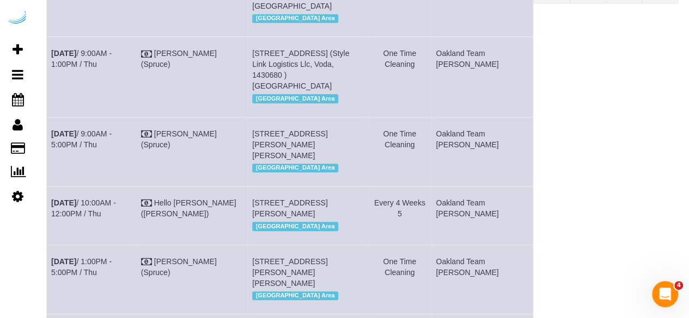
scroll to position [218, 0]
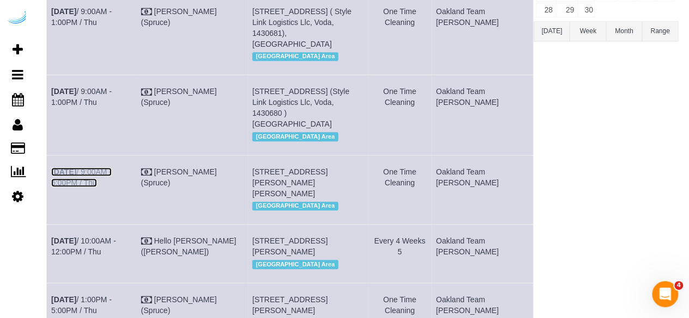
click at [112, 168] on link "Sep 4th / 9:00AM - 5:00PM / Thu" at bounding box center [81, 178] width 60 height 20
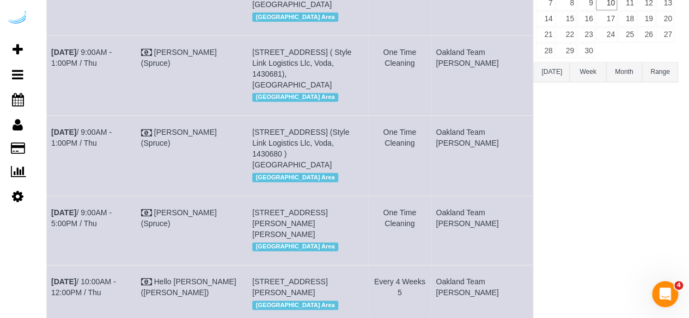
scroll to position [163, 0]
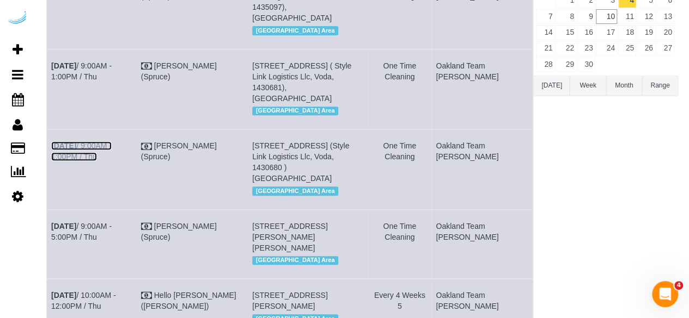
click at [112, 142] on link "Sep 4th / 9:00AM - 1:00PM / Thu" at bounding box center [81, 152] width 60 height 20
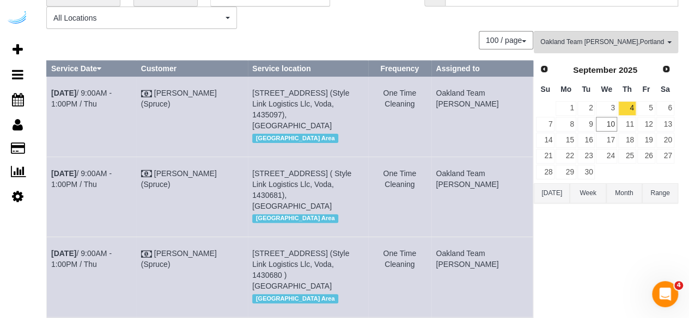
scroll to position [54, 0]
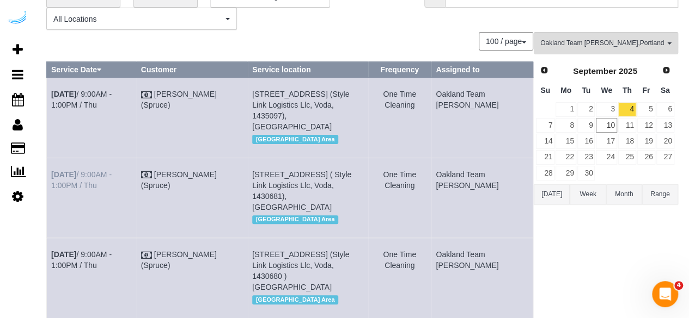
drag, startPoint x: 130, startPoint y: 168, endPoint x: 127, endPoint y: 162, distance: 7.1
click at [130, 168] on td "Sep 4th / 9:00AM - 1:00PM / Thu" at bounding box center [92, 198] width 90 height 80
click at [112, 170] on link "Sep 4th / 9:00AM - 1:00PM / Thu" at bounding box center [81, 180] width 60 height 20
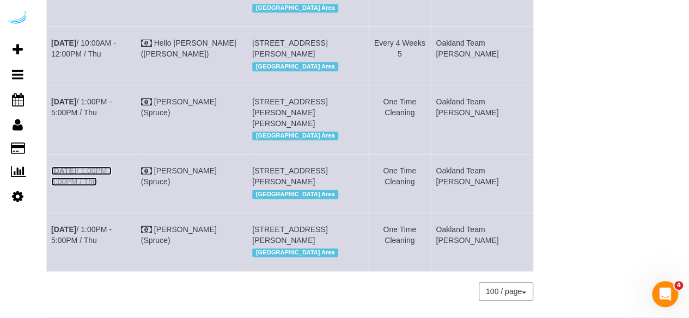
click at [112, 167] on link "Sep 4th / 1:00PM - 5:00PM / Thu" at bounding box center [81, 177] width 60 height 20
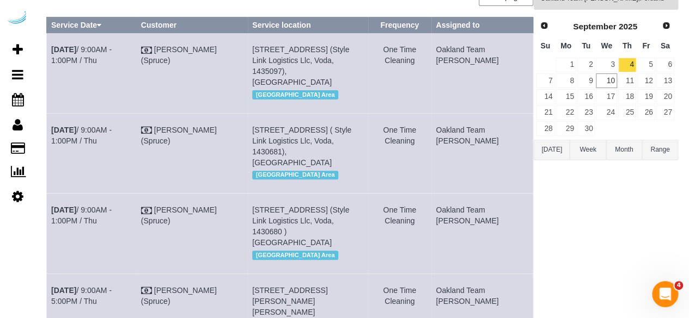
scroll to position [0, 0]
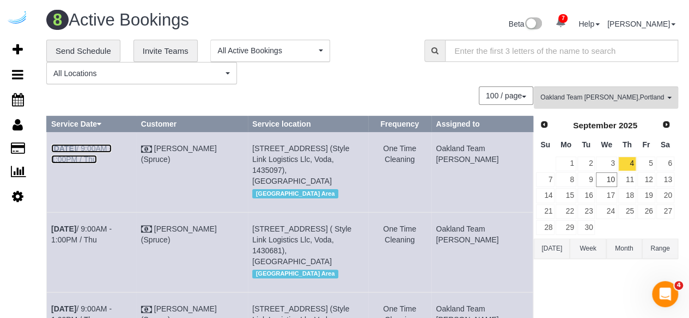
click at [112, 149] on link "Sep 4th / 9:00AM - 1:00PM / Thu" at bounding box center [81, 154] width 60 height 20
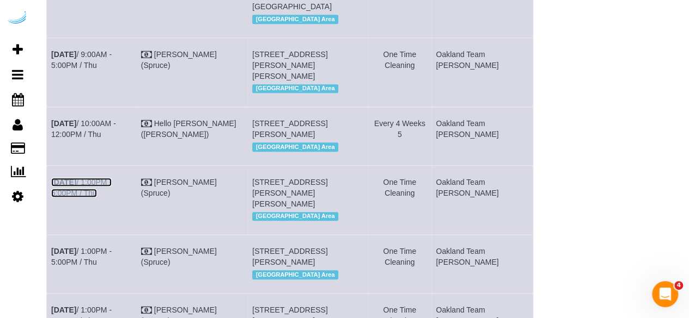
click at [112, 178] on link "Sep 4th / 1:00PM - 5:00PM / Thu" at bounding box center [81, 188] width 60 height 20
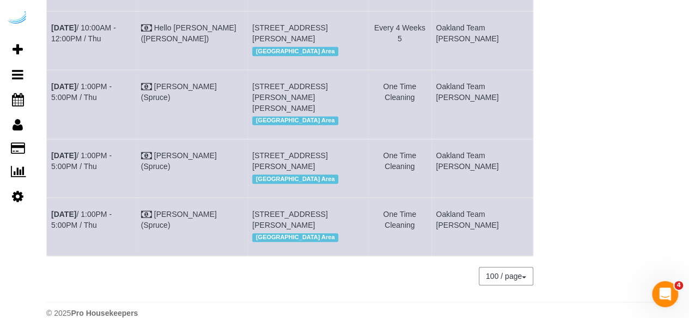
scroll to position [436, 0]
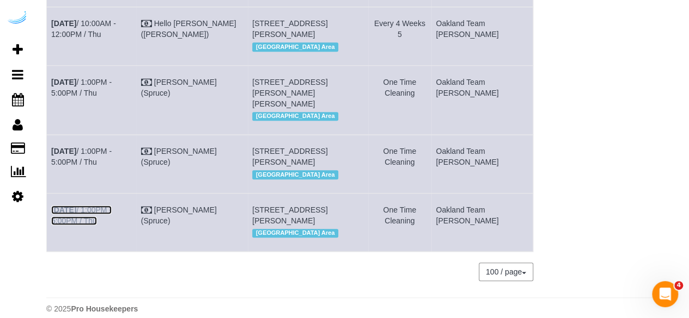
click at [112, 206] on link "Sep 4th / 1:00PM - 5:00PM / Thu" at bounding box center [81, 216] width 60 height 20
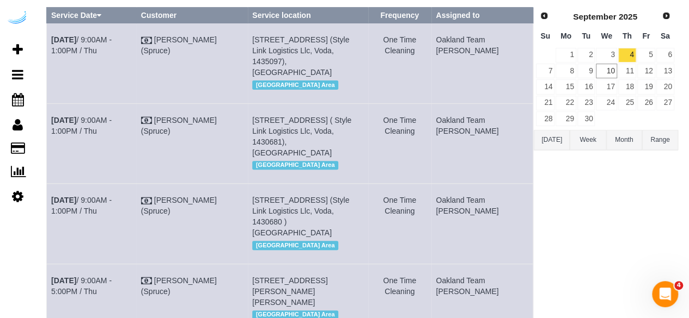
scroll to position [0, 0]
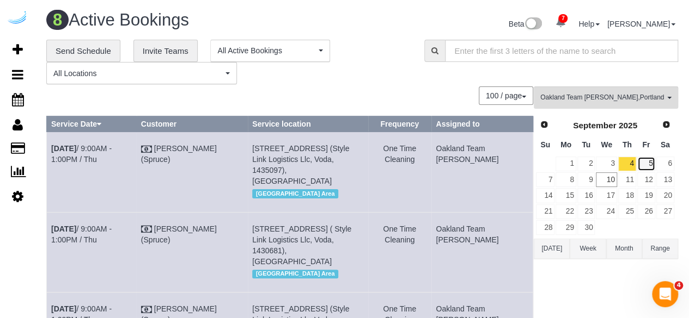
click at [644, 163] on link "5" at bounding box center [646, 164] width 18 height 15
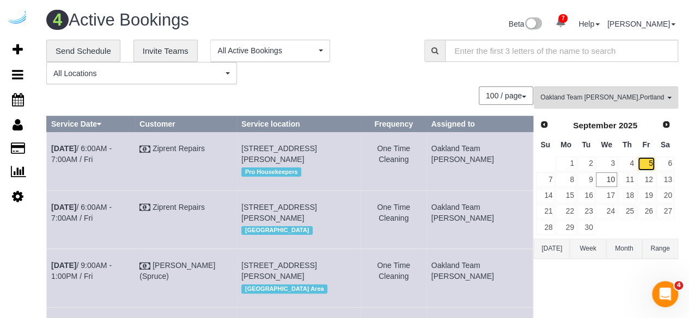
click at [647, 162] on link "5" at bounding box center [646, 164] width 18 height 15
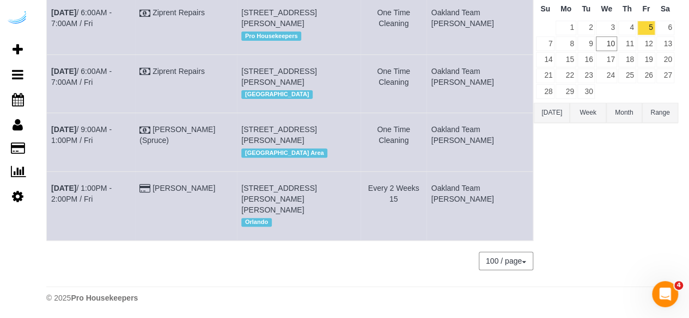
scroll to position [82, 0]
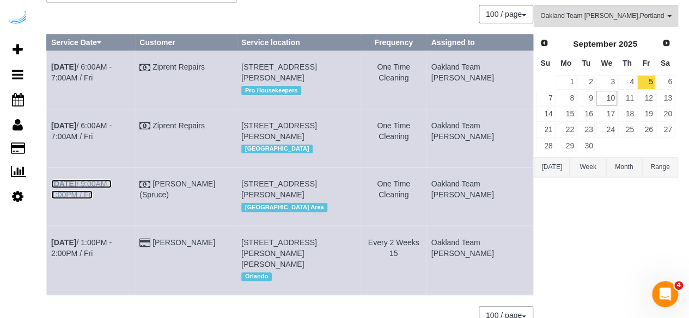
click at [112, 183] on link "Sep 5th / 9:00AM - 1:00PM / Fri" at bounding box center [81, 190] width 60 height 20
click at [569, 101] on link "8" at bounding box center [565, 98] width 20 height 15
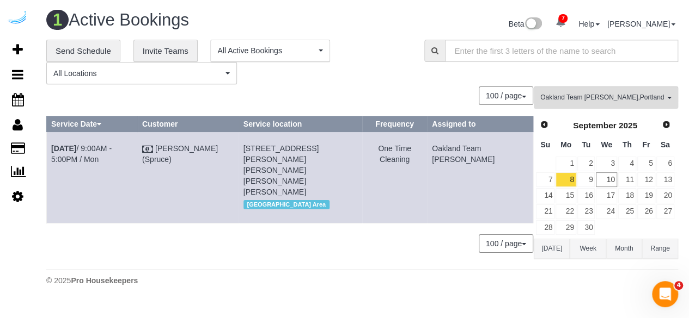
scroll to position [0, 0]
click at [111, 147] on link "Sep 8th / 9:00AM - 5:00PM / Mon" at bounding box center [81, 154] width 60 height 20
click at [598, 178] on link "9" at bounding box center [594, 180] width 18 height 15
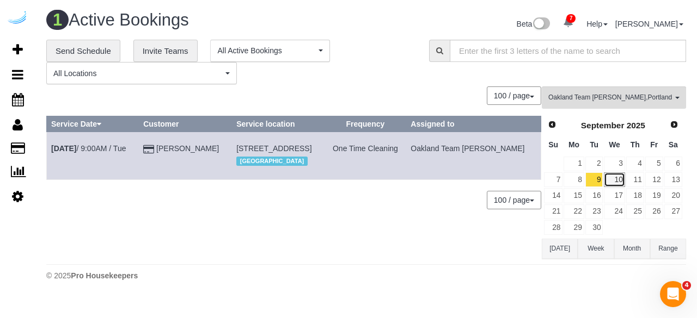
click at [617, 175] on link "10" at bounding box center [614, 180] width 21 height 15
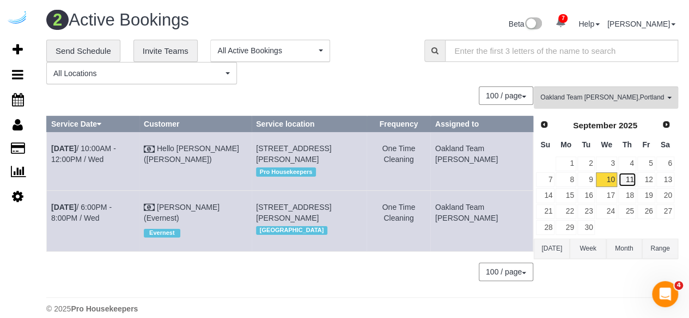
click at [631, 178] on link "11" at bounding box center [627, 180] width 18 height 15
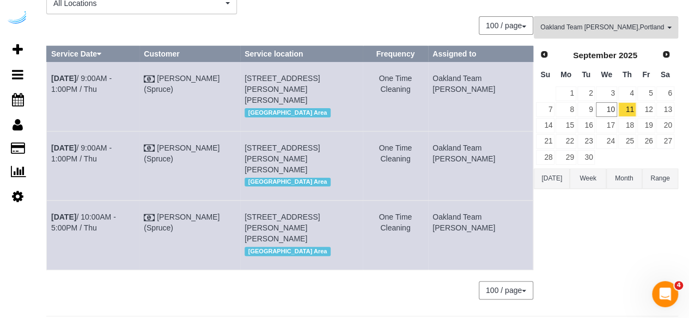
scroll to position [56, 0]
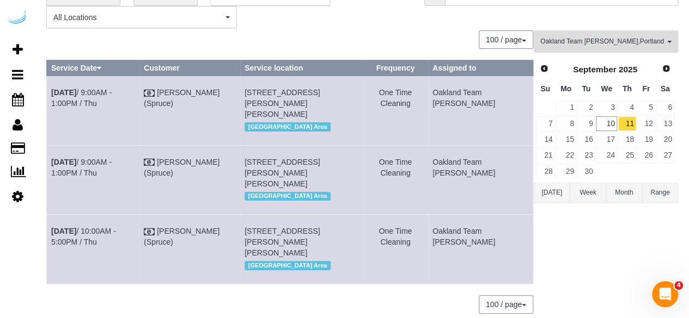
drag, startPoint x: 636, startPoint y: 44, endPoint x: 632, endPoint y: 53, distance: 10.2
click at [636, 44] on span "Oakland Team Cristina , Portland Team Squeaky , Seattle Team Verde Cleaning" at bounding box center [602, 41] width 124 height 9
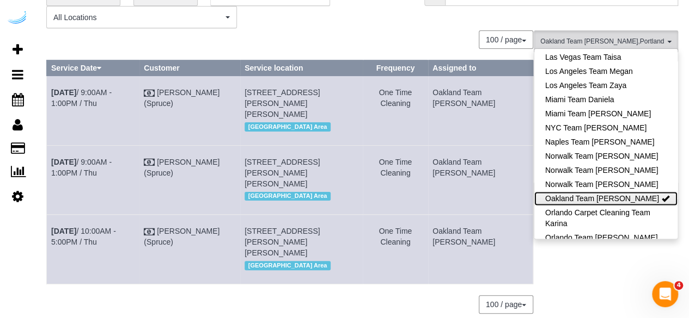
click at [636, 192] on link "Oakland Team [PERSON_NAME]" at bounding box center [605, 199] width 143 height 14
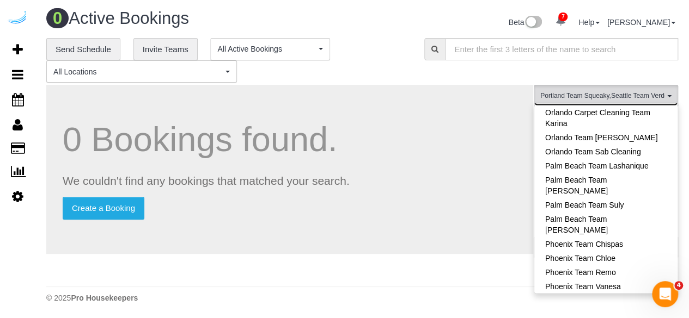
scroll to position [897, 0]
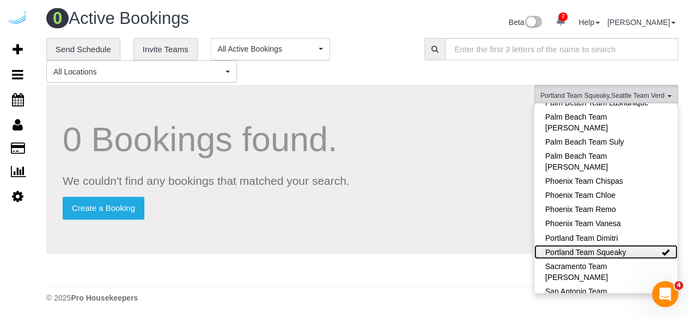
click at [624, 245] on link "Portland Team Squeaky" at bounding box center [605, 252] width 143 height 14
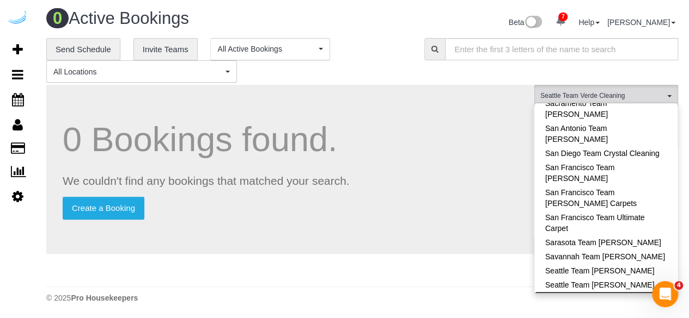
click at [625, 292] on link "Seattle Team Verde Cleaning" at bounding box center [605, 299] width 143 height 14
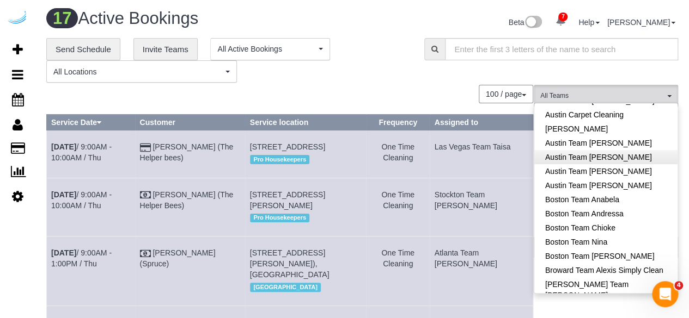
scroll to position [0, 0]
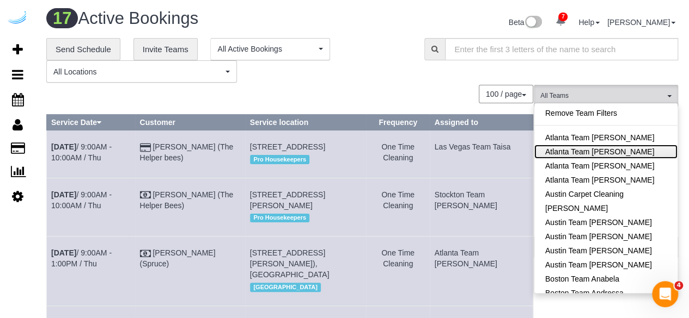
click at [618, 154] on link "Atlanta Team Eliane" at bounding box center [605, 152] width 143 height 14
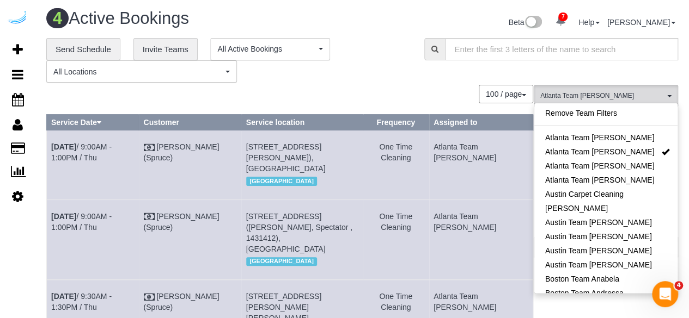
click at [441, 91] on div "100 / page 10 / page 20 / page 30 / page 40 / page 50 / page 100 / page" at bounding box center [289, 94] width 487 height 19
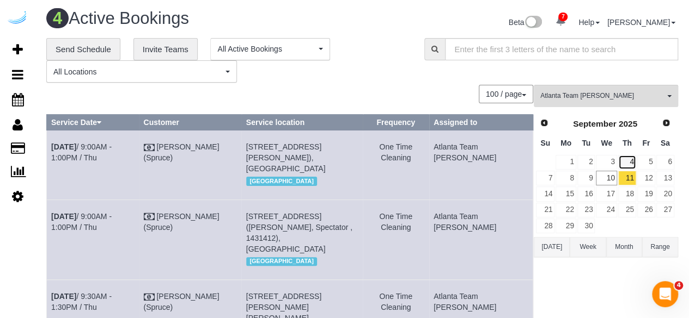
click at [626, 156] on link "4" at bounding box center [627, 162] width 18 height 15
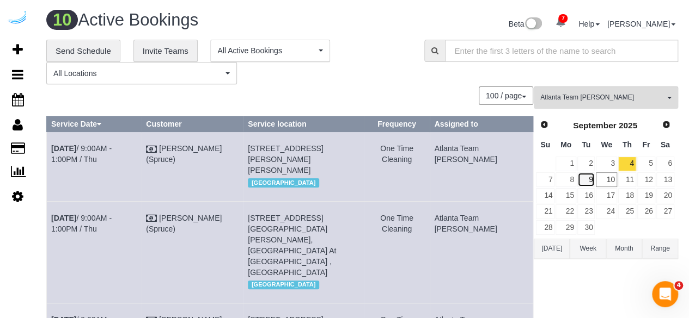
click at [590, 181] on link "9" at bounding box center [586, 180] width 18 height 15
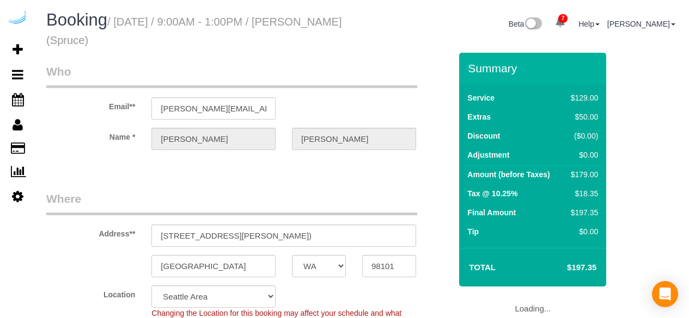
select select "WA"
select select "282"
select select "number:9"
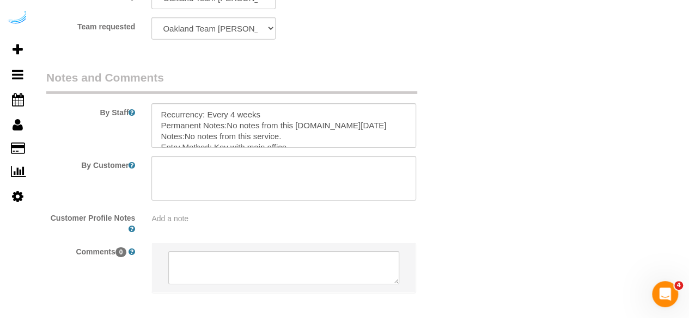
scroll to position [1788, 0]
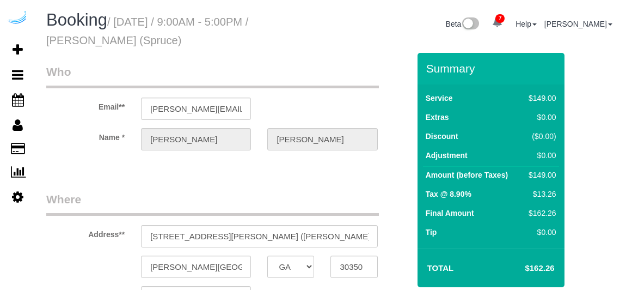
select select "GA"
select select "number:9"
select select "object:772"
select select "282"
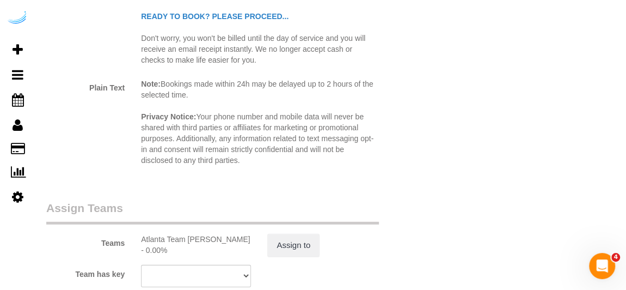
scroll to position [1584, 0]
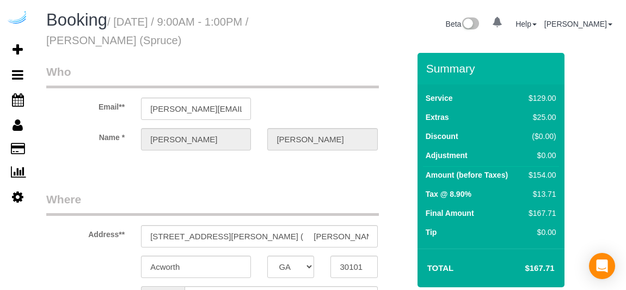
select select "GA"
select select "number:9"
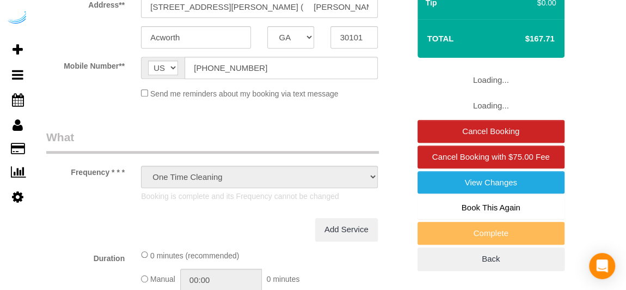
select select "282"
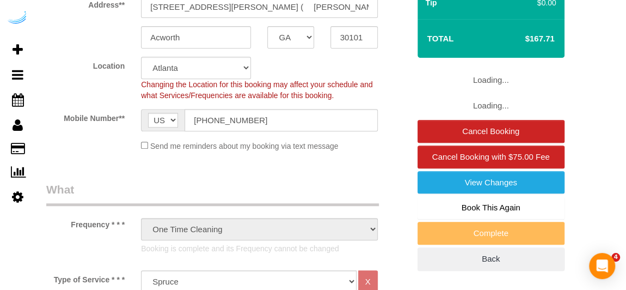
select select "object:849"
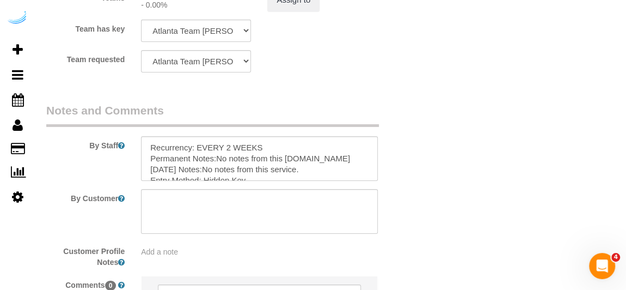
scroll to position [1894, 0]
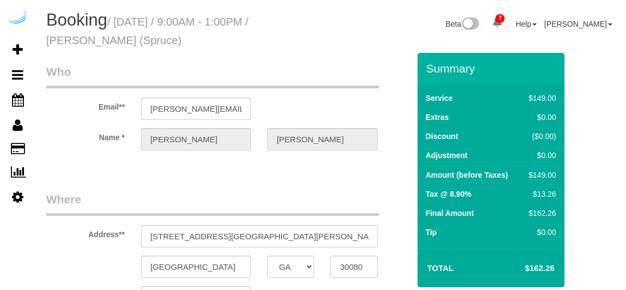
select select "GA"
select select "number:9"
select select "object:849"
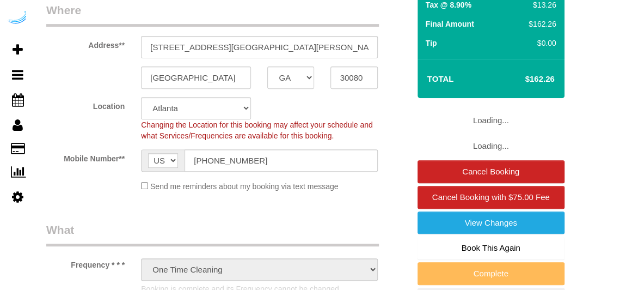
select select "282"
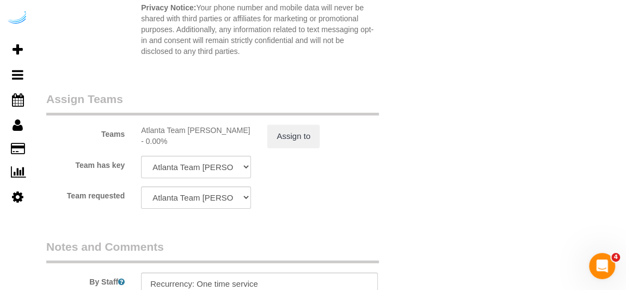
scroll to position [1781, 0]
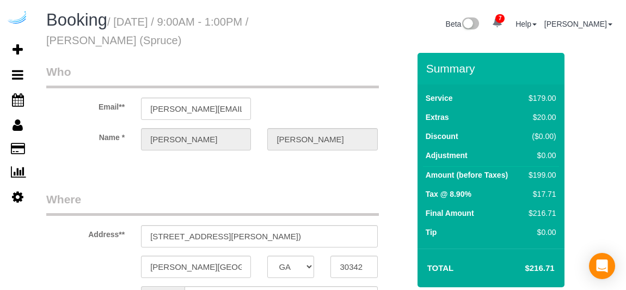
select select "GA"
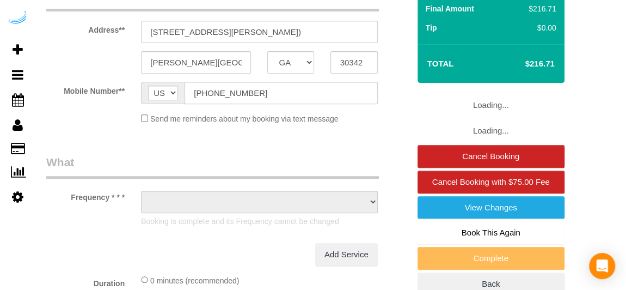
select select "object:763"
select select "282"
select select "number:9"
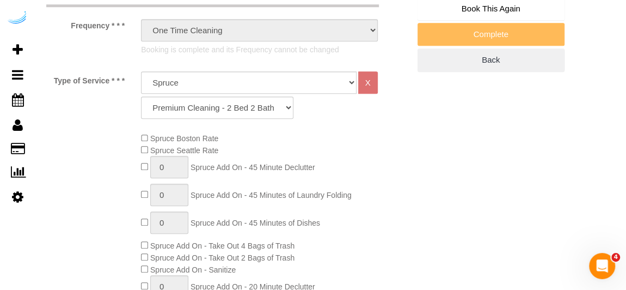
select select "object:849"
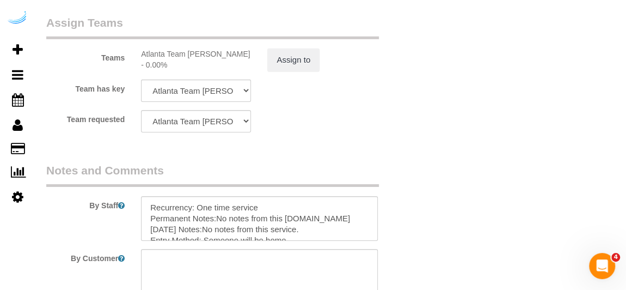
scroll to position [1732, 0]
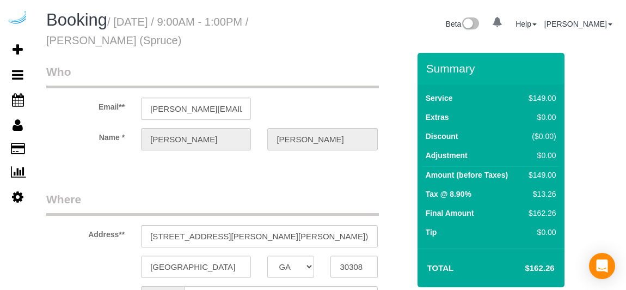
select select "GA"
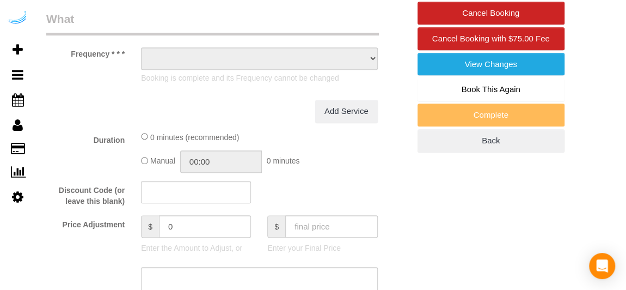
select select "string:[GEOGRAPHIC_DATA]"
select select "object:675"
select select "282"
select select "number:9"
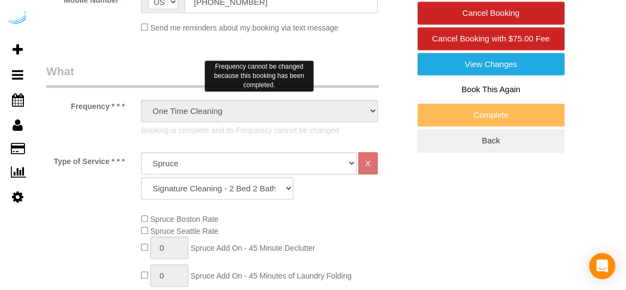
scroll to position [299, 0]
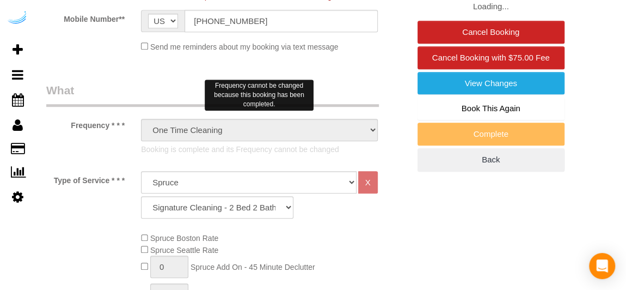
select select "object:852"
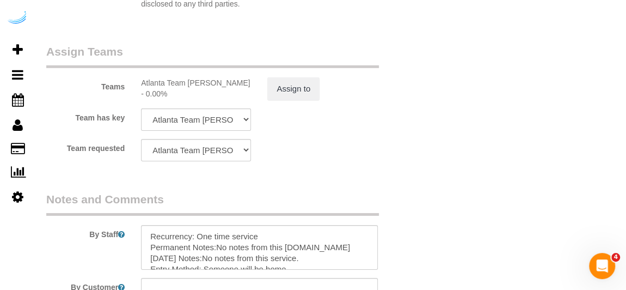
scroll to position [1735, 0]
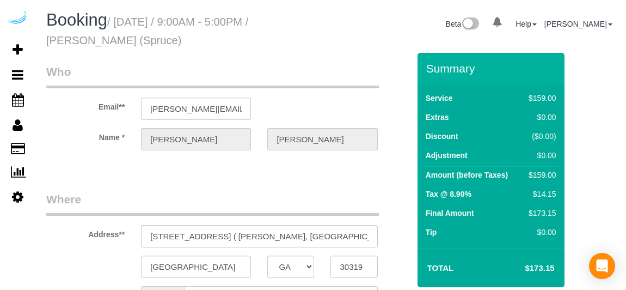
select select "GA"
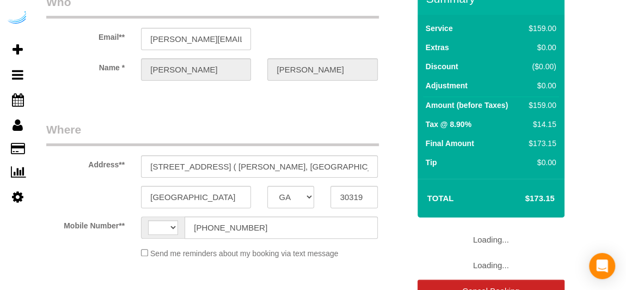
select select "string:[GEOGRAPHIC_DATA]"
select select "object:675"
select select "282"
select select "number:9"
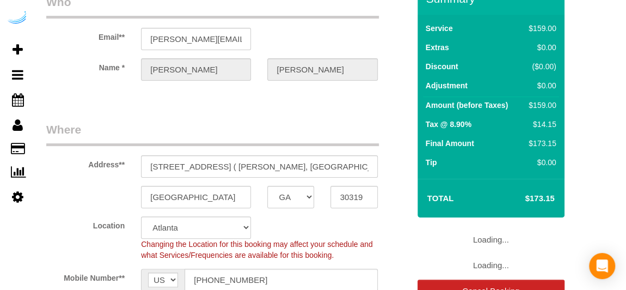
scroll to position [349, 0]
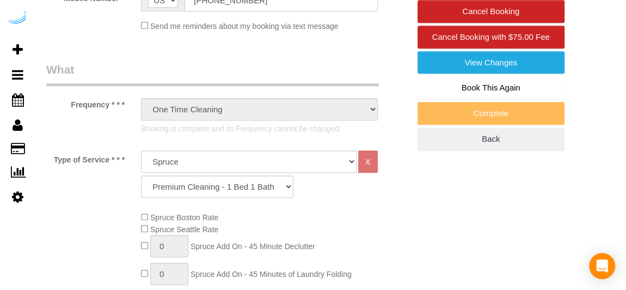
select select "object:849"
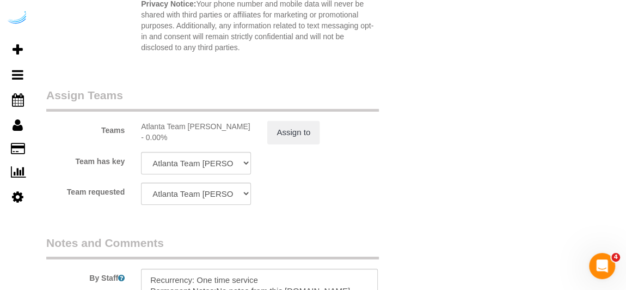
scroll to position [1735, 0]
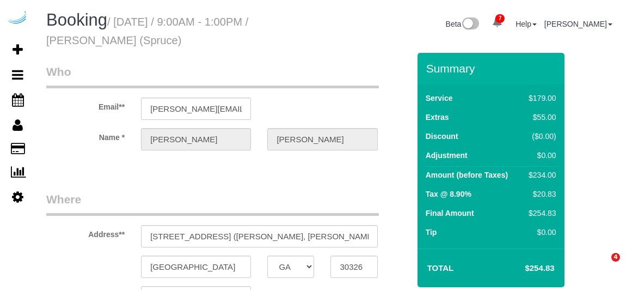
select select "GA"
select select "object:700"
select select "282"
select select "number:9"
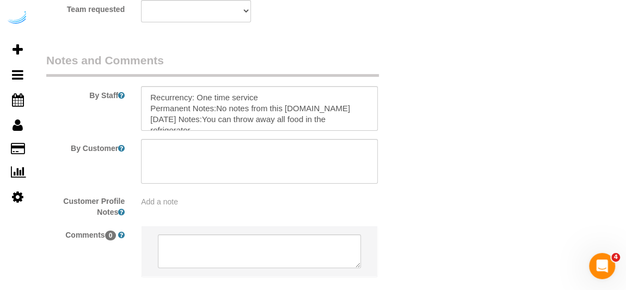
scroll to position [1831, 0]
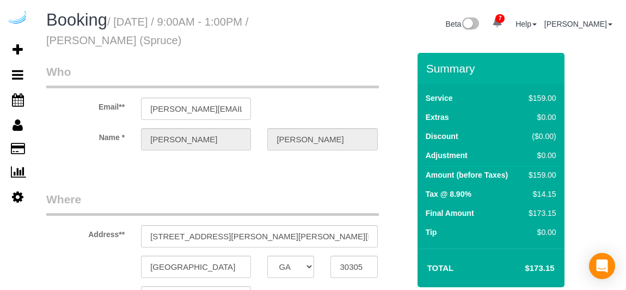
select select "GA"
select select "282"
select select "number:9"
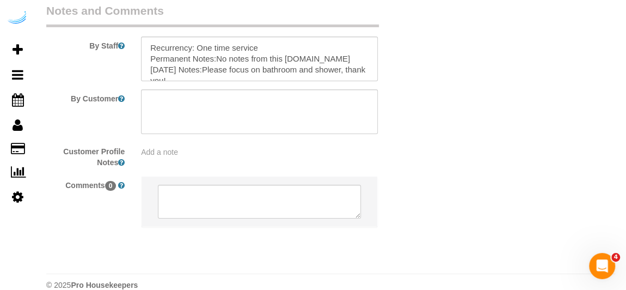
scroll to position [1881, 0]
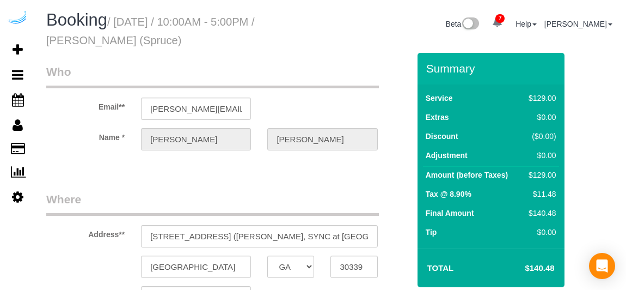
select select "GA"
select select "282"
select select "number:9"
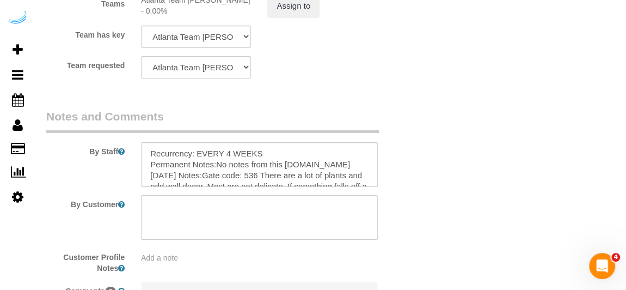
scroll to position [1781, 0]
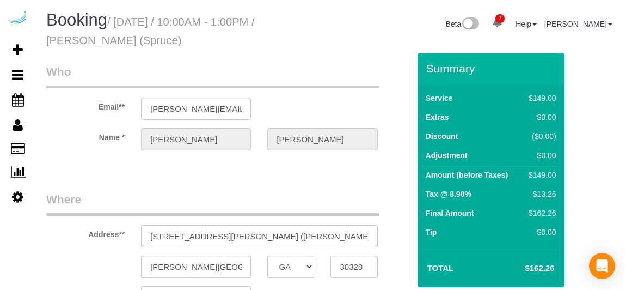
select select "GA"
select select "number:9"
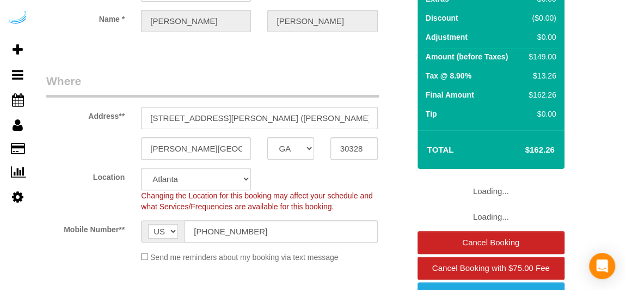
select select "object:842"
select select "282"
select select "object:849"
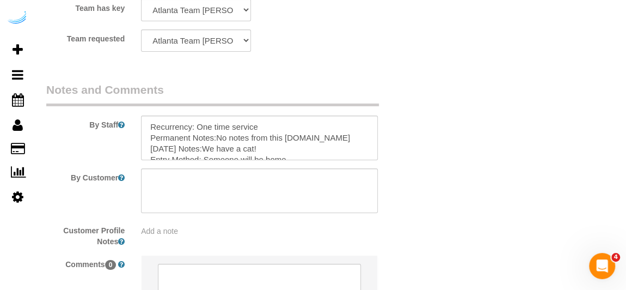
scroll to position [1831, 0]
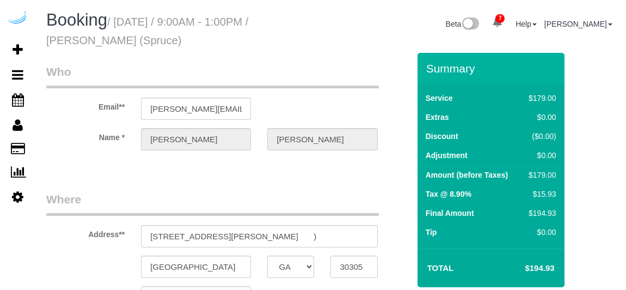
select select "GA"
select select "282"
select select "number:9"
select select "object:849"
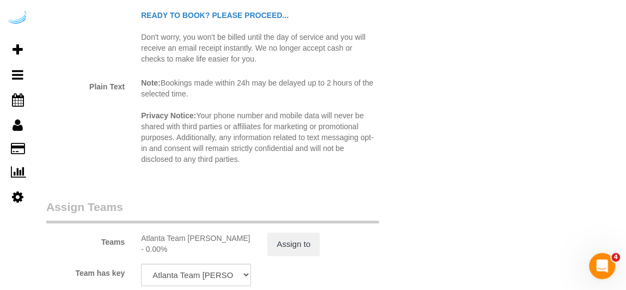
scroll to position [1831, 0]
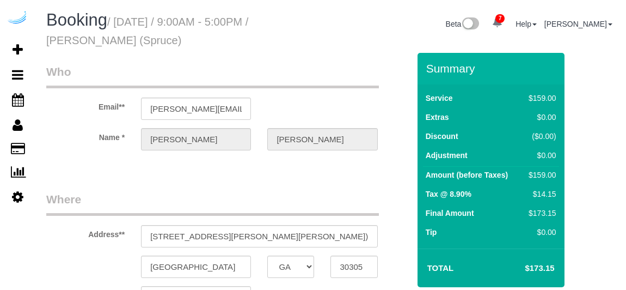
select select "GA"
select select "282"
select select "number:9"
select select "object:849"
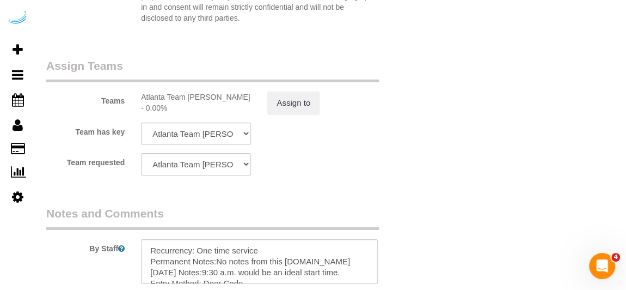
scroll to position [1781, 0]
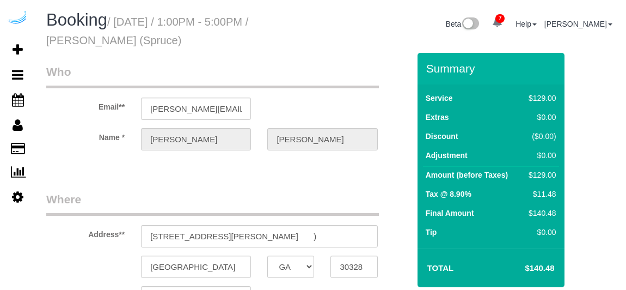
select select "GA"
select select "282"
select select "number:9"
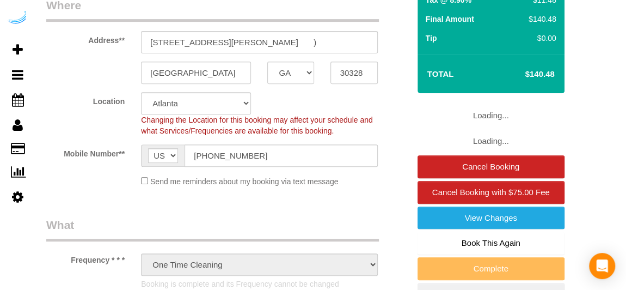
select select "object:844"
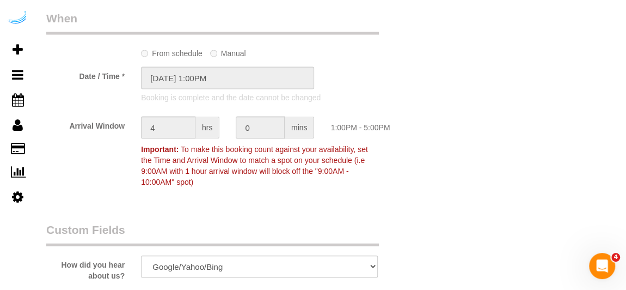
scroll to position [1138, 0]
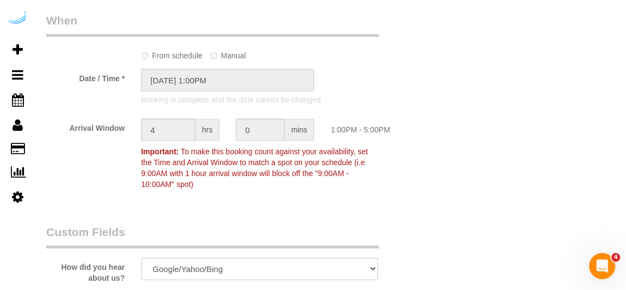
click at [187, 70] on sui-booking-spot "From schedule Manual Date / Time * [DATE] 1:00PM Booking is complete and the da…" at bounding box center [227, 104] width 363 height 182
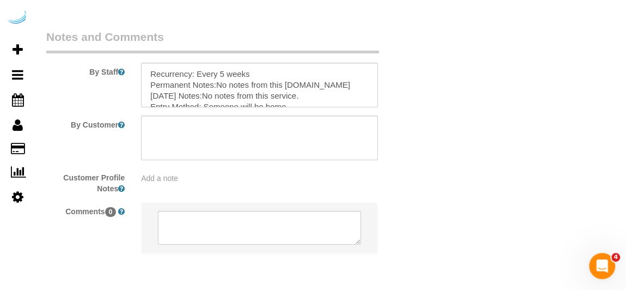
scroll to position [1831, 0]
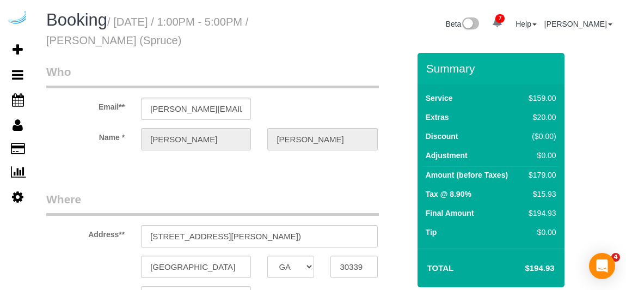
select select "GA"
select select "282"
select select "number:9"
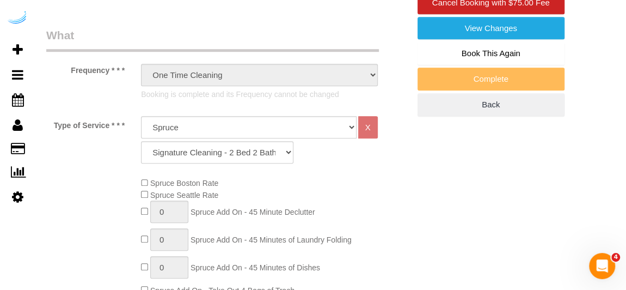
scroll to position [445, 0]
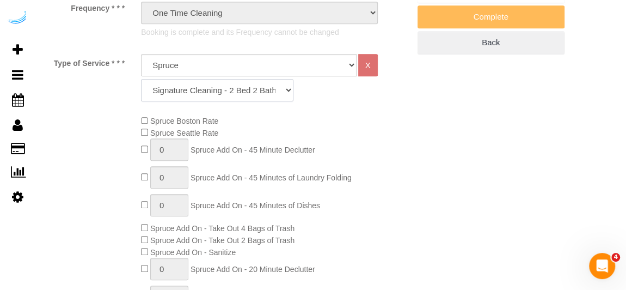
click at [286, 85] on select "Signature Cleaning - Studio Signature Cleaning - 1 Bed 1 Bath Signature Cleanin…" at bounding box center [217, 90] width 152 height 22
click at [382, 128] on div "Spruce Boston Rate Spruce Seattle Rate 0 Spruce Add On - 45 Minute Declutter 0 …" at bounding box center [275, 250] width 284 height 270
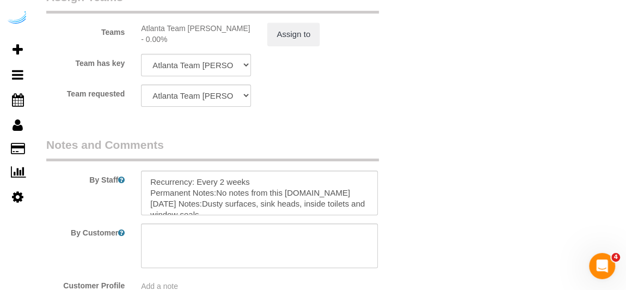
scroll to position [1881, 0]
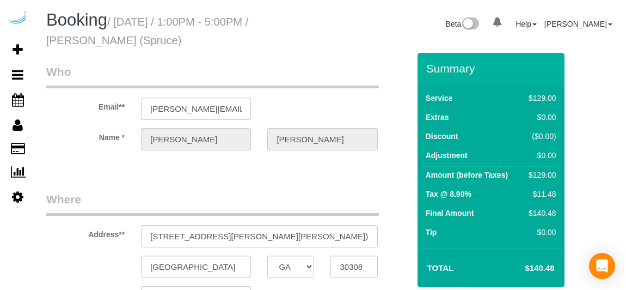
select select "GA"
select select "string:[GEOGRAPHIC_DATA]"
select select "object:849"
select select "282"
select select "number:9"
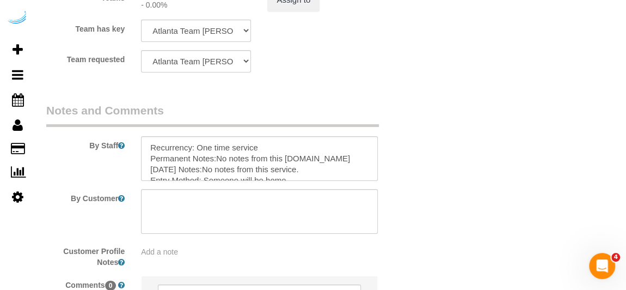
scroll to position [1781, 0]
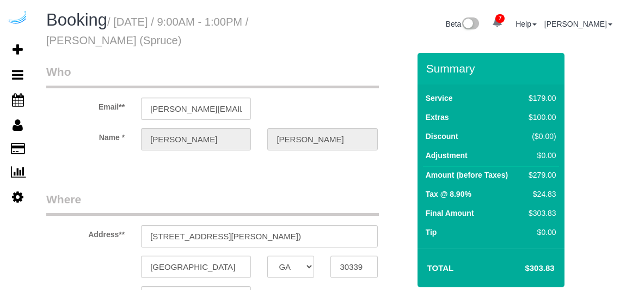
select select "GA"
select select "282"
select select "number:9"
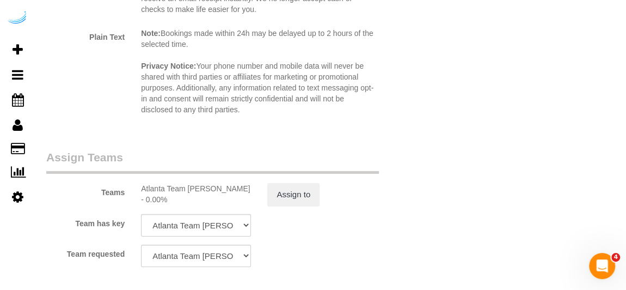
scroll to position [1881, 0]
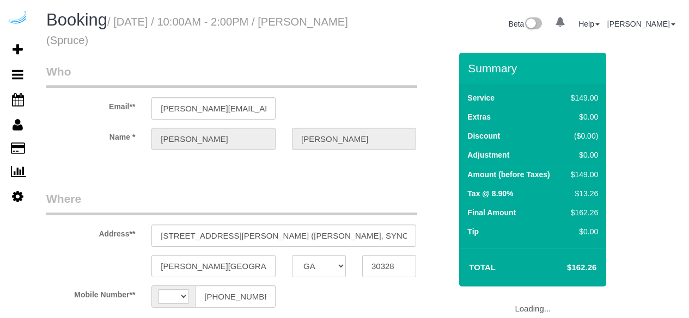
select select "GA"
select select "string:[GEOGRAPHIC_DATA]"
select select "282"
select select "number:9"
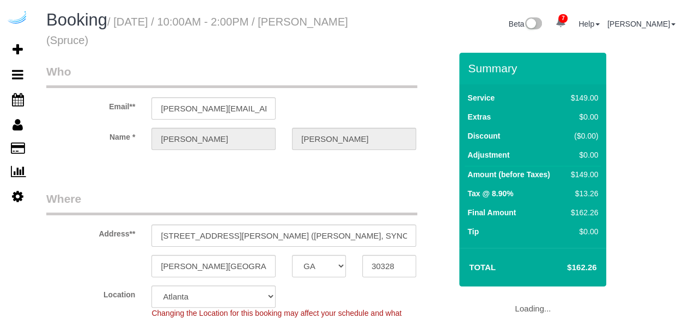
select select "object:852"
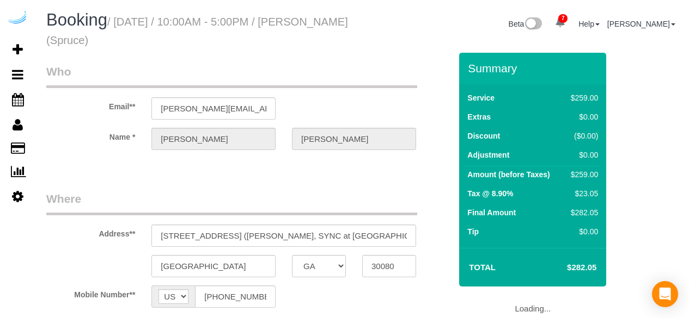
select select "GA"
select select "object:691"
select select "number:9"
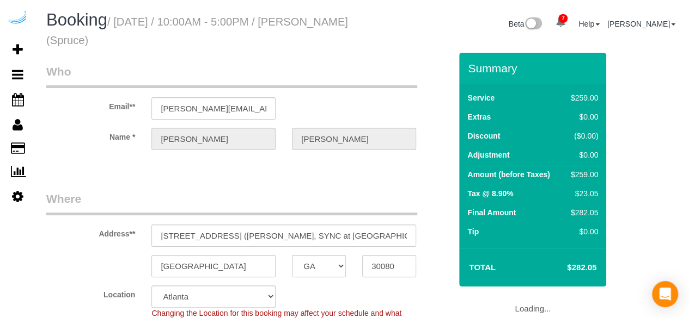
select select "282"
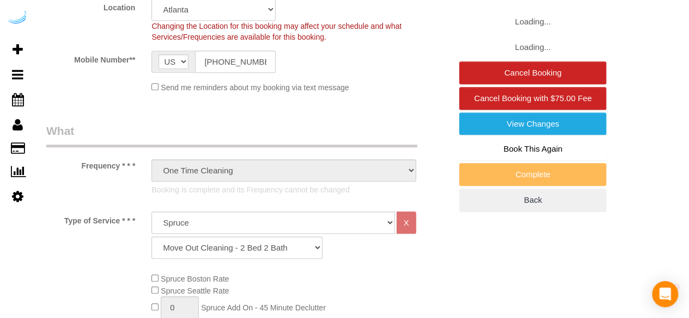
select select "object:849"
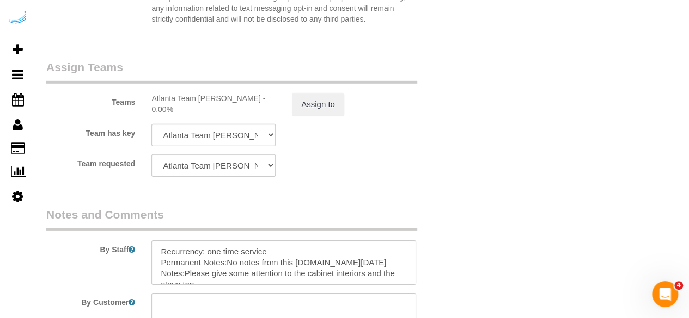
scroll to position [1742, 0]
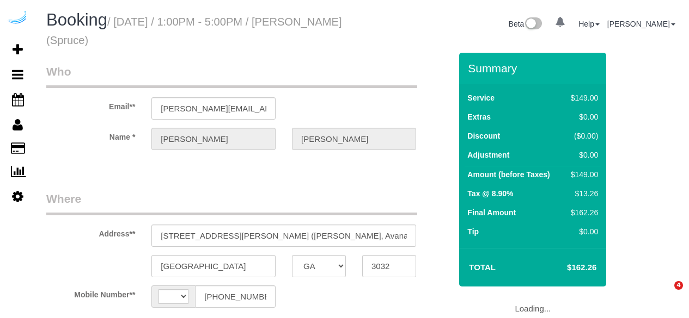
select select "GA"
select select "string:US"
select select "object:675"
select select "282"
select select "number:9"
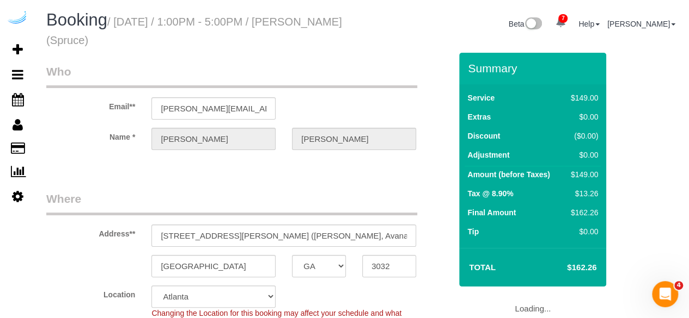
select select "object:849"
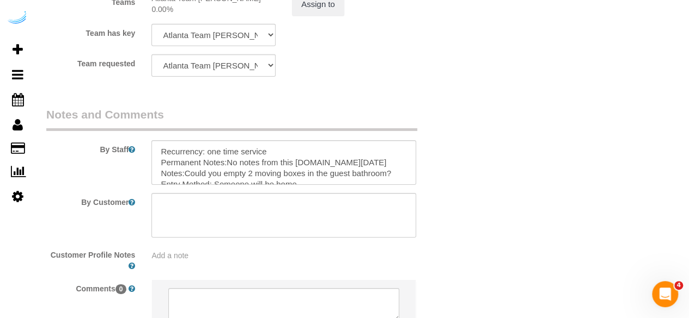
scroll to position [1832, 0]
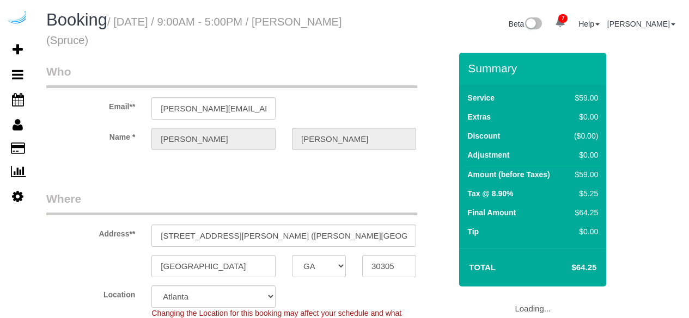
select select "GA"
select select "number:9"
select select "282"
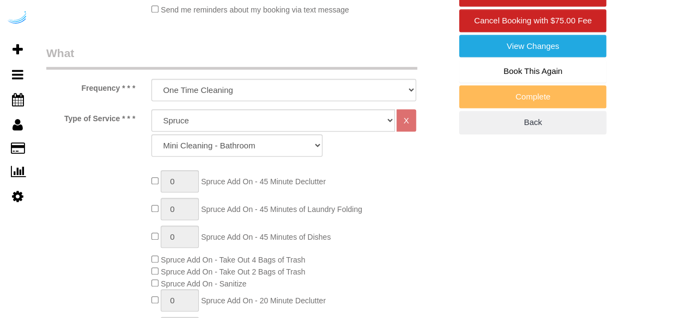
select select "object:841"
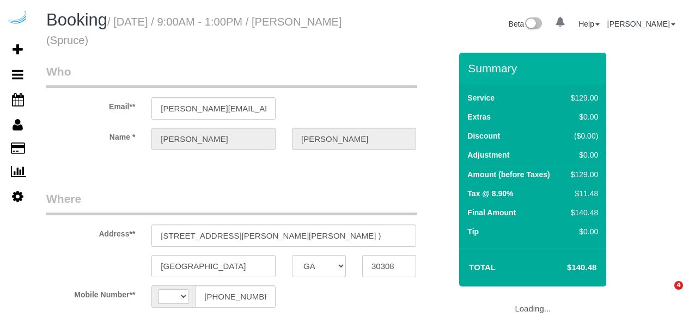
select select "GA"
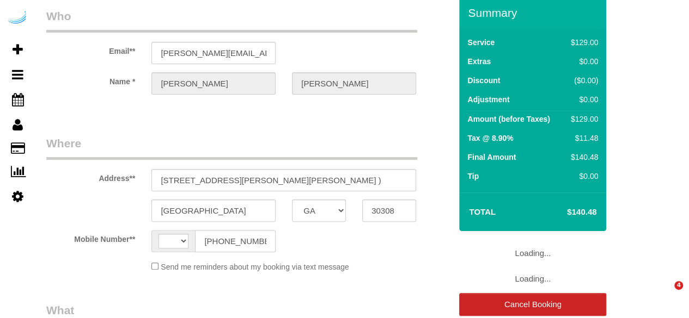
select select "string:[GEOGRAPHIC_DATA]"
select select "object:670"
select select "282"
select select "number:9"
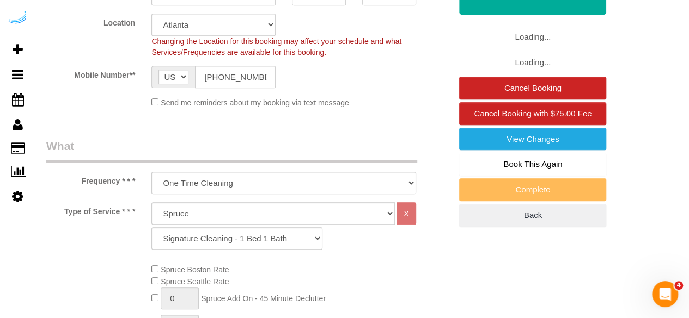
select select "object:842"
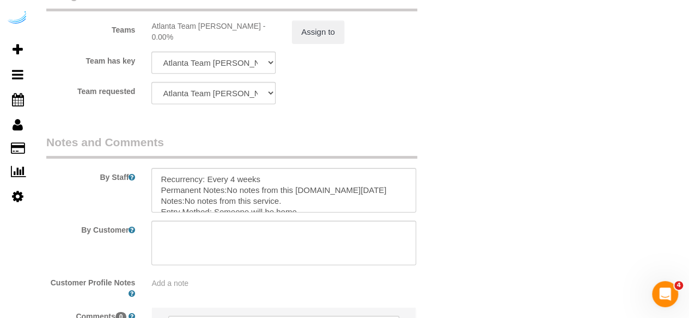
scroll to position [1742, 0]
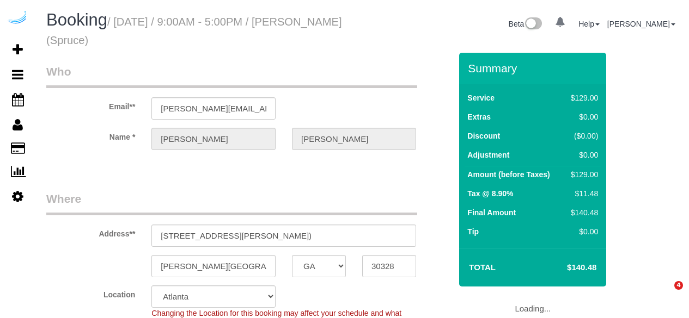
select select "GA"
select select "number:9"
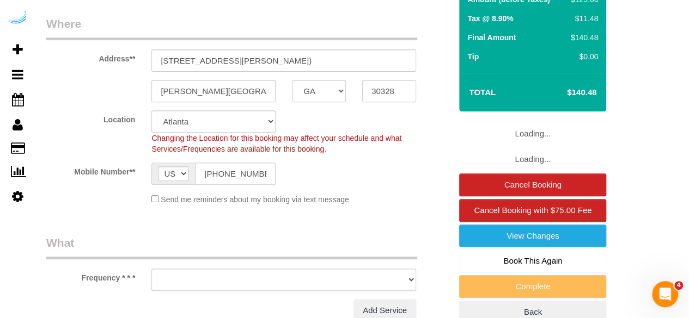
select select "object:718"
select select "282"
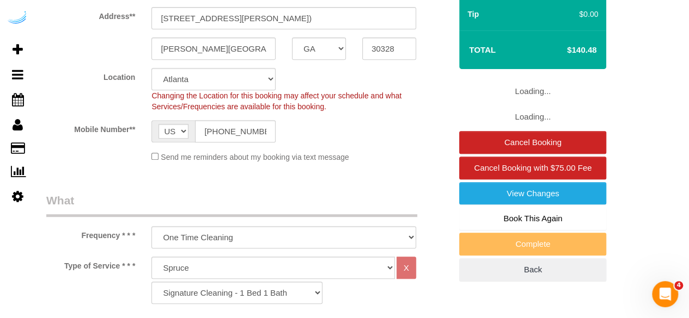
select select "object:842"
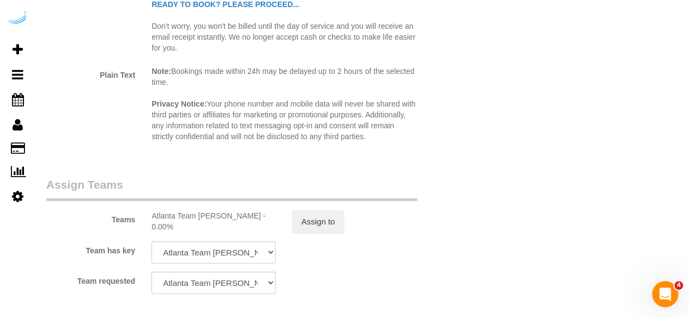
scroll to position [1688, 0]
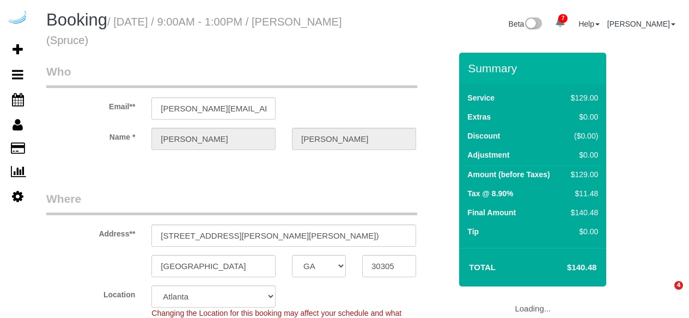
select select "GA"
select select "282"
select select "number:9"
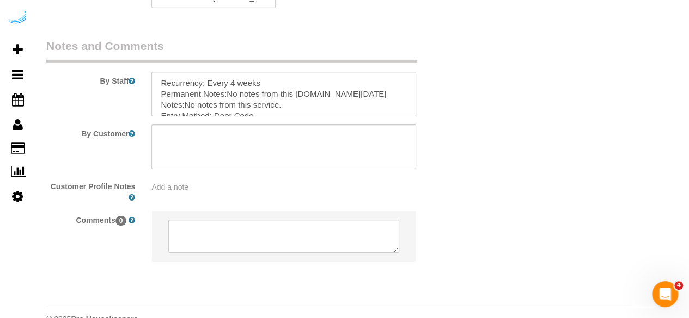
scroll to position [1788, 0]
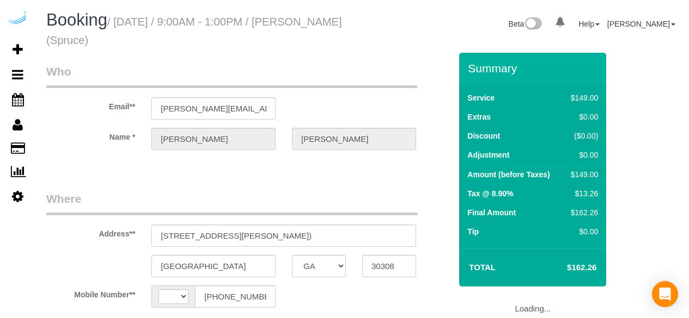
select select "GA"
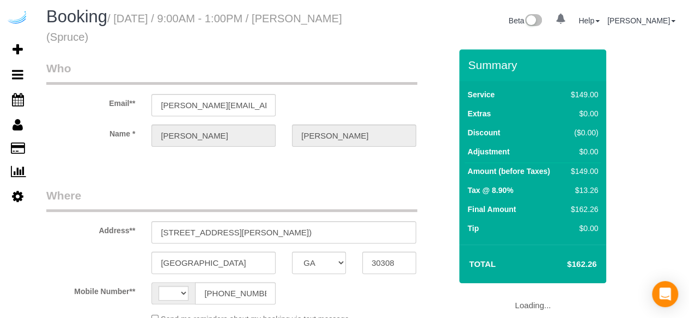
select select "string:[GEOGRAPHIC_DATA]"
select select "object:670"
select select "282"
select select "number:9"
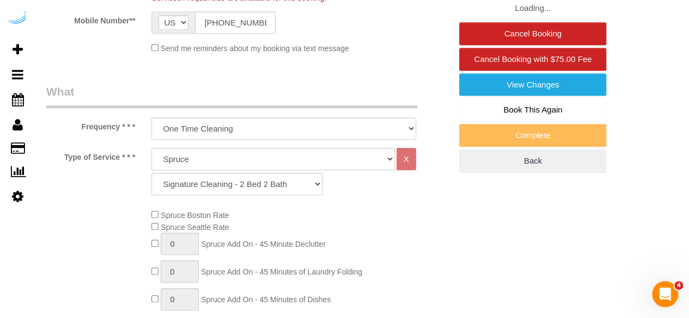
select select "object:842"
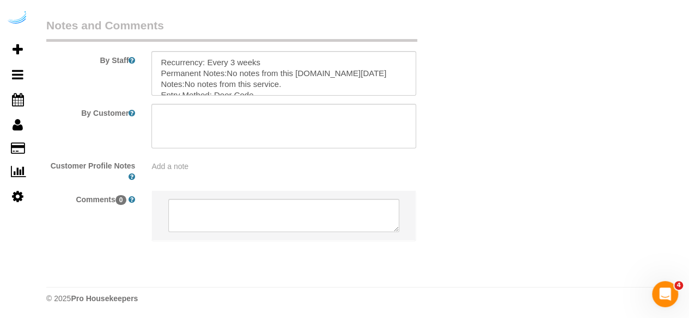
scroll to position [1788, 0]
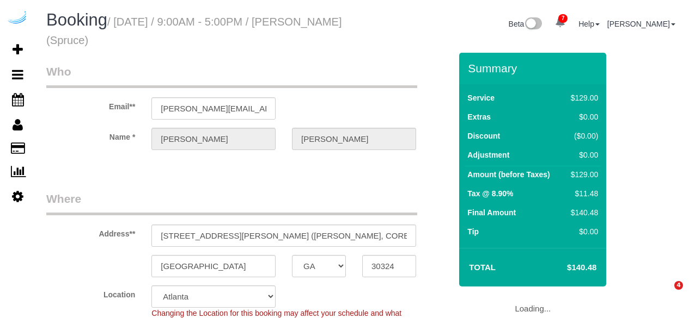
select select "GA"
select select "282"
select select "number:9"
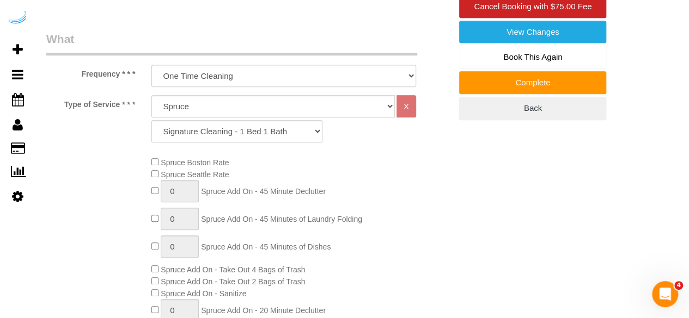
scroll to position [381, 0]
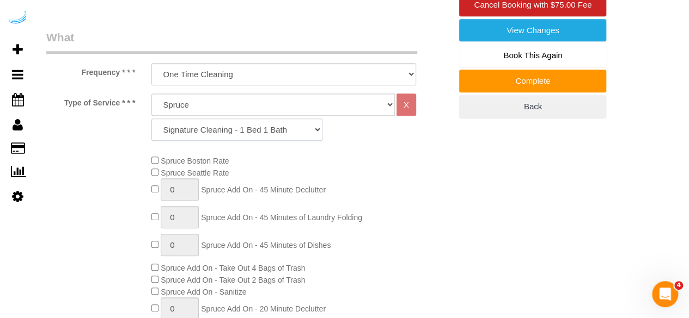
click at [223, 133] on select "Signature Cleaning - Studio Signature Cleaning - 1 Bed 1 Bath Signature Cleanin…" at bounding box center [236, 130] width 171 height 22
click at [249, 136] on select "Signature Cleaning - Studio Signature Cleaning - 1 Bed 1 Bath Signature Cleanin…" at bounding box center [236, 130] width 171 height 22
select select "320"
click at [151, 119] on select "Signature Cleaning - Studio Signature Cleaning - 1 Bed 1 Bath Signature Cleanin…" at bounding box center [236, 130] width 171 height 22
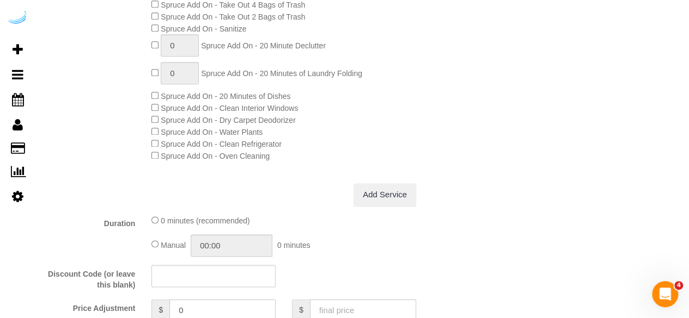
scroll to position [264, 0]
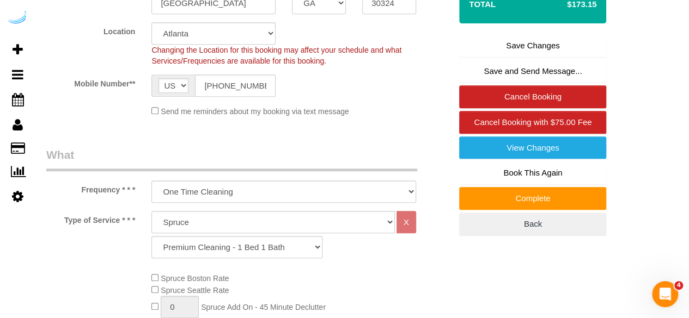
click at [536, 44] on link "Save Changes" at bounding box center [532, 45] width 147 height 23
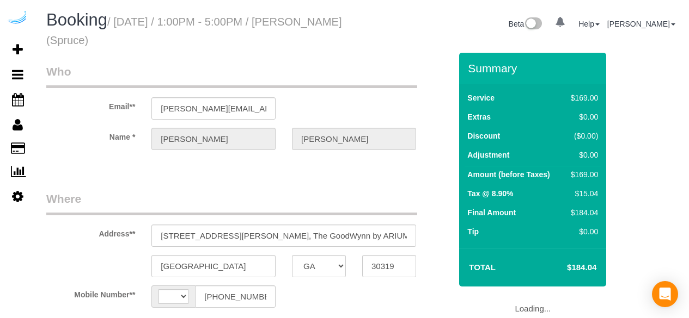
select select "GA"
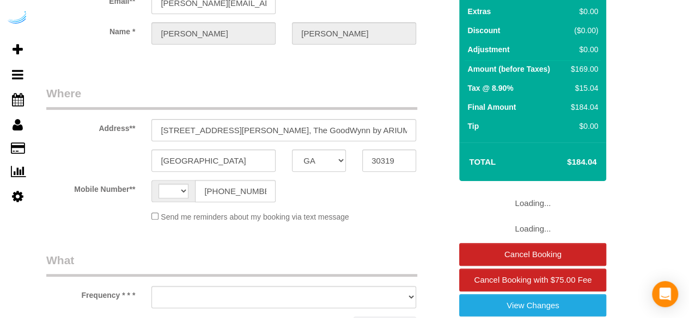
select select "string:[GEOGRAPHIC_DATA]"
select select "object:670"
select select "282"
select select "number:9"
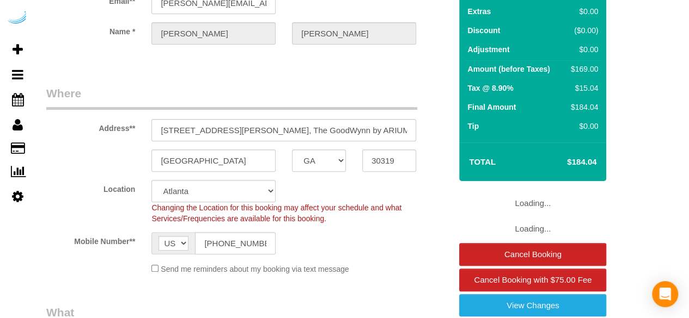
scroll to position [272, 0]
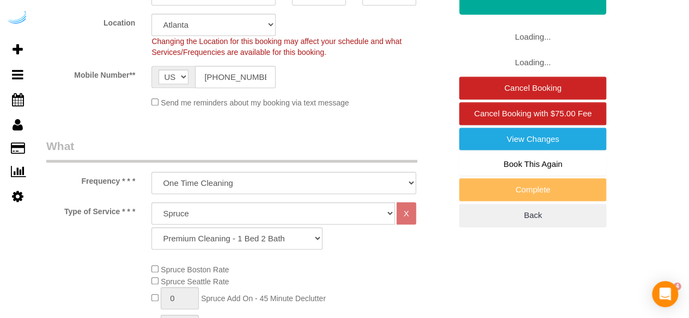
select select "object:842"
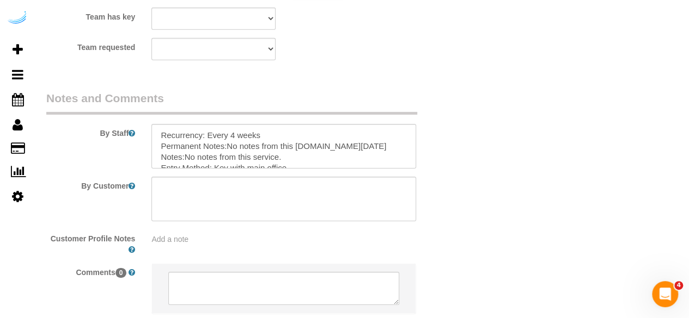
scroll to position [1788, 0]
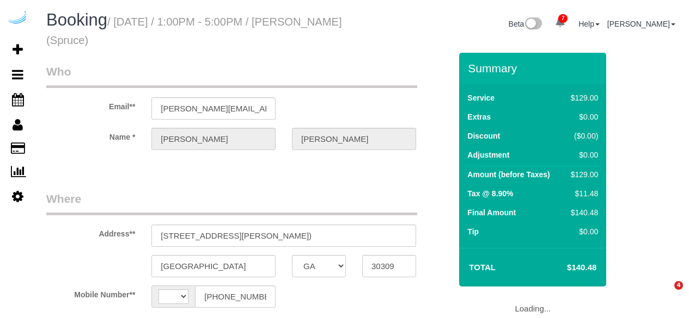
select select "GA"
select select "282"
select select "string:[GEOGRAPHIC_DATA]"
select select "object:787"
select select "number:9"
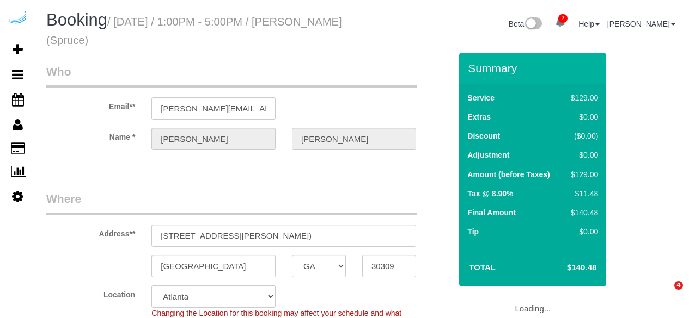
select select "object:842"
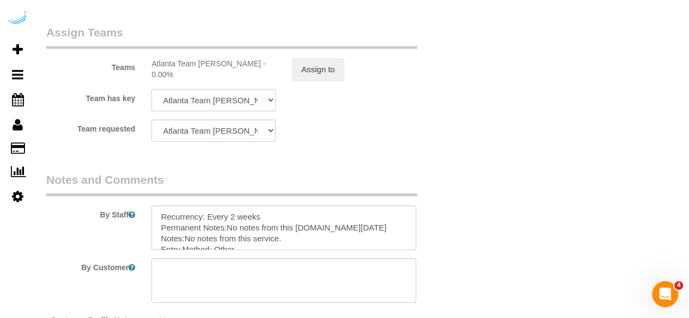
scroll to position [1788, 0]
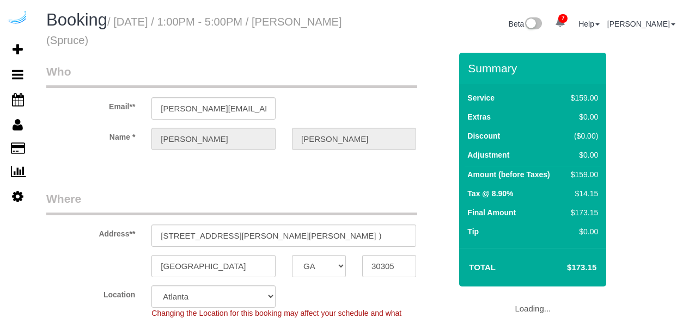
select select "GA"
select select "282"
select select "number:9"
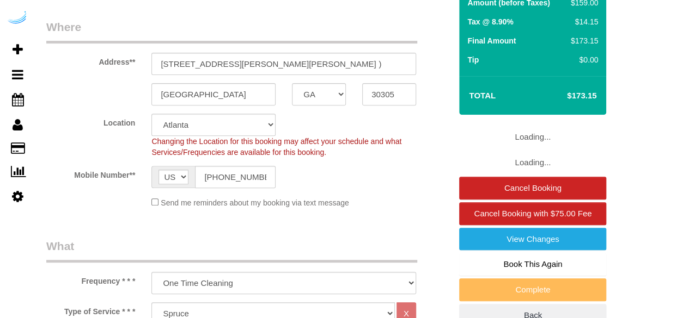
select select "object:842"
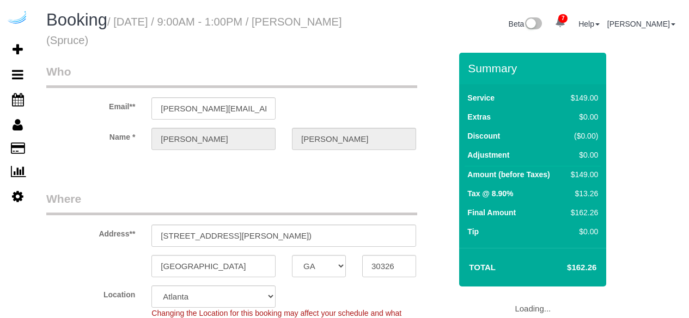
select select "GA"
select select "282"
select select "number:9"
select select "object:842"
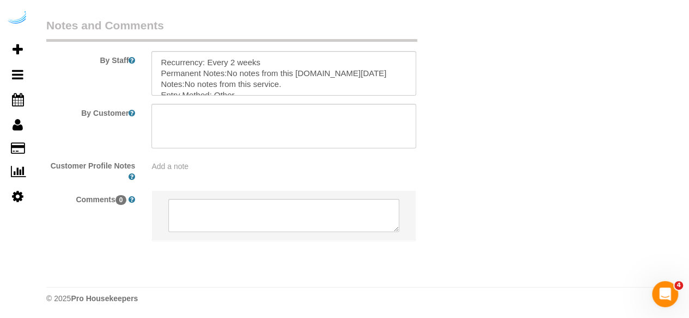
scroll to position [1788, 0]
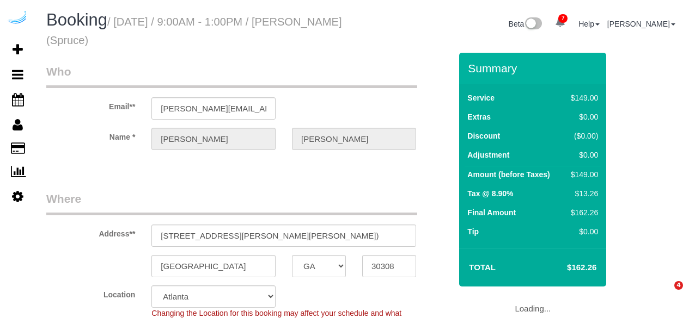
select select "GA"
select select "number:9"
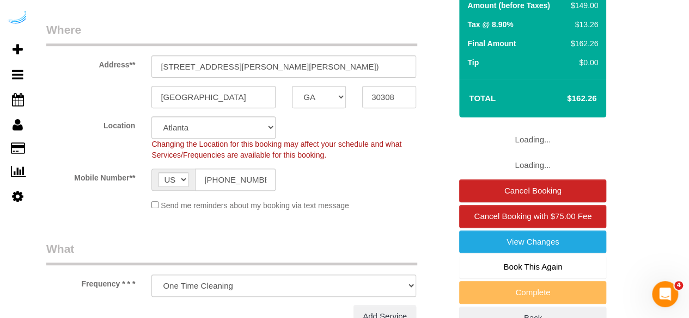
select select "object:842"
select select "282"
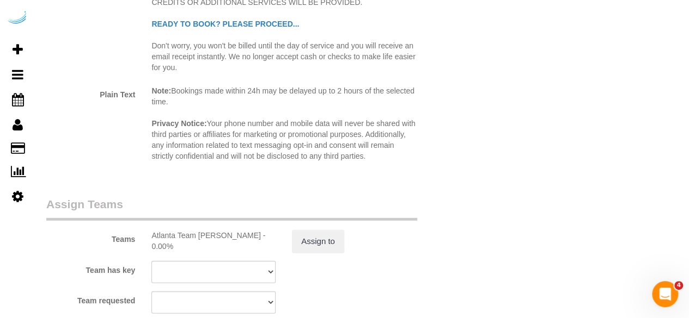
scroll to position [1688, 0]
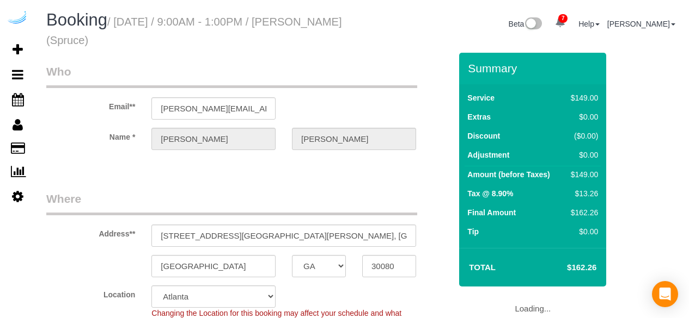
select select "GA"
select select "282"
select select "number:9"
select select "object:842"
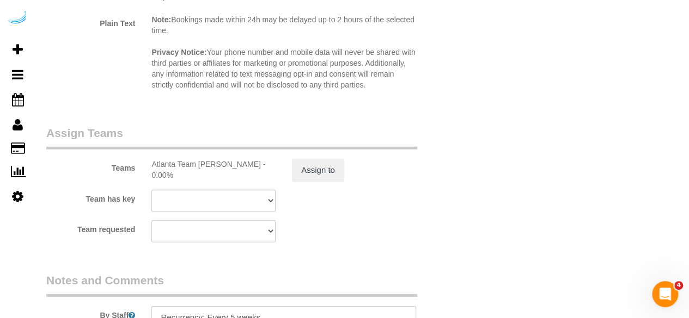
scroll to position [1688, 0]
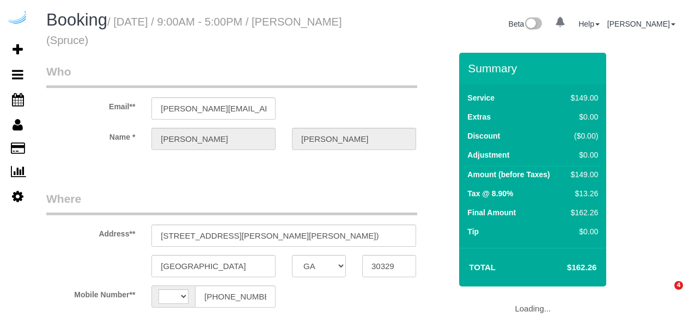
select select "GA"
select select "string:US"
select select "object:670"
select select "282"
select select "number:9"
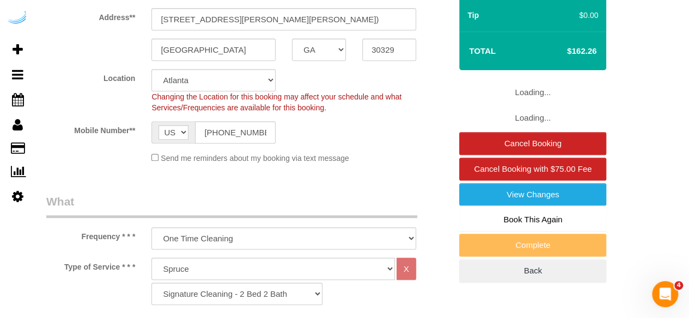
select select "object:842"
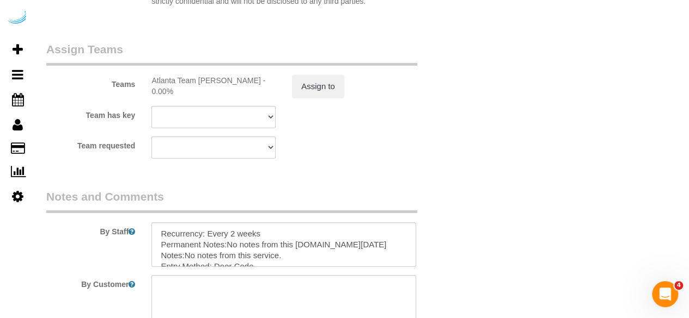
scroll to position [1742, 0]
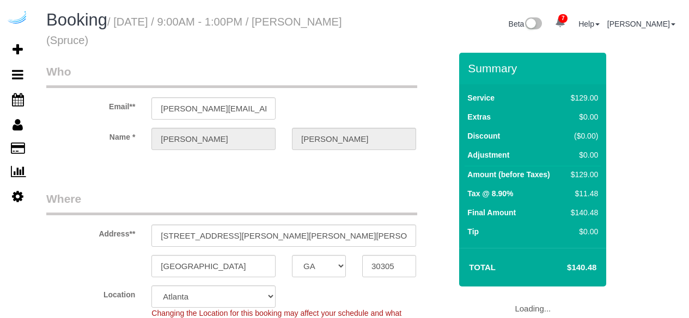
select select "GA"
select select "282"
select select "number:9"
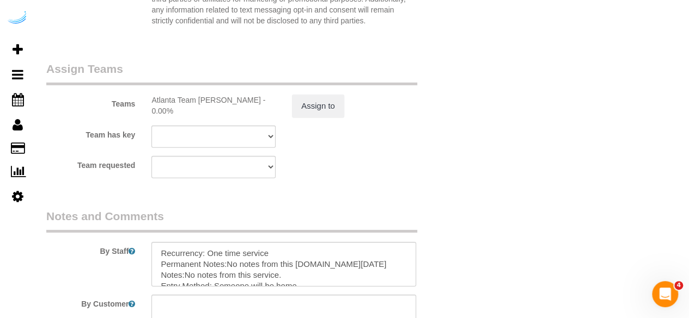
scroll to position [1688, 0]
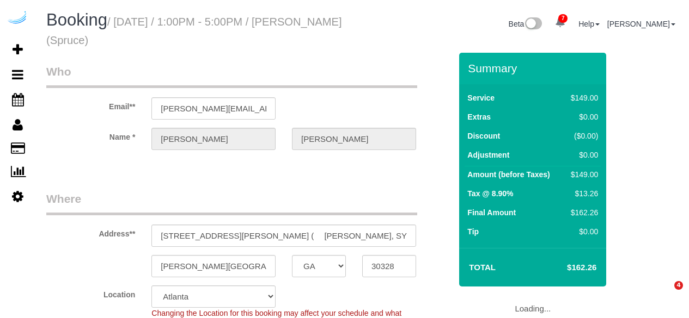
select select "GA"
select select "number:9"
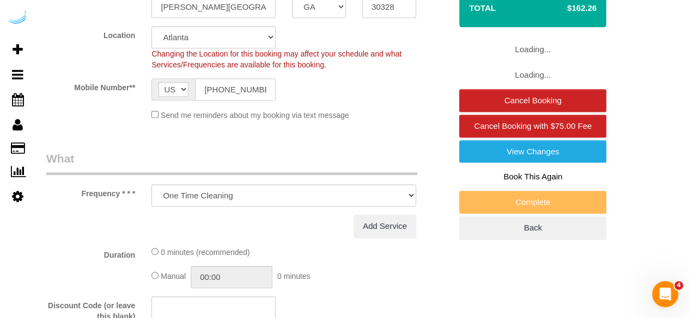
select select "282"
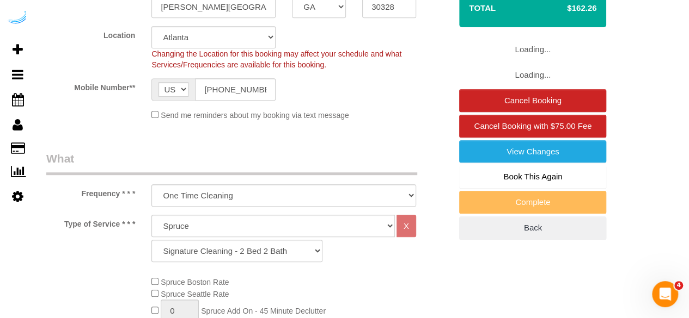
select select "object:765"
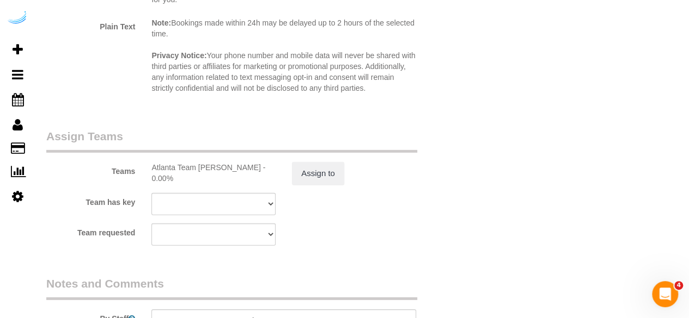
scroll to position [1742, 0]
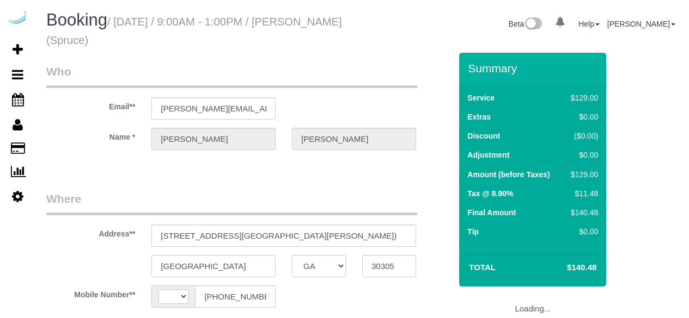
select select "GA"
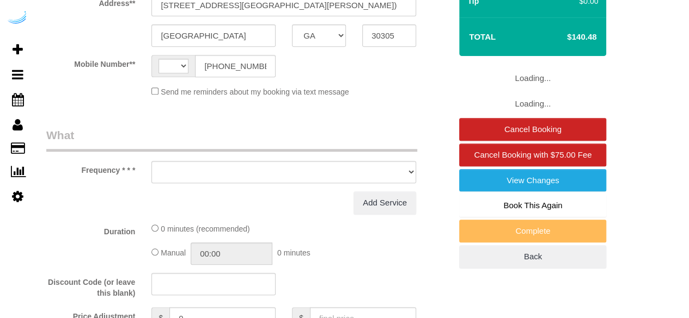
select select "string:[GEOGRAPHIC_DATA]"
select select "object:670"
select select "282"
select select "number:9"
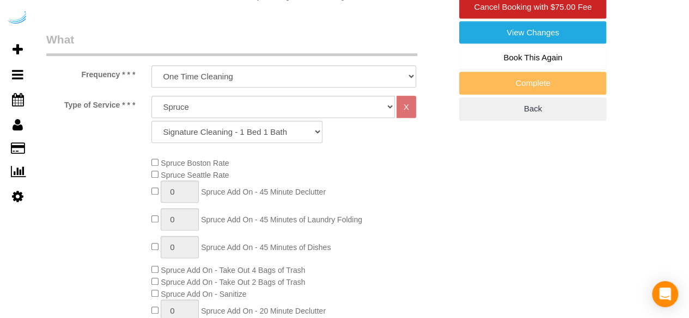
select select "object:842"
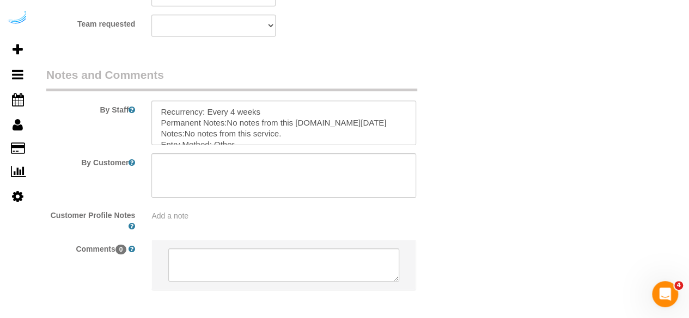
scroll to position [1788, 0]
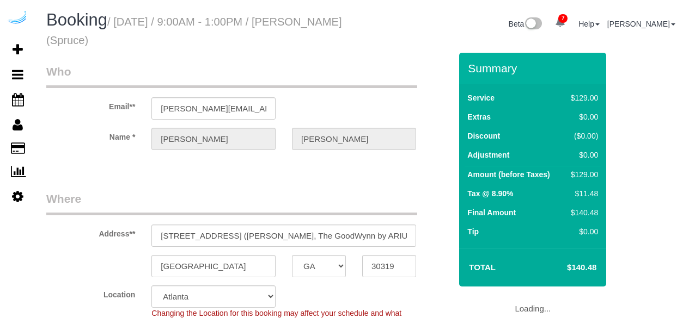
select select "GA"
select select "282"
select select "number:9"
select select "object:842"
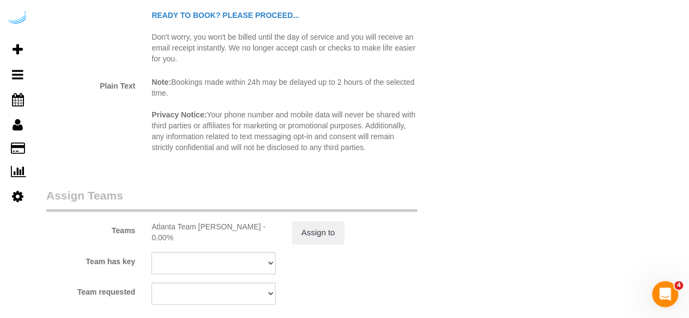
scroll to position [1688, 0]
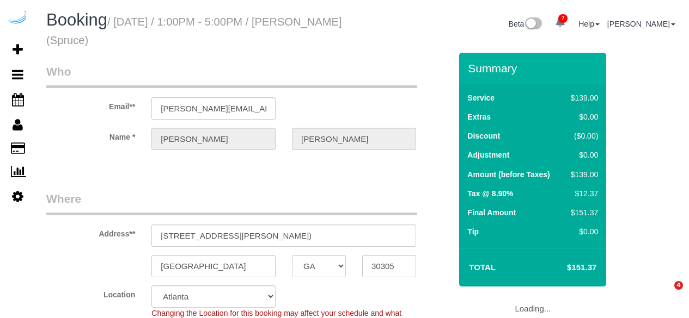
select select "GA"
select select "282"
select select "number:9"
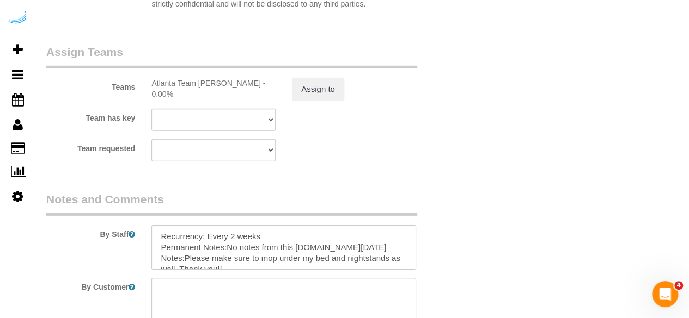
scroll to position [1688, 0]
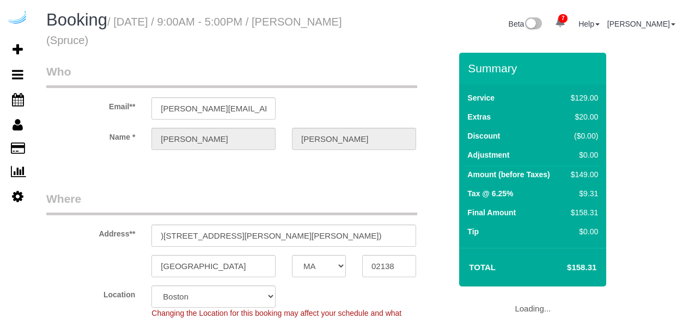
select select "MA"
select select "number:9"
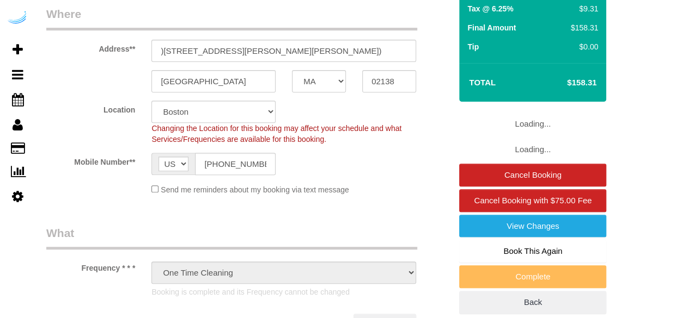
select select "object:849"
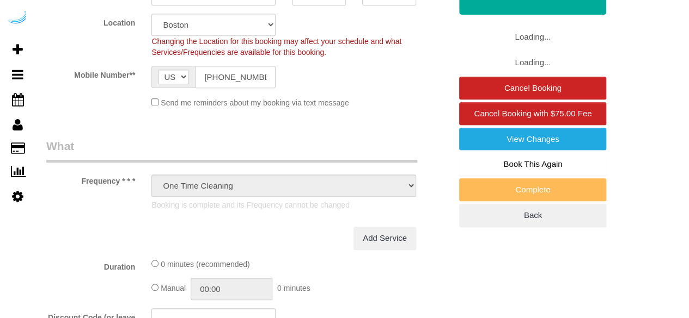
select select "282"
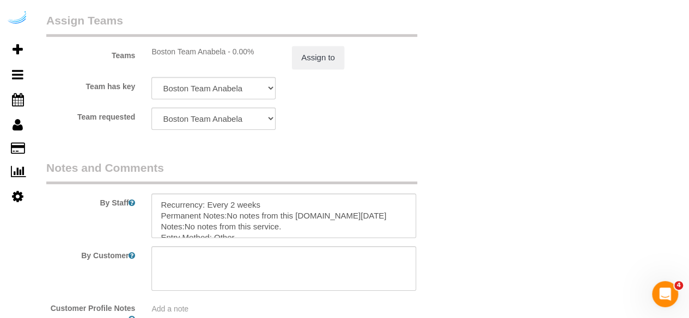
scroll to position [1832, 0]
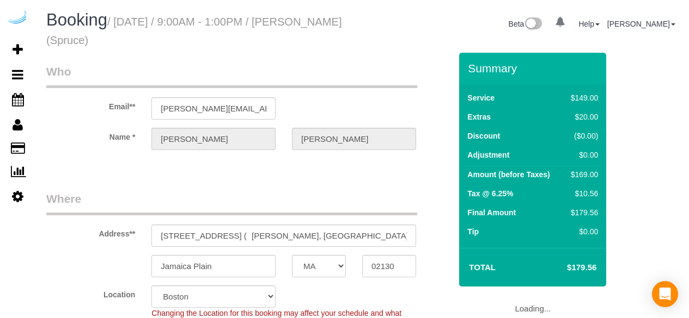
select select "MA"
select select "282"
select select "number:9"
select select "object:849"
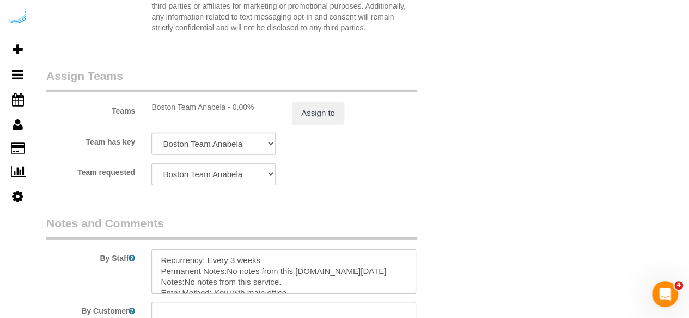
scroll to position [1797, 0]
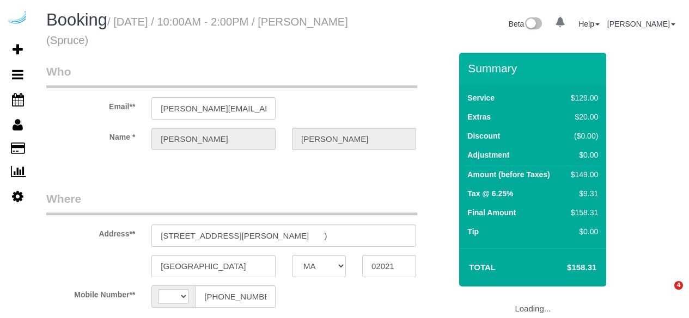
select select "MA"
select select "string:[GEOGRAPHIC_DATA]"
select select "object:675"
select select "282"
select select "number:9"
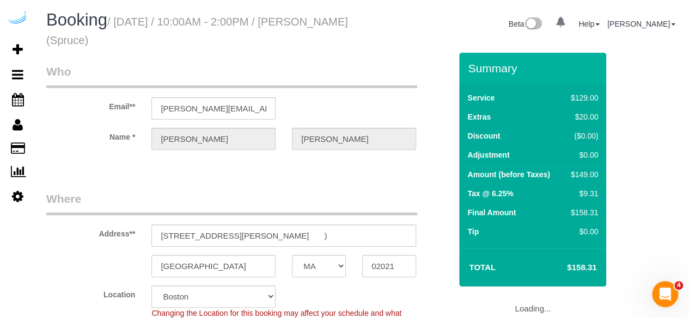
select select "object:849"
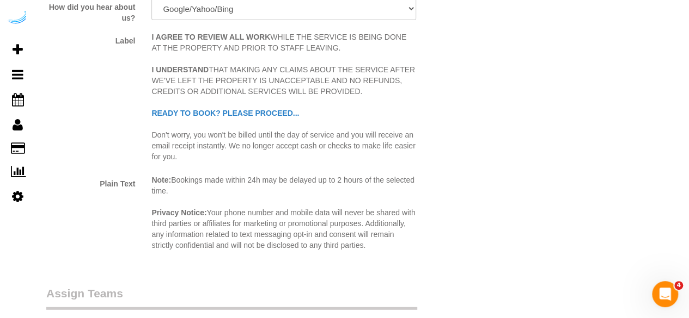
scroll to position [1633, 0]
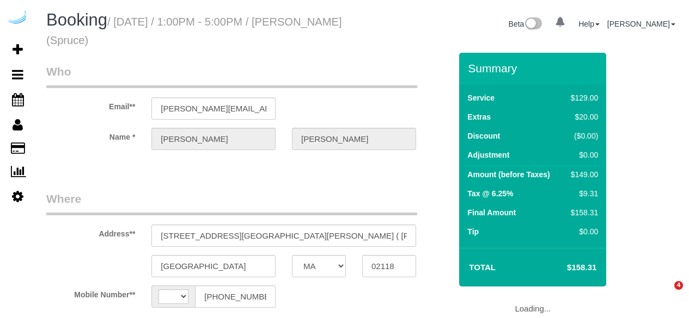
select select "MA"
select select "string:[GEOGRAPHIC_DATA]"
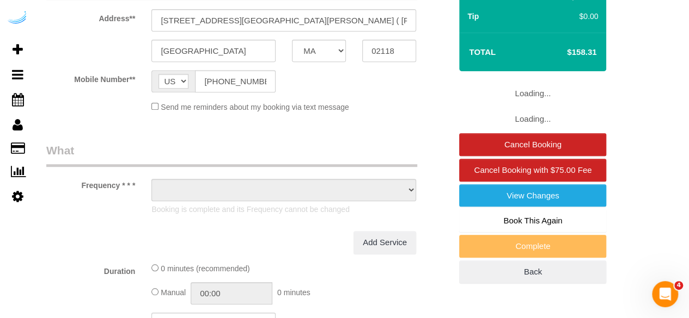
select select "object:675"
select select "282"
select select "number:9"
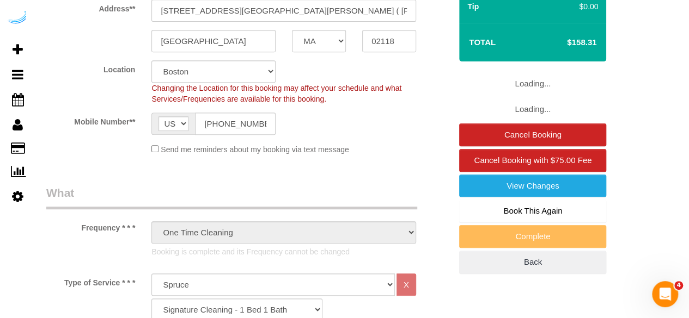
select select "object:849"
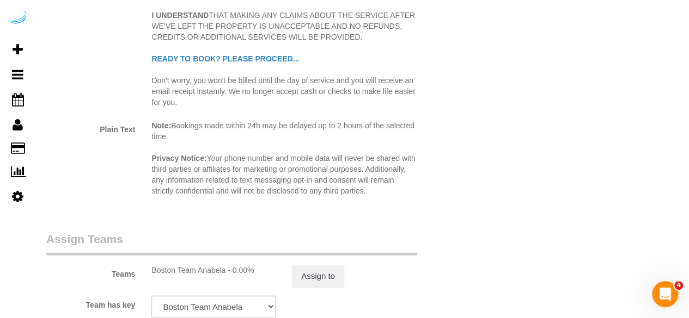
scroll to position [1832, 0]
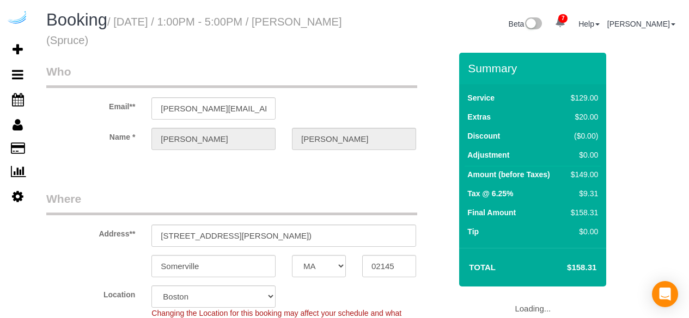
select select "MA"
select select "number:9"
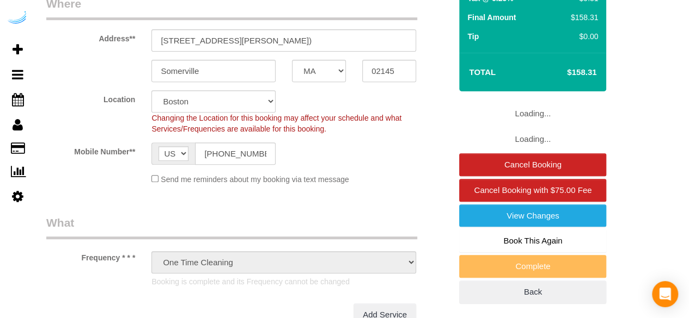
select select "282"
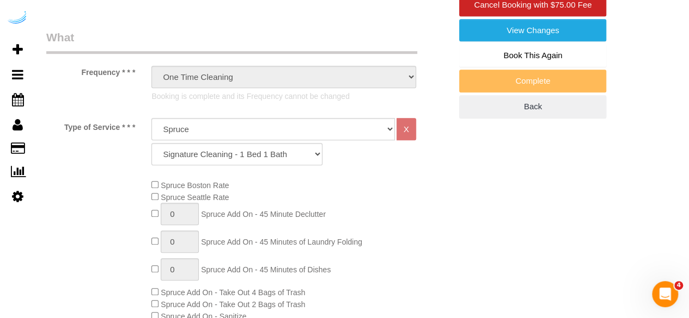
select select "object:852"
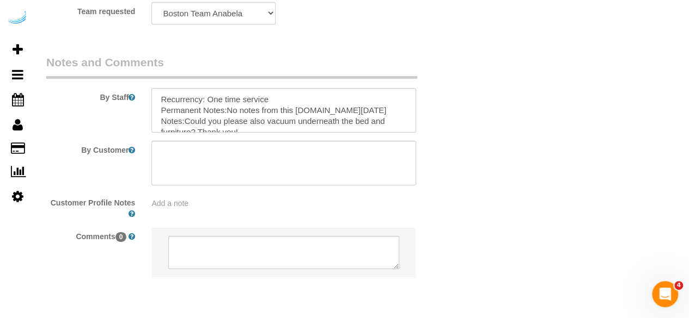
scroll to position [1797, 0]
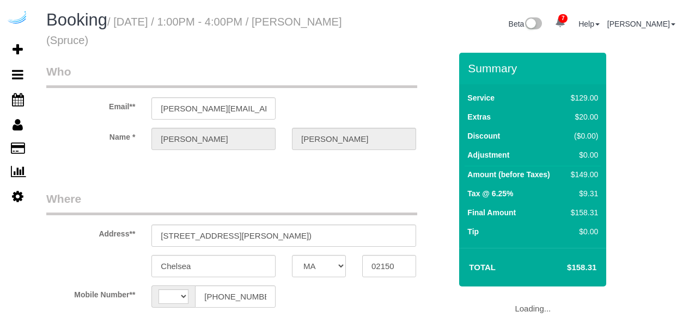
select select "MA"
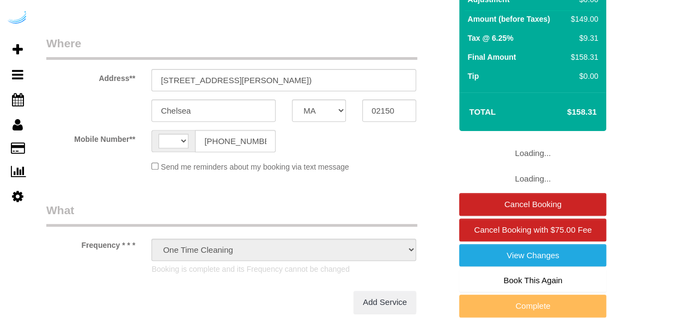
select select "string:US"
select select "282"
select select "number:9"
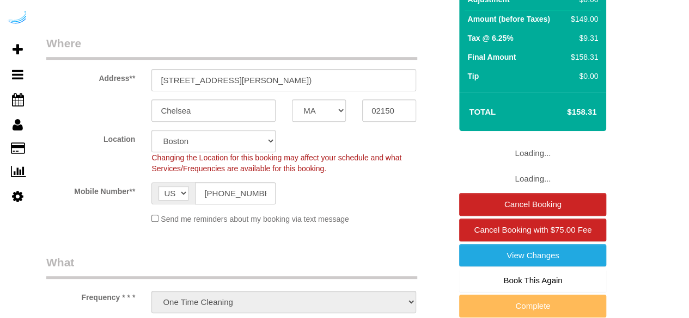
select select "object:849"
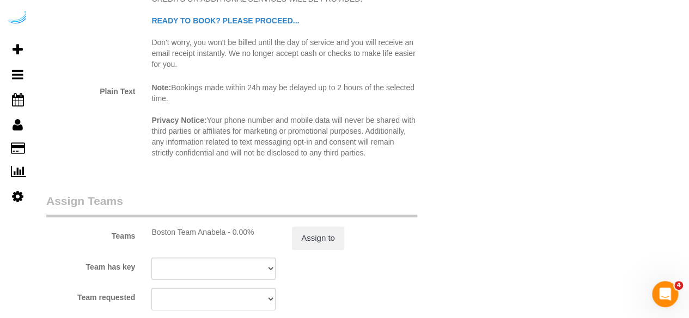
scroll to position [1688, 0]
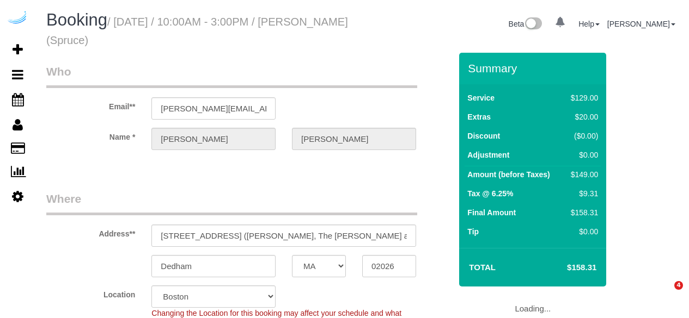
select select "MA"
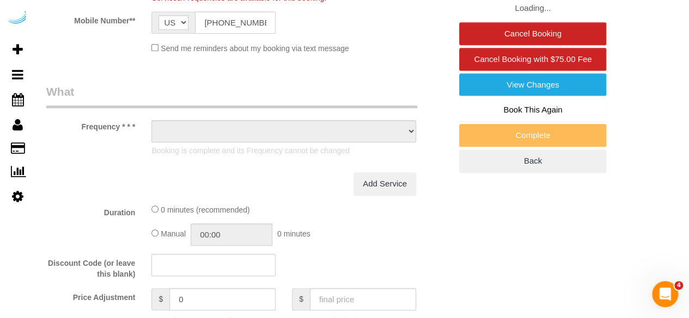
select select "object:849"
select select "282"
select select "number:9"
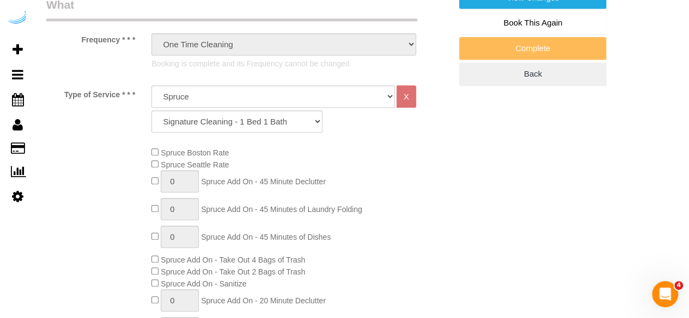
scroll to position [307, 0]
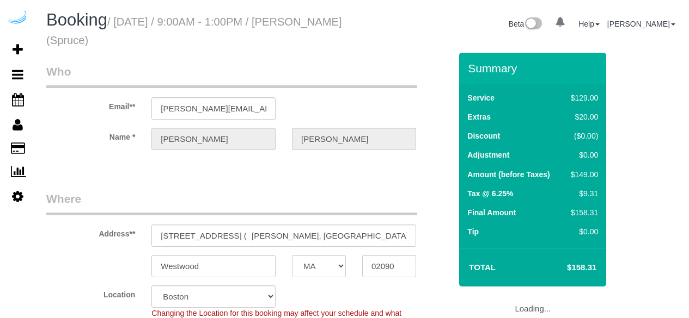
select select "MA"
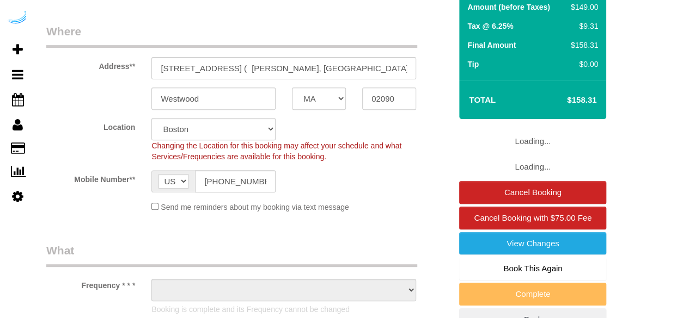
select select "object:739"
select select "282"
select select "number:9"
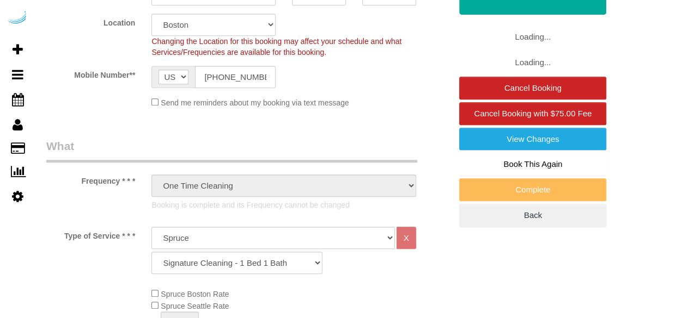
select select "object:849"
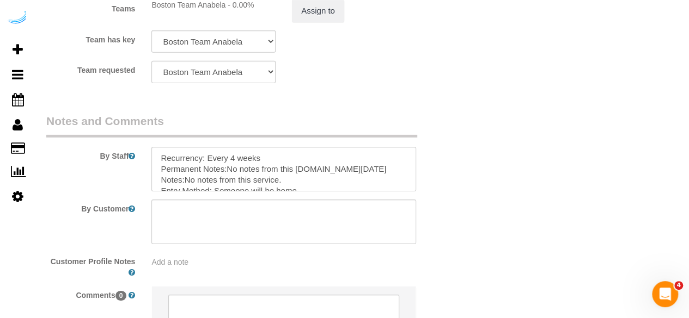
scroll to position [1832, 0]
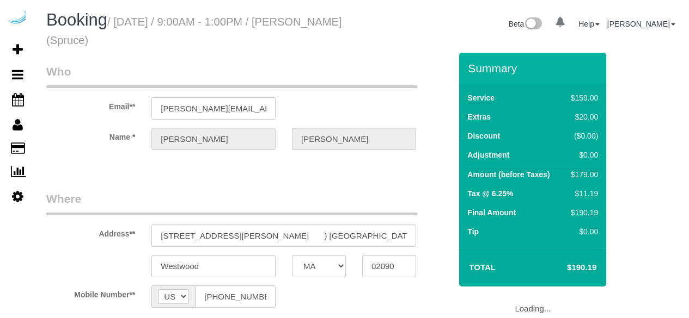
select select "MA"
select select "number:9"
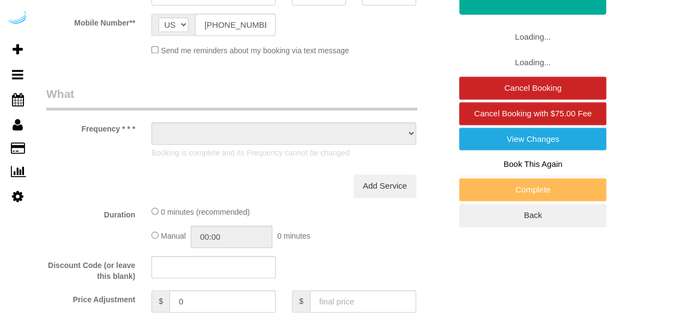
select select "object:737"
select select "282"
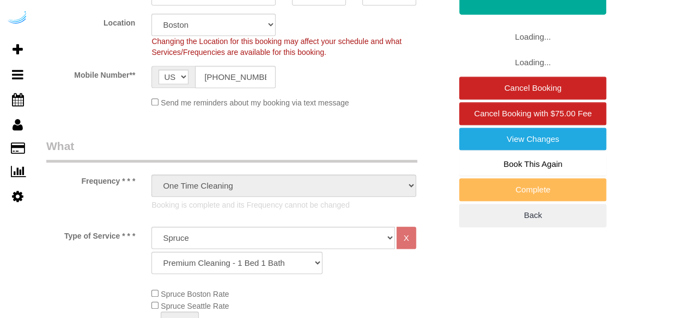
select select "object:849"
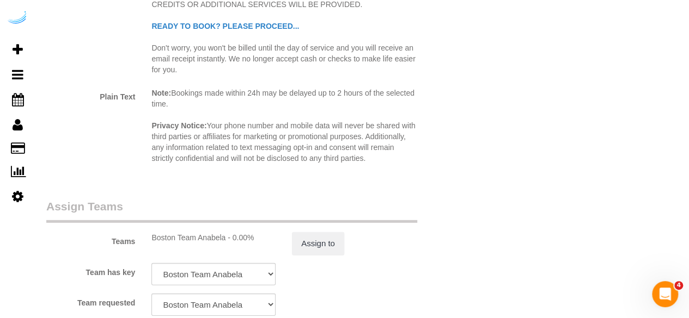
scroll to position [1832, 0]
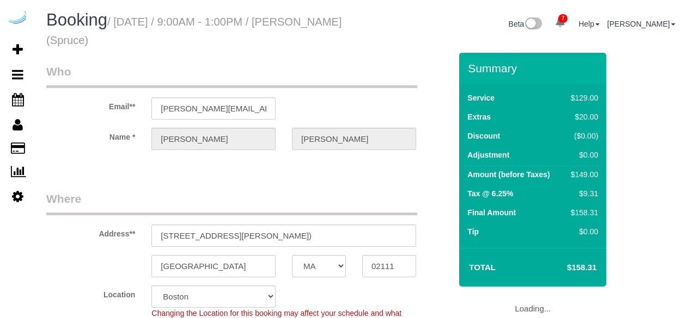
select select "MA"
select select "282"
select select "number:9"
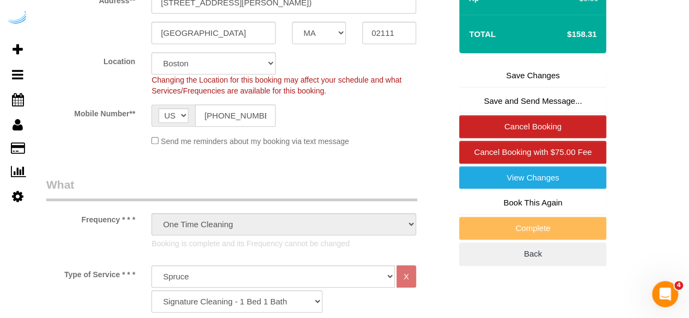
scroll to position [272, 0]
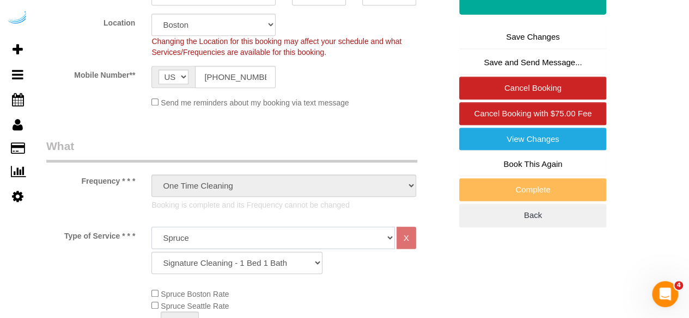
click at [327, 241] on select "Deep Cleaning (for homes that have not been cleaned in 3+ weeks) Spruce Regular…" at bounding box center [272, 238] width 243 height 22
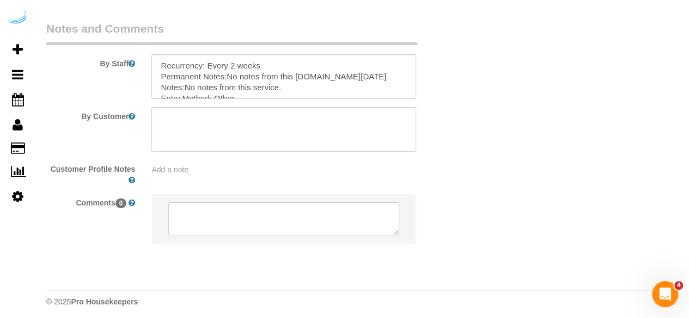
scroll to position [1832, 0]
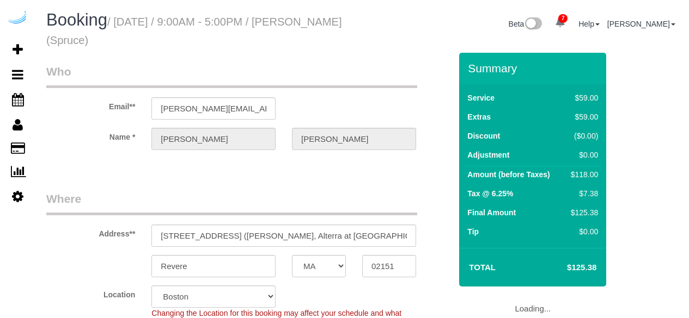
select select "MA"
select select "282"
select select "number:9"
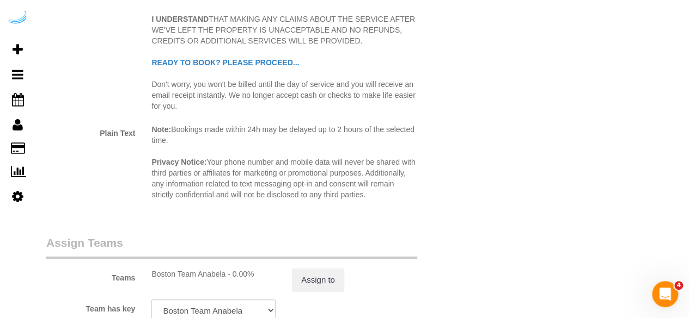
scroll to position [1688, 0]
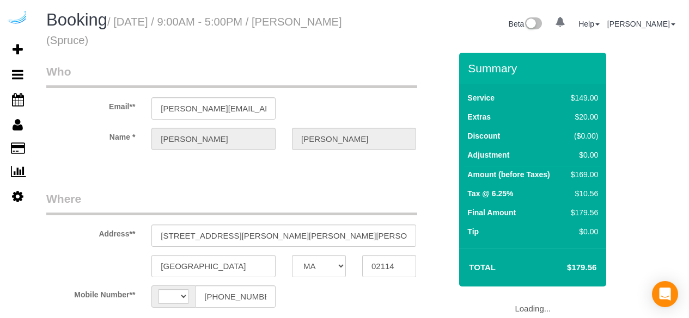
select select "MA"
select select "282"
select select "string:[GEOGRAPHIC_DATA]"
select select "object:675"
select select "number:9"
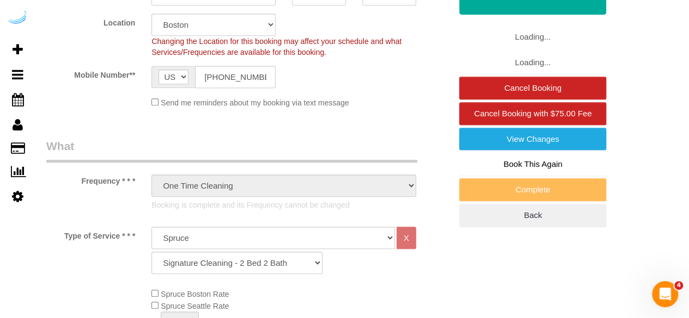
select select "object:852"
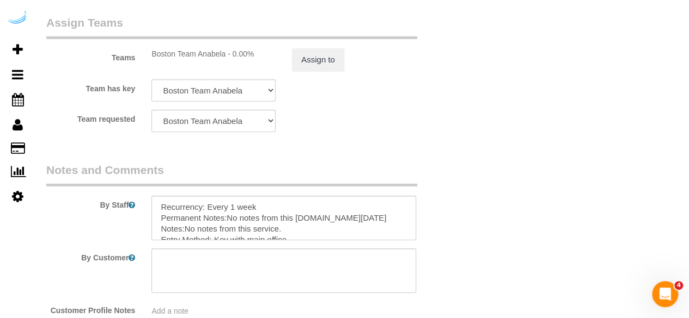
scroll to position [1688, 0]
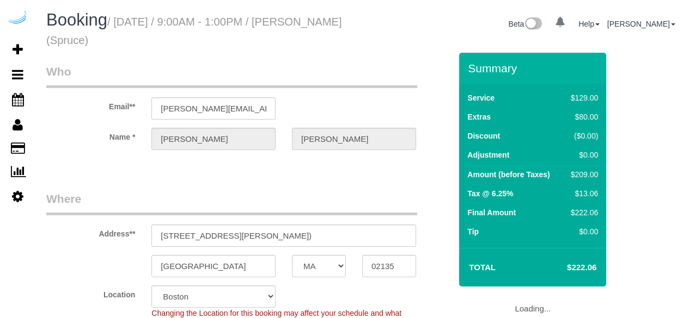
select select "MA"
select select "282"
select select "number:9"
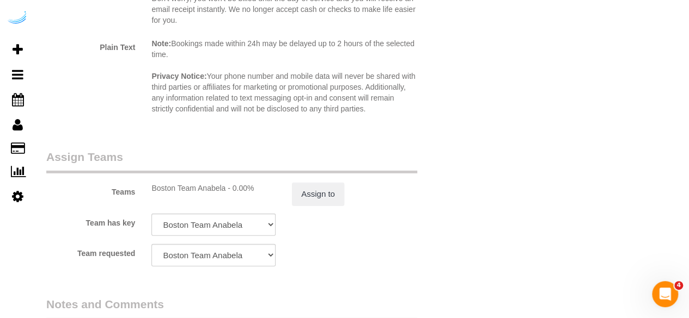
scroll to position [1633, 0]
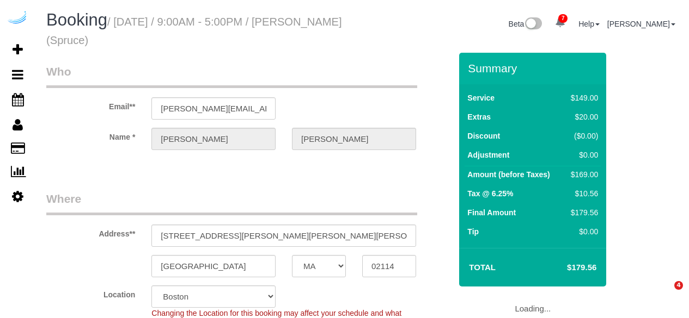
select select "MA"
select select "282"
select select "number:9"
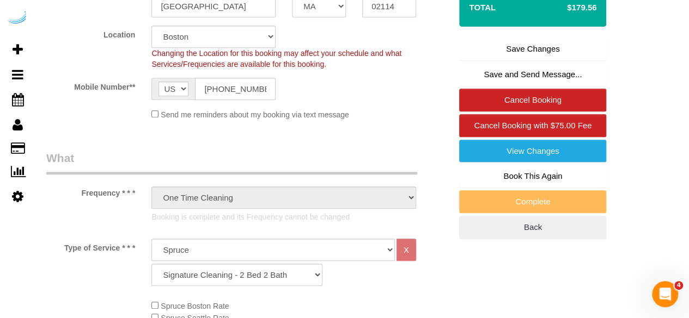
scroll to position [436, 0]
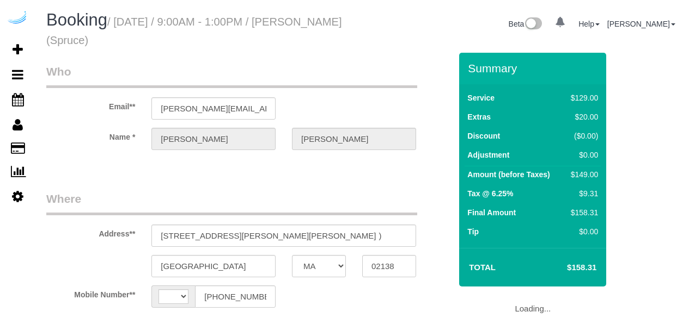
select select "MA"
select select "string:[GEOGRAPHIC_DATA]"
select select "object:670"
select select "282"
select select "number:9"
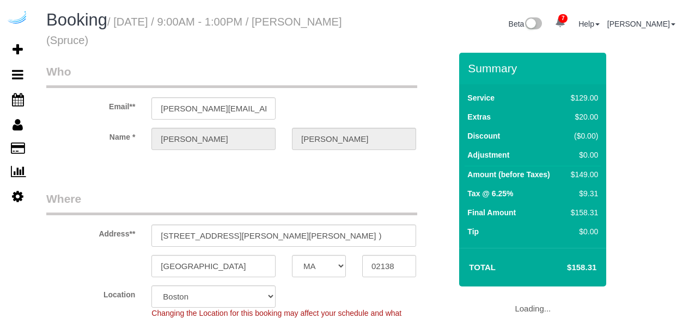
select select "object:842"
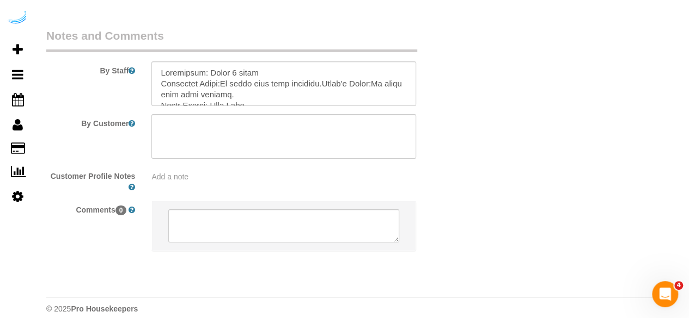
scroll to position [1788, 0]
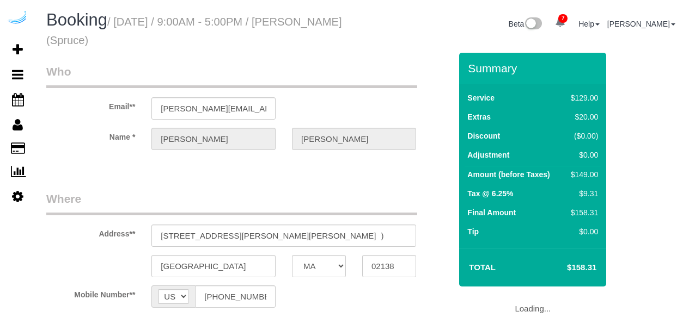
select select "MA"
select select "number:9"
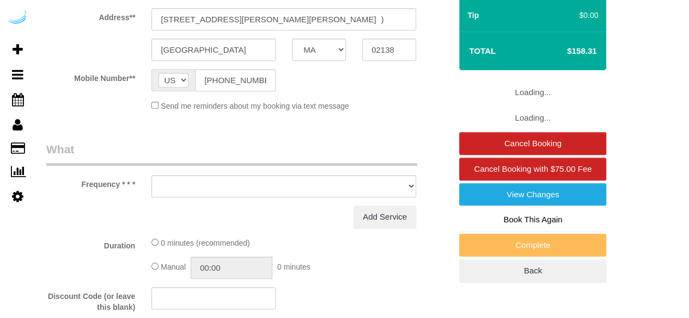
select select "object:758"
select select "282"
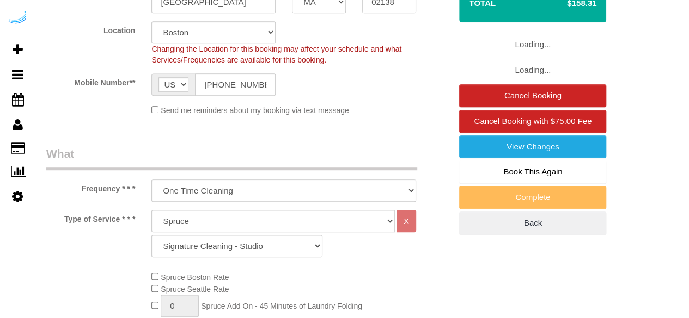
select select "object:837"
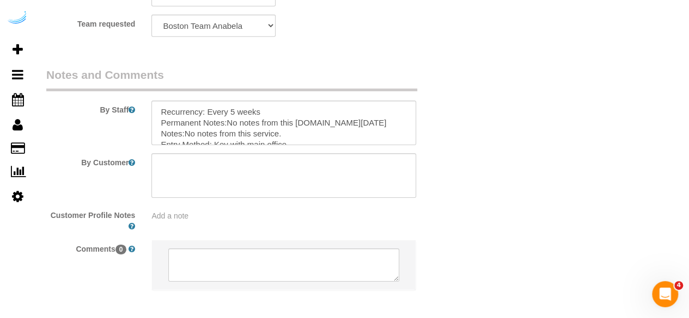
scroll to position [1761, 0]
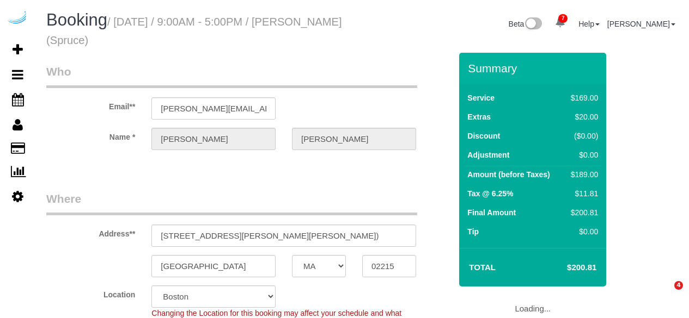
select select "MA"
select select "282"
select select "number:9"
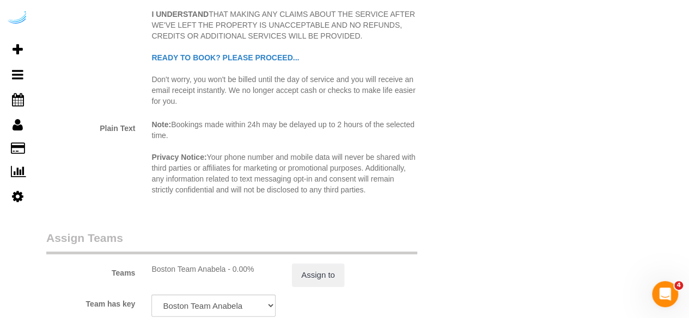
scroll to position [1633, 0]
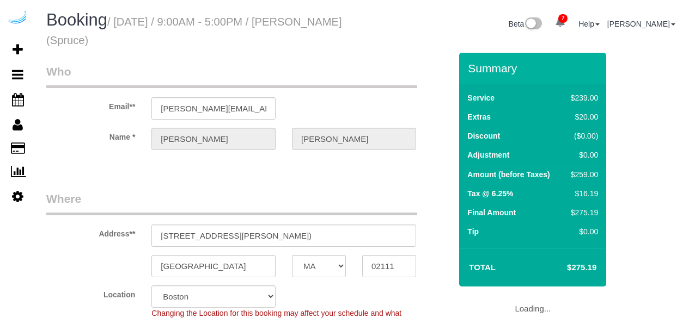
select select "MA"
select select "number:9"
select select "object:842"
select select "282"
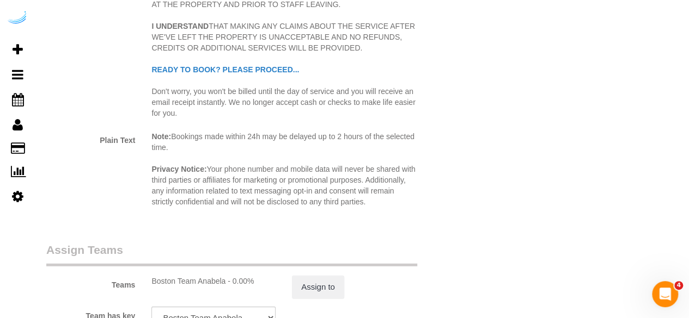
scroll to position [1579, 0]
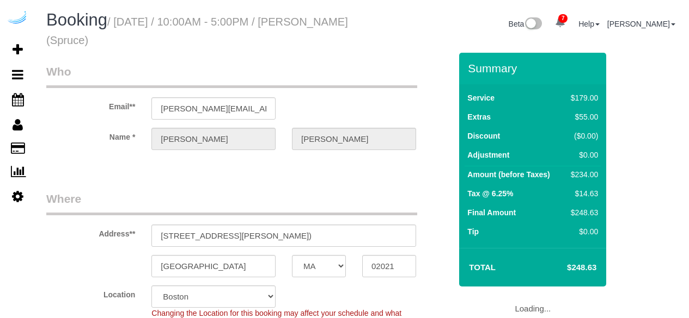
select select "MA"
select select "282"
select select "number:9"
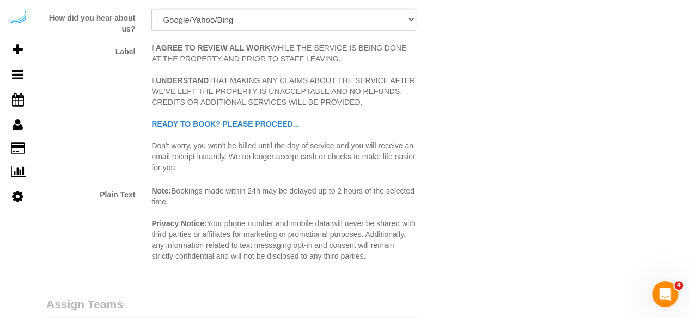
scroll to position [1688, 0]
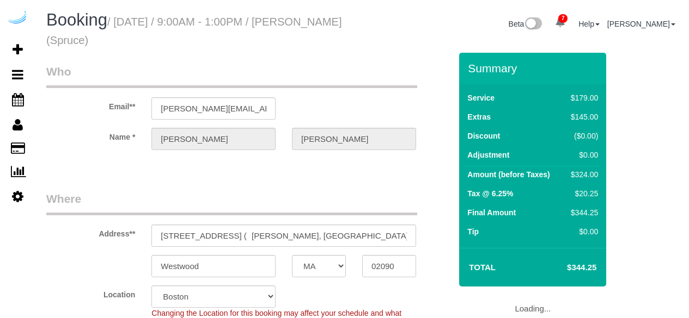
select select "MA"
select select "282"
select select "number:9"
select select "object:842"
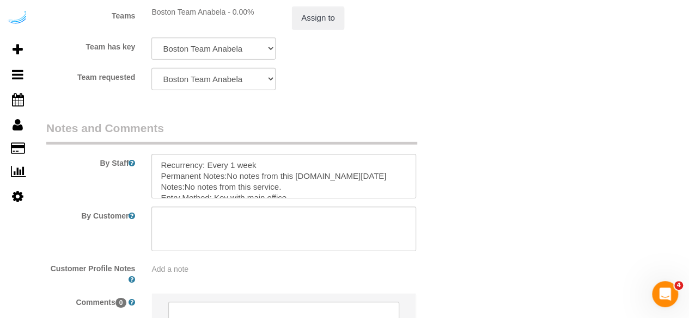
scroll to position [1788, 0]
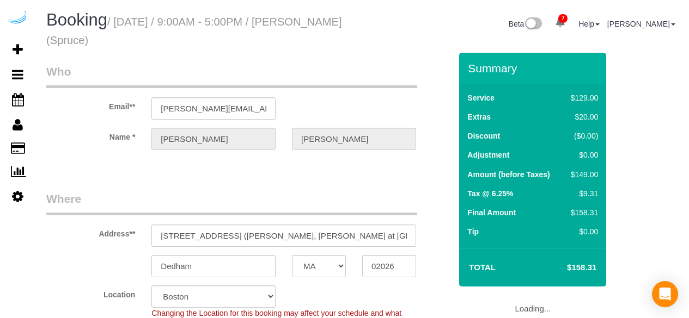
select select "MA"
select select "282"
select select "number:9"
select select "object:842"
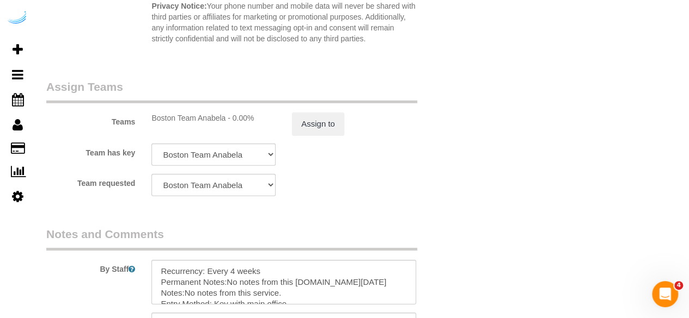
scroll to position [1788, 0]
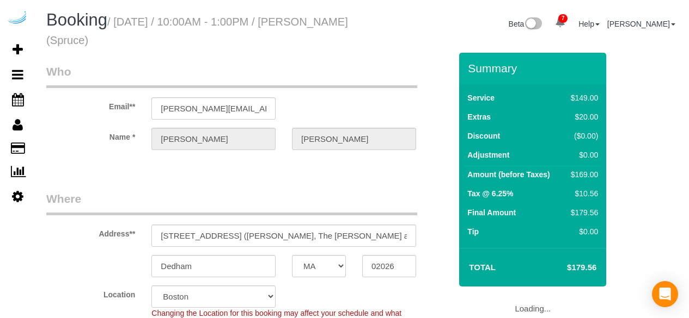
select select "MA"
select select "number:9"
select select "object:842"
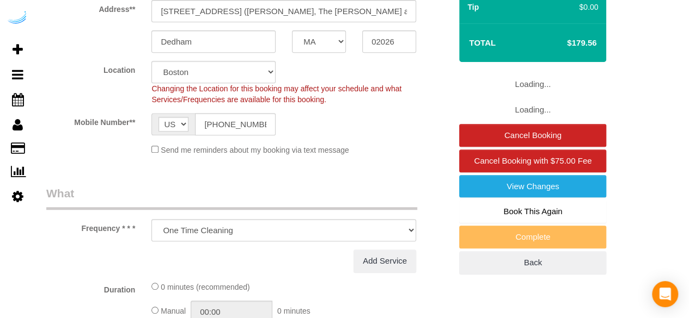
select select "282"
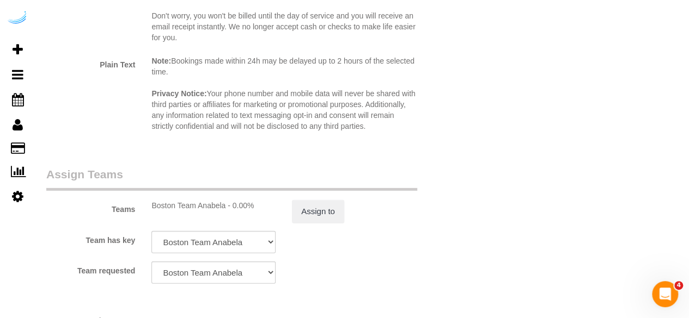
scroll to position [1633, 0]
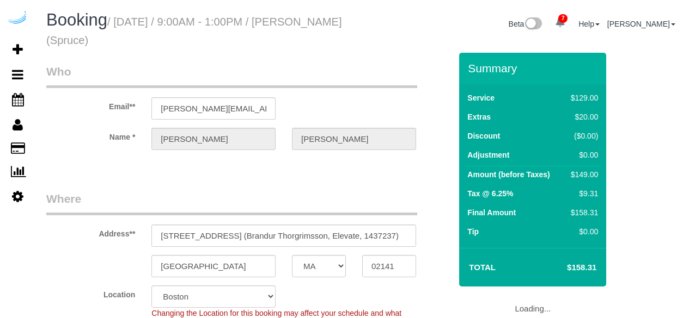
select select "MA"
select select "282"
select select "number:9"
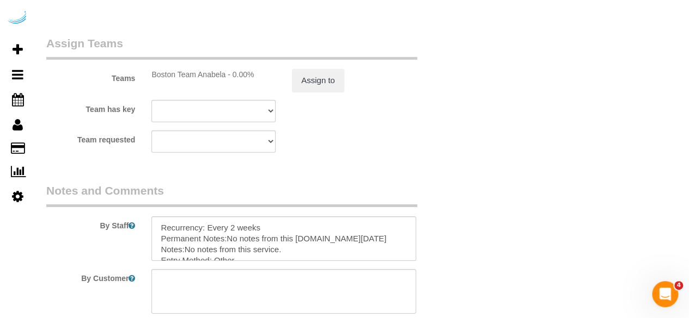
scroll to position [1742, 0]
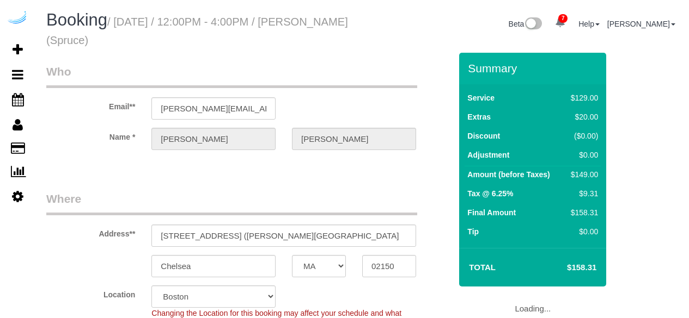
select select "MA"
select select "number:9"
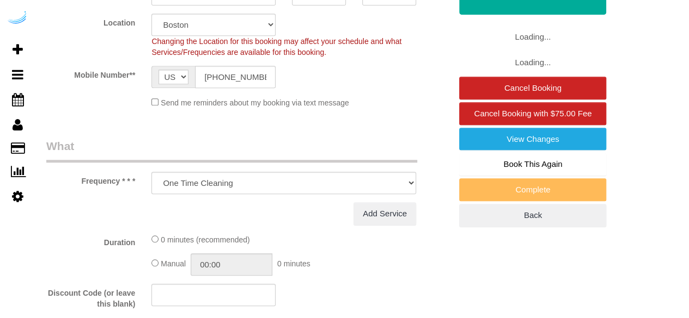
select select "282"
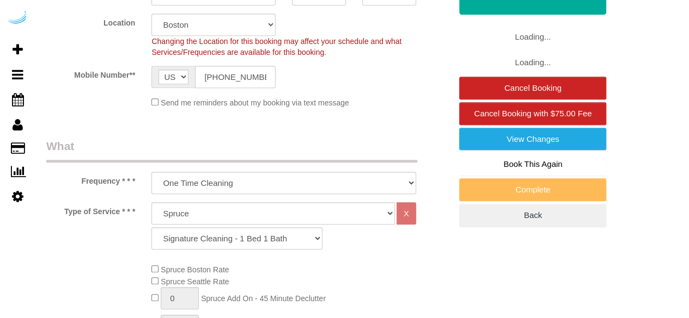
select select "object:842"
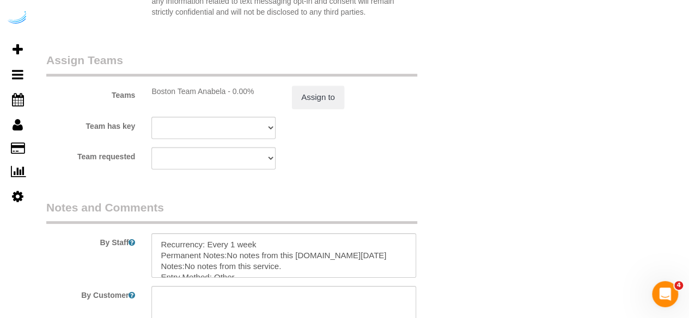
scroll to position [1788, 0]
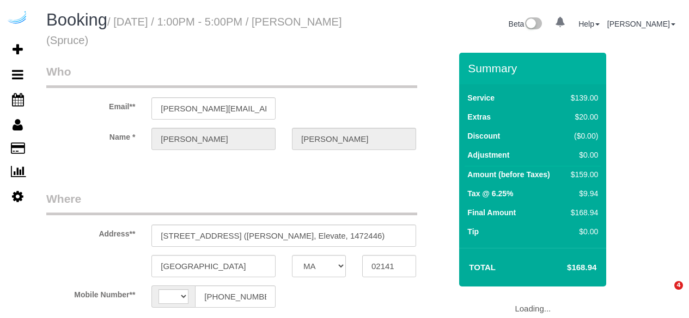
select select "MA"
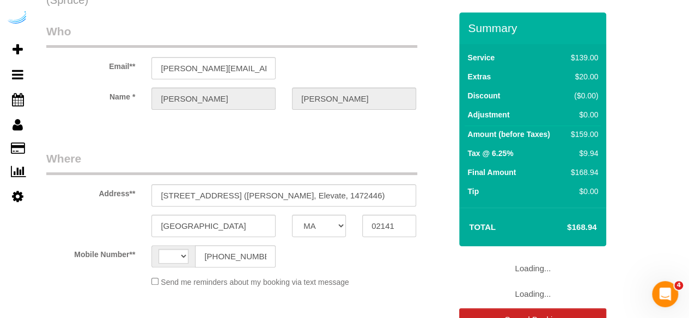
select select "string:[GEOGRAPHIC_DATA]"
select select "object:670"
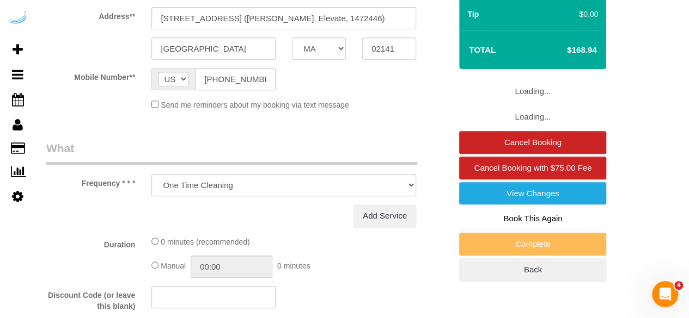
select select "282"
select select "number:9"
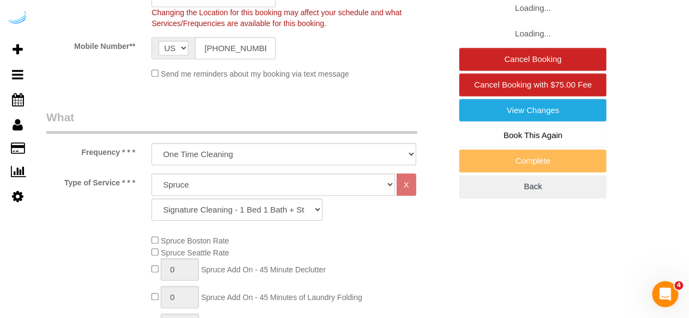
select select "object:842"
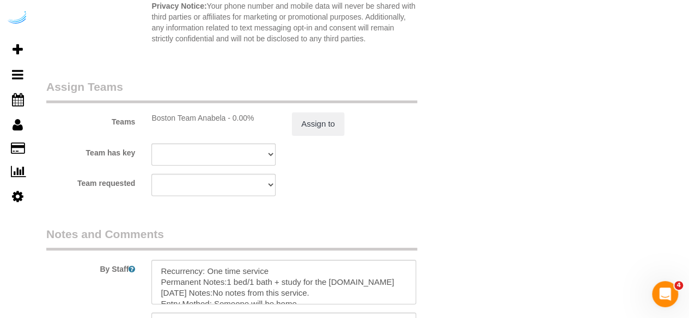
scroll to position [1788, 0]
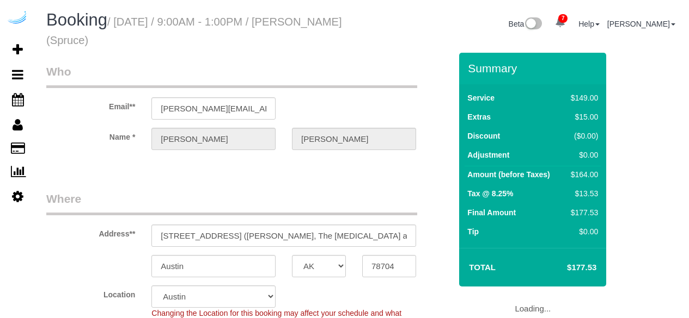
select select "[GEOGRAPHIC_DATA]"
select select "282"
select select "number:9"
select select "[GEOGRAPHIC_DATA]"
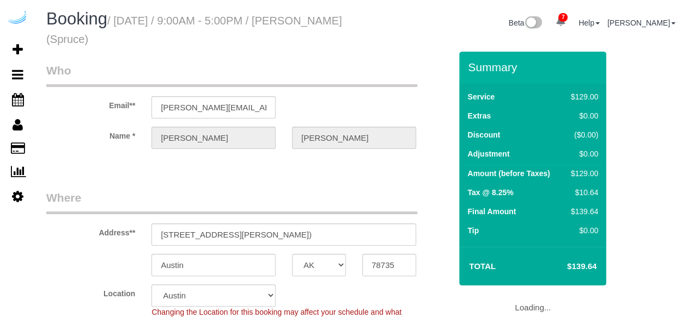
select select "string:[GEOGRAPHIC_DATA]"
select select "object:780"
select select "282"
select select "number:9"
select select "object:864"
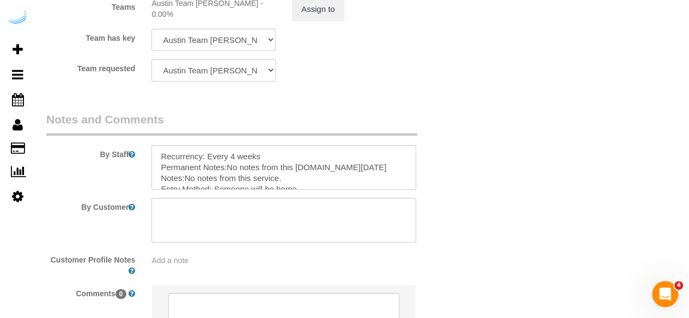
scroll to position [1742, 0]
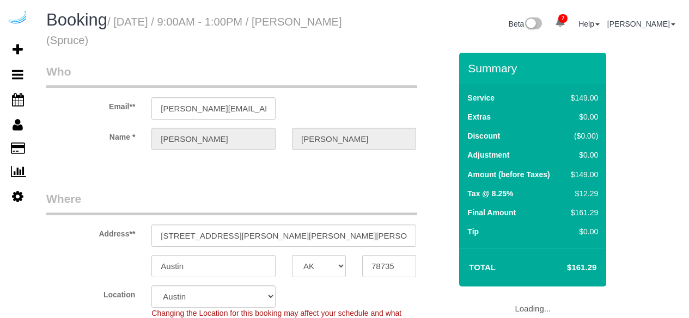
select select "[GEOGRAPHIC_DATA]"
select select "282"
select select "number:9"
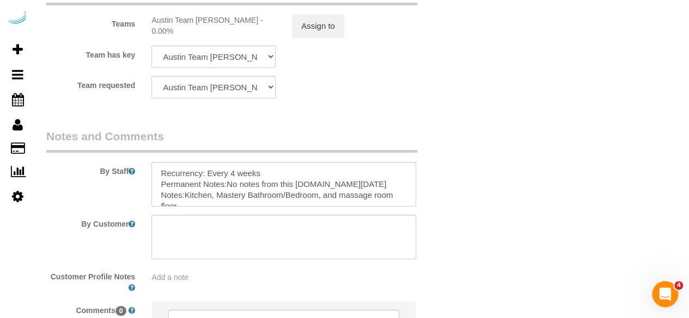
scroll to position [1742, 0]
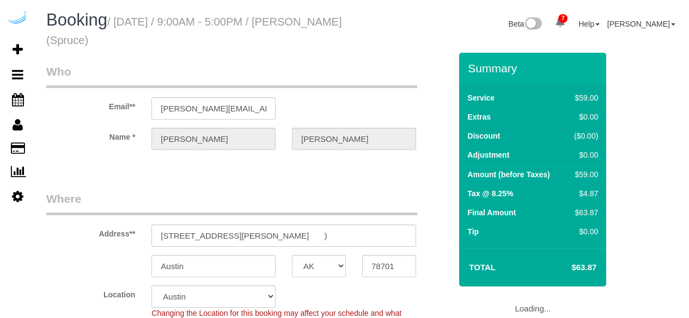
select select "[GEOGRAPHIC_DATA]"
select select "number:9"
select select "object:863"
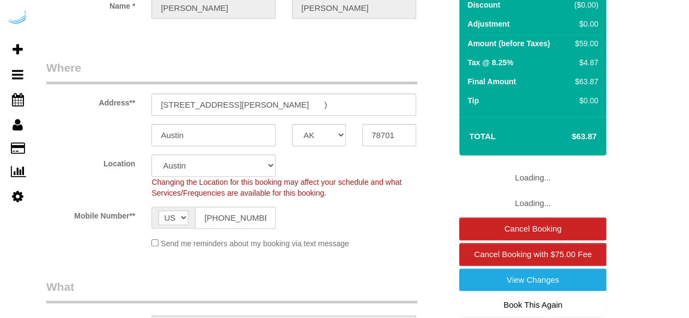
select select "282"
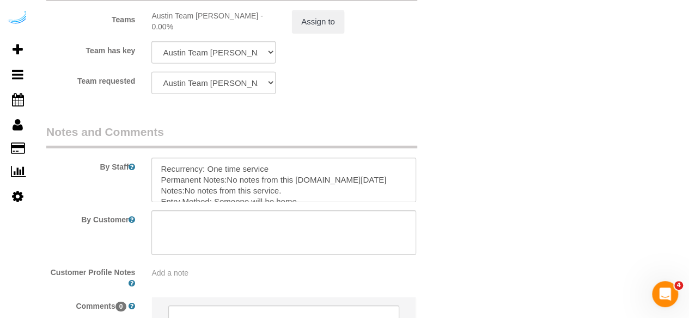
scroll to position [1835, 0]
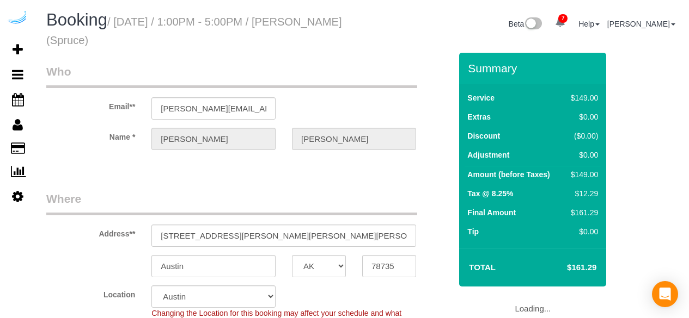
select select "[GEOGRAPHIC_DATA]"
select select "282"
select select "number:9"
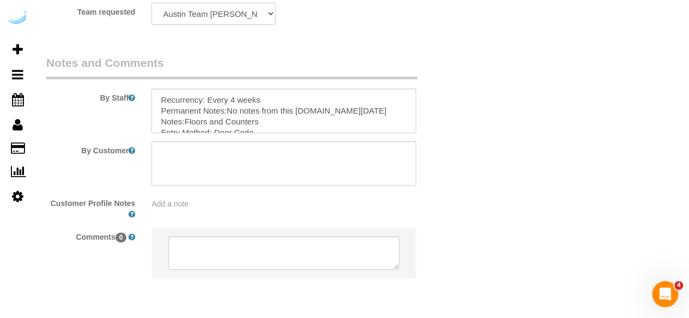
scroll to position [1797, 0]
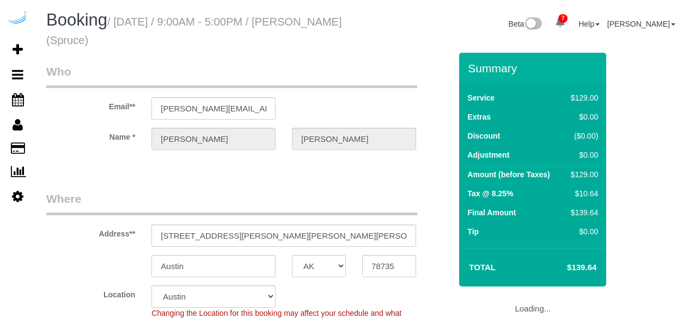
select select "[GEOGRAPHIC_DATA]"
select select "282"
select select "number:9"
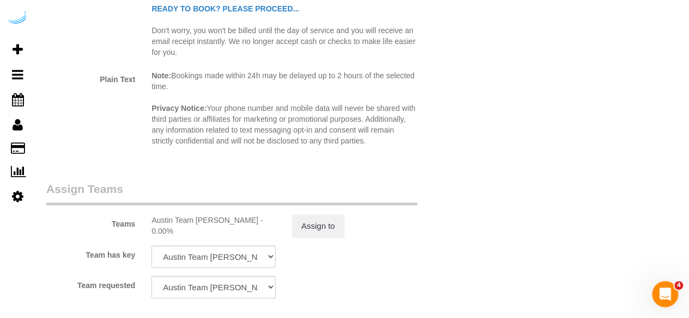
scroll to position [1742, 0]
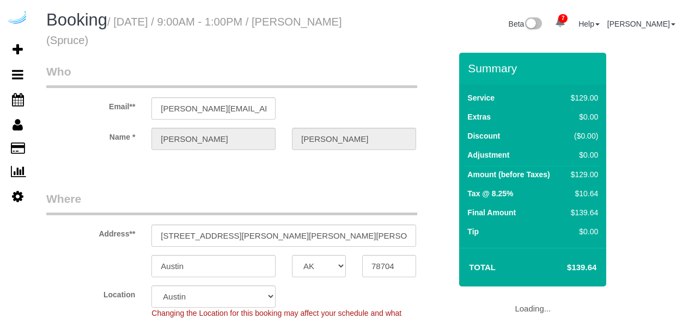
select select "[GEOGRAPHIC_DATA]"
select select "282"
select select "number:9"
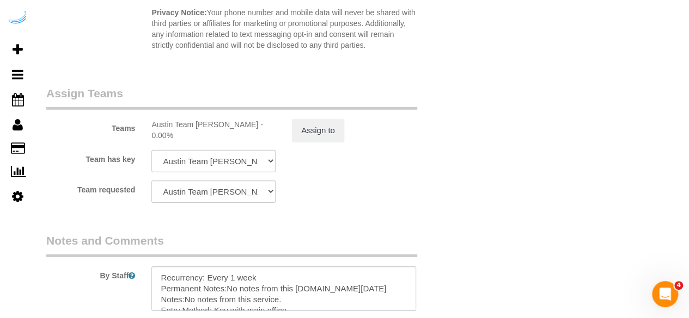
scroll to position [1742, 0]
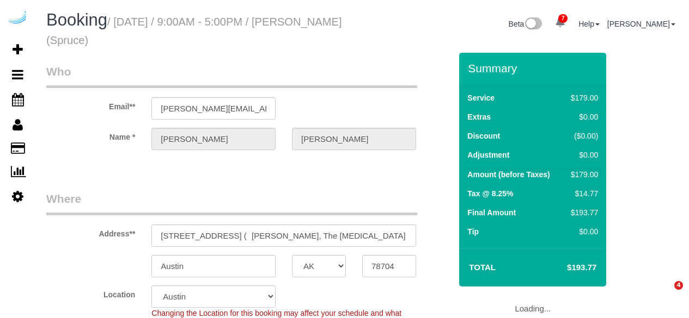
select select "[GEOGRAPHIC_DATA]"
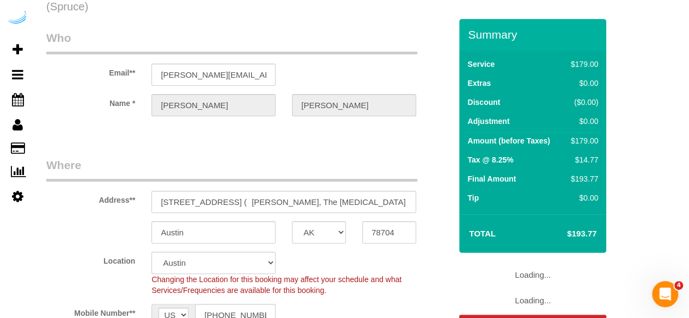
select select "282"
select select "number:9"
select select "object:864"
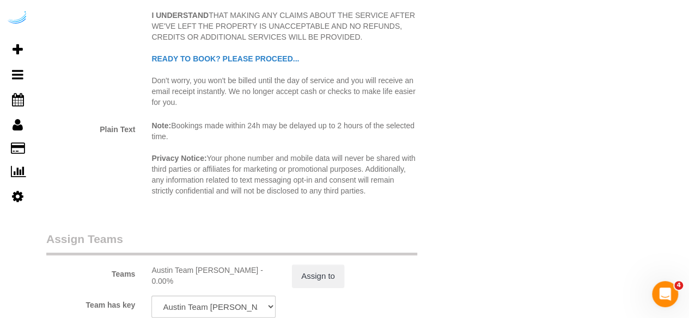
scroll to position [1797, 0]
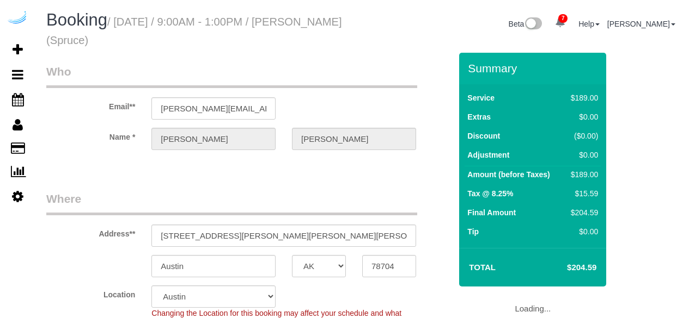
select select "[GEOGRAPHIC_DATA]"
select select "282"
select select "number:9"
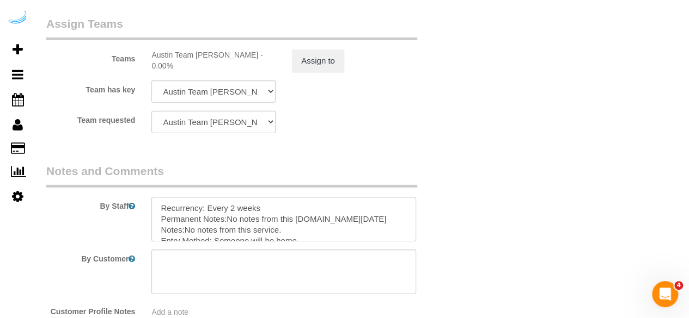
scroll to position [1797, 0]
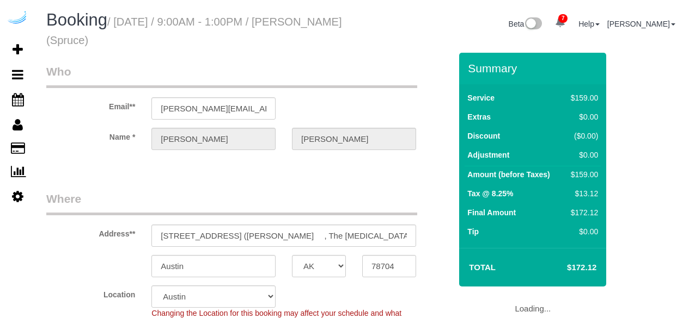
select select "[GEOGRAPHIC_DATA]"
select select "282"
select select "number:9"
select select "[GEOGRAPHIC_DATA]"
select select "number:9"
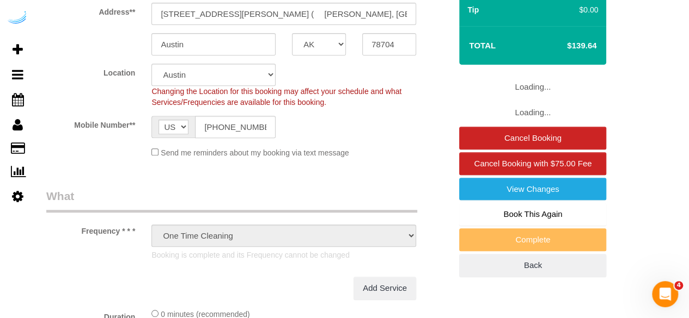
select select "object:864"
select select "282"
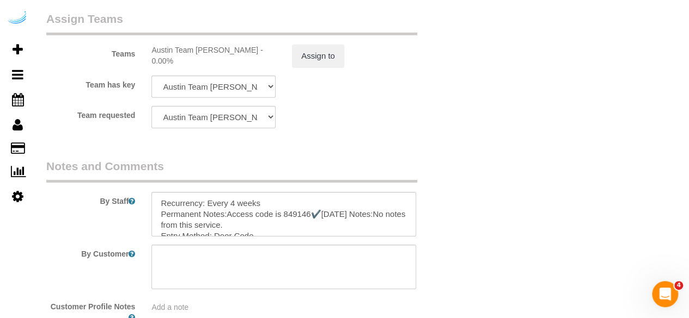
scroll to position [1832, 0]
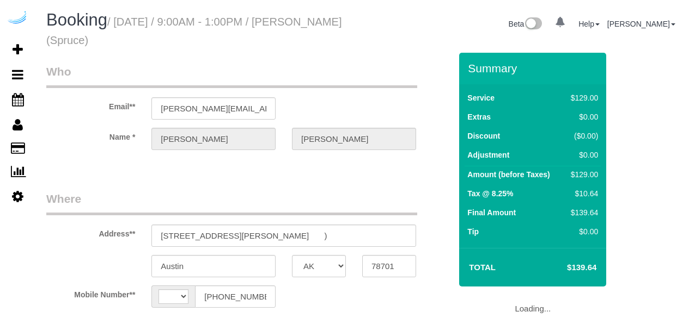
select select "[GEOGRAPHIC_DATA]"
select select "string:US"
select select "object:675"
select select "282"
select select "number:9"
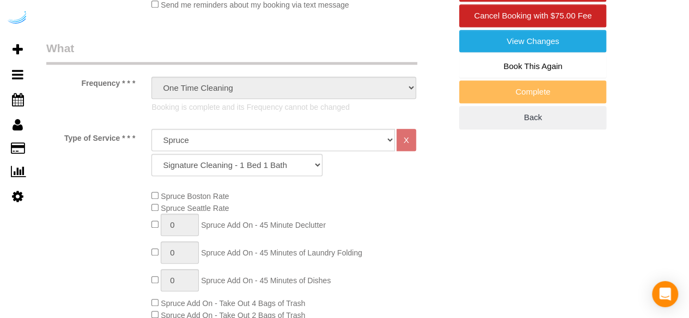
select select "object:864"
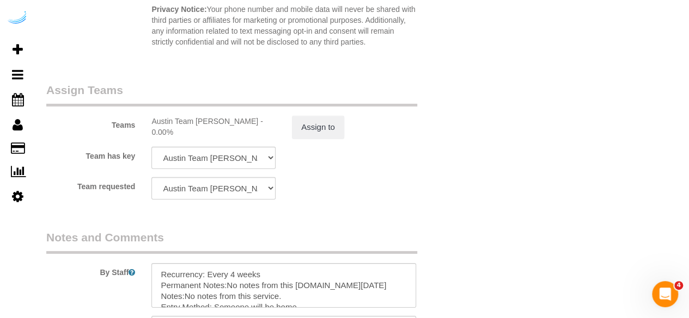
scroll to position [1742, 0]
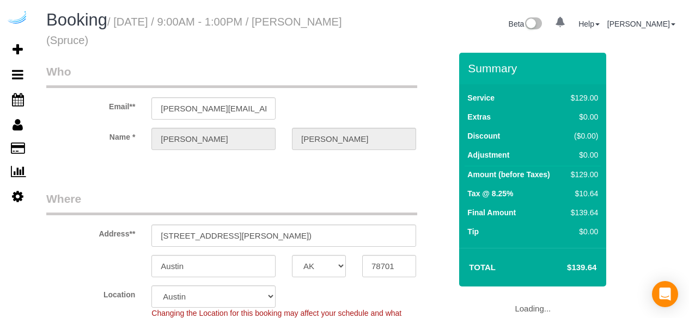
select select "[GEOGRAPHIC_DATA]"
select select "number:9"
select select "object:864"
select select "282"
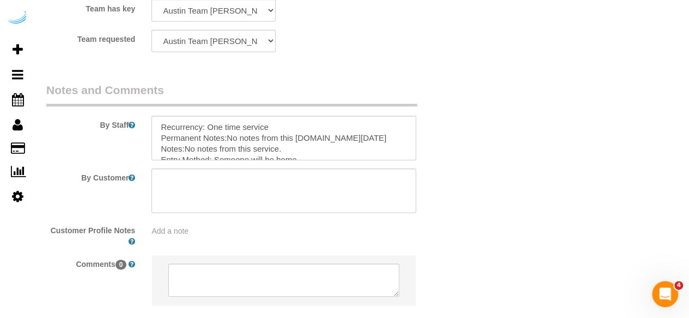
scroll to position [1797, 0]
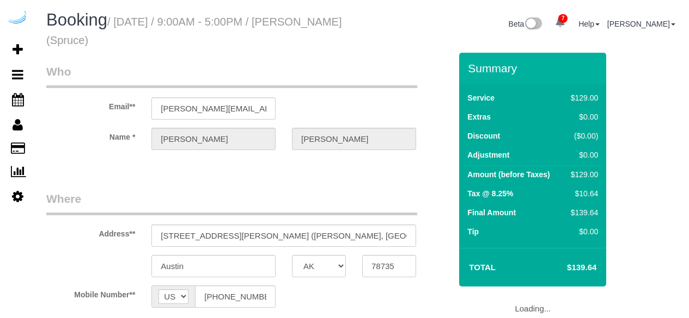
select select "[GEOGRAPHIC_DATA]"
select select "282"
select select "number:9"
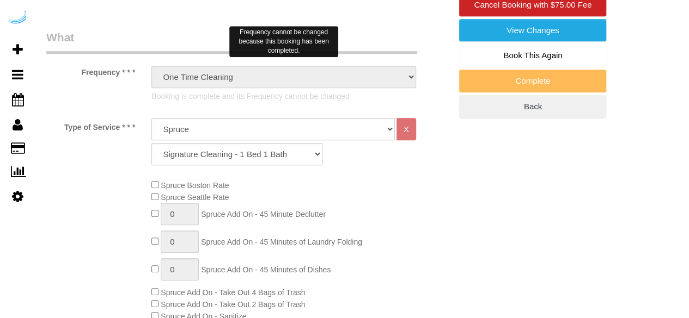
select select "object:867"
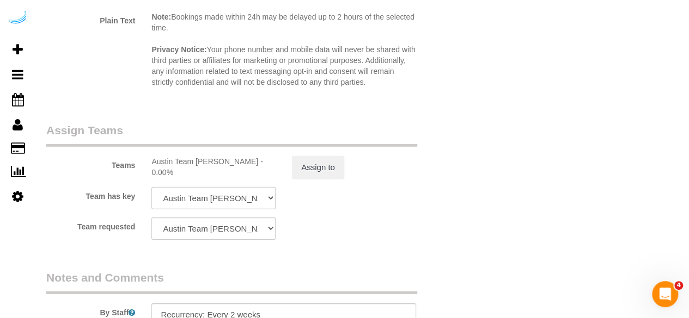
scroll to position [1832, 0]
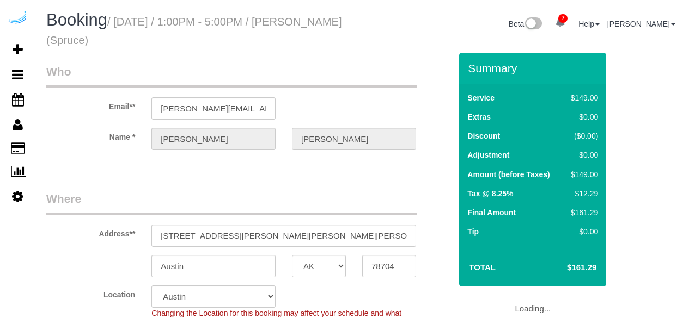
select select "[GEOGRAPHIC_DATA]"
select select "number:9"
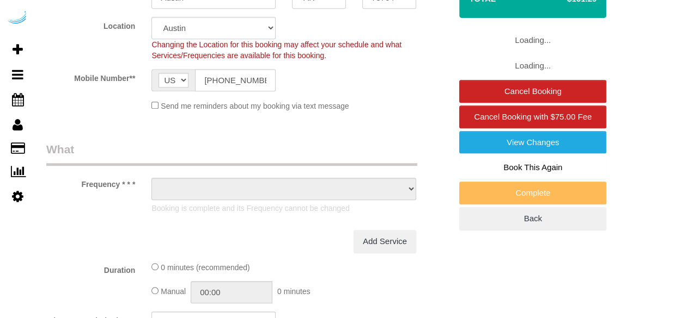
select select "object:864"
select select "282"
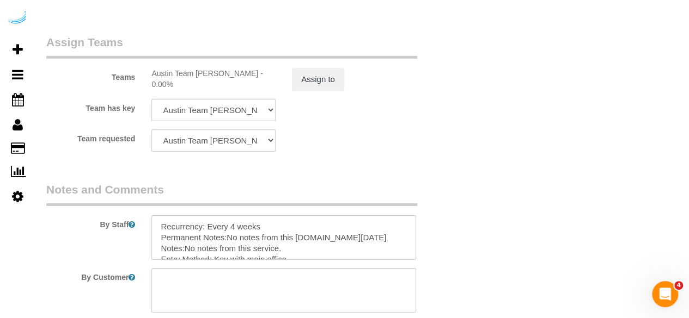
scroll to position [1832, 0]
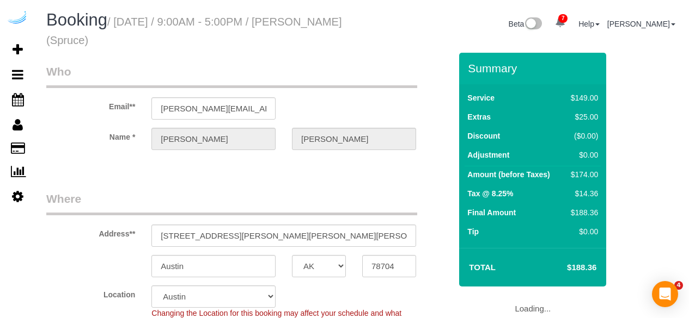
select select "[GEOGRAPHIC_DATA]"
select select "282"
select select "number:9"
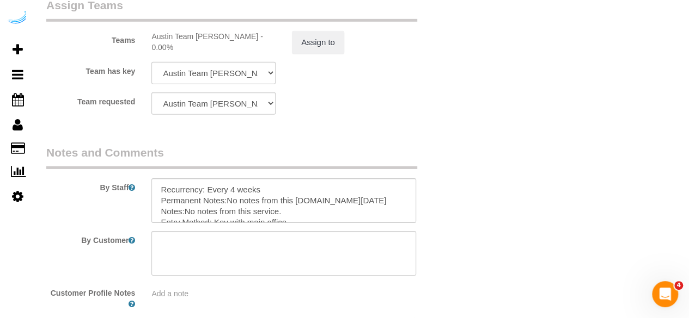
scroll to position [1788, 0]
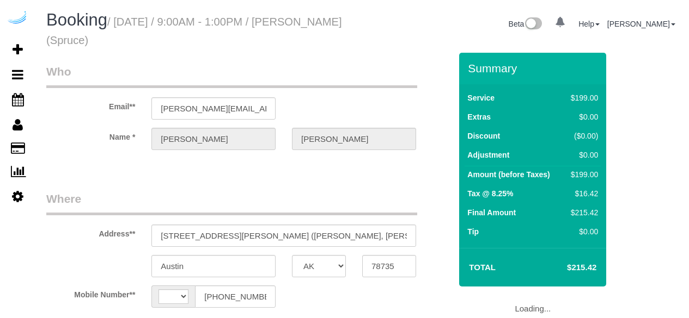
select select "[GEOGRAPHIC_DATA]"
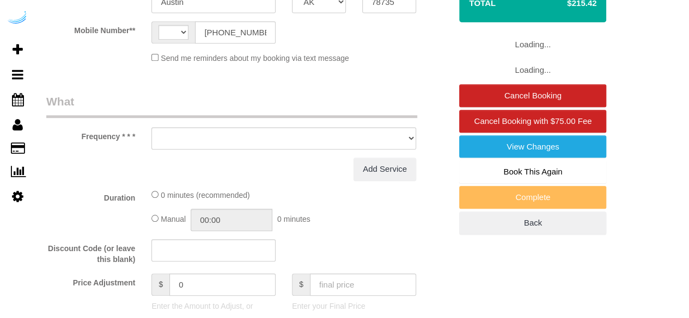
select select "string:[GEOGRAPHIC_DATA]"
select select "object:670"
select select "number:9"
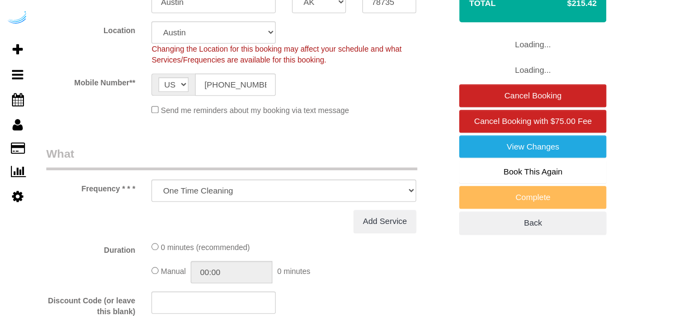
select select "282"
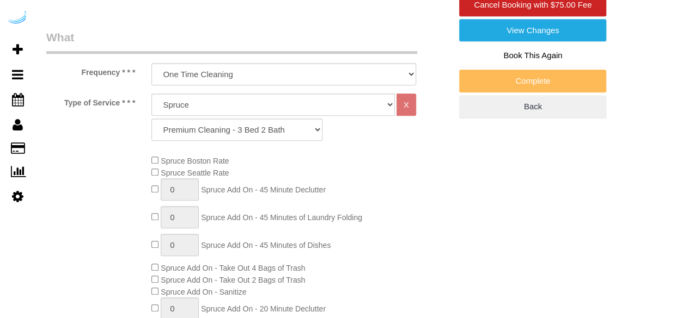
select select "object:857"
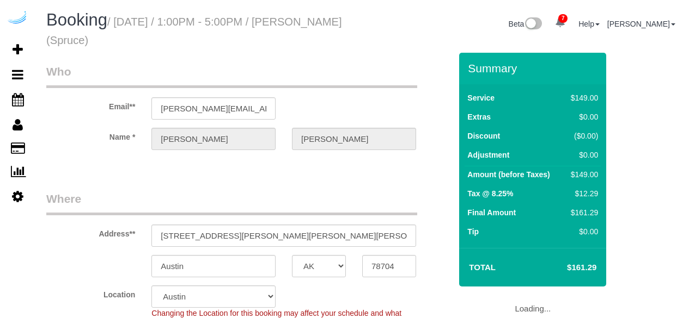
select select "[GEOGRAPHIC_DATA]"
select select "number:9"
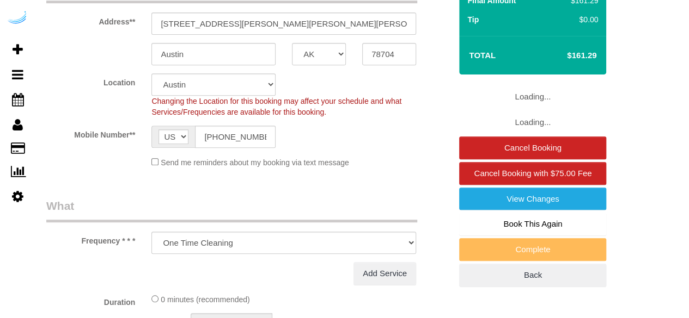
select select "object:857"
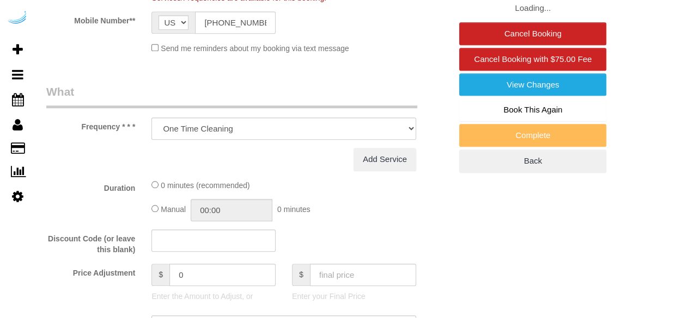
select select "282"
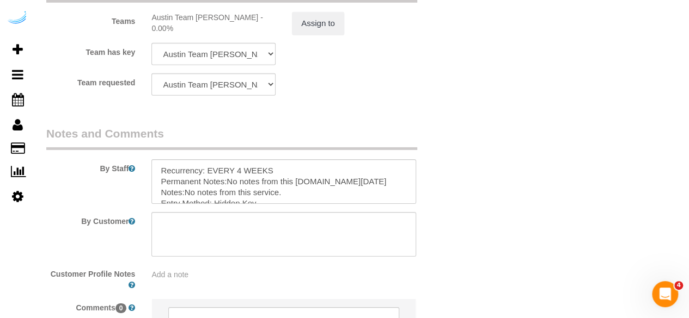
scroll to position [1688, 0]
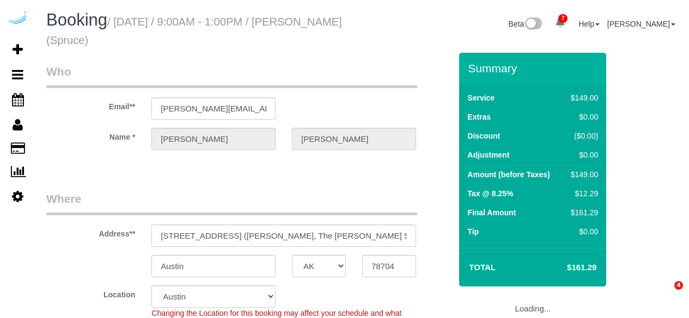
select select "[GEOGRAPHIC_DATA]"
select select "282"
select select "number:9"
select select "object:857"
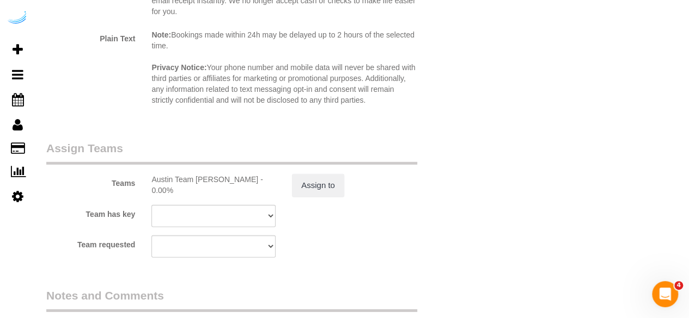
scroll to position [1688, 0]
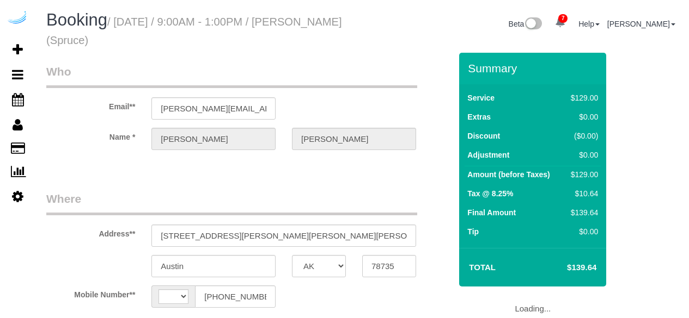
select select "[GEOGRAPHIC_DATA]"
select select "string:US"
select select "282"
select select "number:9"
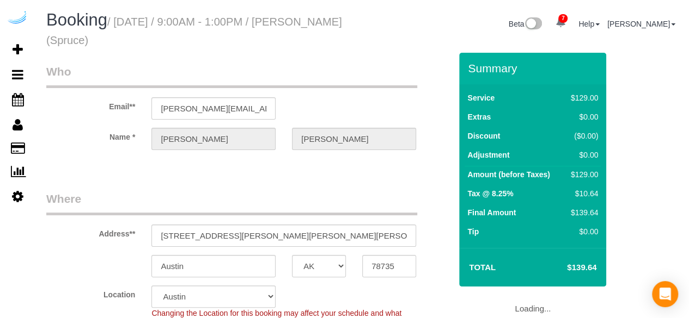
select select "object:857"
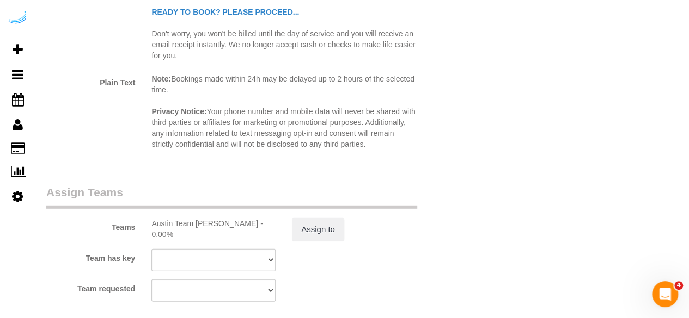
scroll to position [1688, 0]
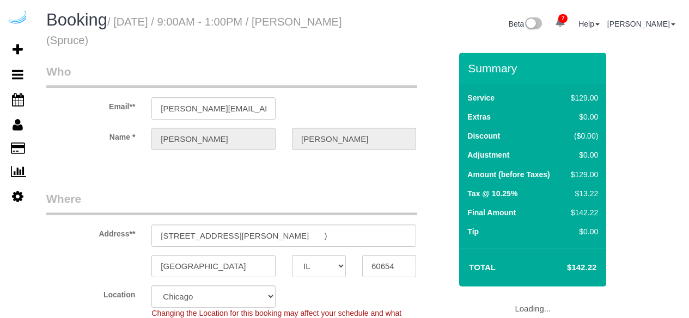
select select "IL"
select select "number:9"
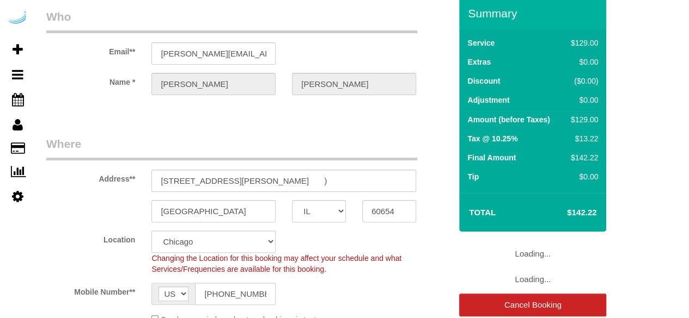
select select "object:844"
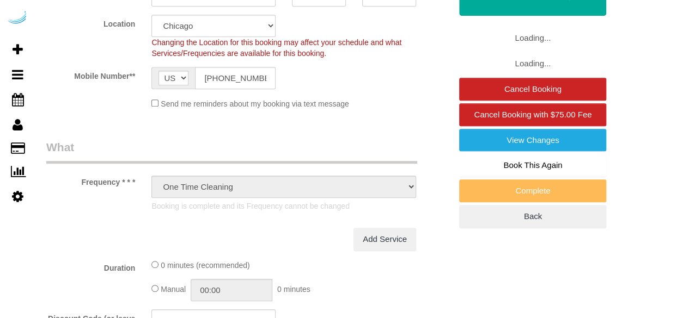
select select "282"
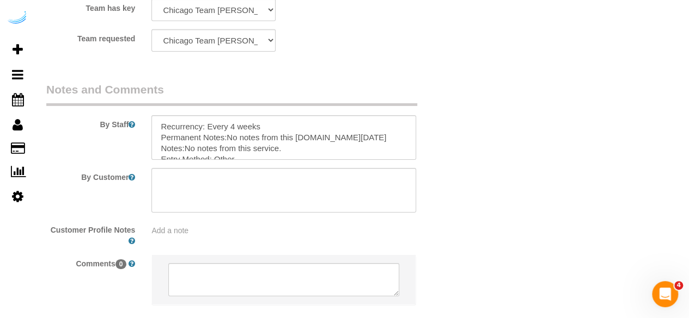
scroll to position [1832, 0]
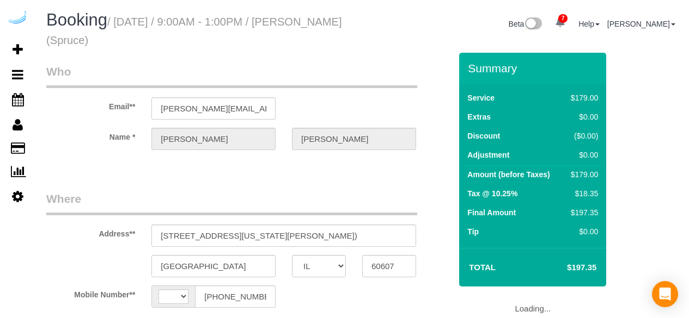
select select "IL"
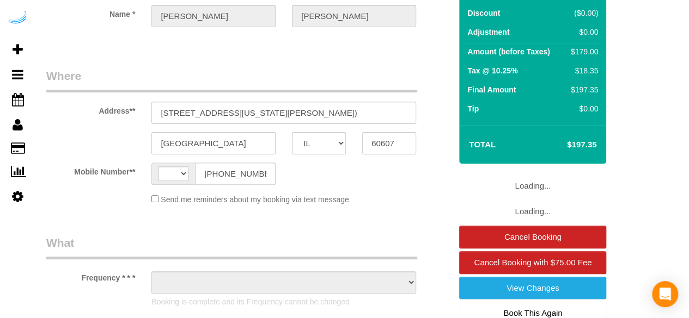
select select "string:[GEOGRAPHIC_DATA]"
select select "object:675"
select select "282"
select select "number:9"
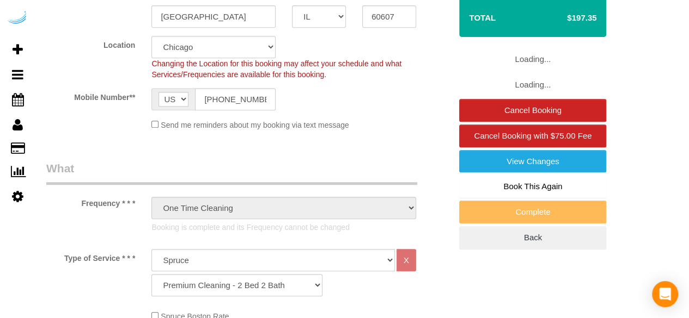
select select "object:844"
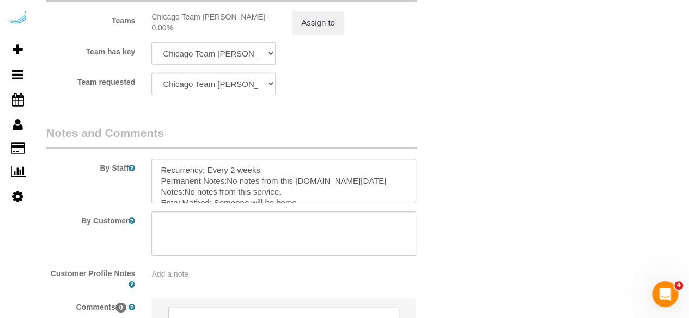
scroll to position [1832, 0]
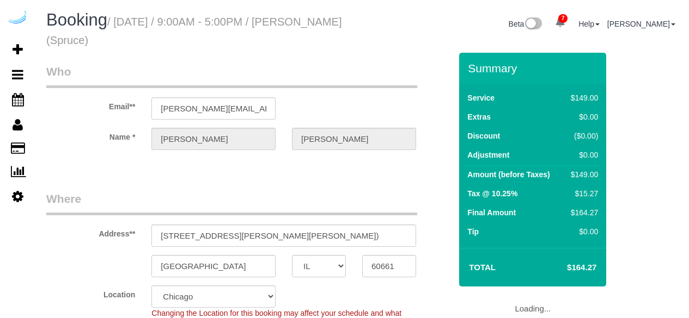
select select "IL"
select select "number:9"
select select "object:844"
select select "282"
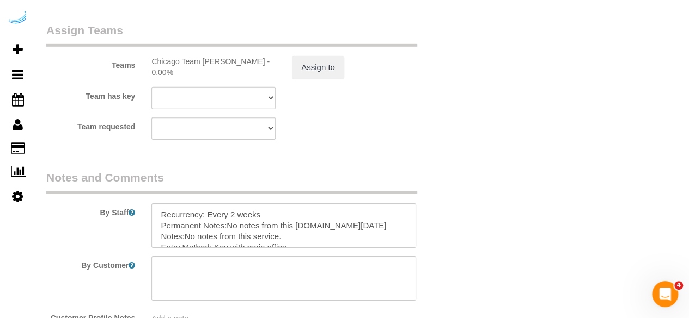
scroll to position [1832, 0]
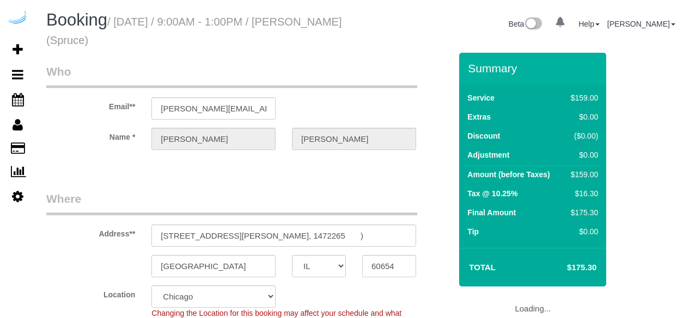
select select "IL"
select select "number:9"
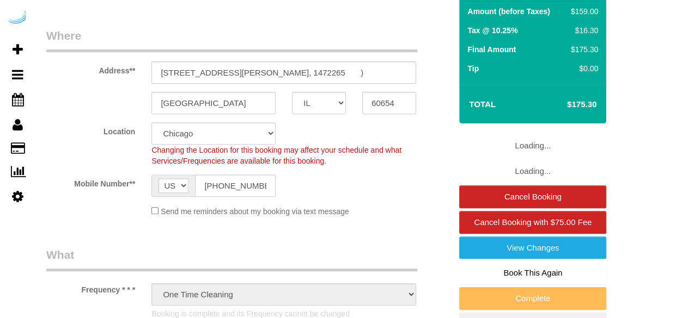
select select "object:844"
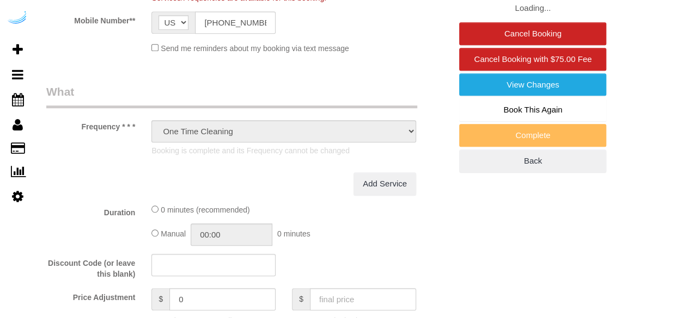
select select "282"
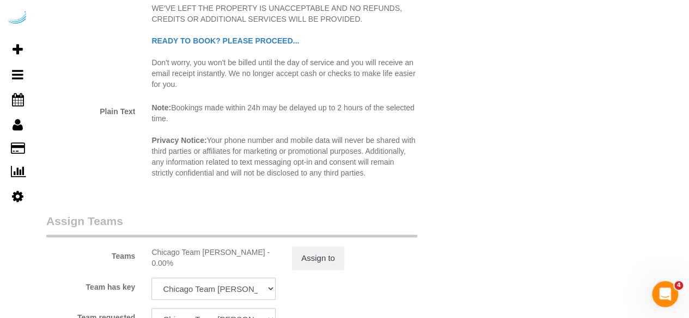
scroll to position [1688, 0]
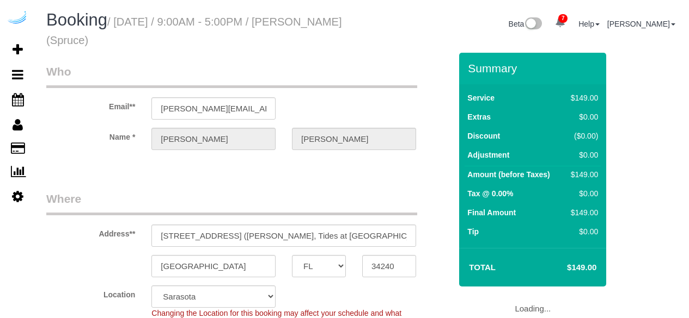
select select "FL"
select select "282"
select select "number:9"
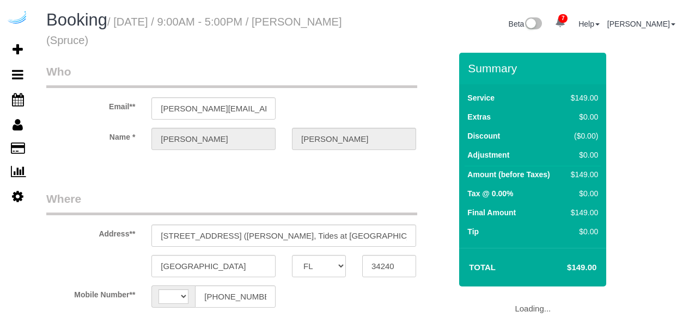
select select "FL"
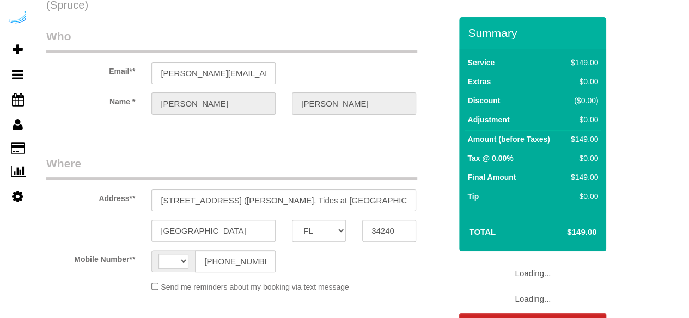
select select "string:[GEOGRAPHIC_DATA]"
select select "object:675"
select select "282"
select select "number:9"
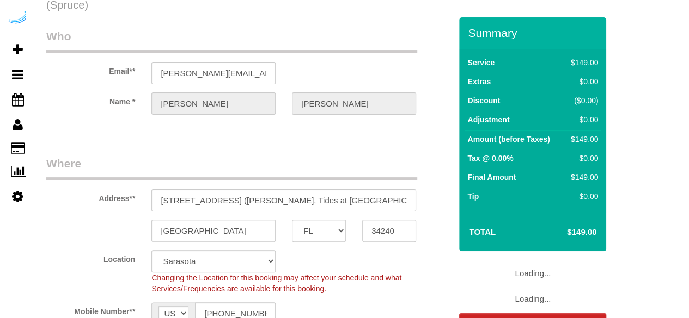
select select "object:847"
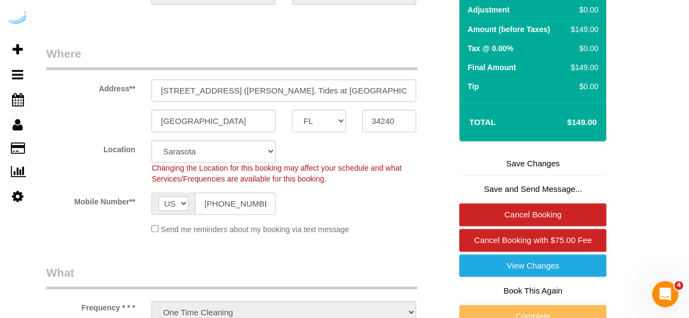
scroll to position [144, 0]
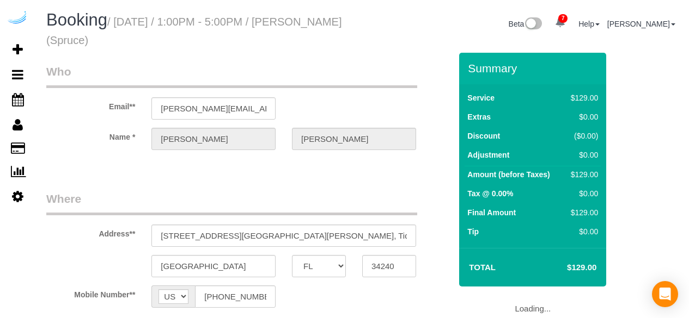
select select "FL"
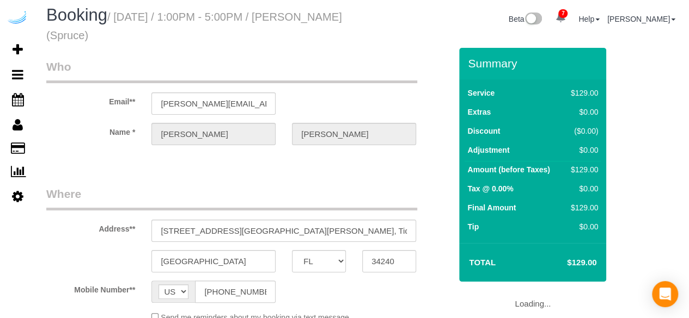
select select "object:675"
select select "282"
select select "number:9"
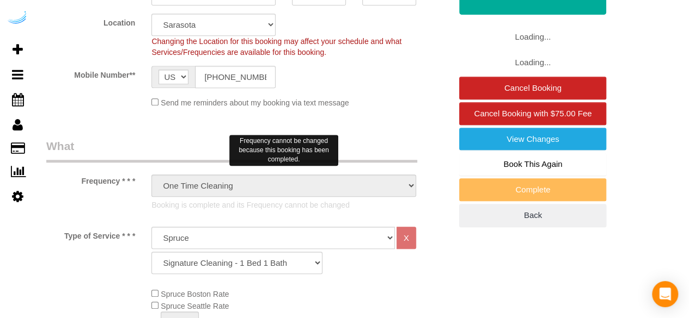
select select "object:847"
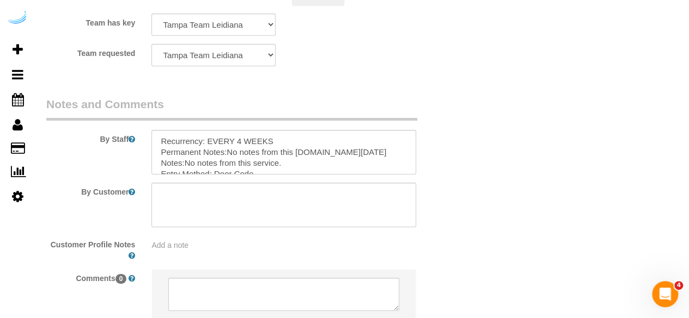
scroll to position [1832, 0]
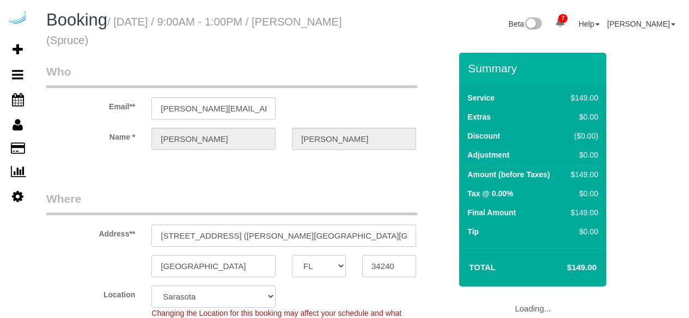
select select "FL"
select select "282"
select select "number:9"
select select "object:844"
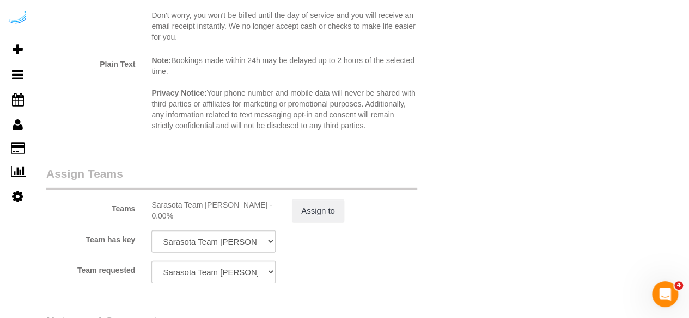
scroll to position [1688, 0]
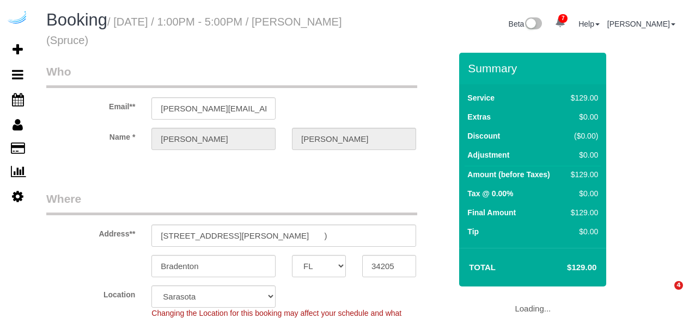
select select "FL"
select select "282"
select select "number:9"
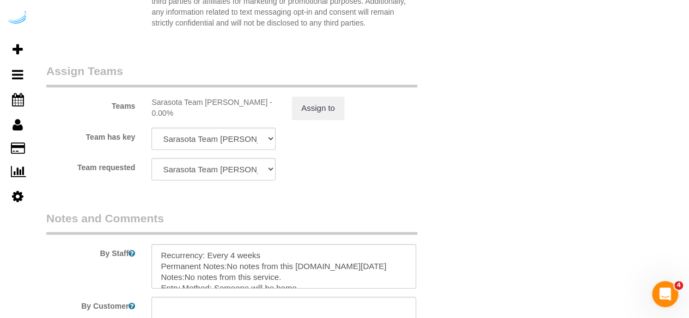
scroll to position [1797, 0]
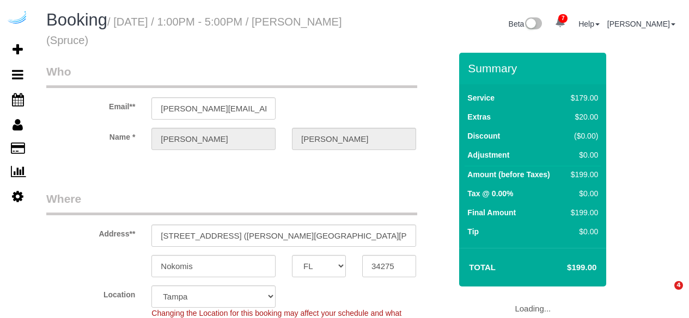
select select "FL"
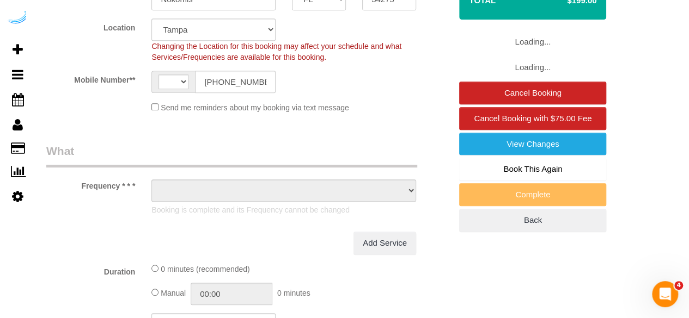
select select "string:[GEOGRAPHIC_DATA]"
select select "object:723"
select select "number:9"
select select "282"
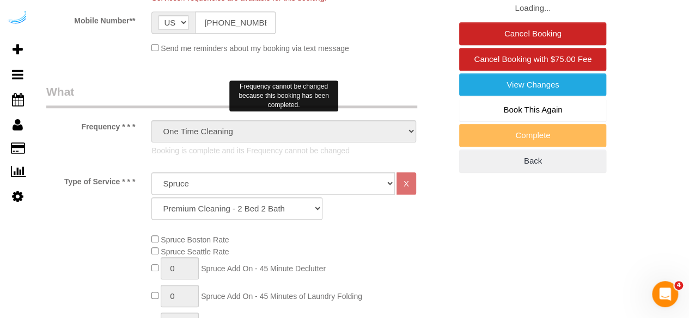
select select "object:872"
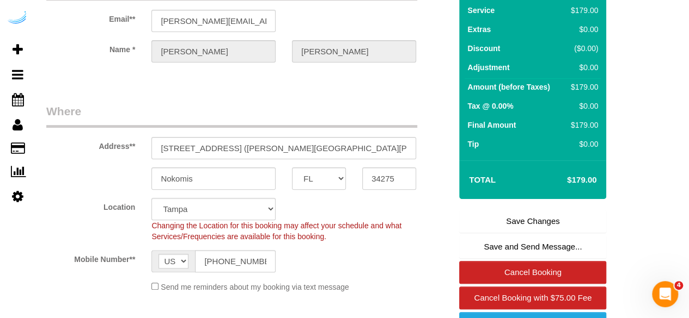
scroll to position [54, 0]
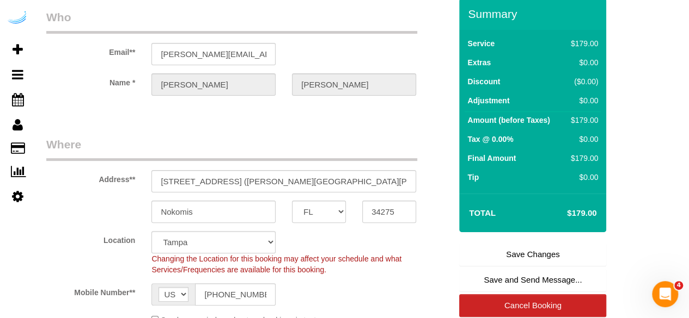
click at [515, 250] on link "Save Changes" at bounding box center [532, 254] width 147 height 23
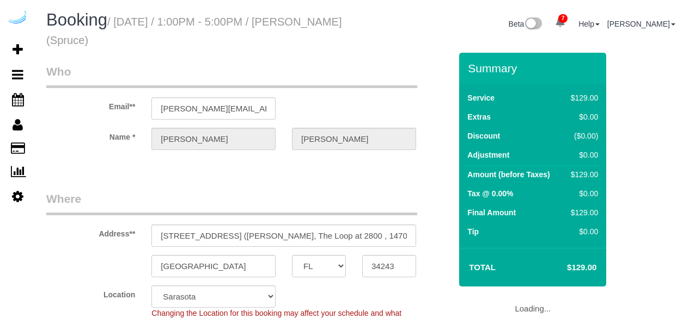
select select "FL"
select select "282"
select select "number:9"
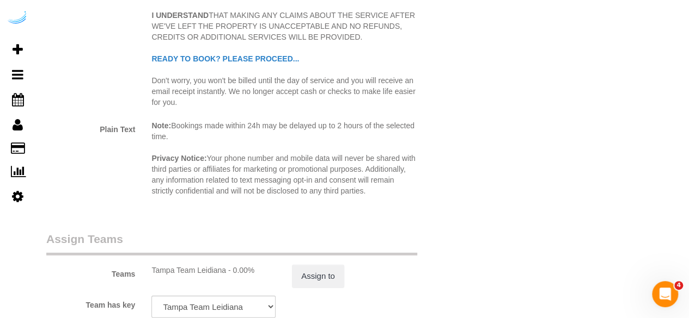
scroll to position [1742, 0]
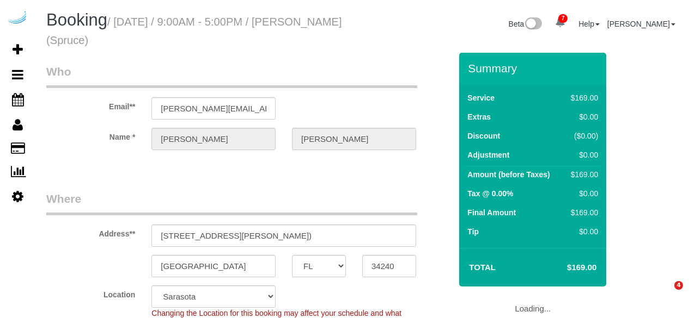
select select "FL"
select select "282"
select select "number:9"
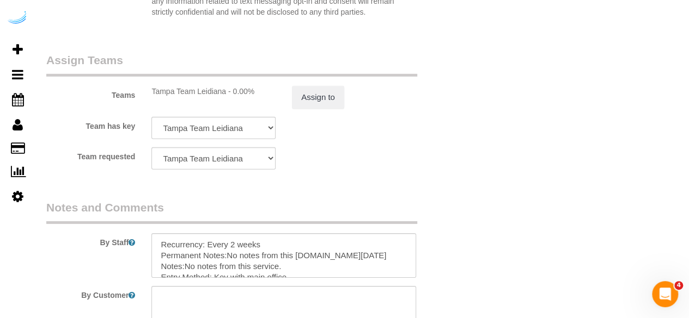
scroll to position [1788, 0]
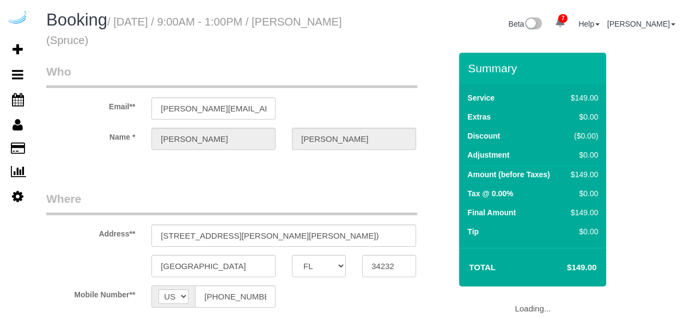
select select "FL"
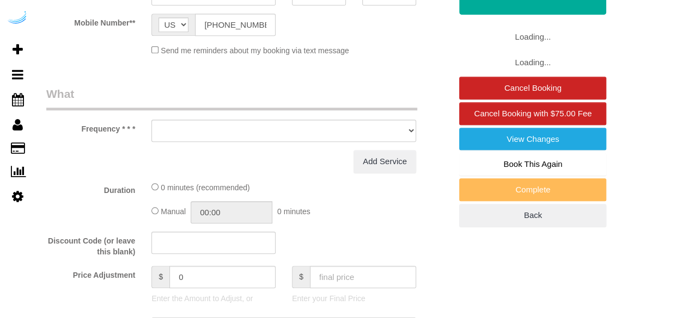
select select "object:670"
select select "282"
select select "number:9"
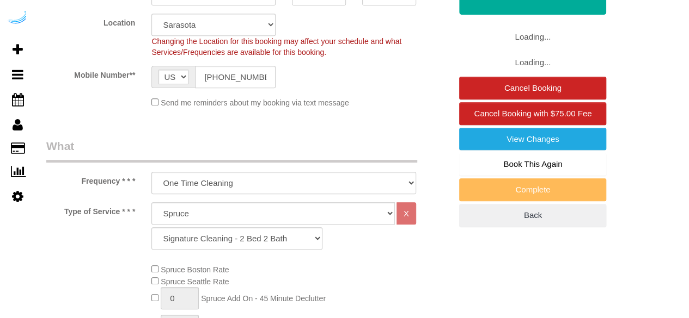
select select "object:837"
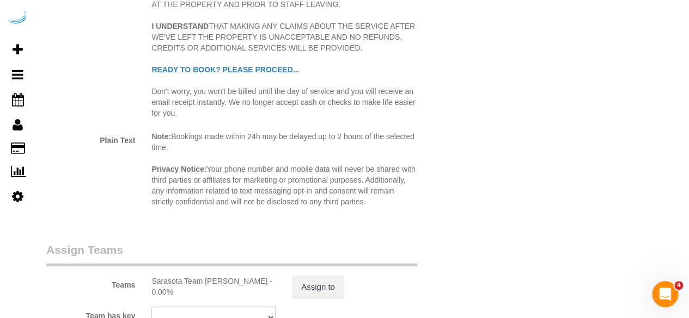
scroll to position [1788, 0]
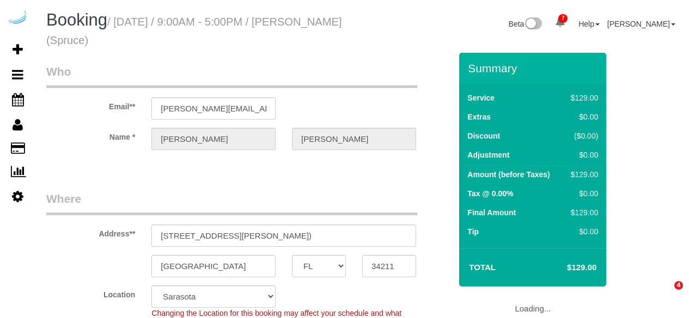
select select "FL"
select select "282"
select select "number:9"
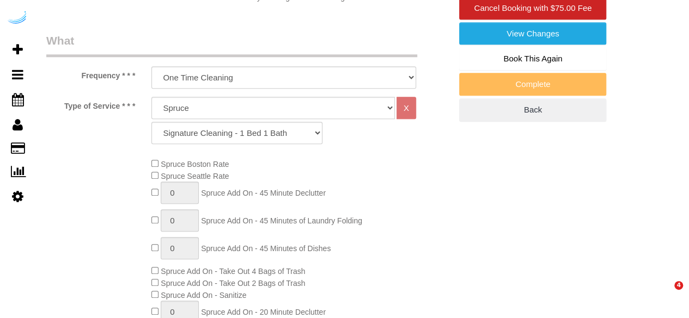
select select "object:837"
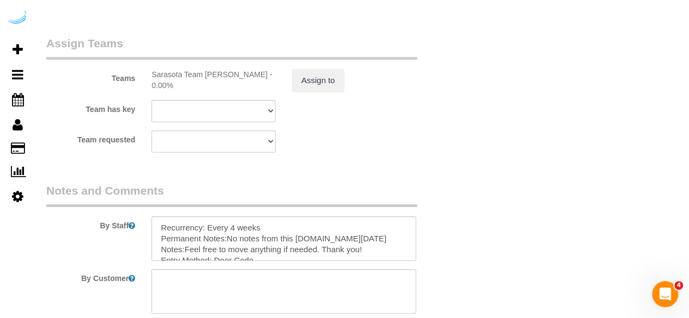
scroll to position [1742, 0]
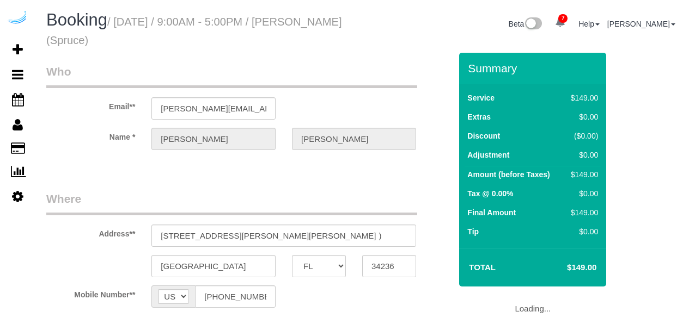
select select "FL"
select select "number:9"
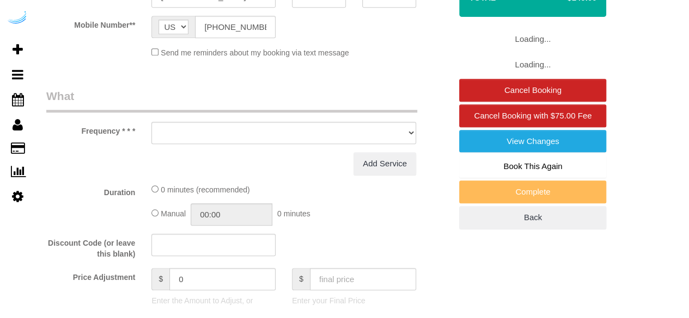
select select "object:828"
select select "282"
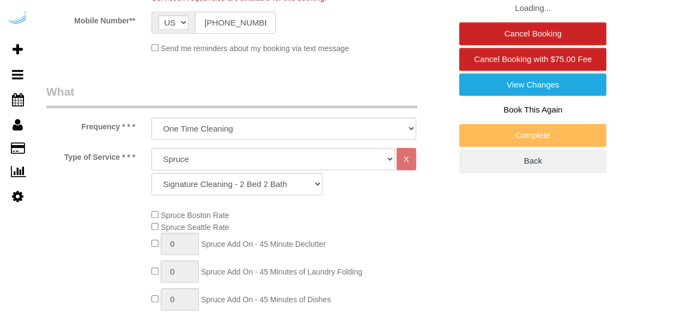
select select "object:837"
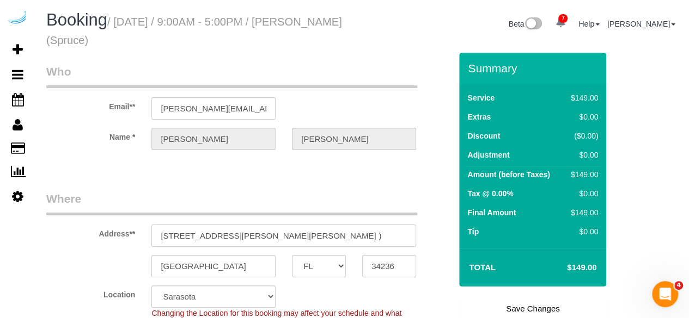
click at [293, 239] on input "[STREET_ADDRESS][PERSON_NAME][PERSON_NAME] )" at bounding box center [283, 236] width 265 height 22
click at [293, 239] on input "320 Central Ave, Building 533, Unit 533 (Alexandra Stallings, Arcos, 1430751 )" at bounding box center [283, 236] width 265 height 22
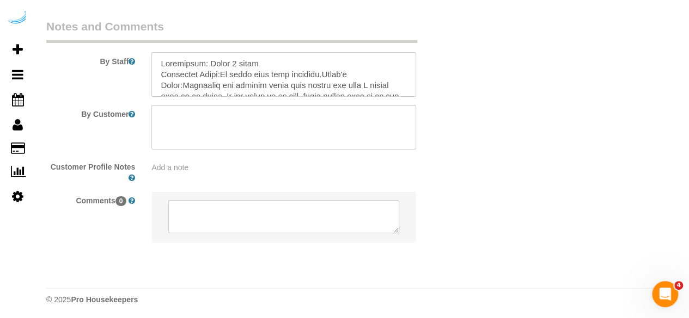
scroll to position [1788, 0]
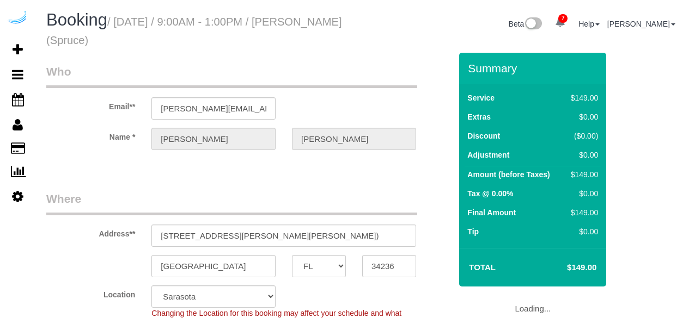
select select "FL"
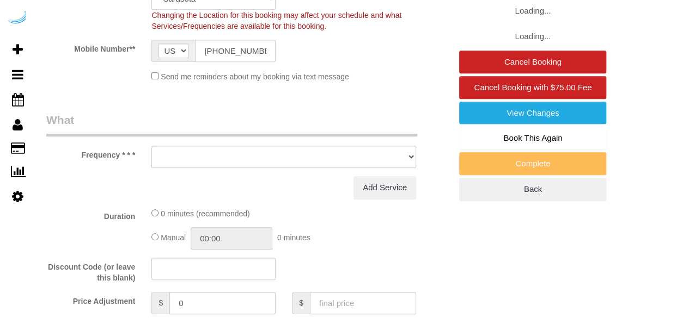
select select "object:837"
select select "282"
select select "number:9"
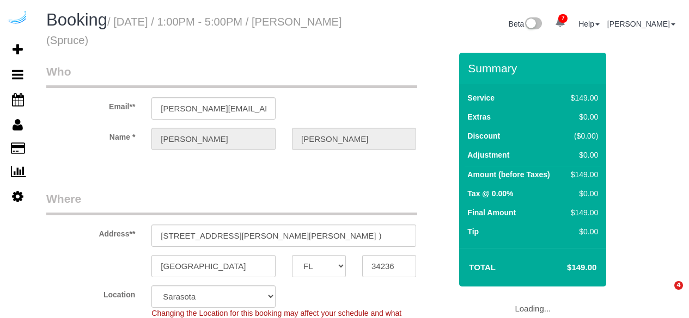
select select "FL"
select select "282"
select select "number:9"
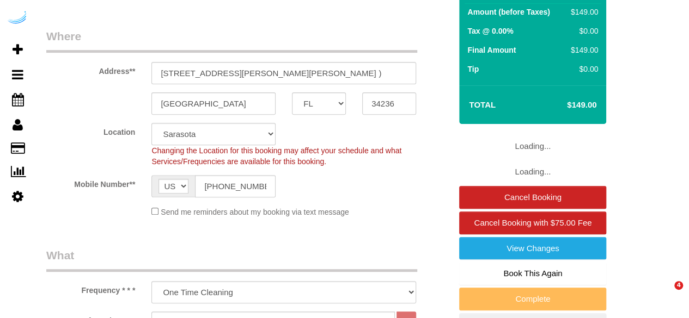
select select "object:837"
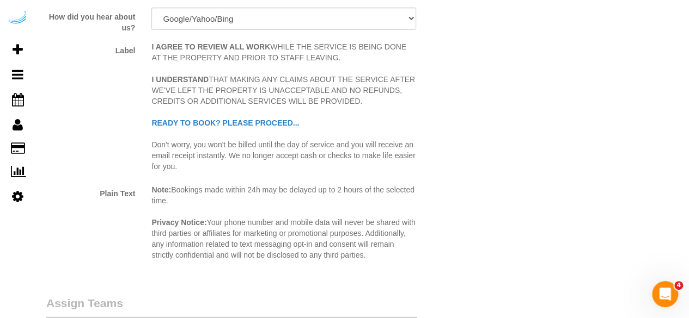
scroll to position [1633, 0]
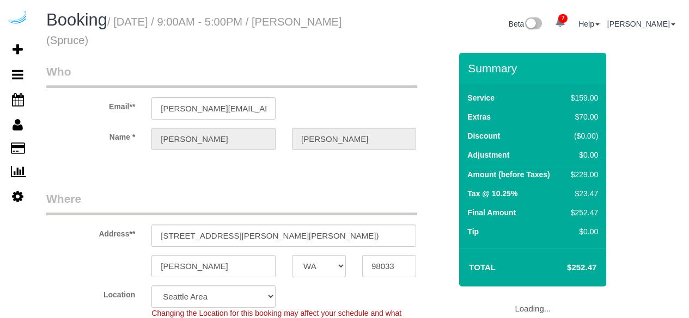
select select "WA"
select select "number:9"
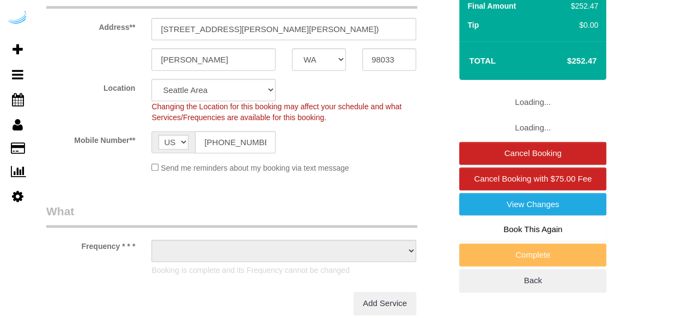
select select "object:844"
select select "282"
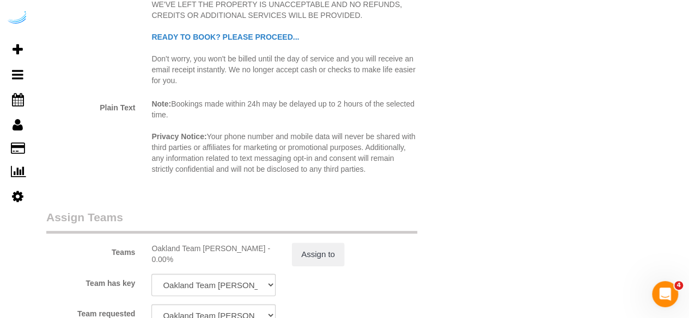
scroll to position [1633, 0]
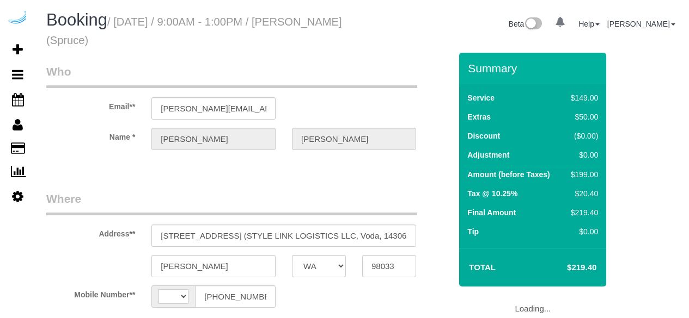
select select "WA"
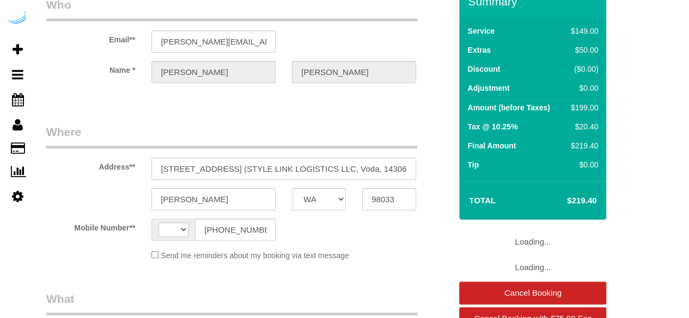
select select "string:US"
select select "object:675"
select select "282"
select select "number:9"
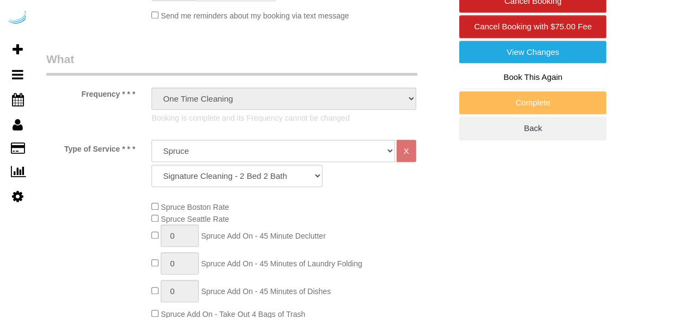
select select "object:844"
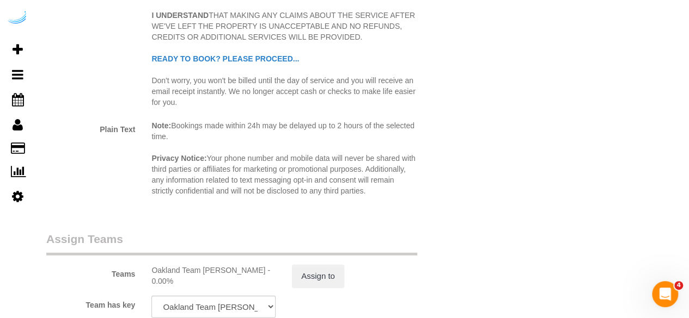
scroll to position [1742, 0]
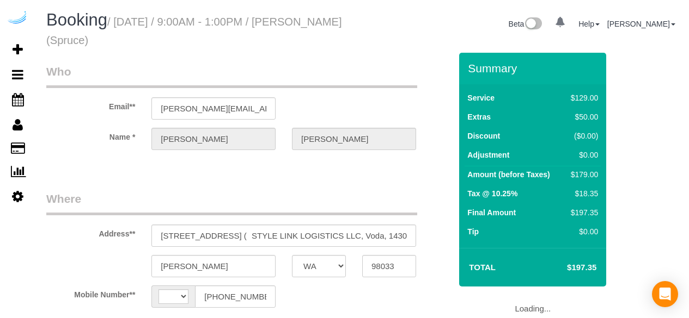
select select "WA"
select select "number:9"
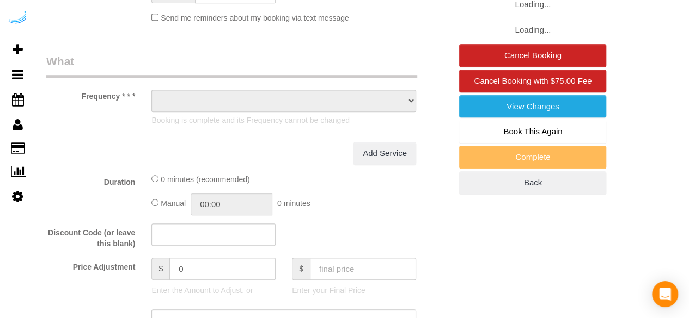
select select "string:US"
select select "object:474"
select select "282"
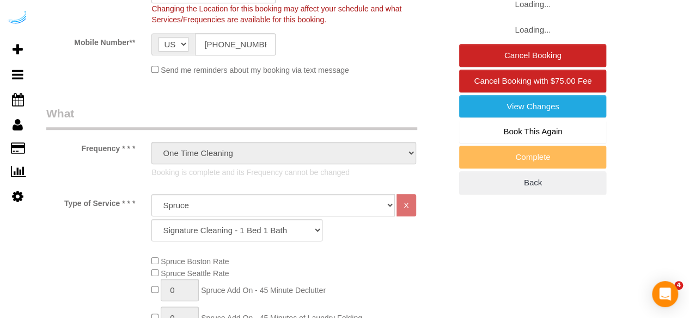
select select "object:844"
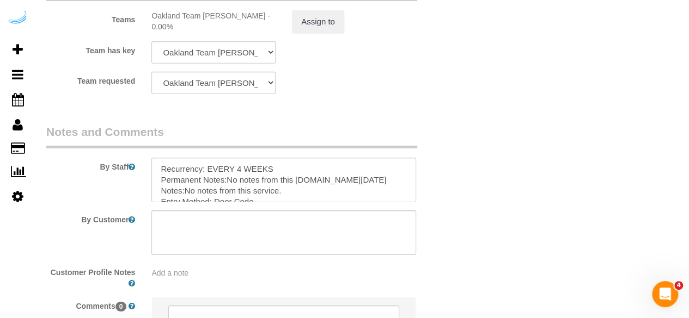
scroll to position [1832, 0]
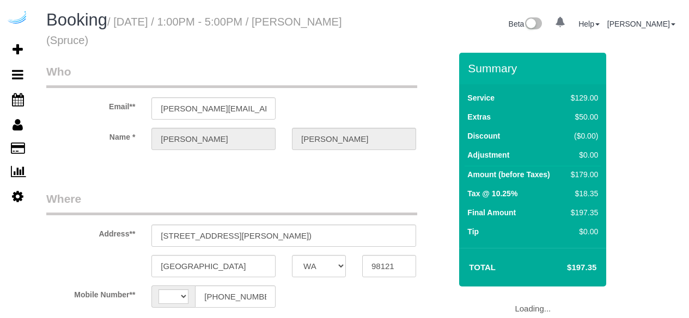
select select "WA"
select select "string:[GEOGRAPHIC_DATA]"
select select "282"
select select "number:9"
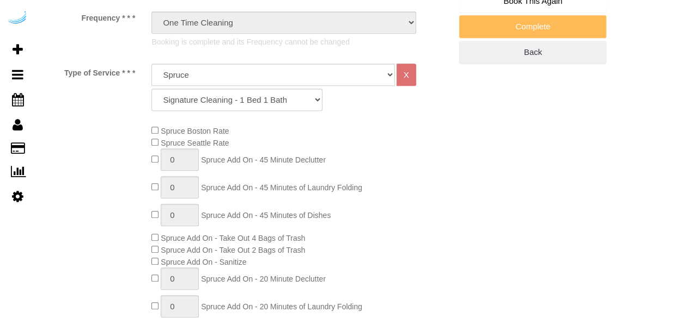
select select "object:847"
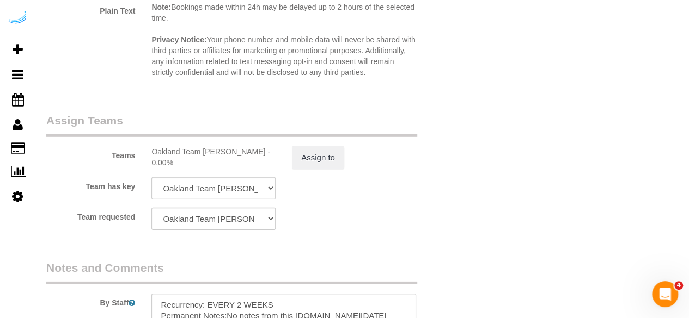
scroll to position [1688, 0]
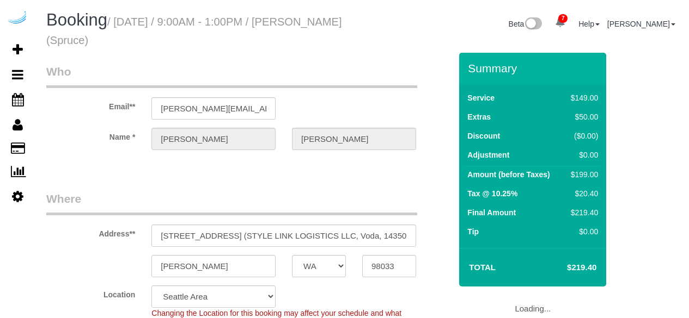
select select "WA"
select select "number:9"
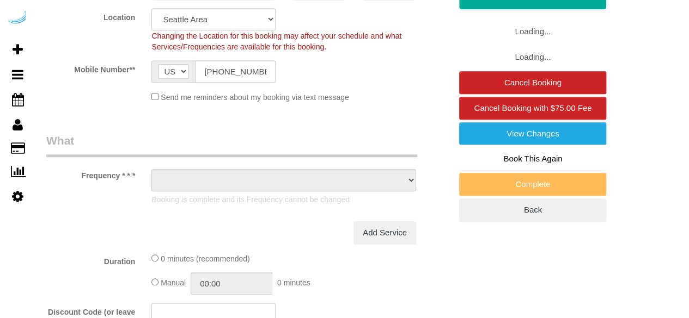
select select "object:844"
select select "282"
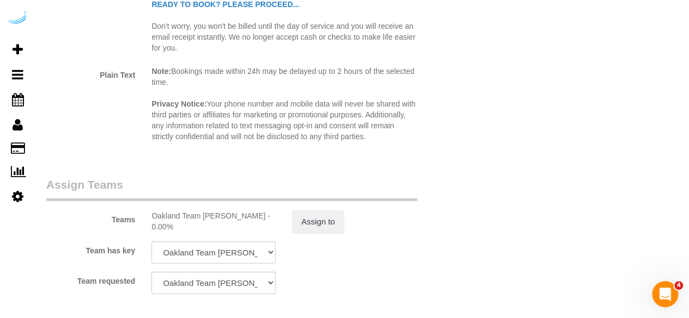
scroll to position [1797, 0]
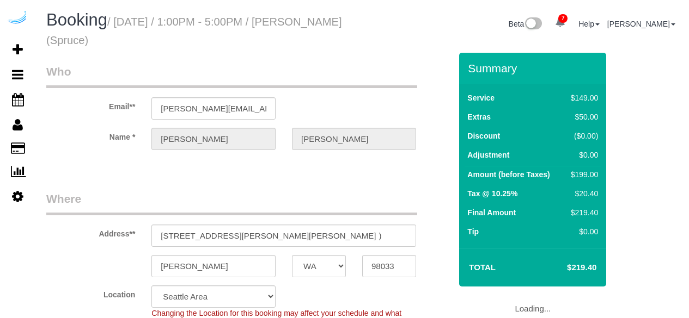
select select "WA"
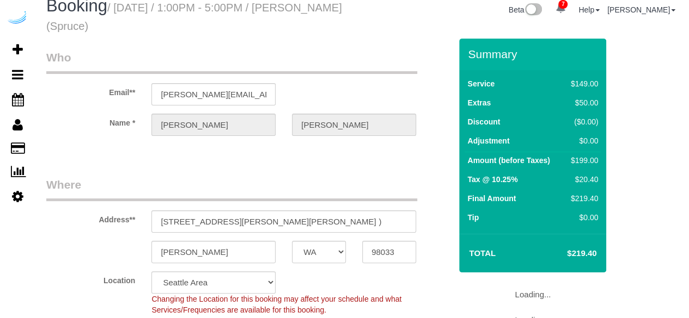
select select "string:[GEOGRAPHIC_DATA]"
select select "object:693"
select select "282"
select select "number:9"
select select "object:844"
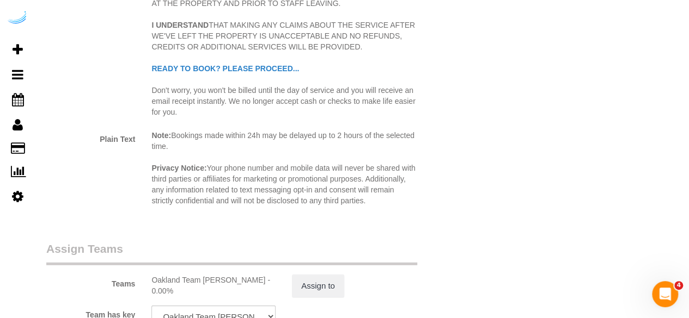
scroll to position [1688, 0]
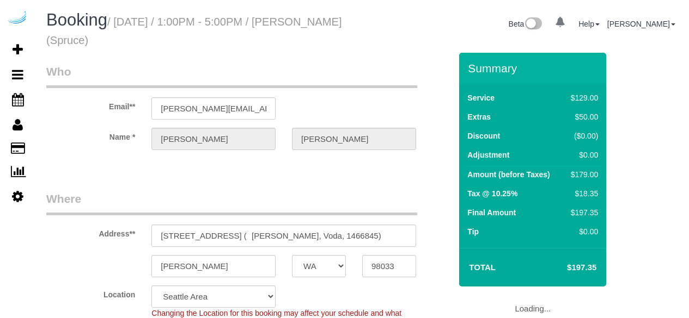
select select "WA"
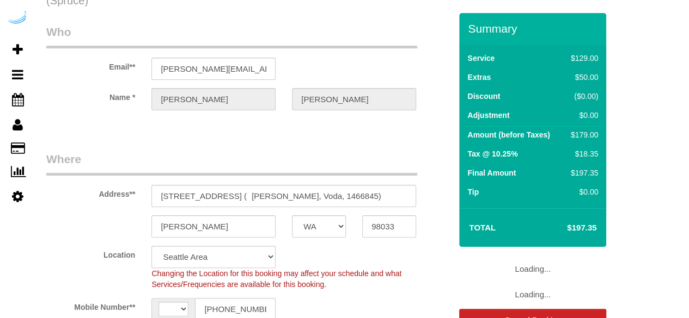
select select "string:[GEOGRAPHIC_DATA]"
select select "object:677"
select select "number:9"
select select "282"
select select "object:839"
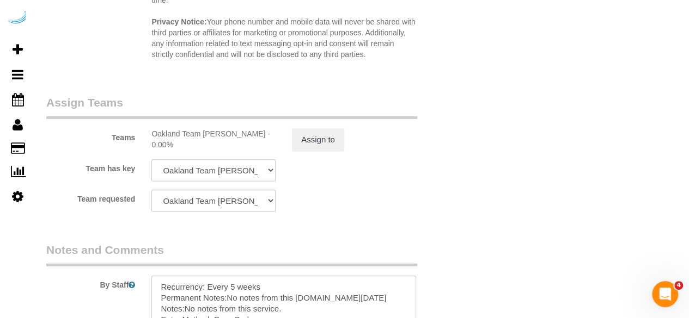
scroll to position [1797, 0]
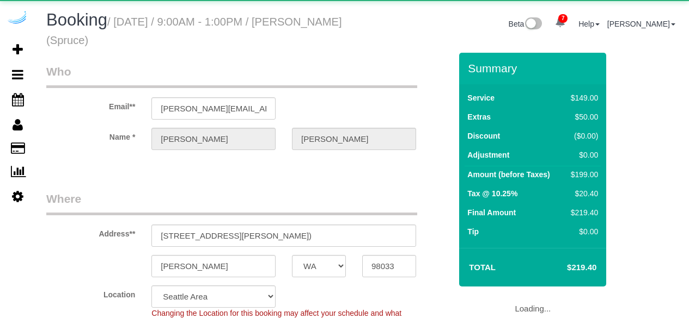
select select "WA"
select select "282"
select select "number:9"
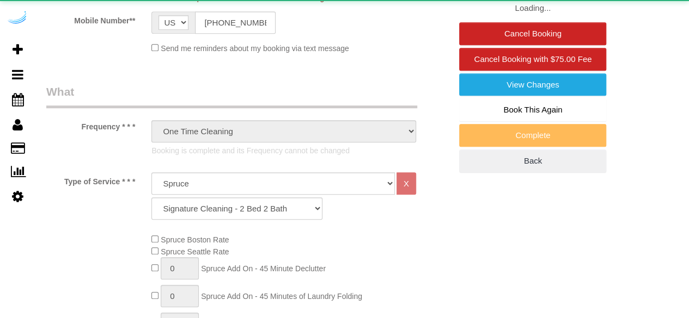
select select "object:844"
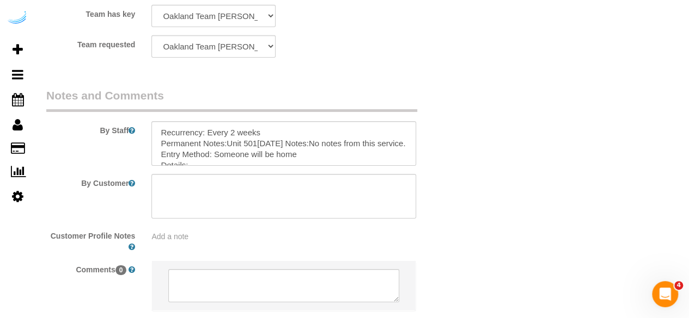
scroll to position [1797, 0]
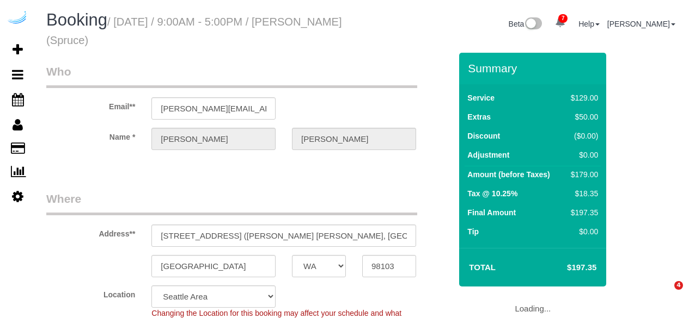
select select "WA"
select select "282"
select select "number:9"
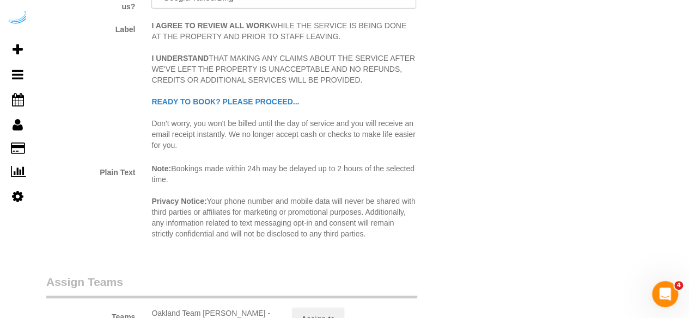
scroll to position [1742, 0]
